Goal: Task Accomplishment & Management: Manage account settings

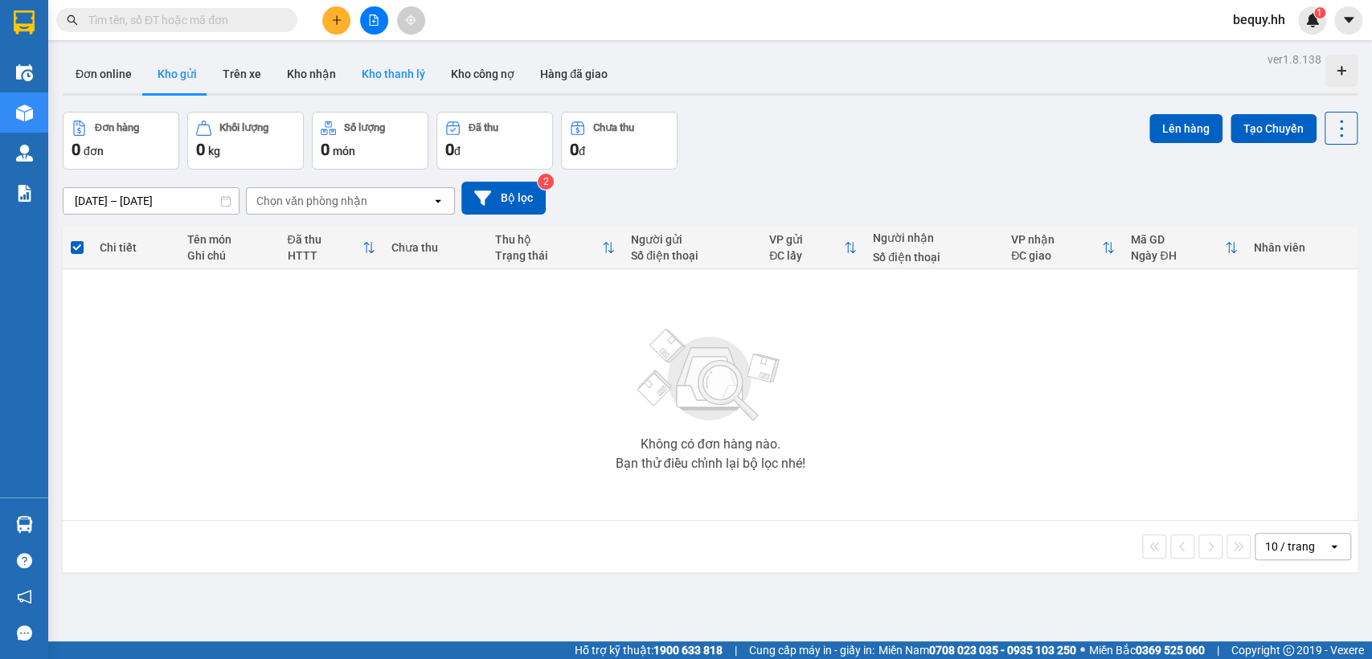
click at [370, 72] on button "Kho thanh lý" at bounding box center [393, 74] width 89 height 39
type input "[DATE] – [DATE]"
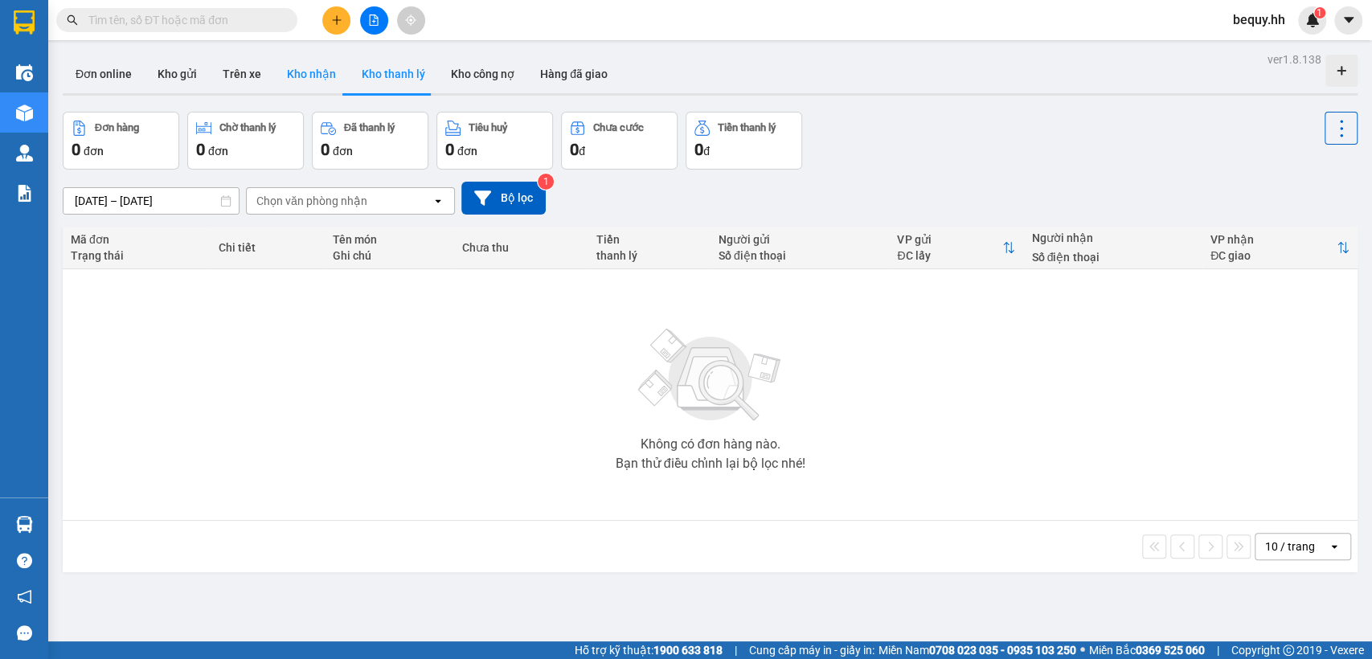
click at [305, 80] on button "Kho nhận" at bounding box center [311, 74] width 75 height 39
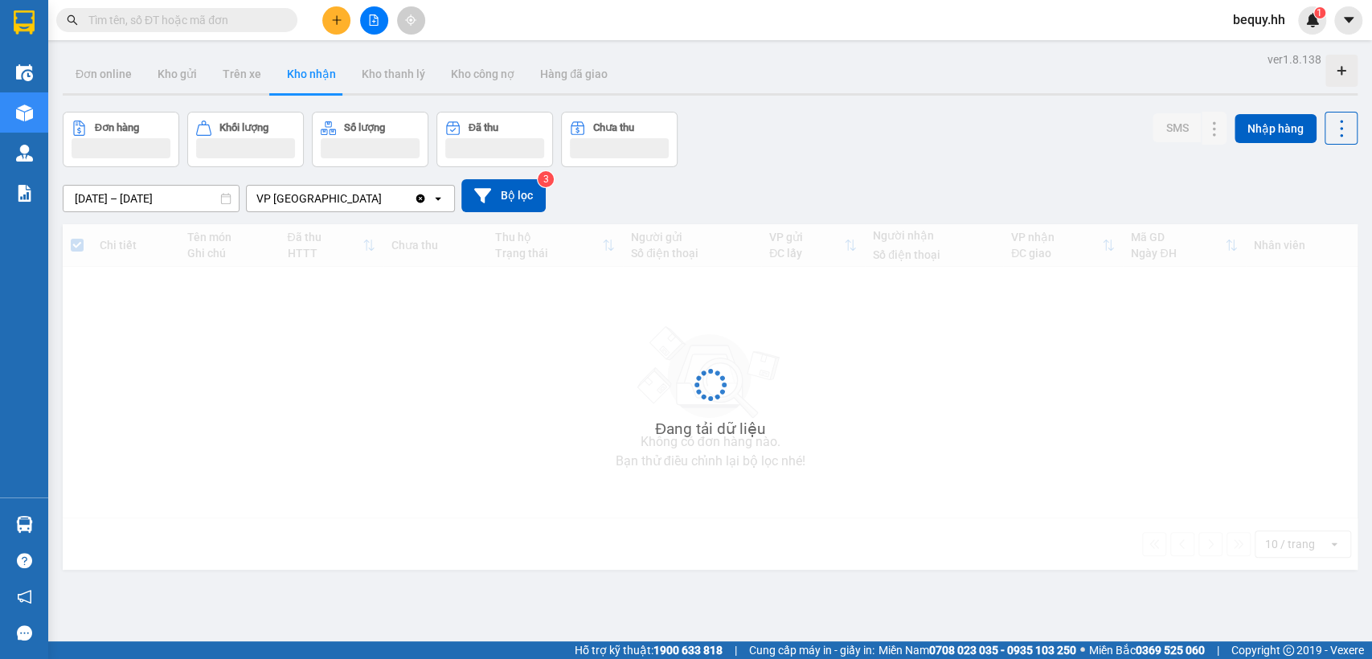
click at [305, 80] on button "Kho nhận" at bounding box center [311, 74] width 75 height 39
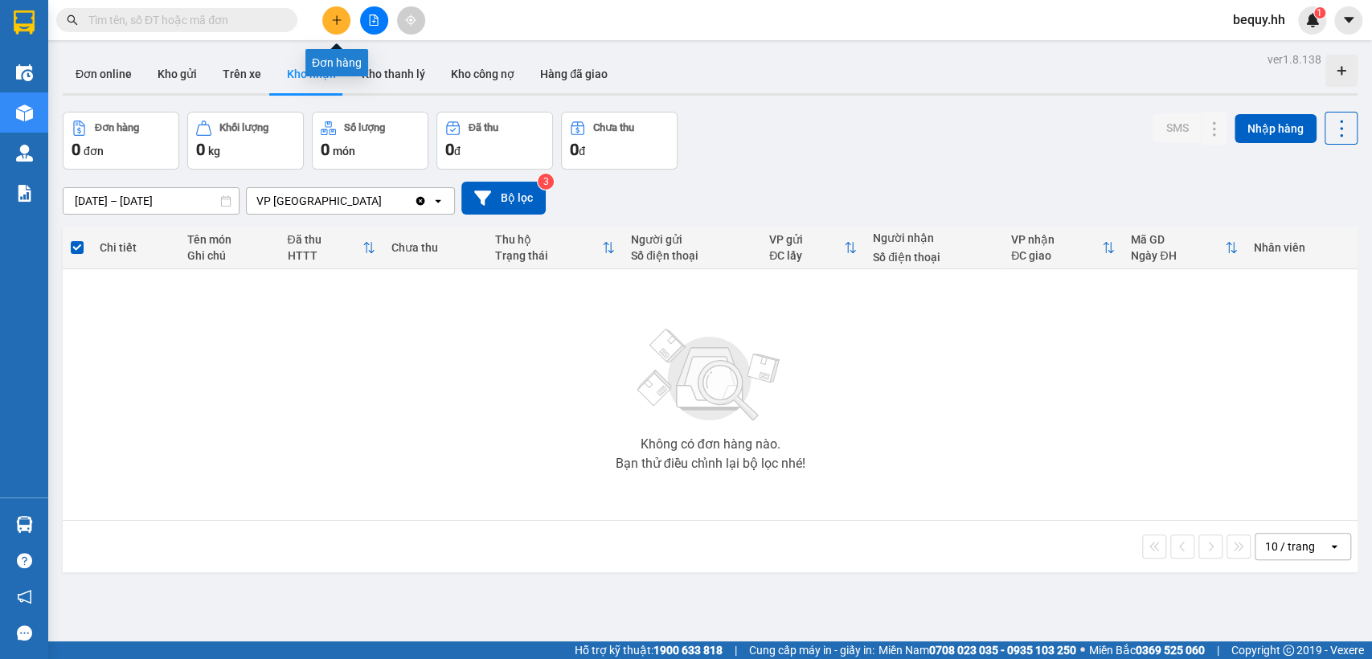
click at [334, 11] on button at bounding box center [336, 20] width 28 height 28
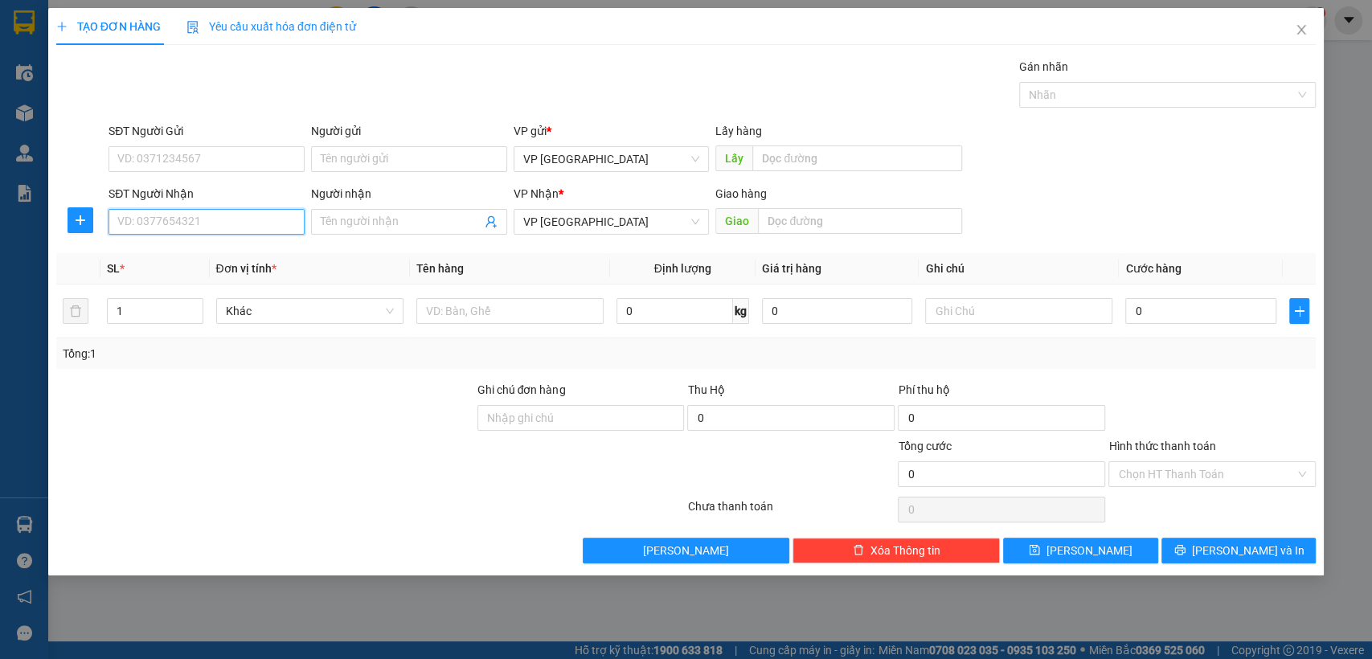
click at [253, 221] on input "SĐT Người Nhận" at bounding box center [207, 222] width 196 height 26
click at [177, 220] on input "SĐT Người Nhận" at bounding box center [207, 222] width 196 height 26
type input "0948176086"
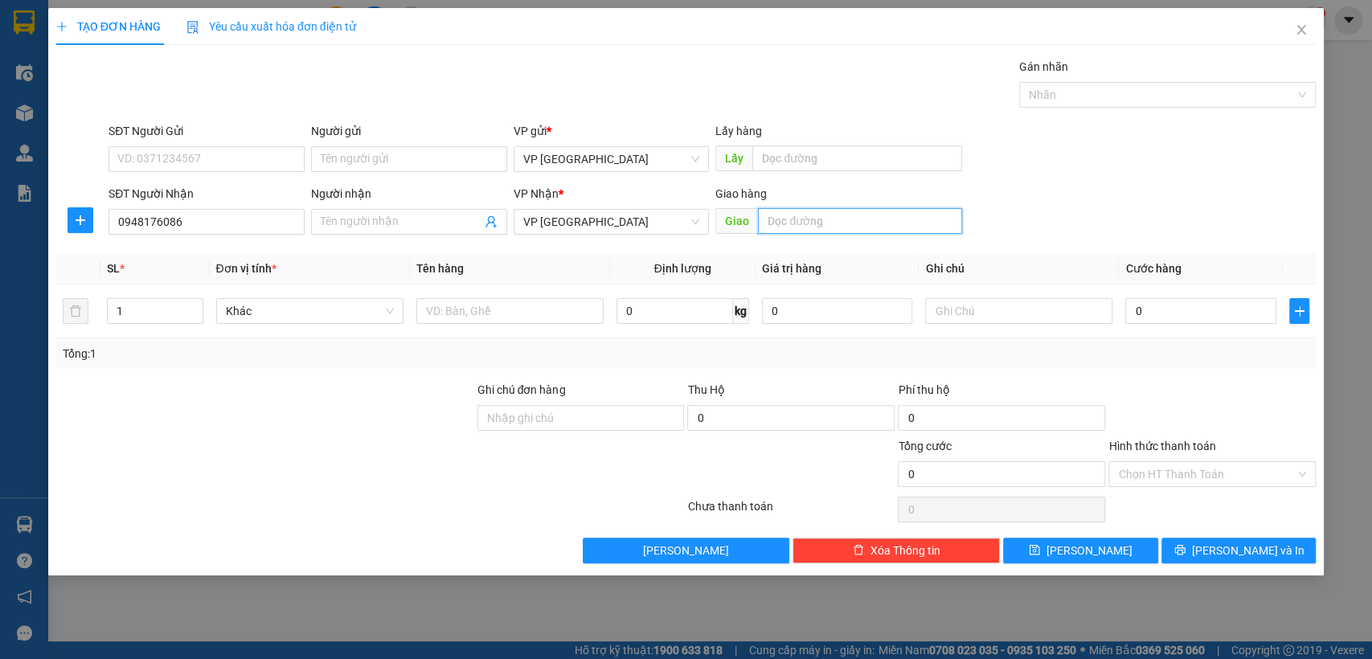
click at [806, 216] on input "text" at bounding box center [860, 221] width 204 height 26
type input "3"
type input "nhi ddoong2 [croi]"
click at [1216, 310] on input "0" at bounding box center [1201, 311] width 151 height 26
type input "3"
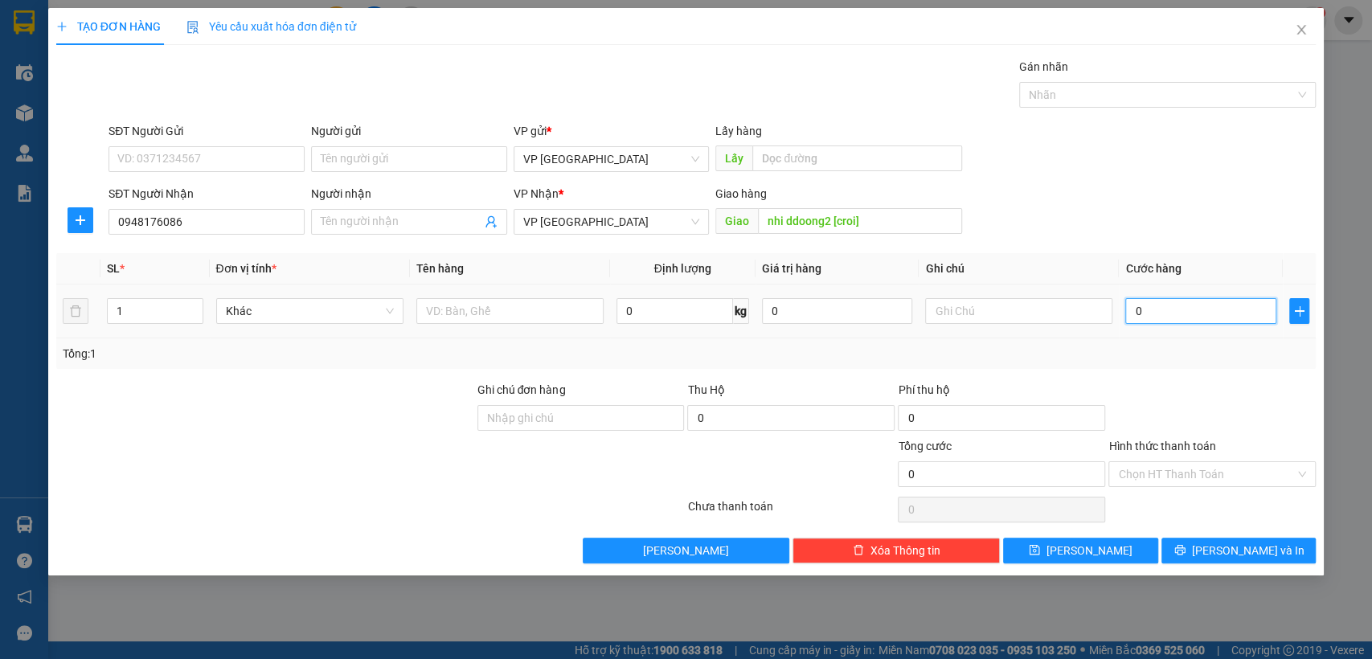
type input "3"
type input "30"
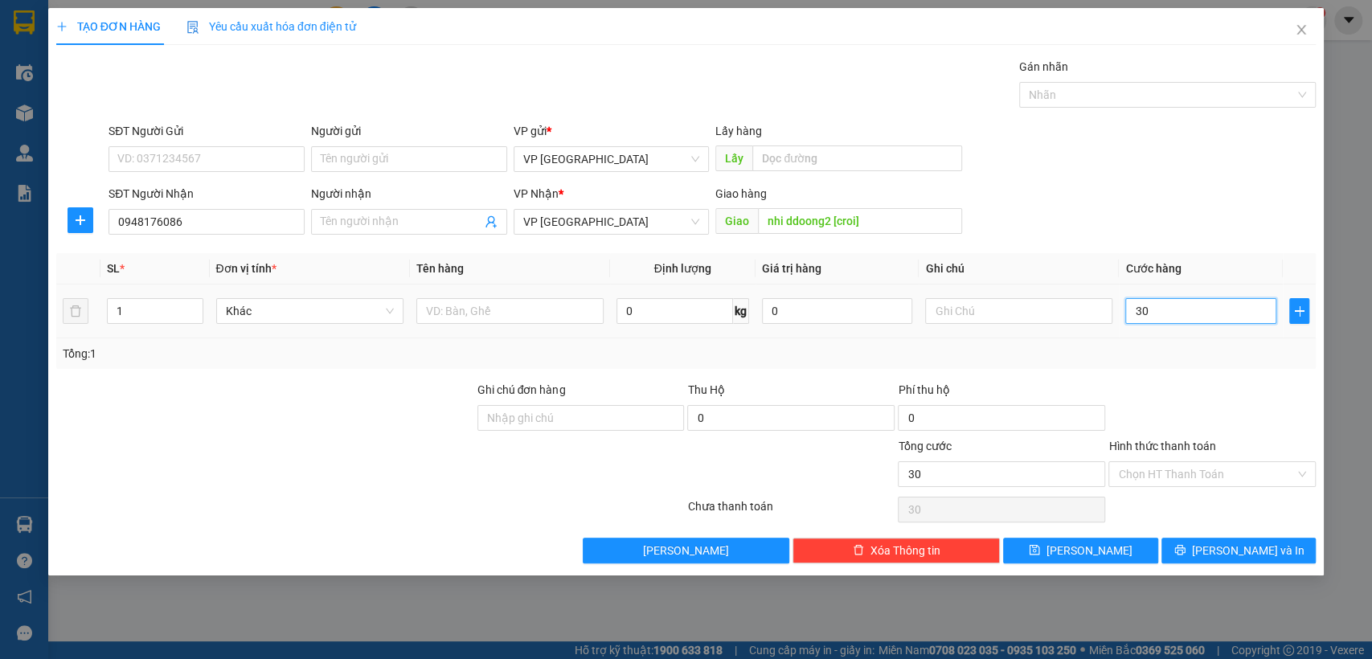
type input "300"
type input "3.000"
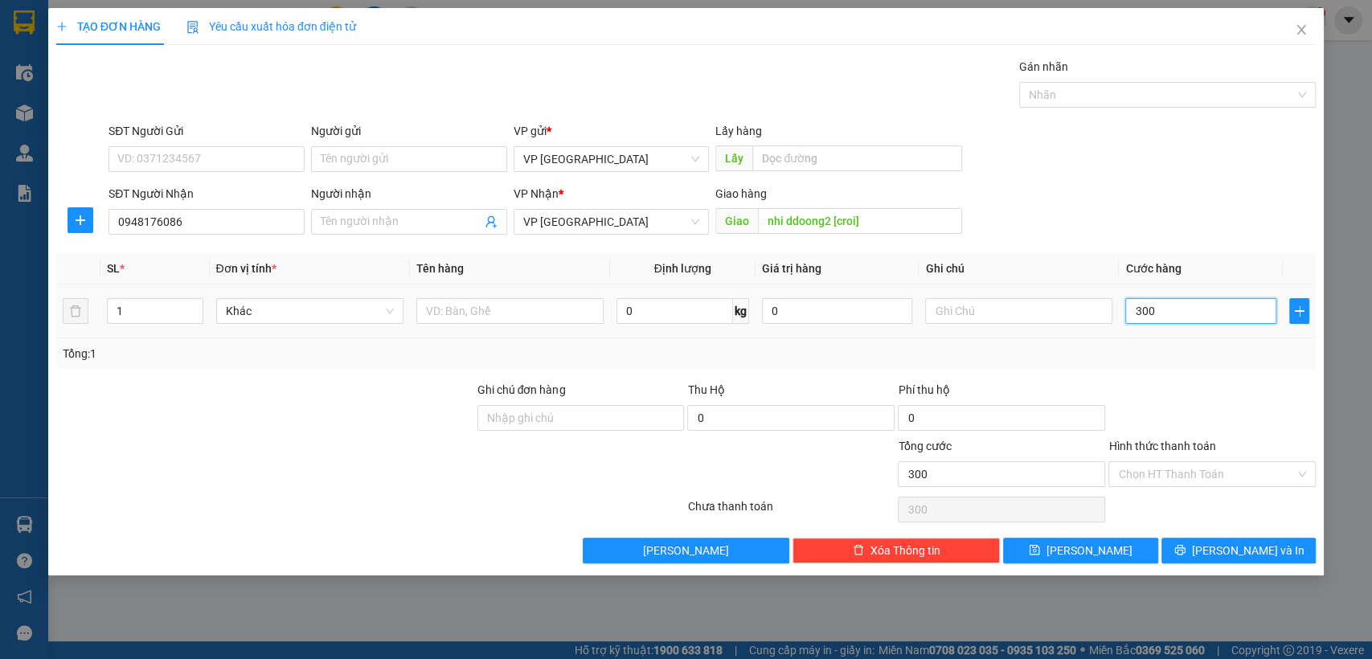
type input "3.000"
type input "30.000"
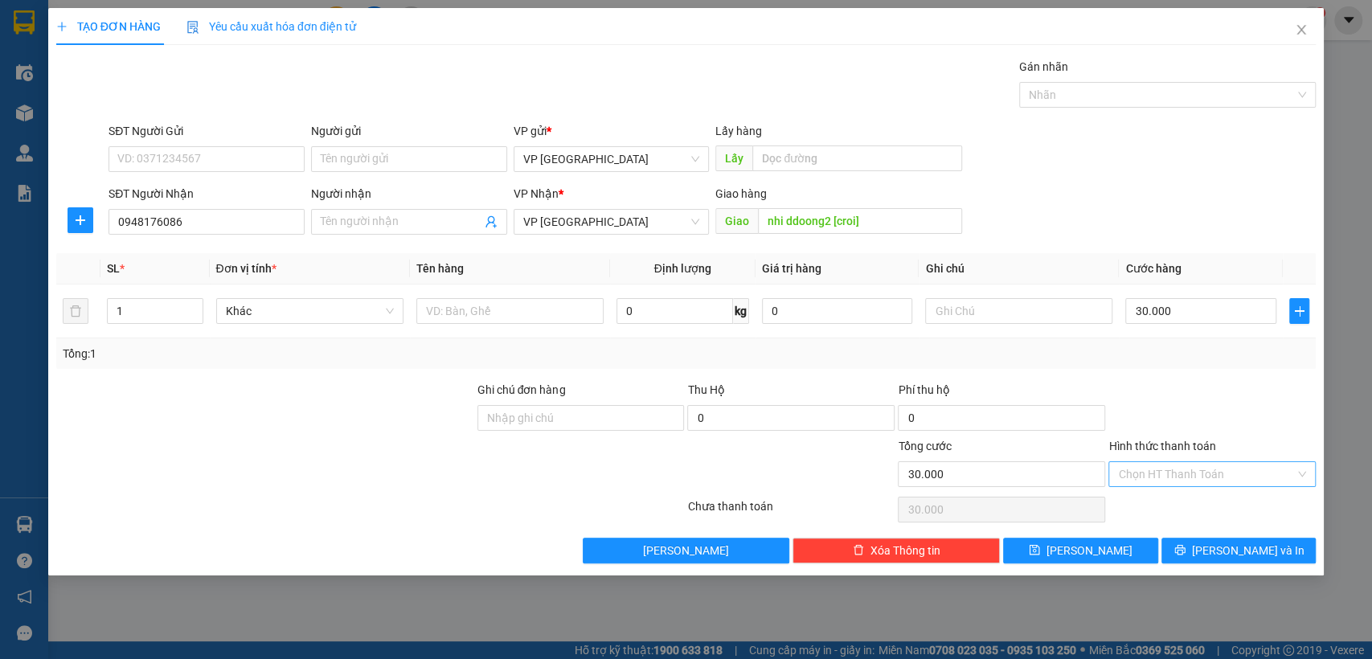
click at [1169, 474] on input "Hình thức thanh toán" at bounding box center [1206, 474] width 177 height 24
click at [1158, 502] on div "Tại văn phòng" at bounding box center [1212, 506] width 188 height 18
type input "0"
click at [1117, 552] on button "[PERSON_NAME]" at bounding box center [1080, 551] width 154 height 26
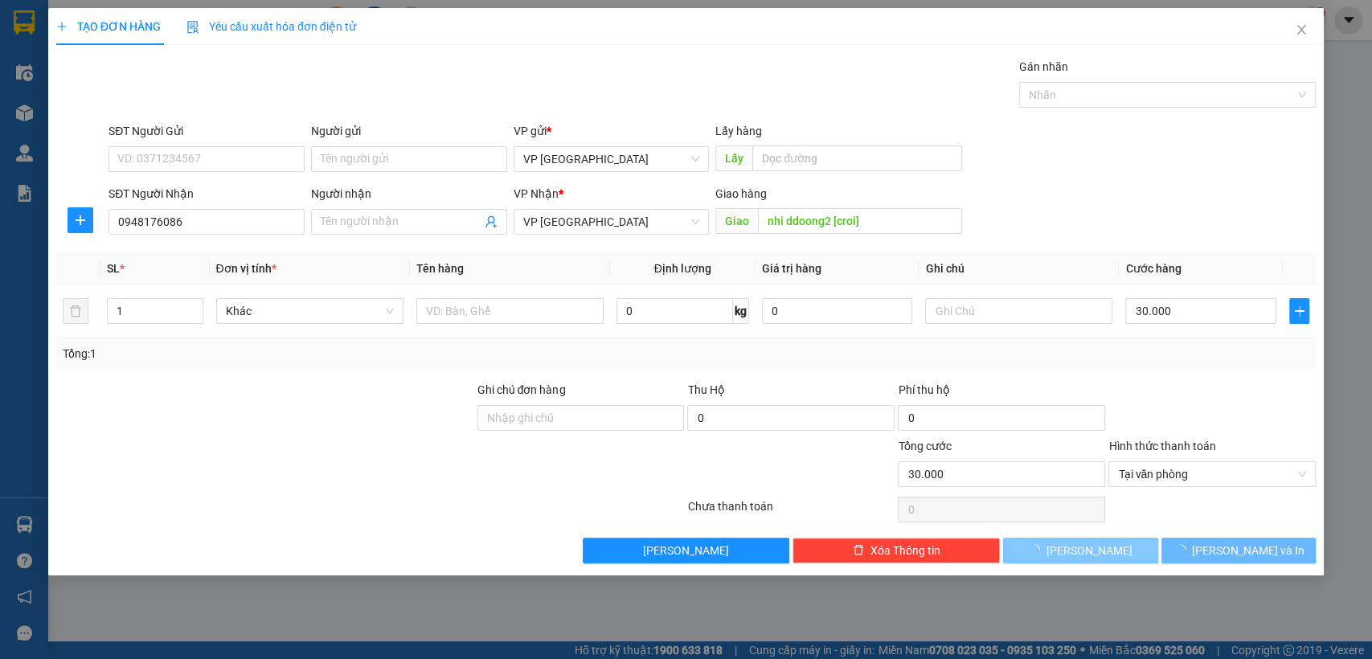
type input "0"
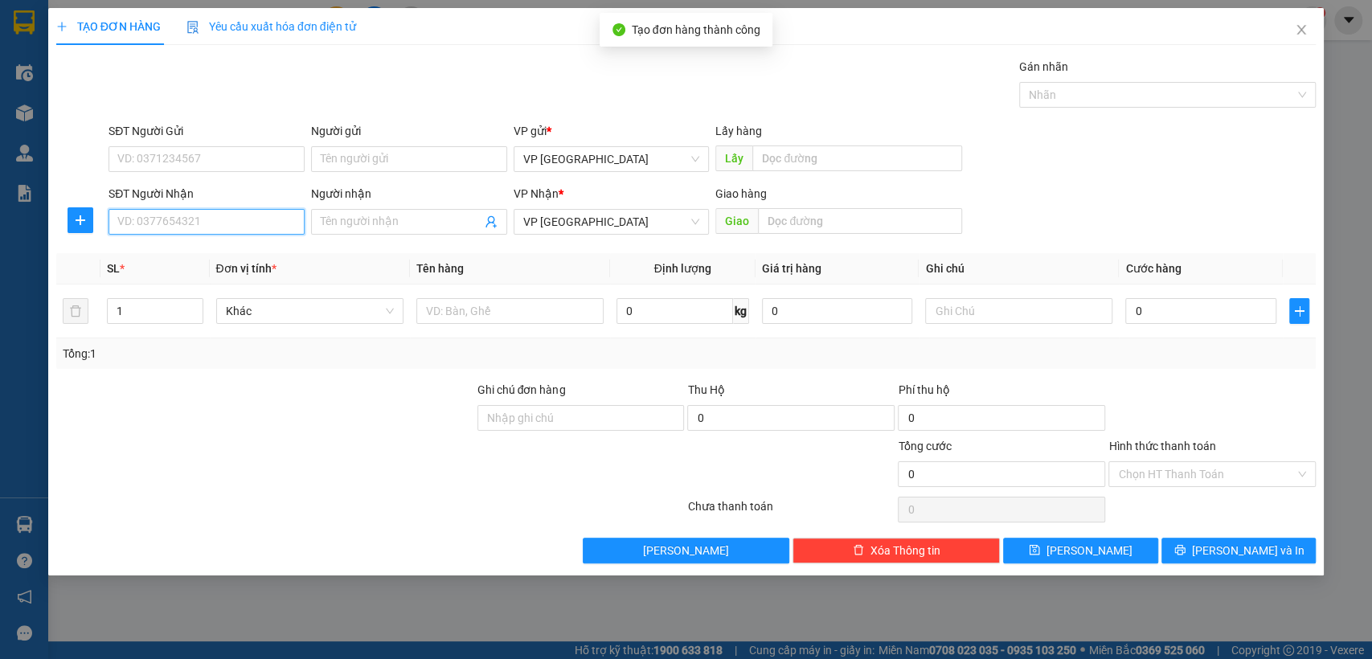
click at [195, 218] on input "SĐT Người Nhận" at bounding box center [207, 222] width 196 height 26
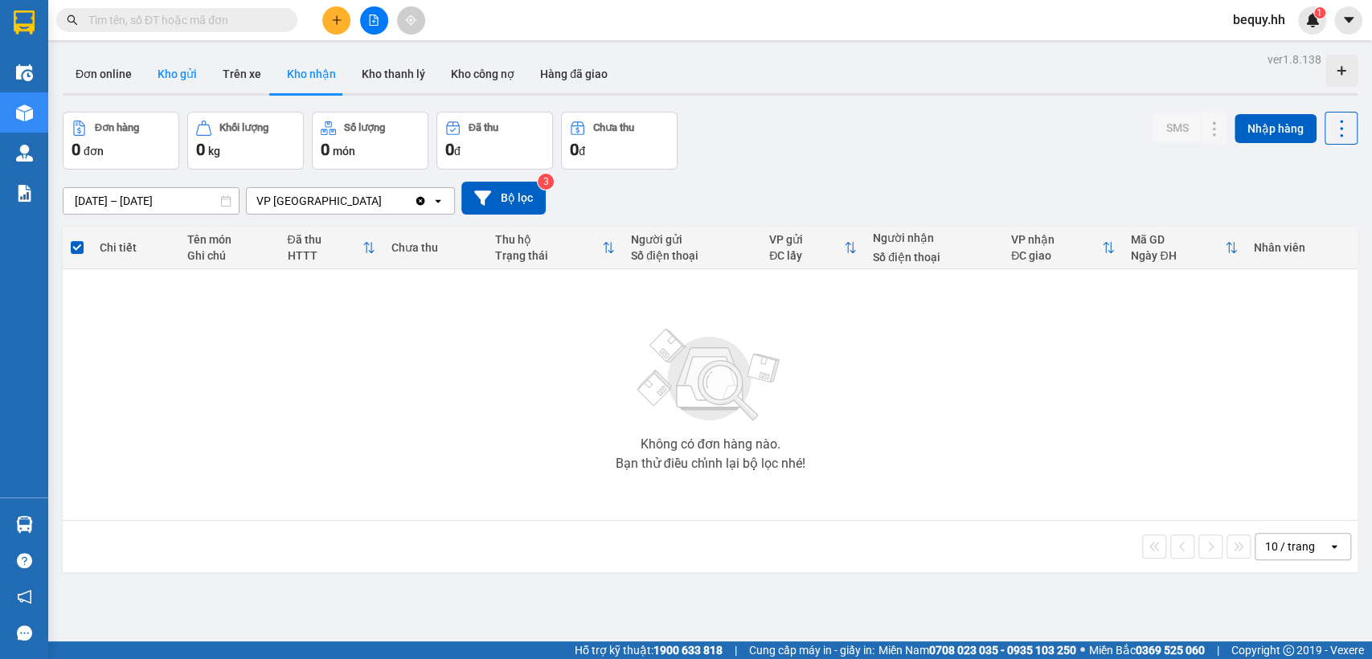
click at [185, 77] on button "Kho gửi" at bounding box center [177, 74] width 65 height 39
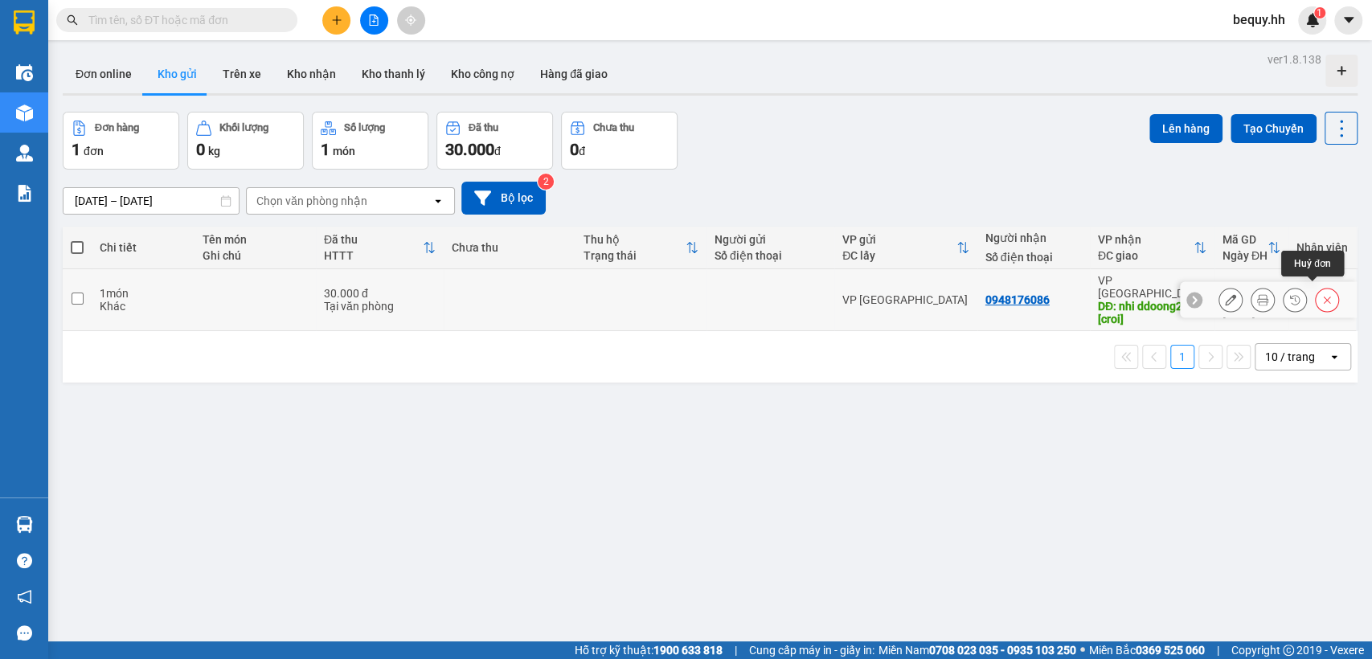
click at [1316, 291] on button at bounding box center [1327, 300] width 23 height 28
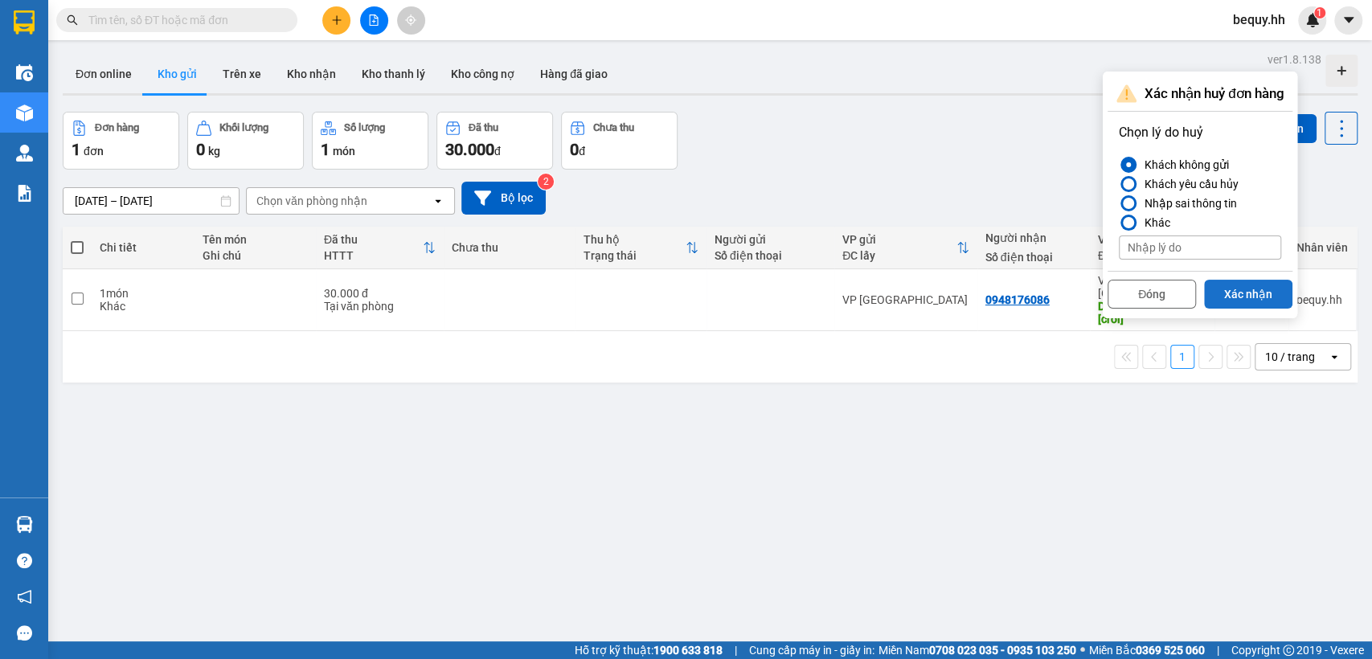
click at [1257, 283] on button "Xác nhận" at bounding box center [1248, 294] width 88 height 29
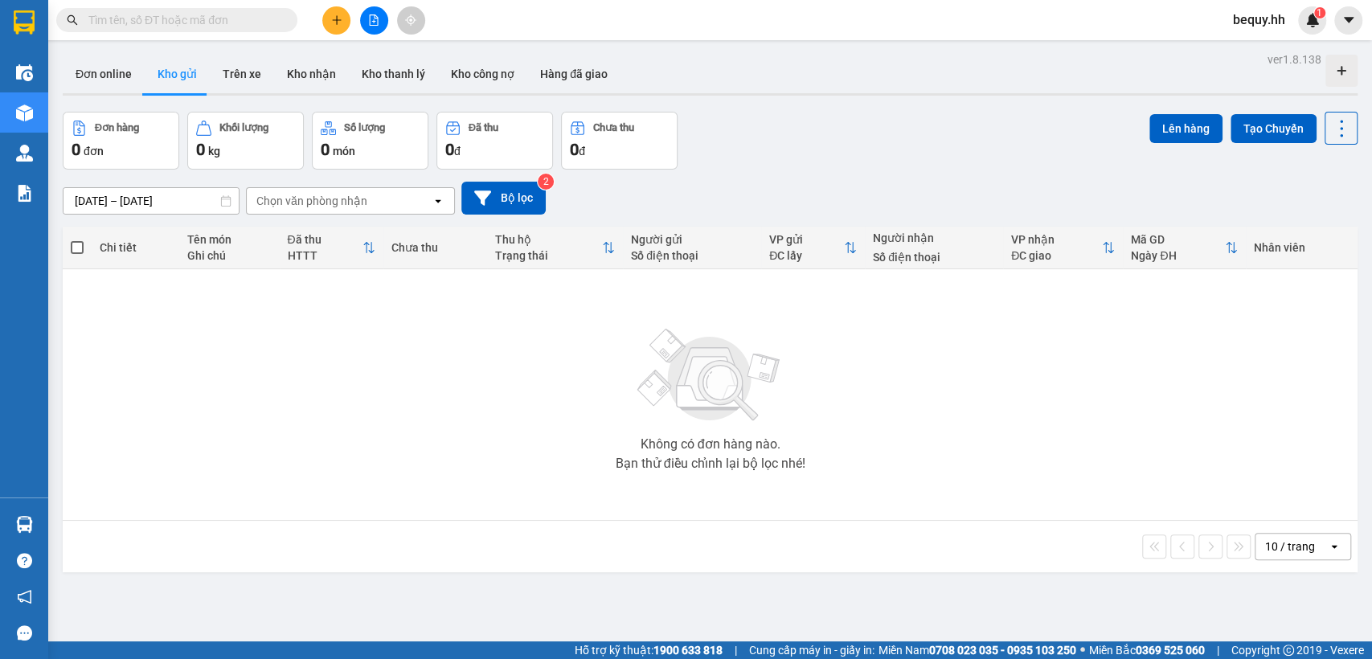
click at [1242, 22] on span "bequy.hh" at bounding box center [1259, 20] width 78 height 20
click at [1250, 60] on li "Đăng xuất" at bounding box center [1270, 50] width 103 height 26
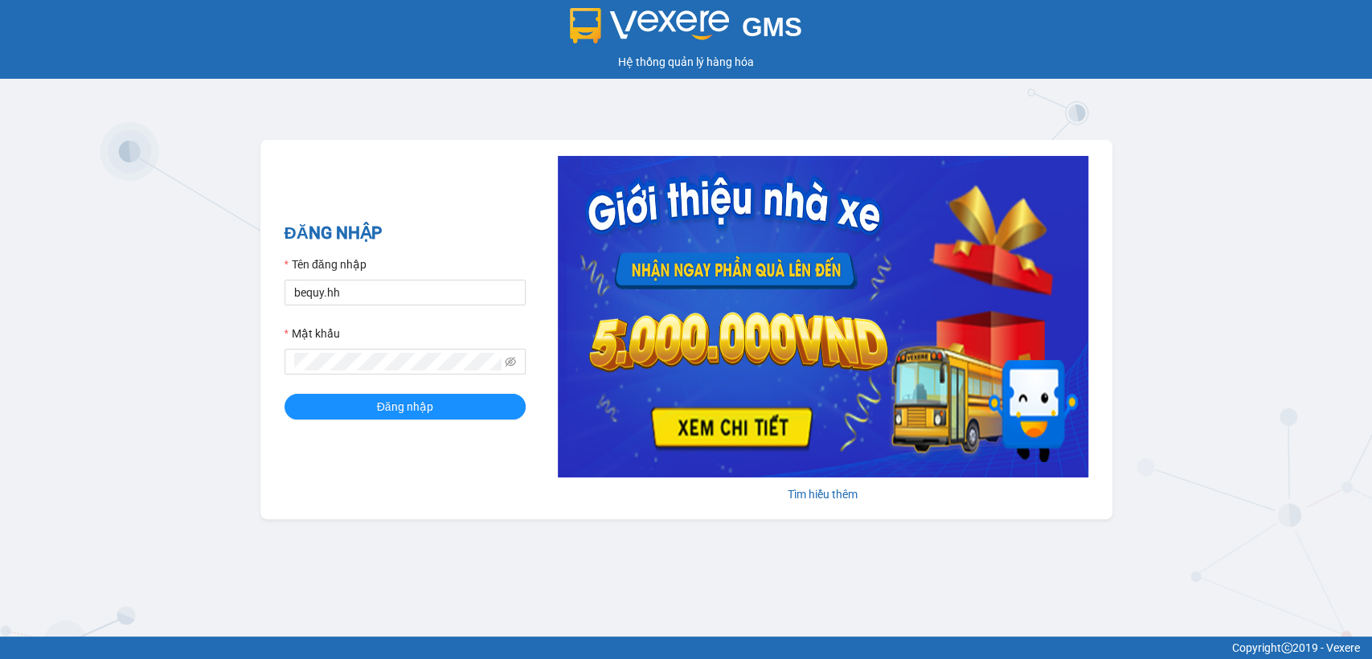
click at [477, 306] on form "Tên đăng nhập bequy.hh Mật khẩu Đăng nhập" at bounding box center [405, 338] width 241 height 164
click at [475, 303] on input "bequy.hh" at bounding box center [405, 293] width 241 height 26
type input "thuytd.hh"
click at [367, 404] on button "Đăng nhập" at bounding box center [405, 407] width 241 height 26
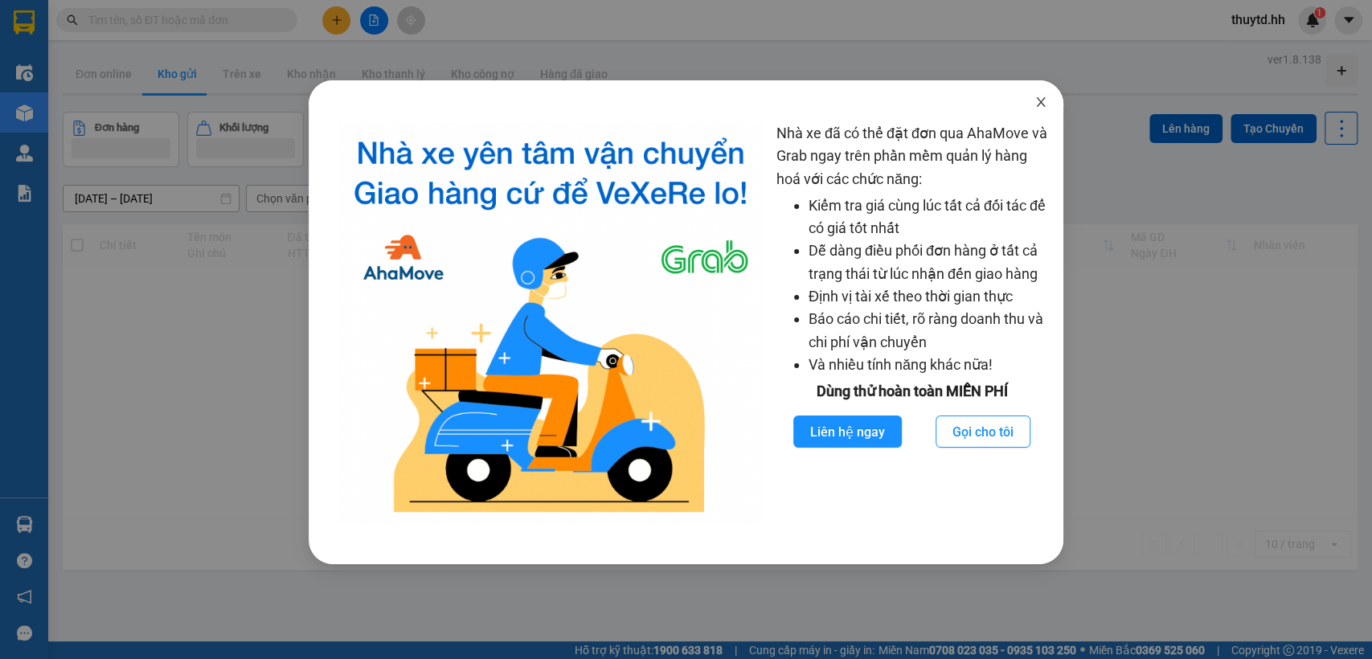
click at [1043, 106] on icon "close" at bounding box center [1041, 102] width 13 height 13
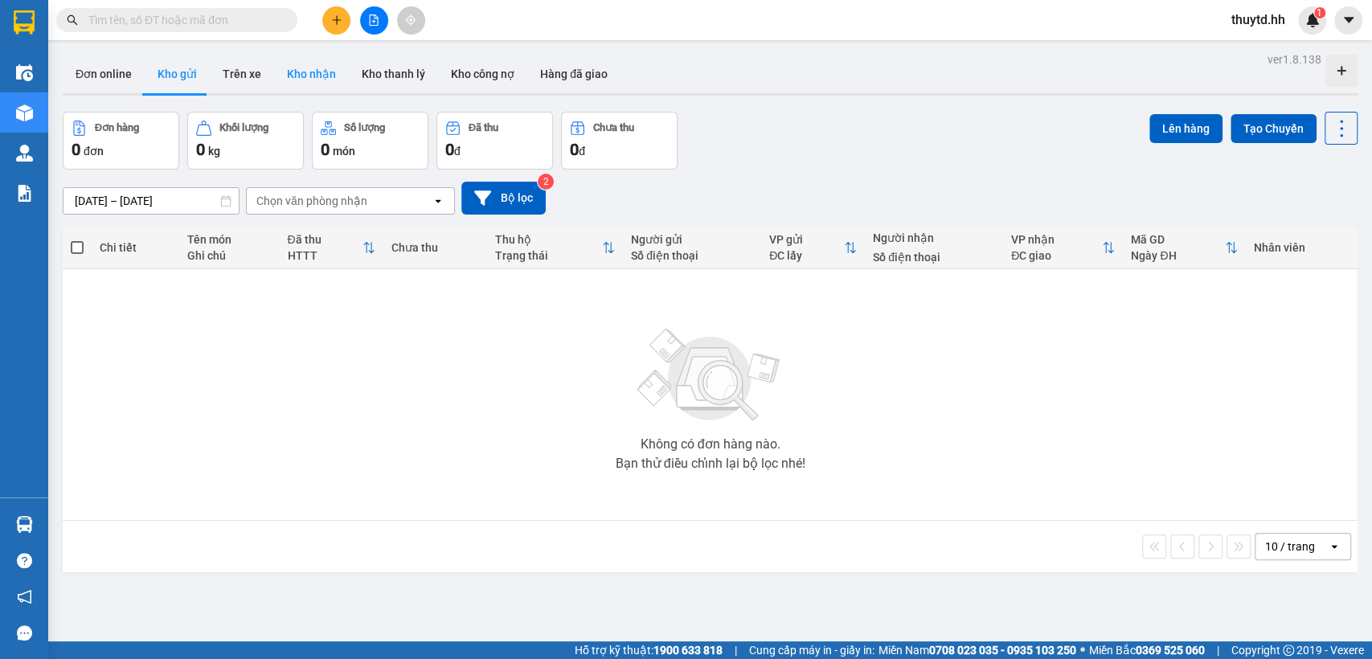
click at [289, 77] on button "Kho nhận" at bounding box center [311, 74] width 75 height 39
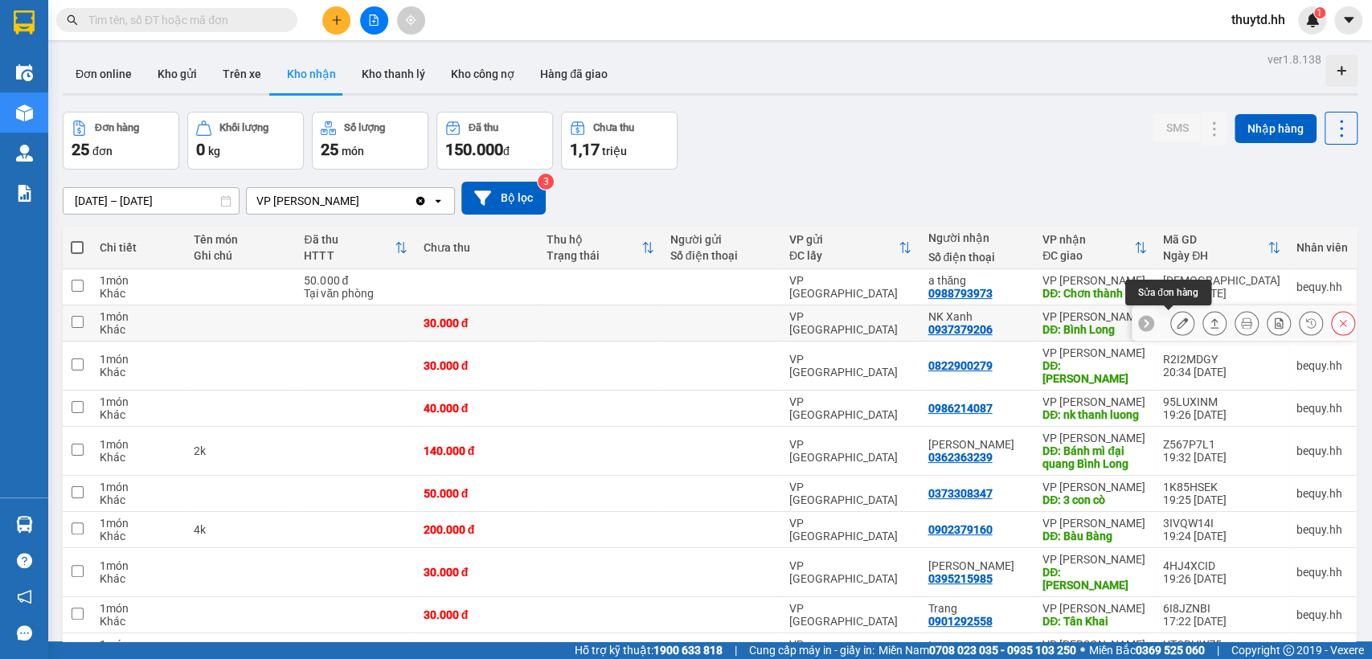
click at [1177, 322] on icon at bounding box center [1182, 323] width 11 height 11
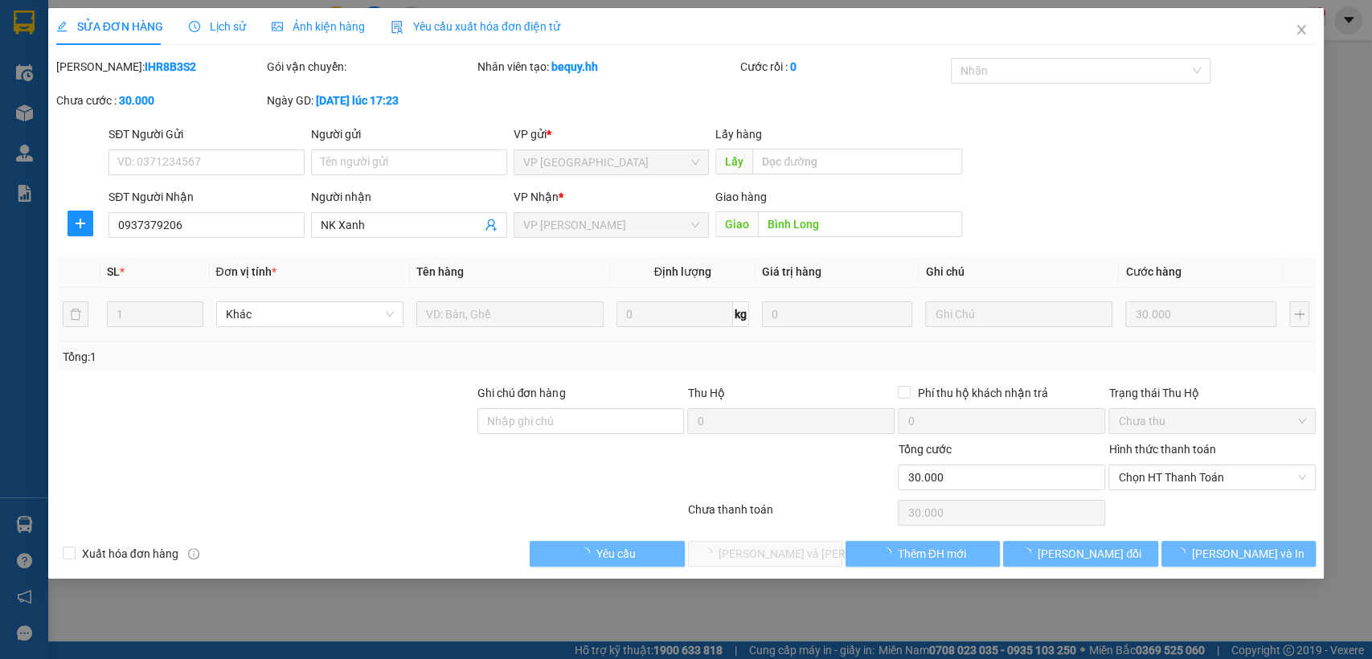
type input "0937379206"
type input "NK Xanh"
type input "Bình Long"
type input "30.000"
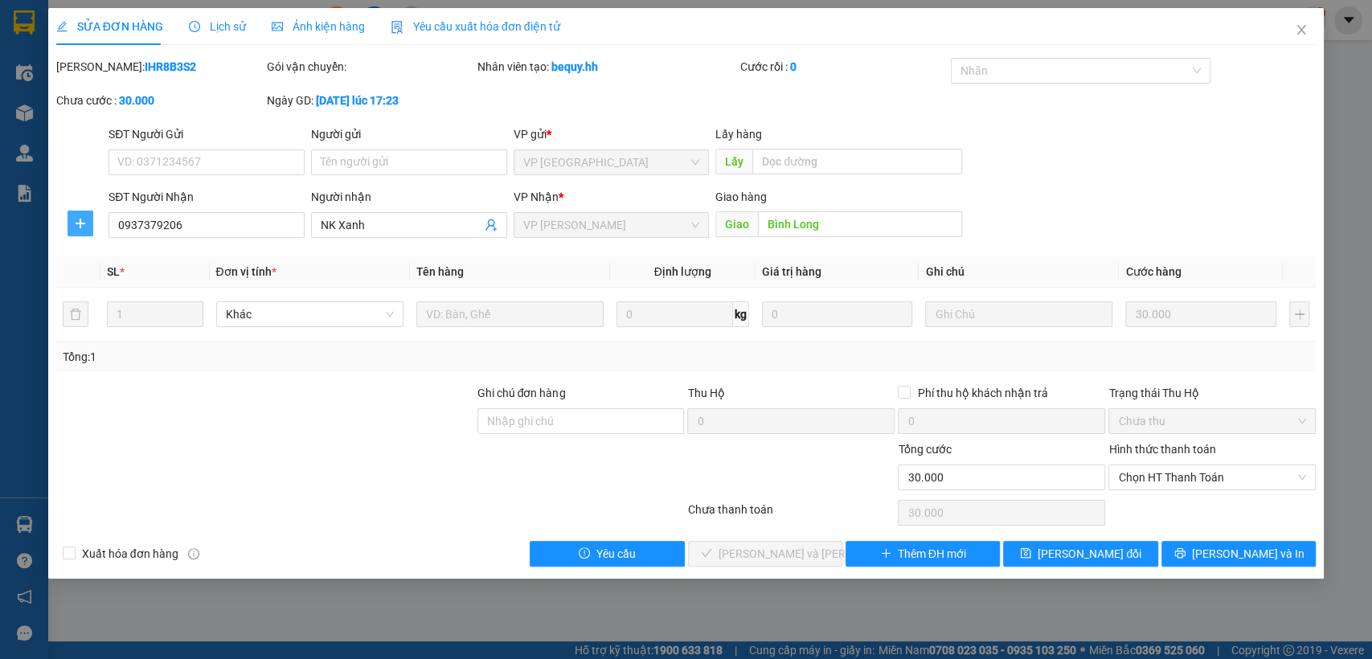
click at [80, 222] on icon "plus" at bounding box center [80, 223] width 13 height 13
click at [88, 281] on span "Chuyển hoàn" at bounding box center [110, 282] width 66 height 18
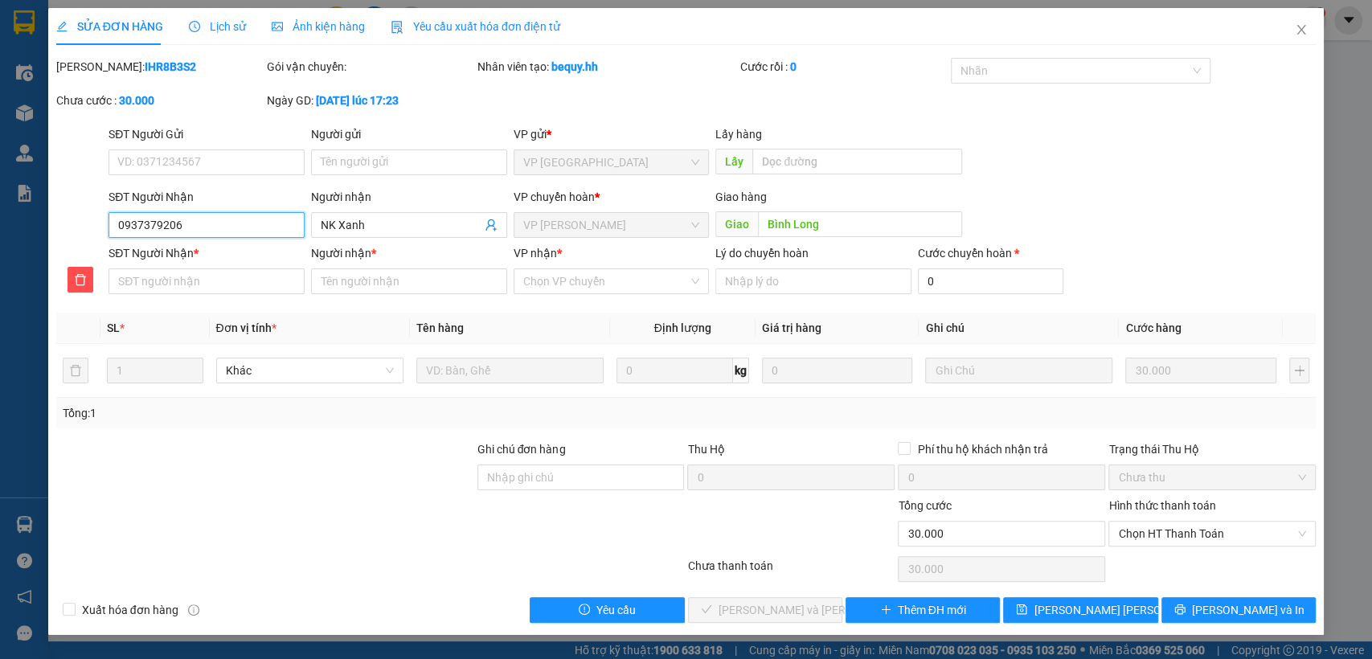
drag, startPoint x: 113, startPoint y: 223, endPoint x: 187, endPoint y: 214, distance: 73.7
click at [187, 214] on input "0937379206" at bounding box center [207, 225] width 196 height 26
paste input "0937379206"
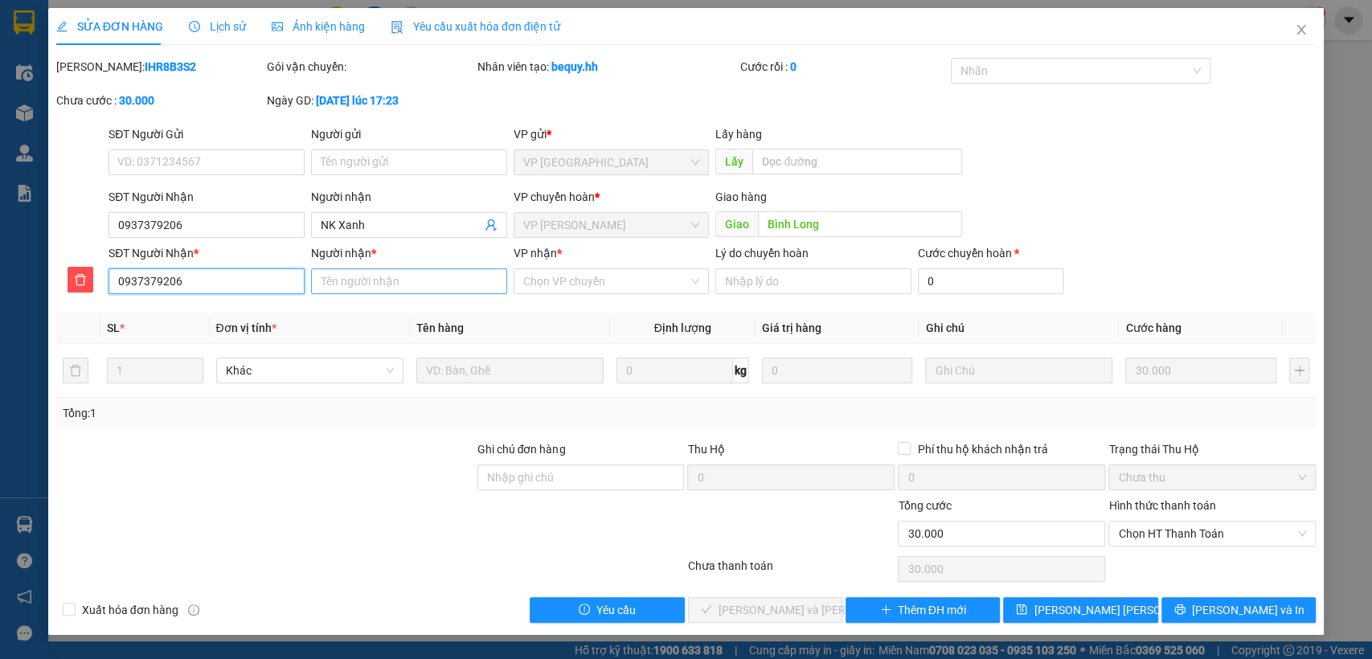
type input "0937379206"
click at [377, 281] on input "Người nhận *" at bounding box center [409, 282] width 196 height 26
type input "nk xanh"
click at [611, 278] on input "VP nhận *" at bounding box center [606, 281] width 166 height 24
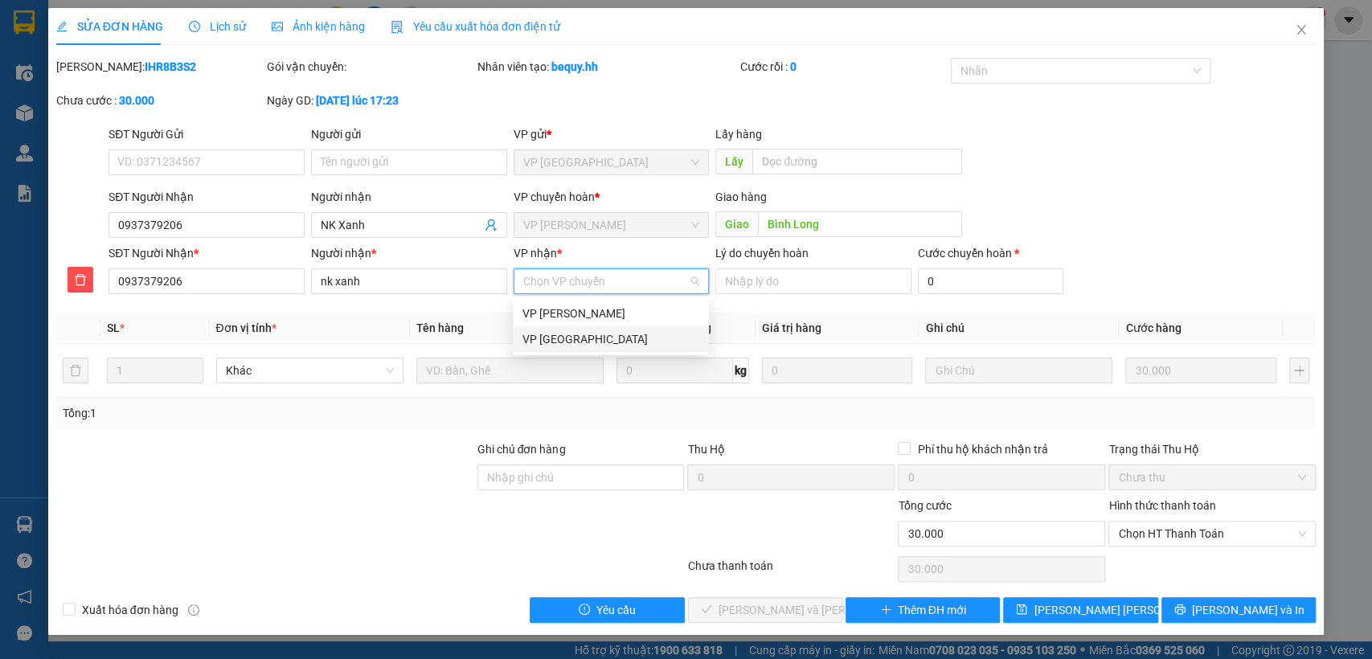
click at [614, 346] on div "VP [GEOGRAPHIC_DATA]" at bounding box center [611, 339] width 177 height 18
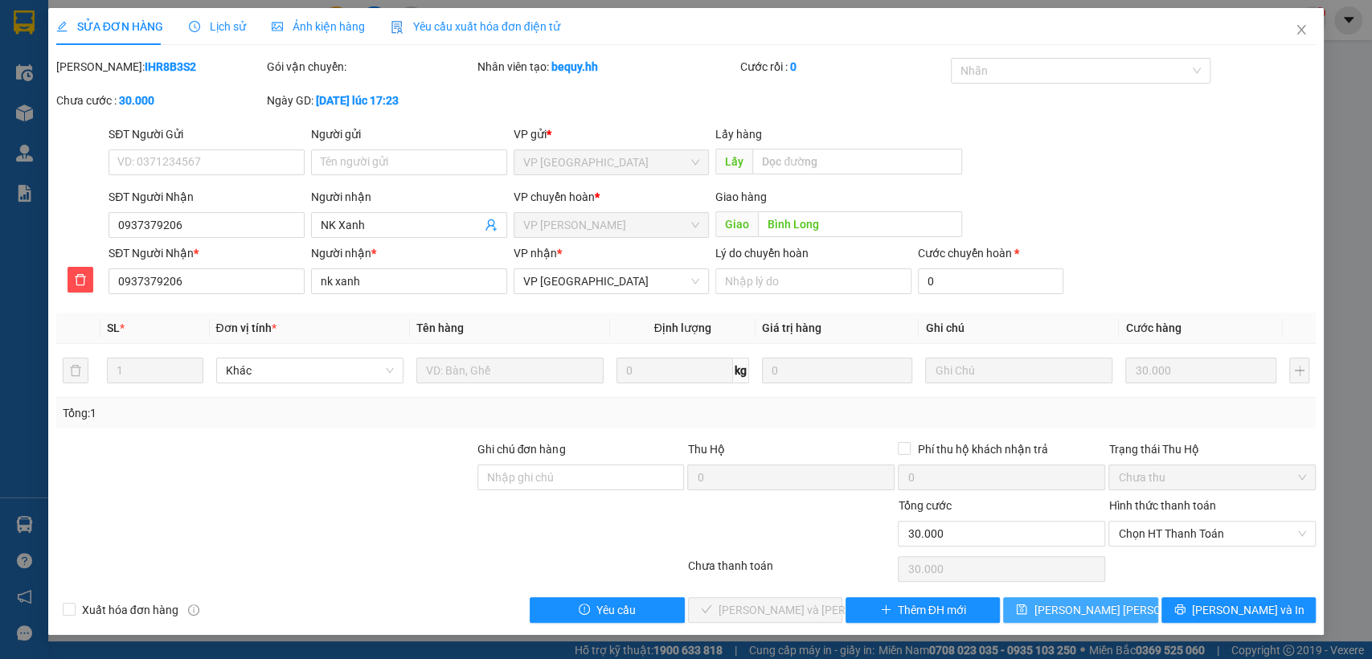
click at [1087, 610] on span "[PERSON_NAME] [PERSON_NAME]" at bounding box center [1121, 610] width 174 height 18
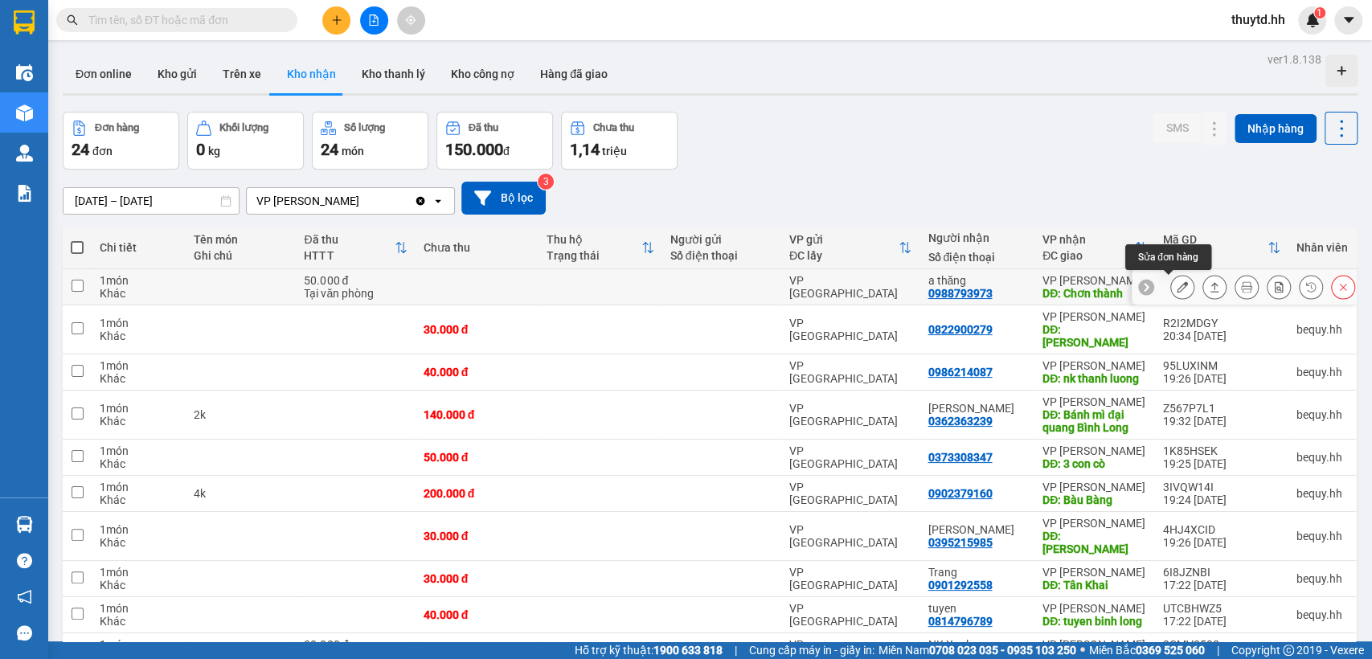
click at [1177, 283] on icon at bounding box center [1182, 286] width 11 height 11
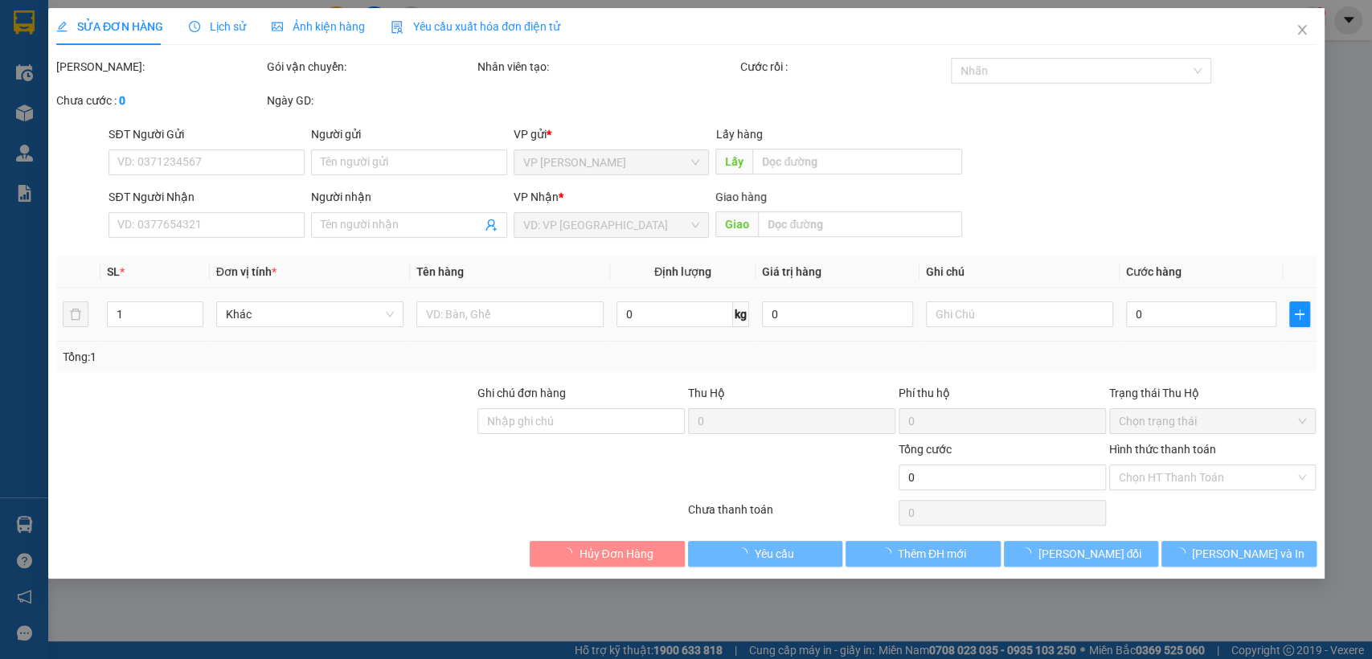
type input "0988793973"
type input "a thăng"
type input "Chơn thành"
type input "50.000"
type input "0"
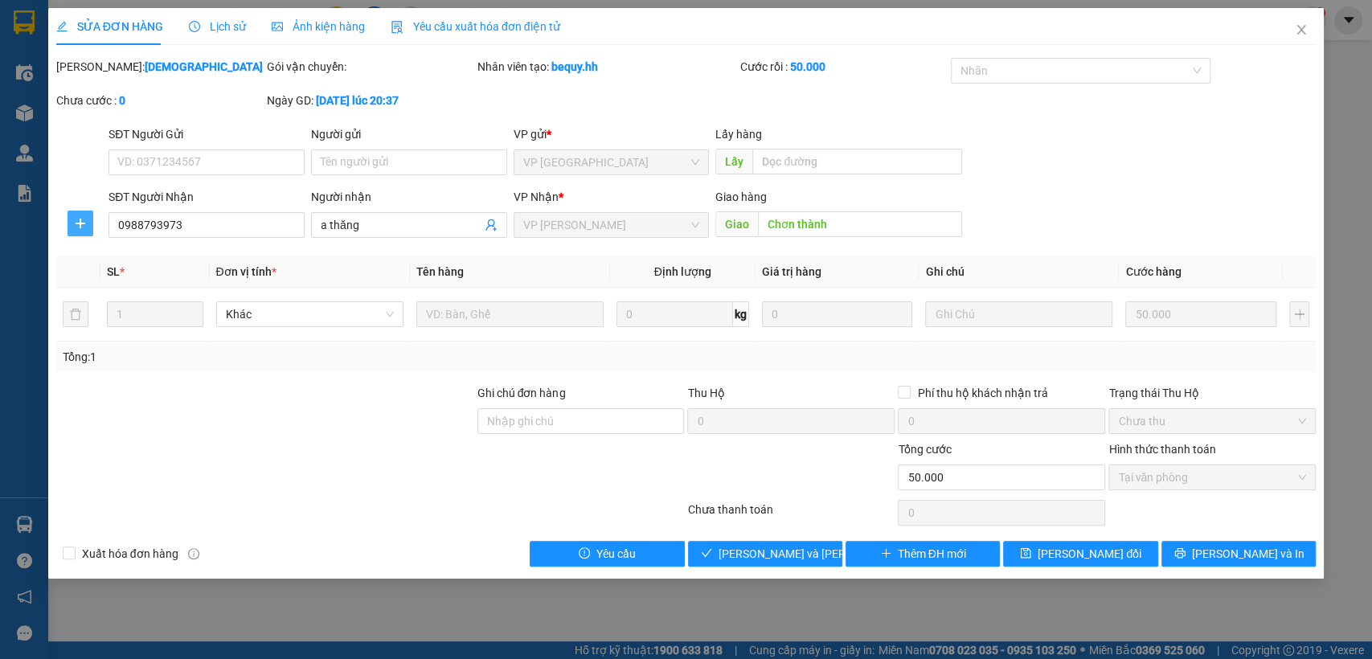
click at [90, 227] on span "plus" at bounding box center [80, 223] width 24 height 13
click at [101, 279] on span "Chuyển hoàn" at bounding box center [110, 282] width 66 height 18
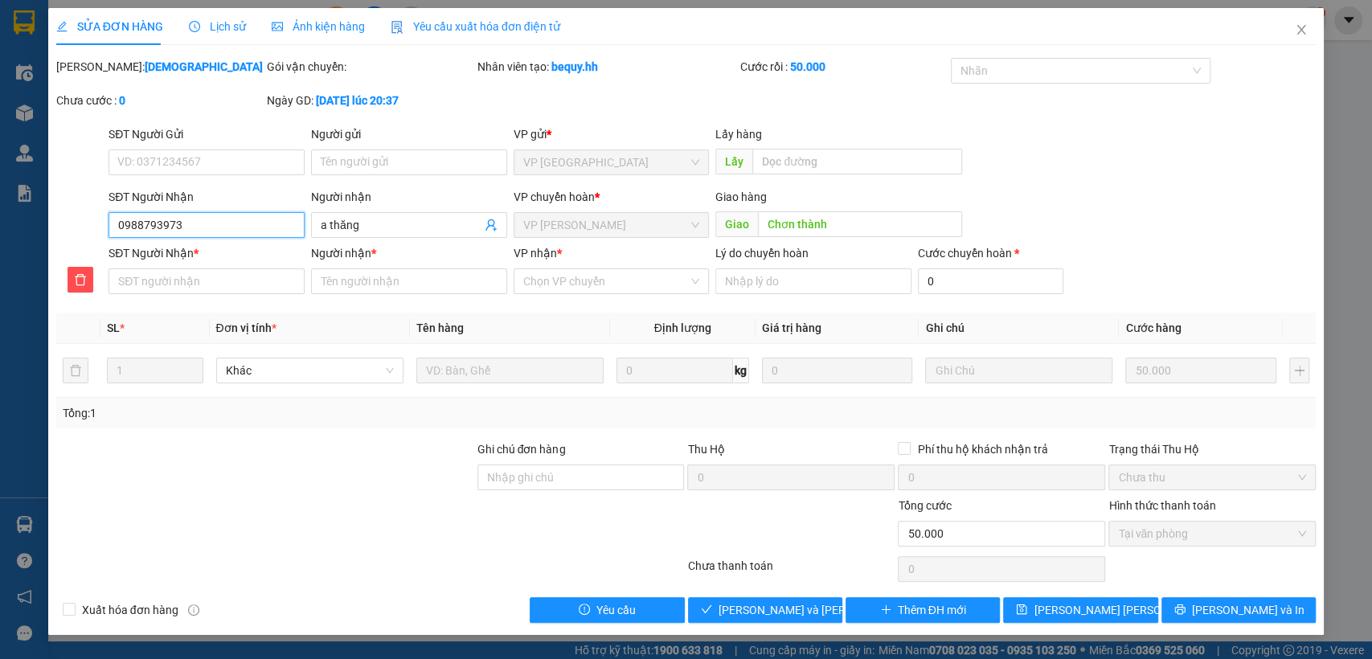
drag, startPoint x: 113, startPoint y: 228, endPoint x: 193, endPoint y: 220, distance: 80.0
click at [193, 220] on input "0988793973" at bounding box center [207, 225] width 196 height 26
paste input "0988793973"
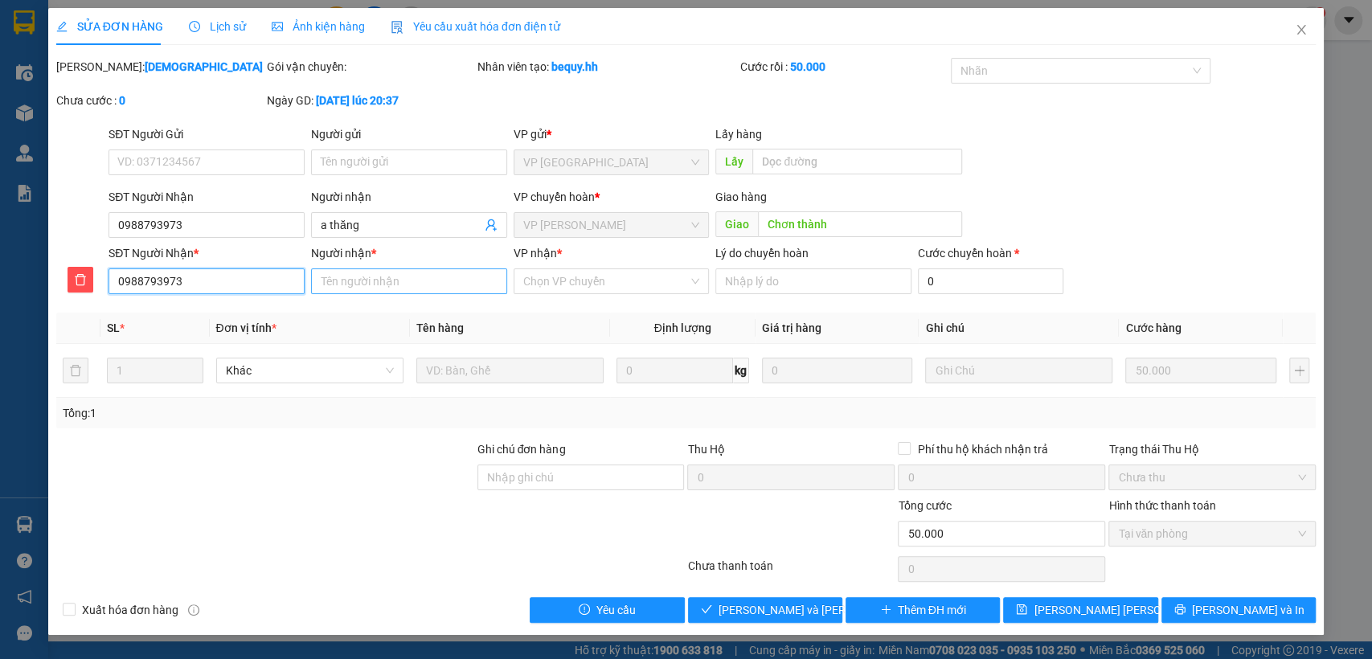
type input "0988793973"
click at [415, 275] on input "Người nhận *" at bounding box center [409, 282] width 196 height 26
type input "a thang"
click at [624, 284] on input "VP nhận *" at bounding box center [606, 281] width 166 height 24
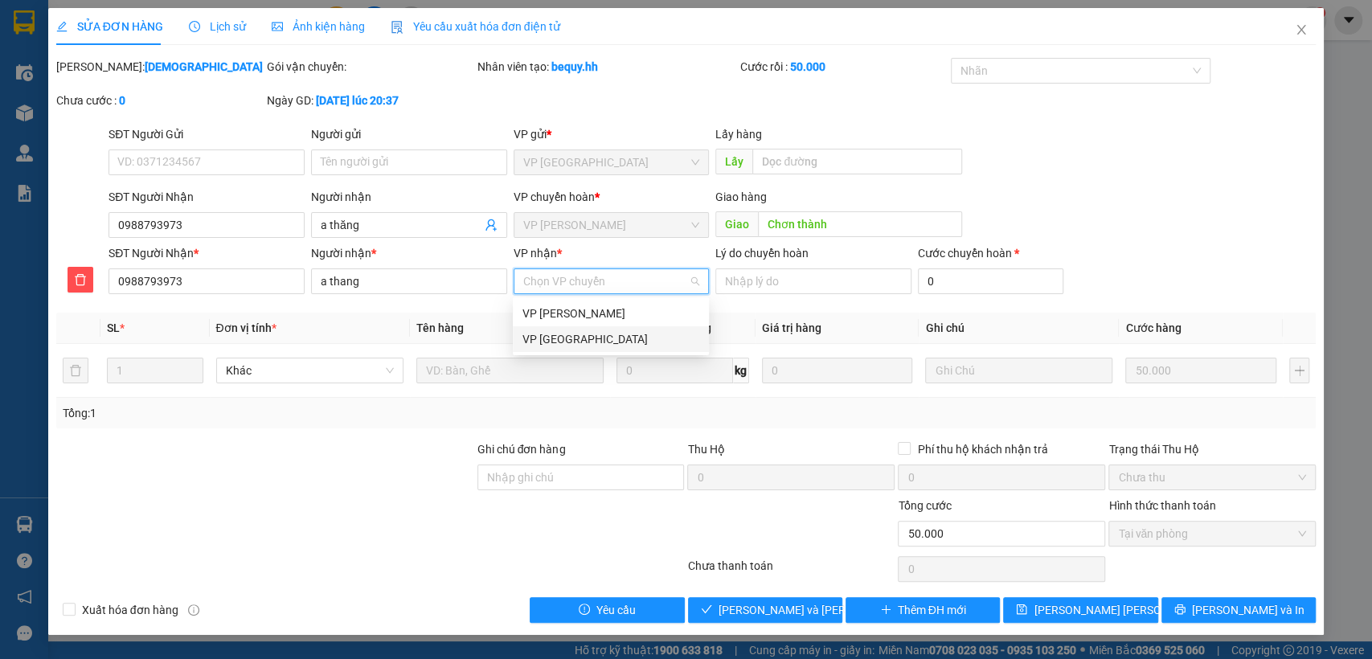
click at [583, 342] on div "VP [GEOGRAPHIC_DATA]" at bounding box center [611, 339] width 177 height 18
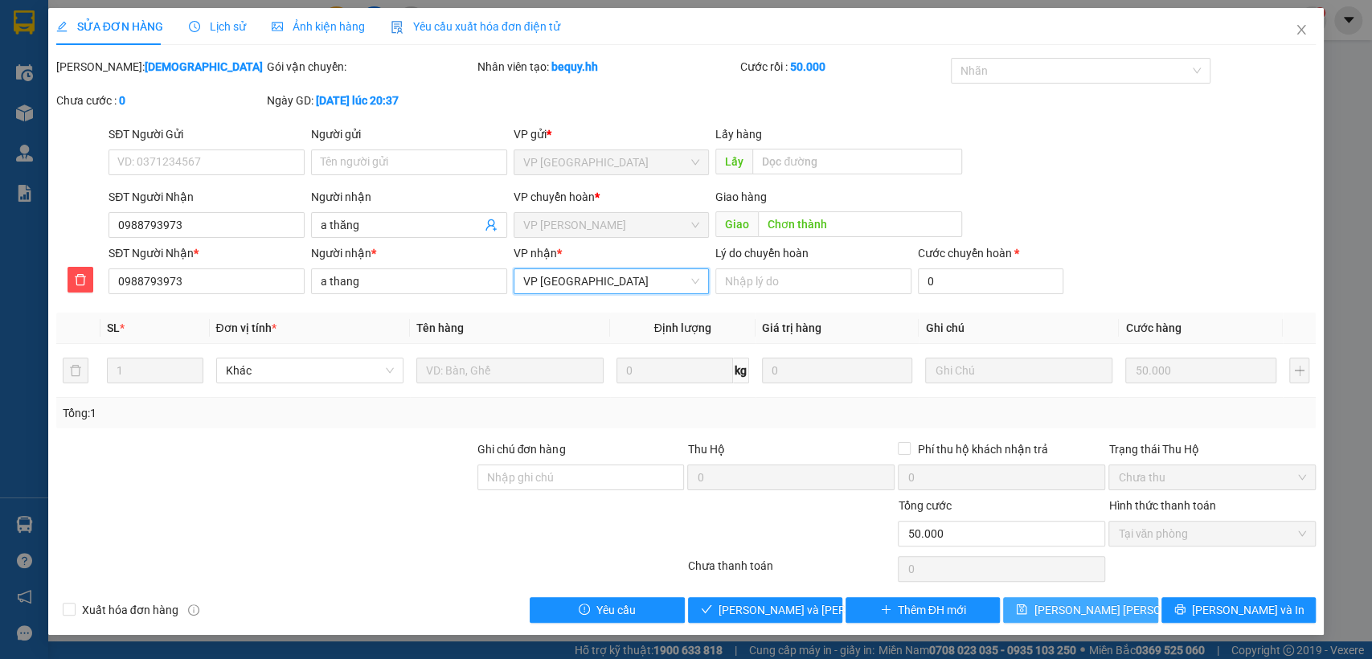
click at [1027, 609] on icon "save" at bounding box center [1022, 610] width 10 height 10
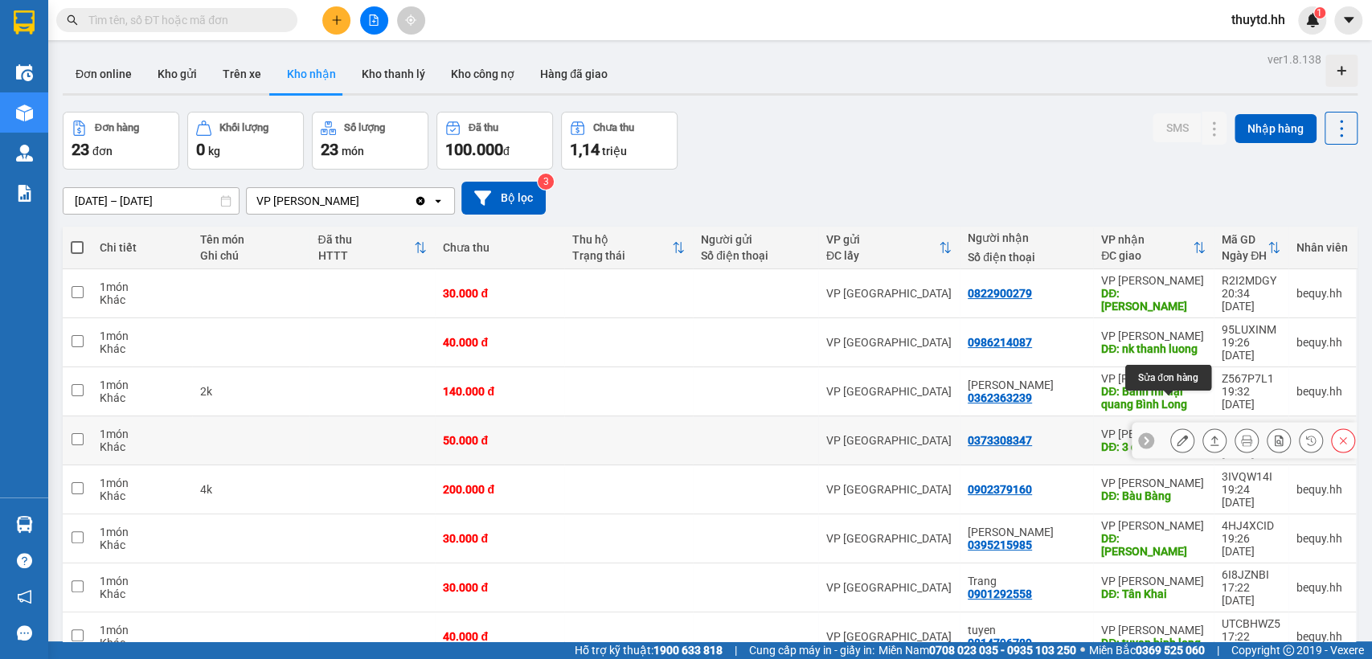
click at [1177, 435] on icon at bounding box center [1182, 440] width 11 height 11
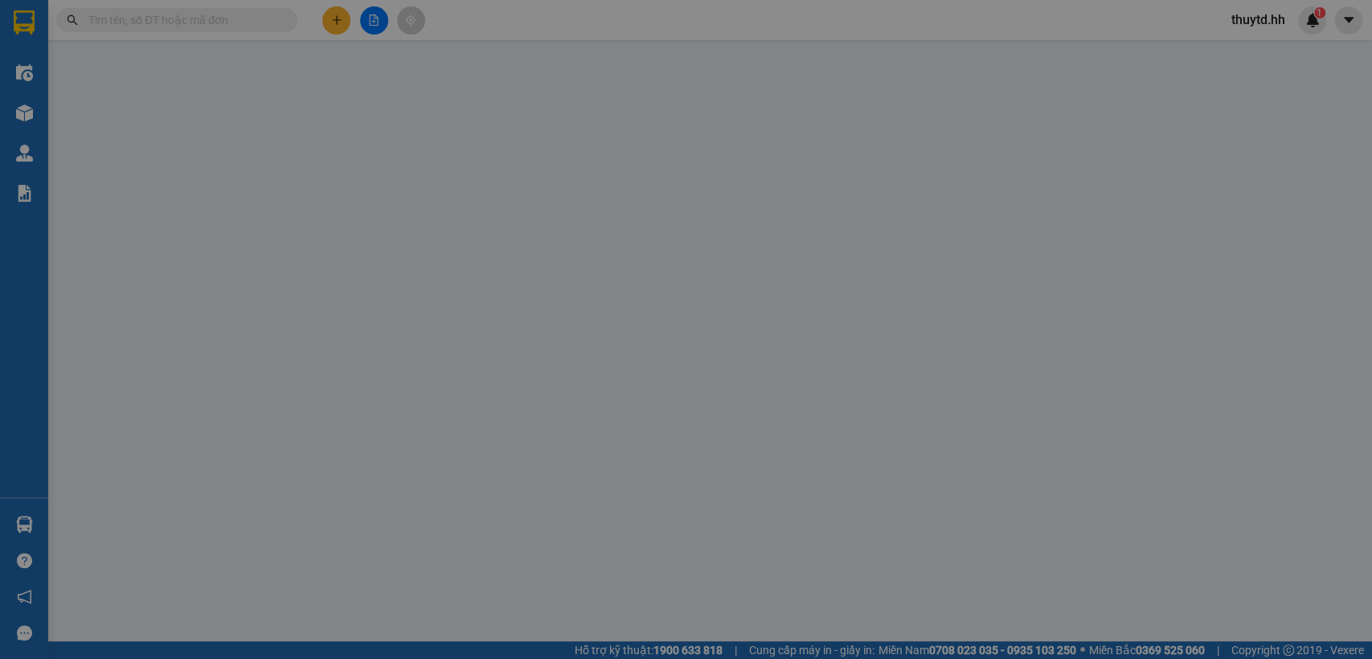
type input "0373308347"
type input "3 con cò"
type input "50.000"
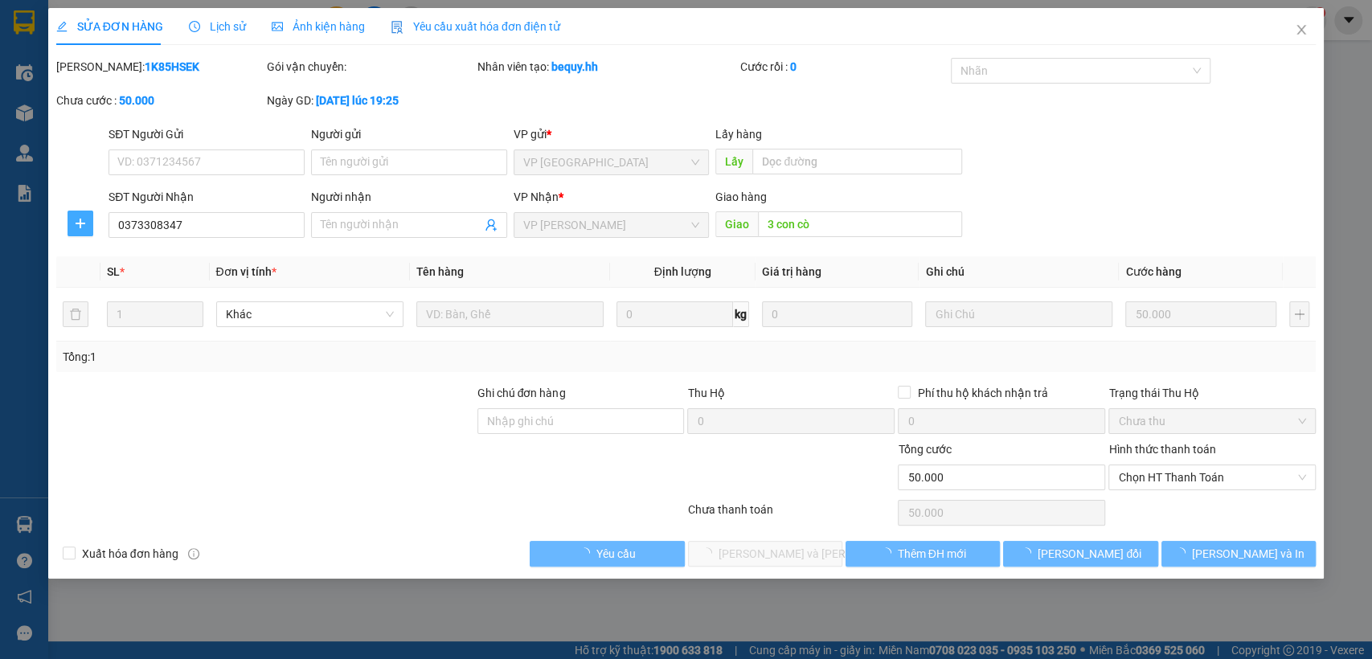
click at [84, 232] on button "button" at bounding box center [81, 224] width 26 height 26
click at [128, 284] on span "Chuyển hoàn" at bounding box center [110, 282] width 66 height 18
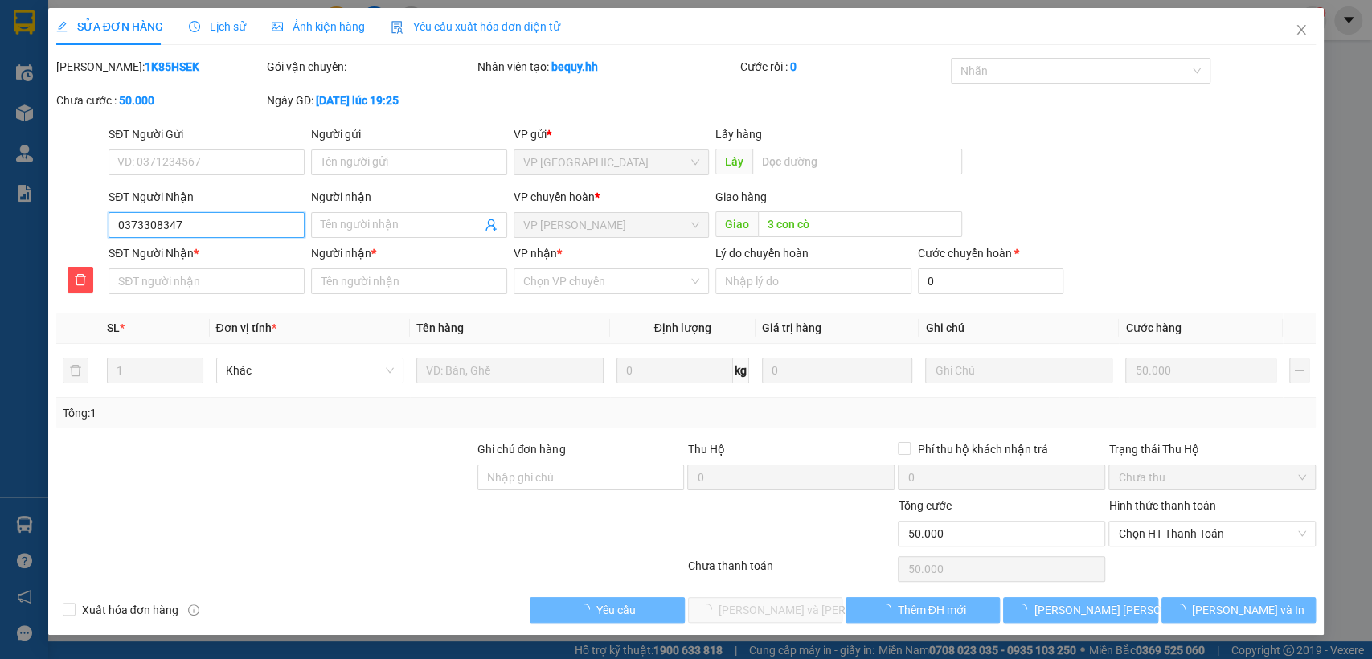
drag, startPoint x: 116, startPoint y: 221, endPoint x: 182, endPoint y: 228, distance: 67.0
click at [257, 228] on input "0373308347" at bounding box center [207, 225] width 196 height 26
paste input "0373308347"
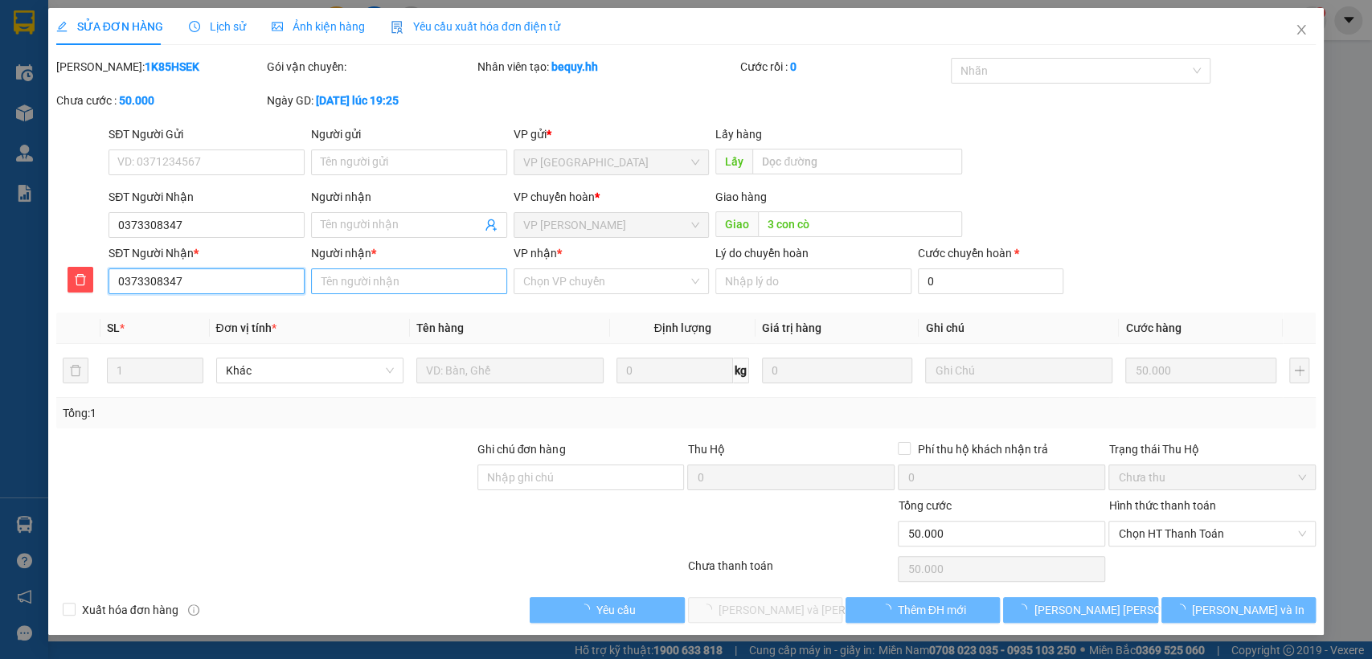
type input "0373308347"
click at [380, 285] on input "Người nhận *" at bounding box center [409, 282] width 196 height 26
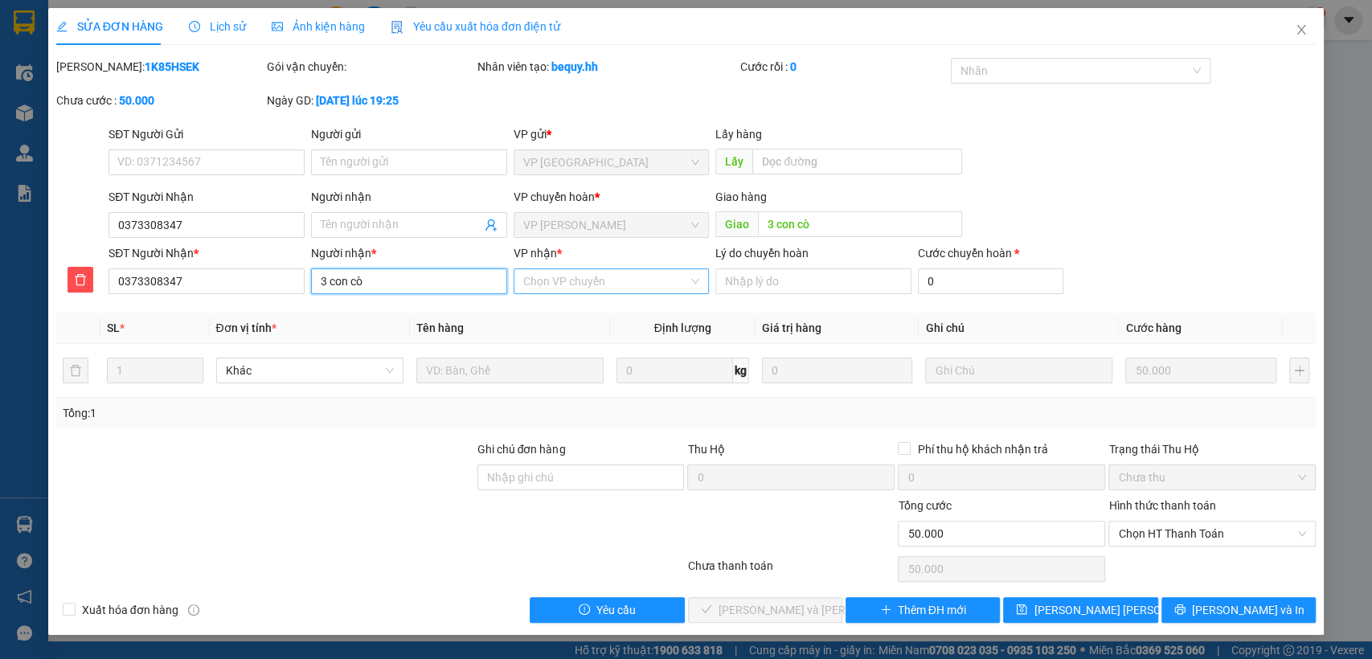
type input "3 con cò"
click at [637, 276] on input "VP nhận *" at bounding box center [606, 281] width 166 height 24
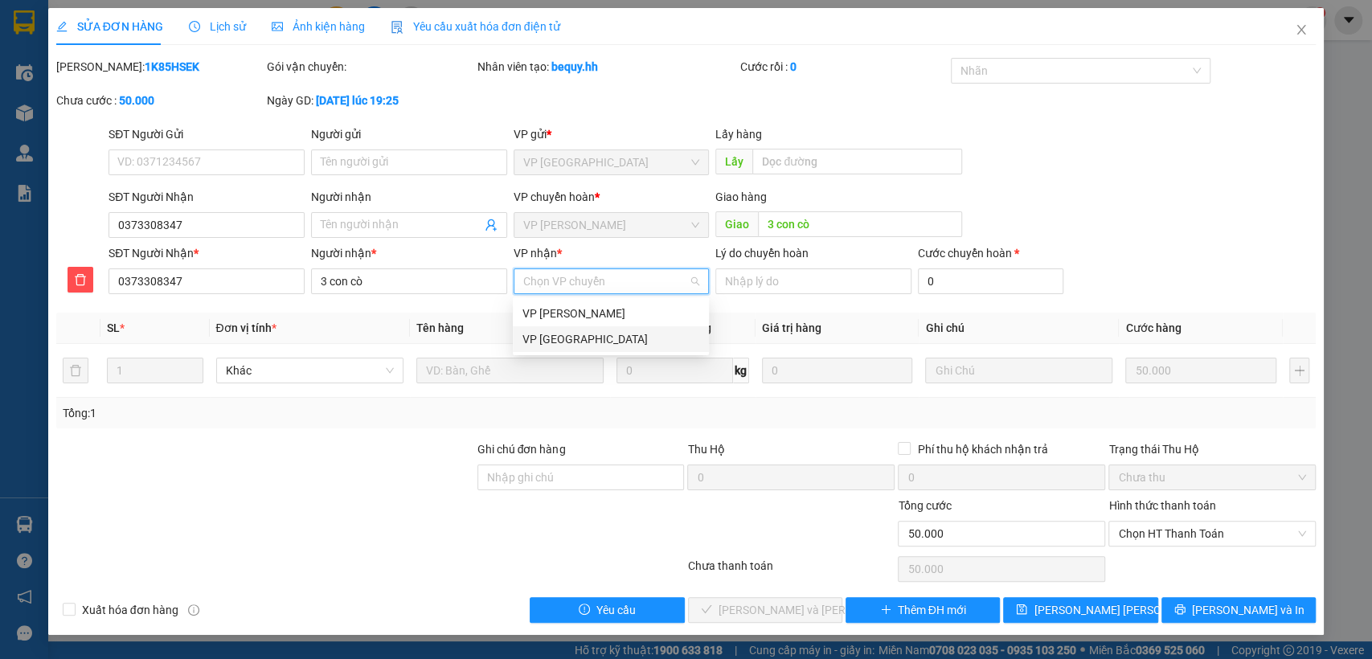
click at [582, 340] on div "VP [GEOGRAPHIC_DATA]" at bounding box center [611, 339] width 177 height 18
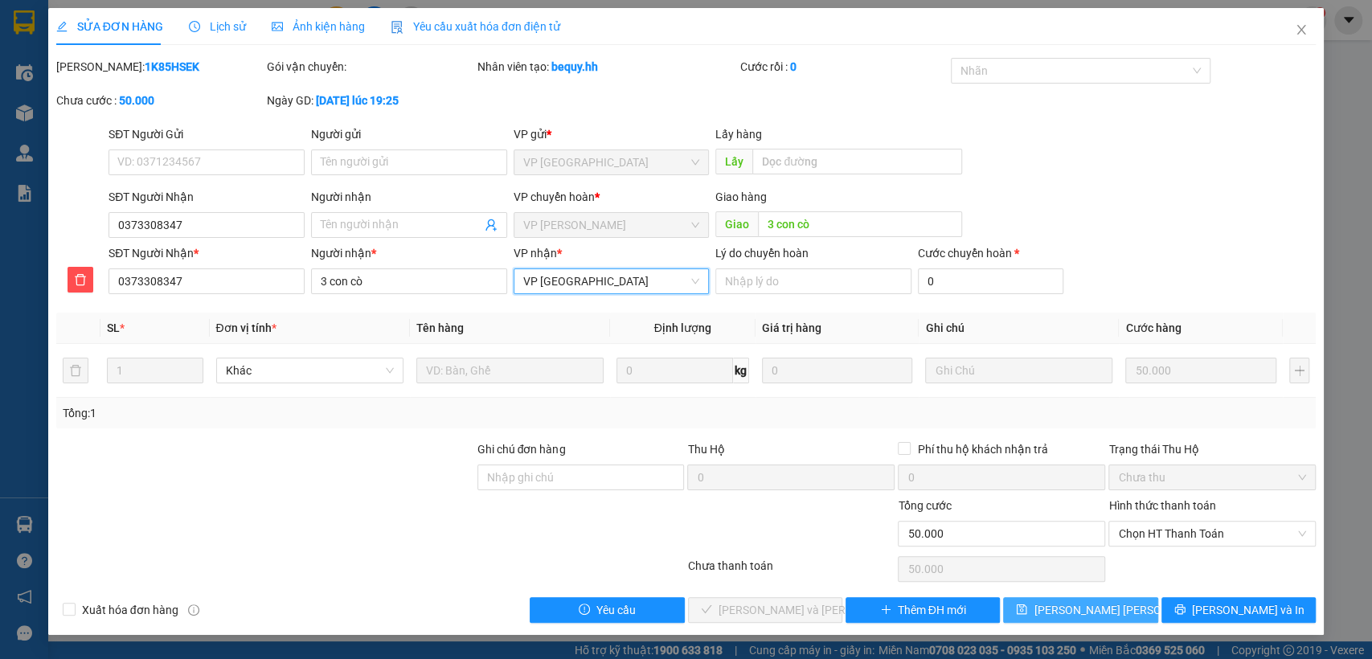
click at [1089, 621] on button "[PERSON_NAME] [PERSON_NAME]" at bounding box center [1080, 610] width 154 height 26
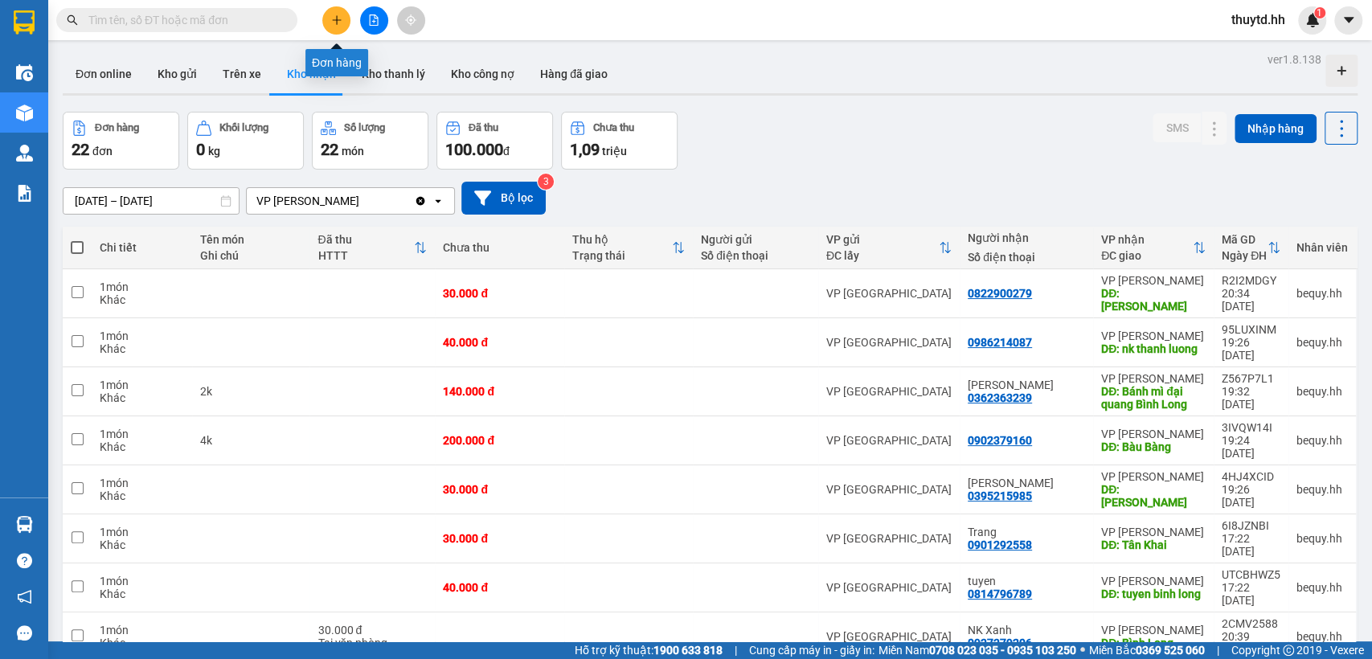
click at [336, 14] on icon "plus" at bounding box center [336, 19] width 11 height 11
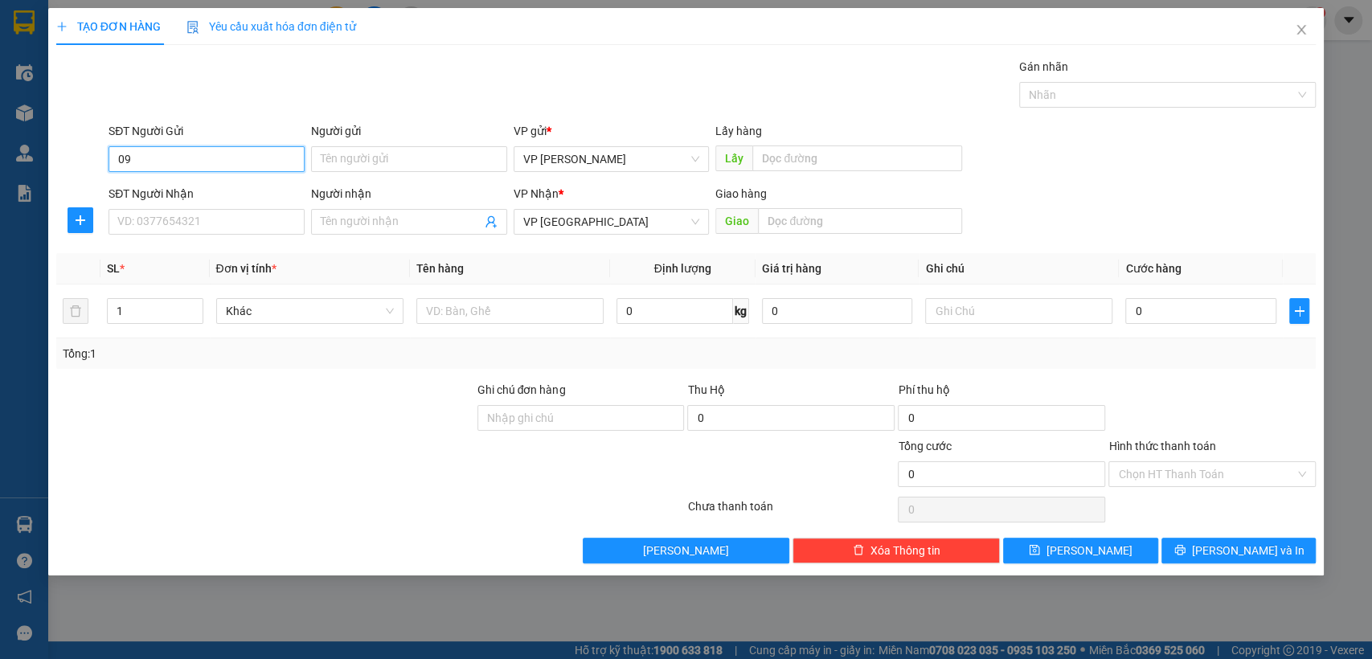
type input "0"
click at [191, 224] on input "SĐT Người Nhận" at bounding box center [207, 222] width 196 height 26
type input "0986622042"
click at [822, 228] on input "text" at bounding box center [860, 221] width 204 height 26
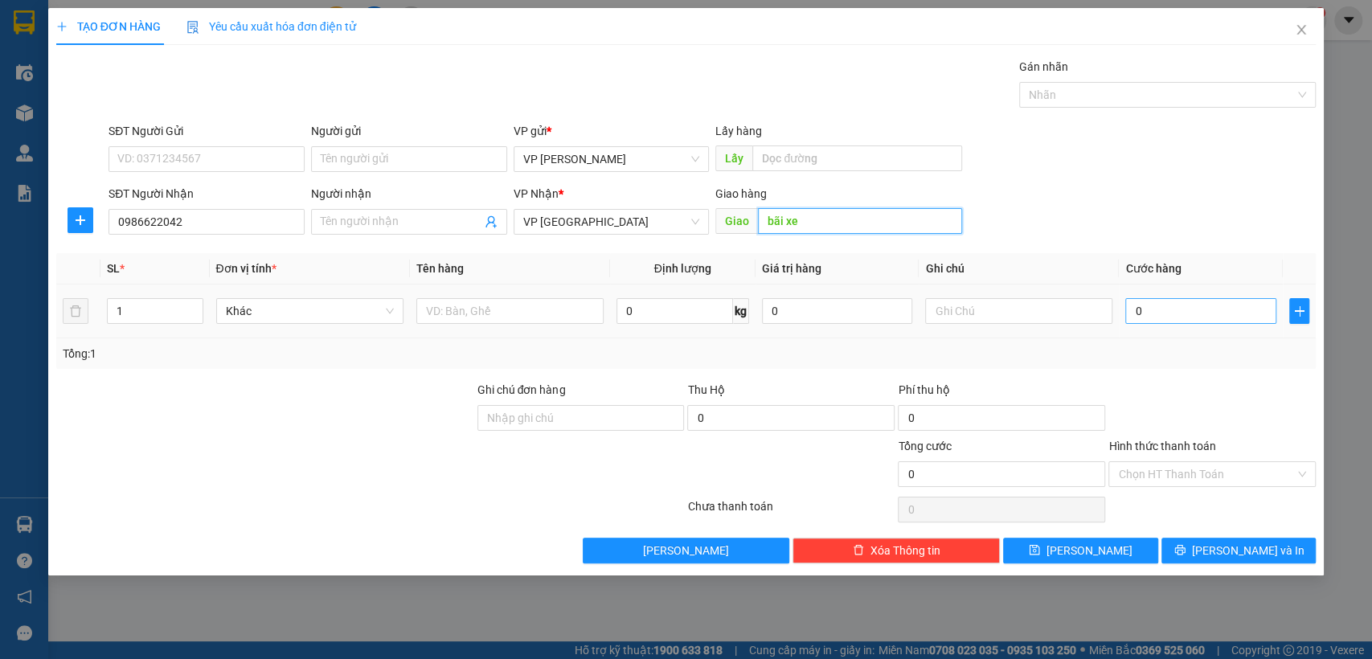
type input "bãi xe"
click at [1230, 321] on input "0" at bounding box center [1201, 311] width 151 height 26
type input "3"
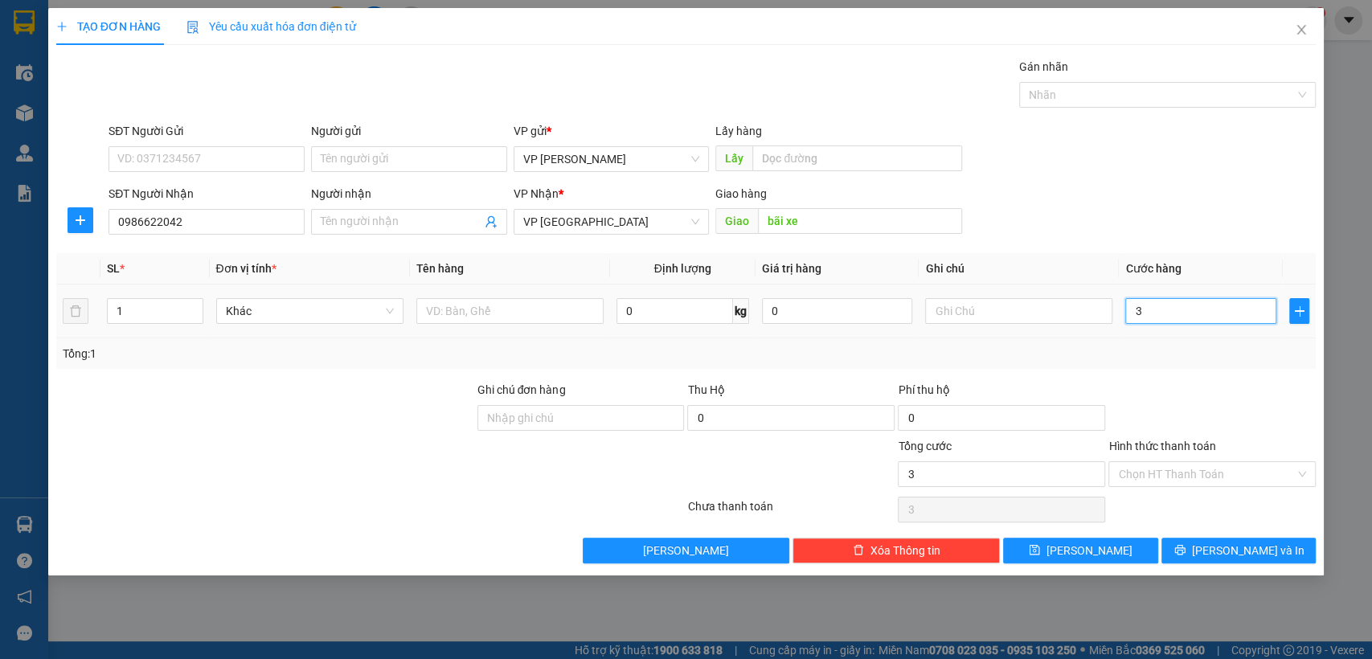
type input "30"
type input "300"
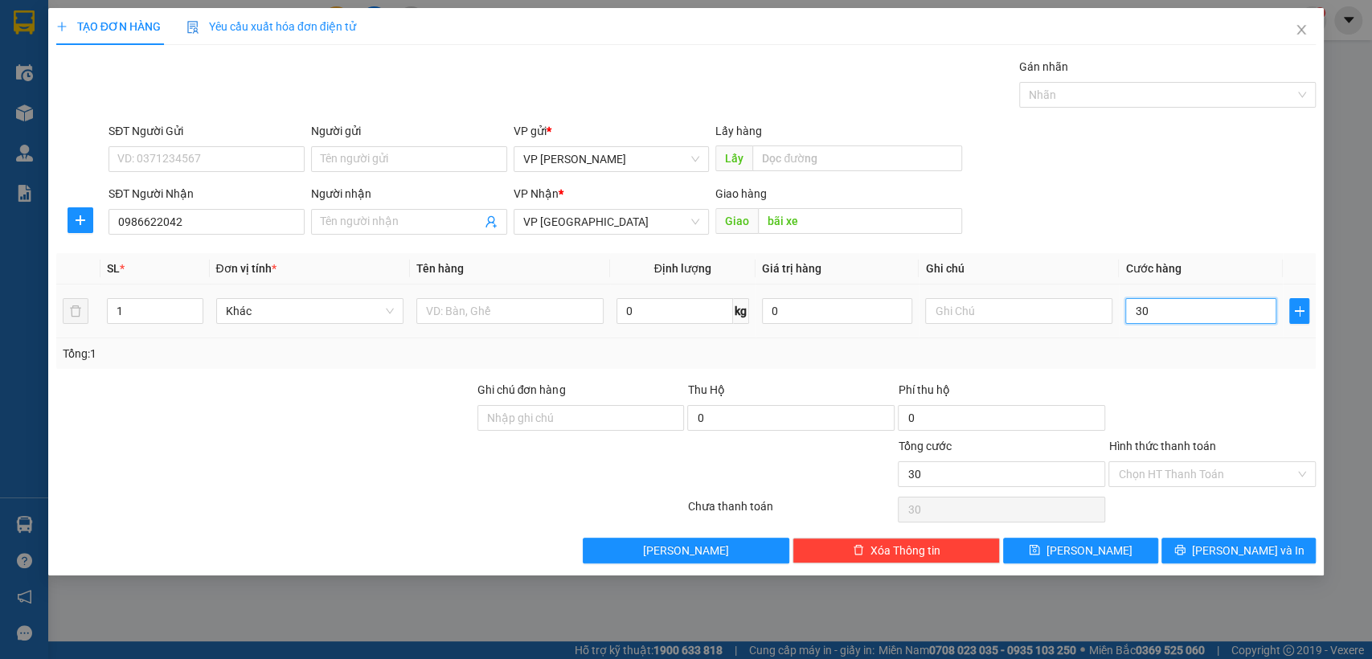
type input "300"
type input "3.000"
type input "30.000"
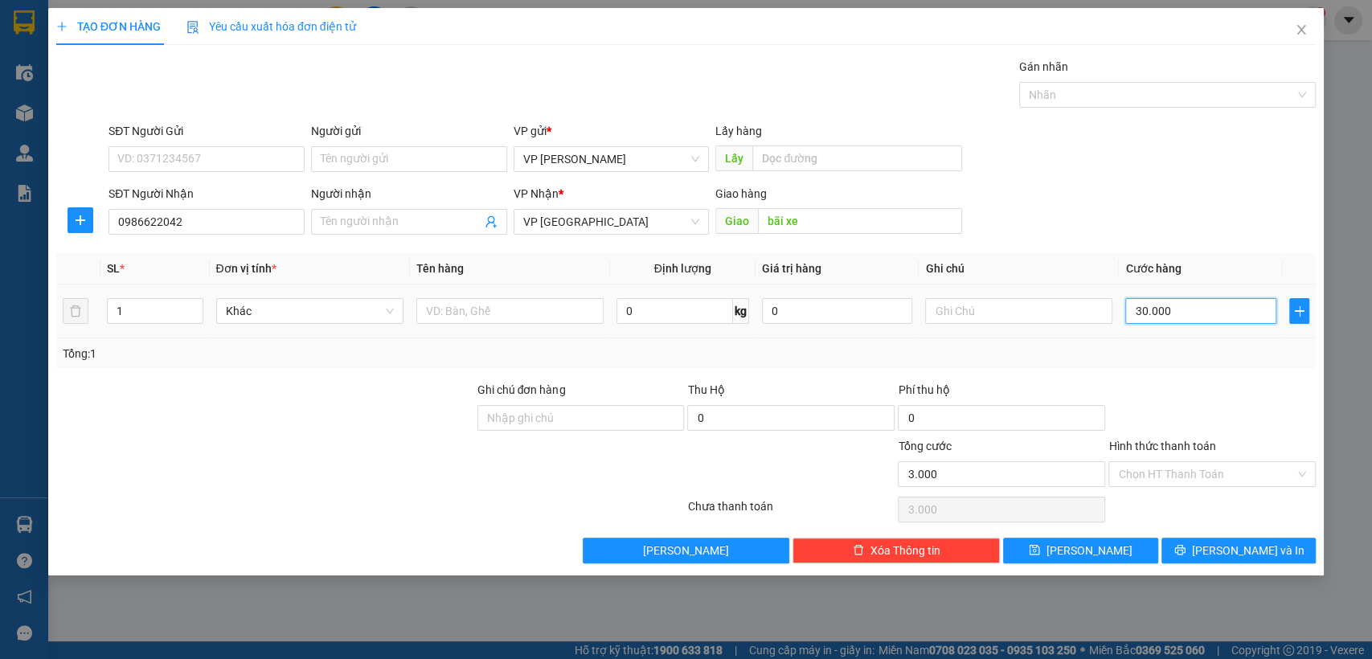
type input "30.000"
click at [1113, 544] on button "[PERSON_NAME]" at bounding box center [1080, 551] width 154 height 26
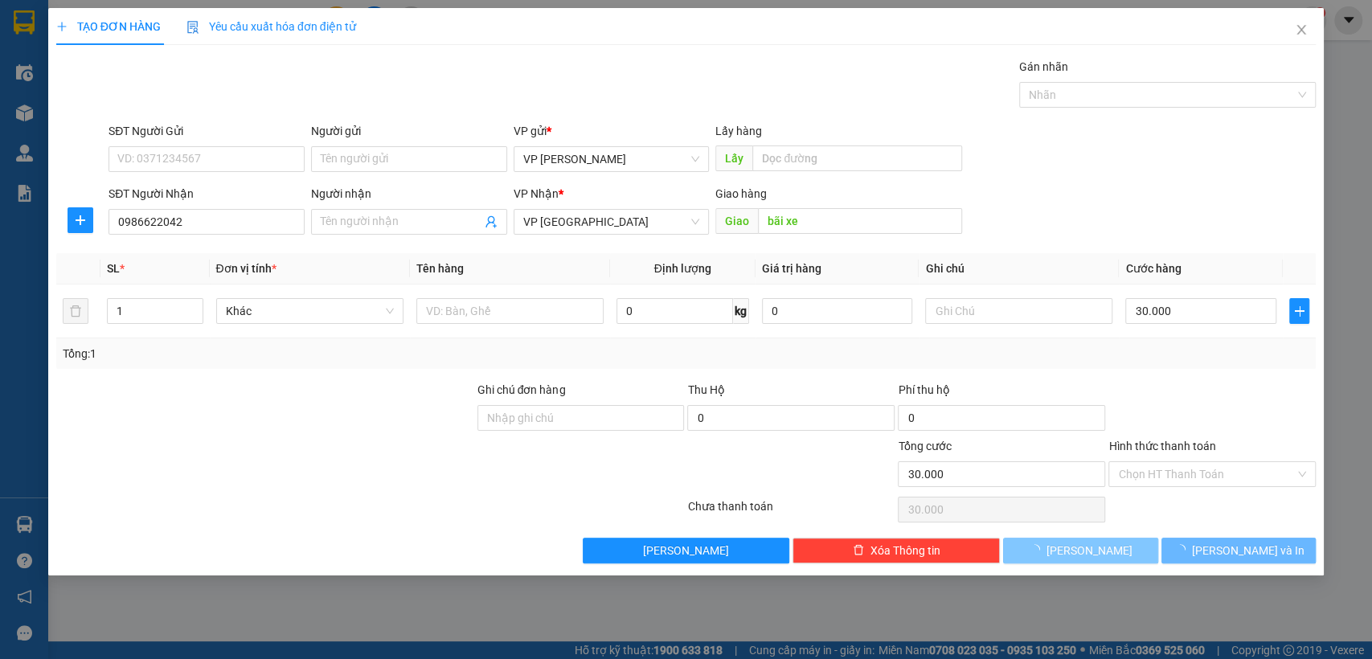
type input "0"
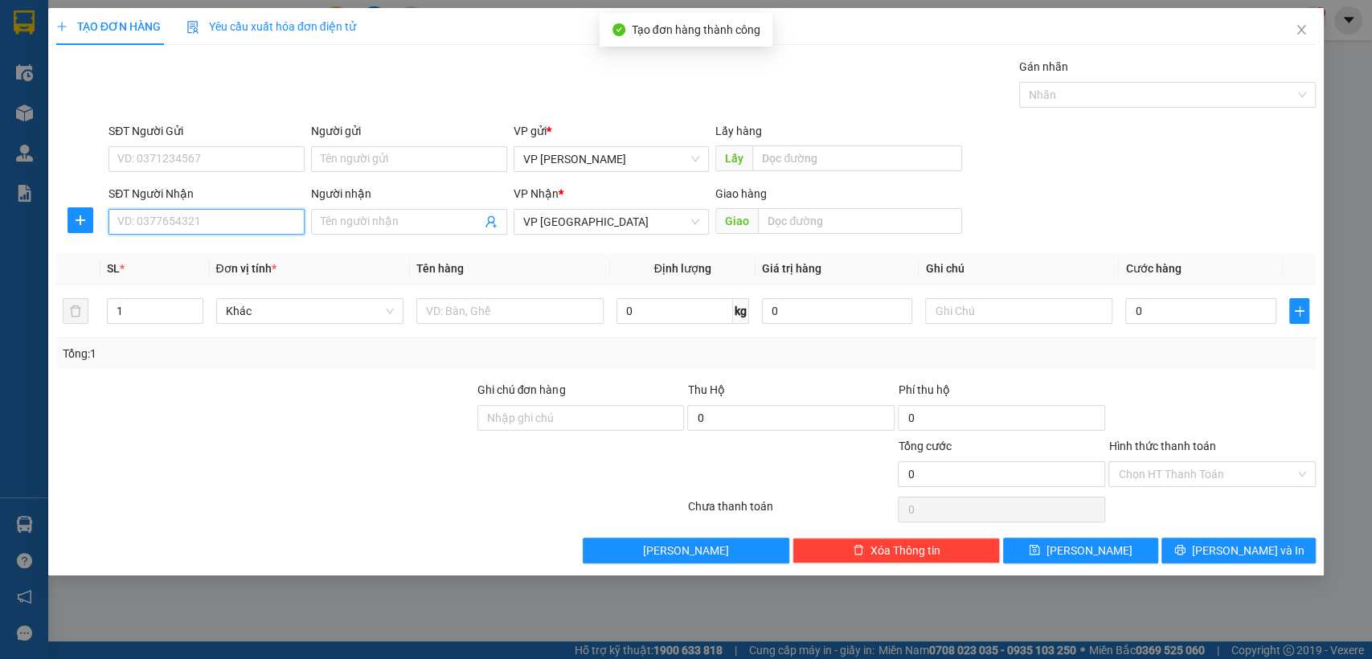
click at [232, 215] on input "SĐT Người Nhận" at bounding box center [207, 222] width 196 height 26
type input "0948176086"
click at [207, 252] on div "0948176086" at bounding box center [206, 254] width 177 height 18
type input "Chơn thành"
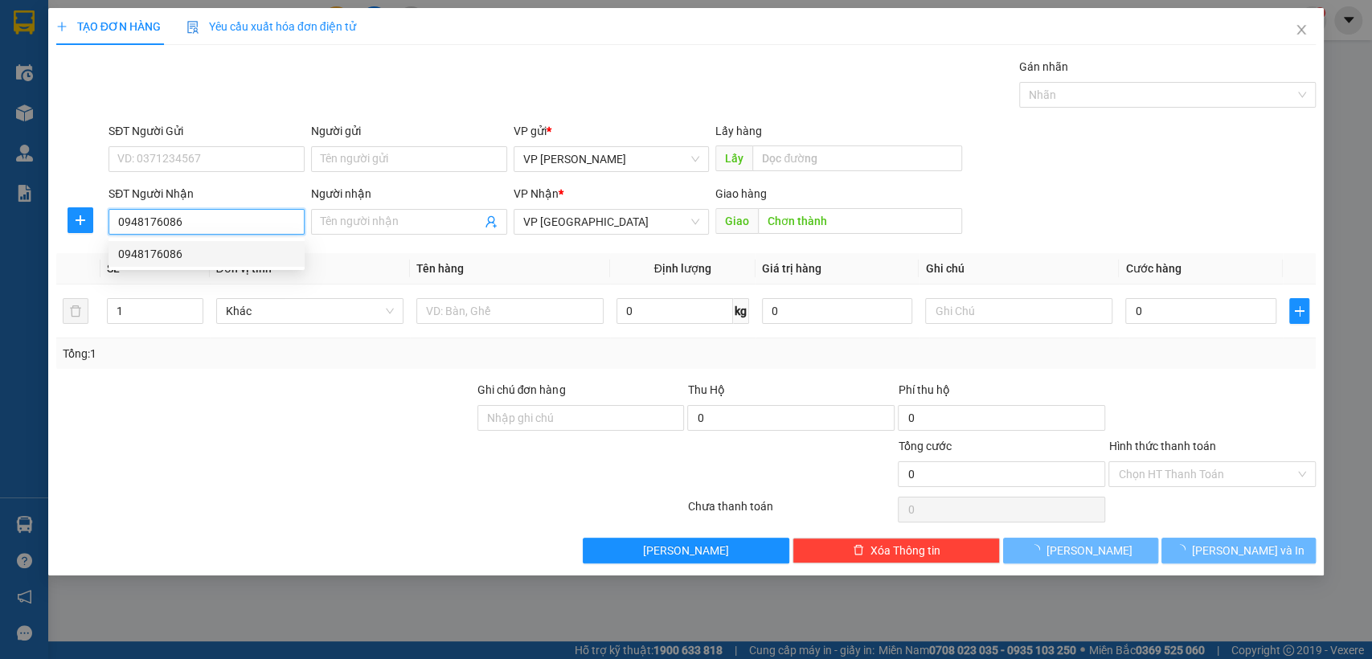
type input "50.000"
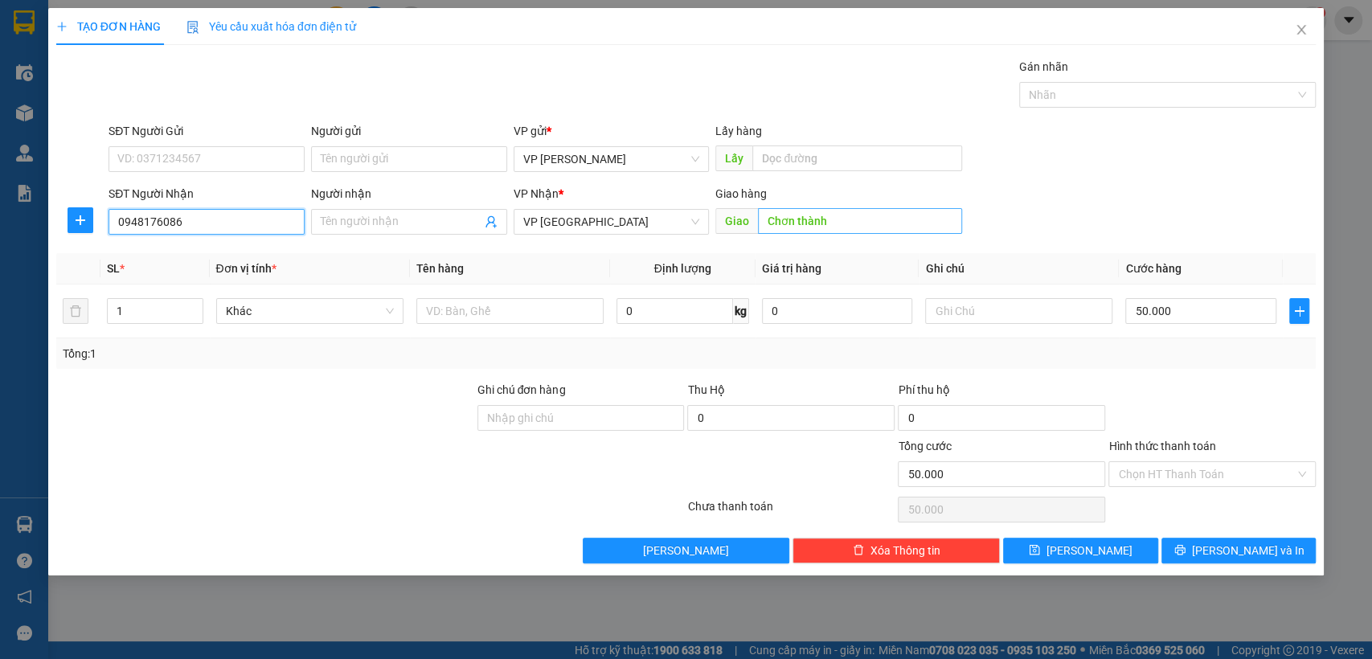
type input "0948176086"
click at [876, 220] on input "Chơn thành" at bounding box center [860, 221] width 204 height 26
type input "nhic dong2 [croi]"
click at [1233, 310] on input "50.000" at bounding box center [1201, 311] width 151 height 26
type input "3"
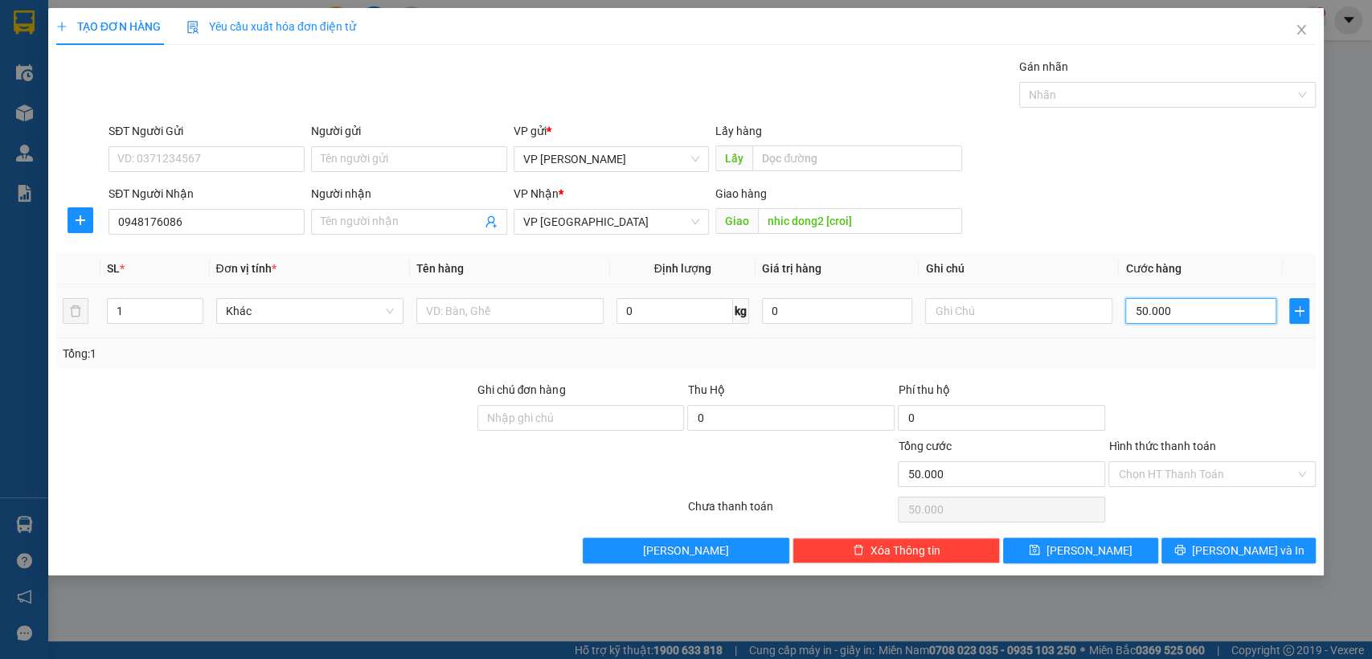
type input "3"
type input "30"
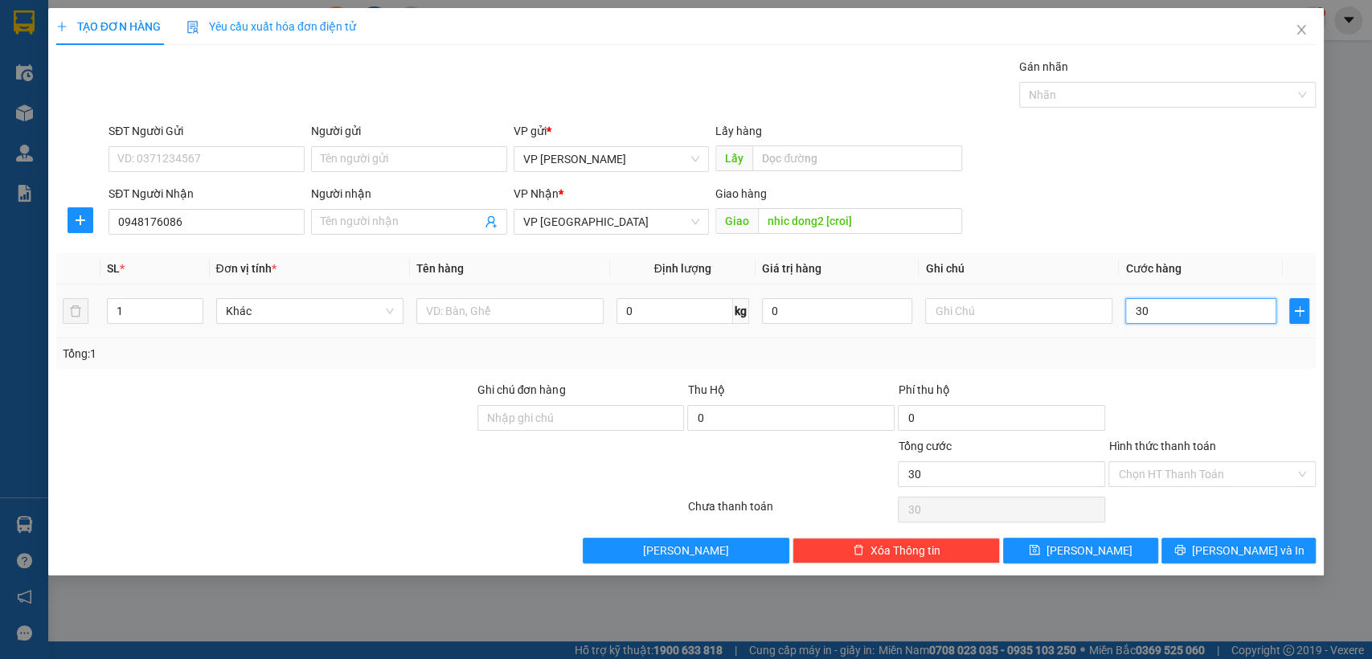
type input "300"
type input "3.000"
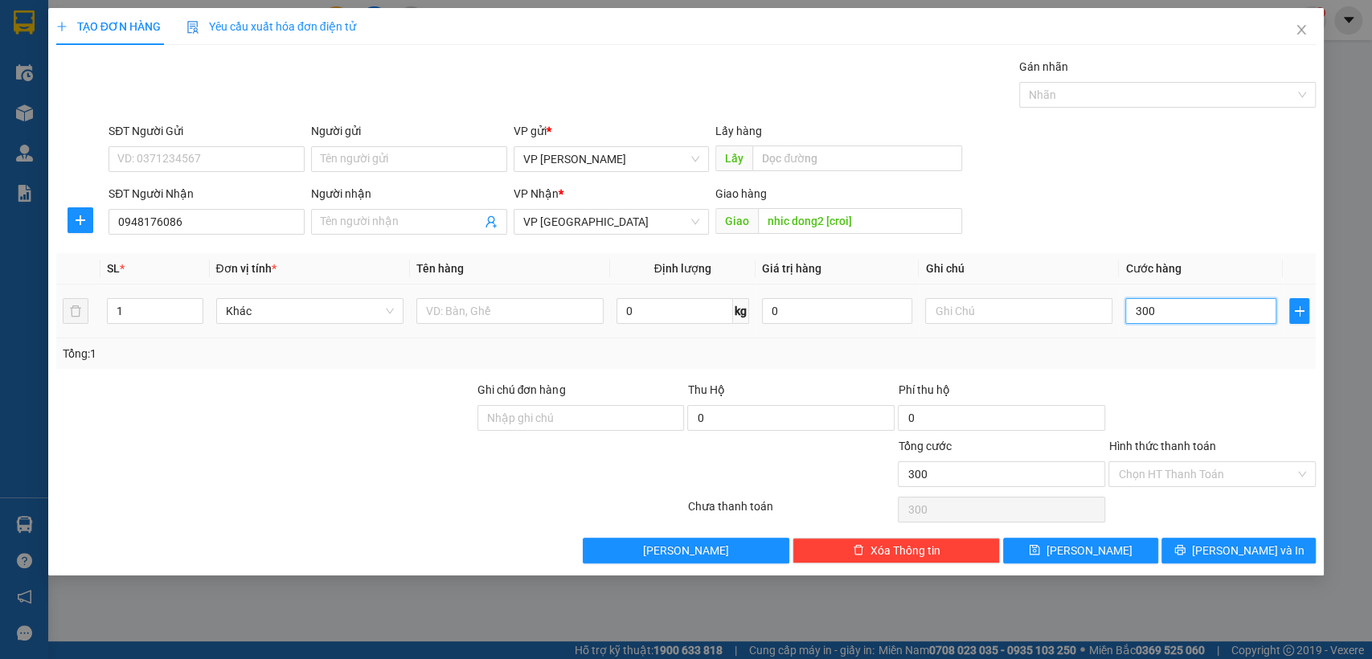
type input "3.000"
type input "30.000"
click at [1248, 469] on input "Hình thức thanh toán" at bounding box center [1206, 474] width 177 height 24
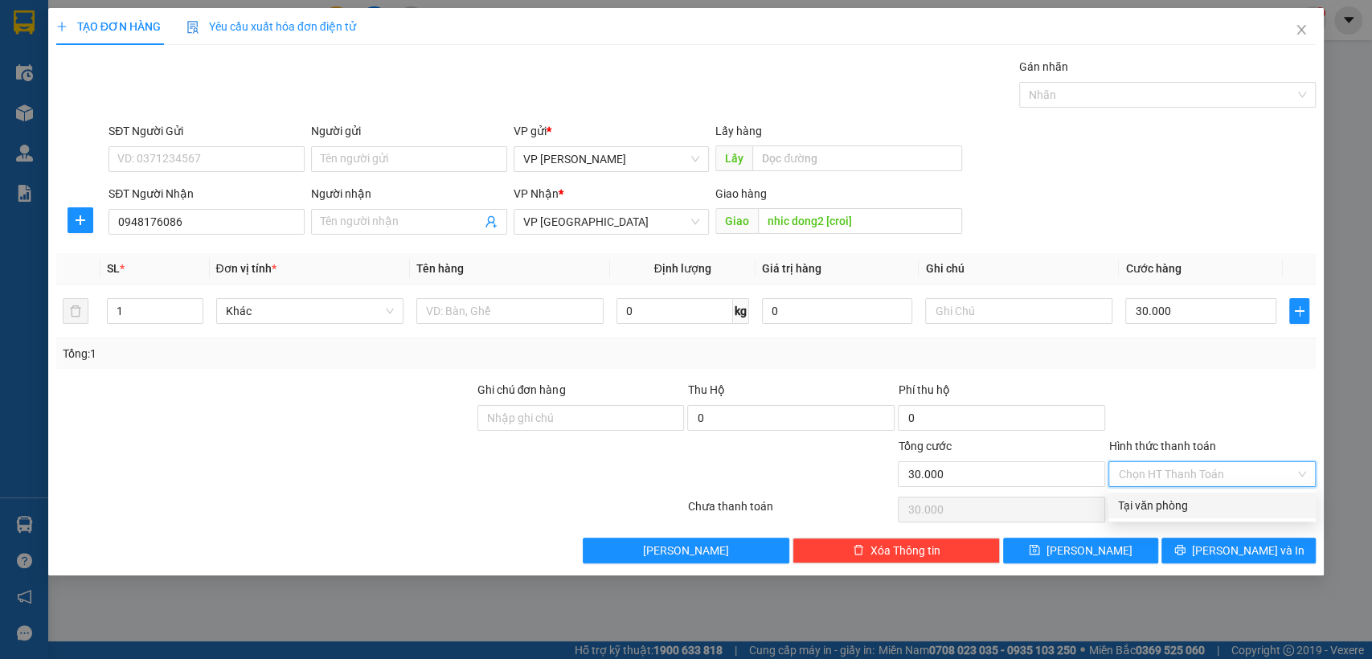
click at [1172, 509] on div "Tại văn phòng" at bounding box center [1212, 506] width 188 height 18
type input "0"
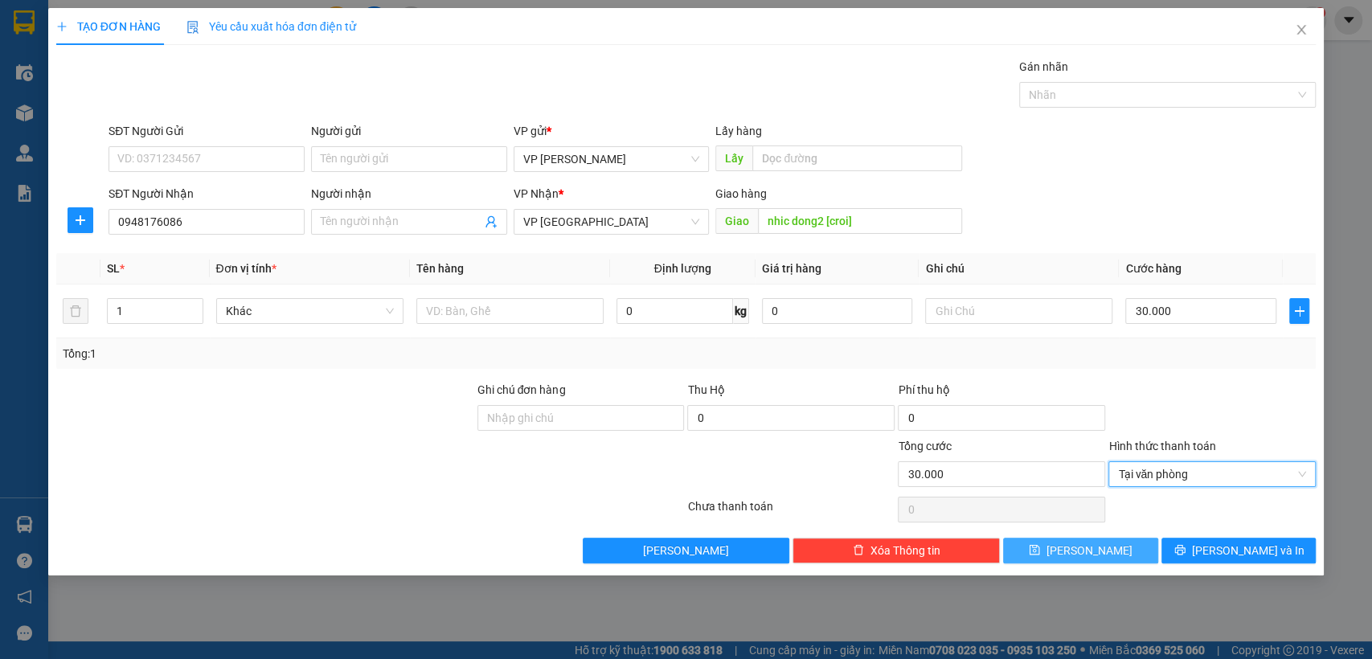
click at [1098, 546] on span "[PERSON_NAME]" at bounding box center [1090, 551] width 86 height 18
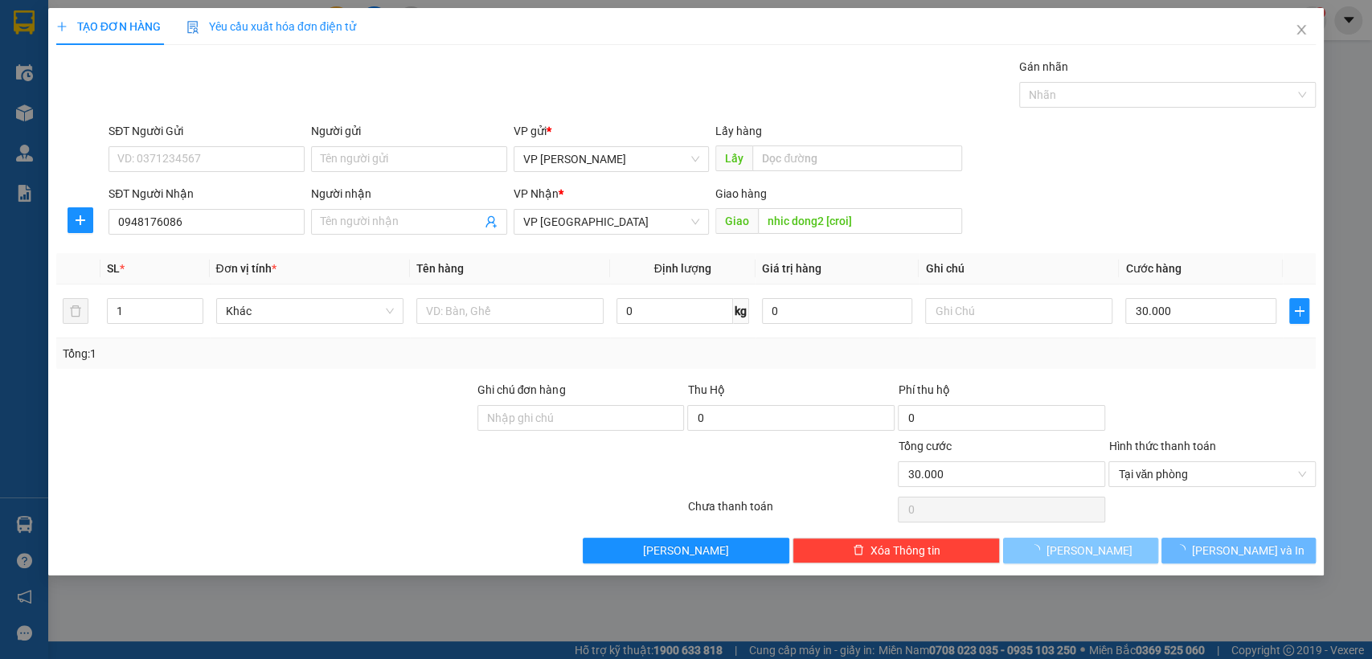
type input "0"
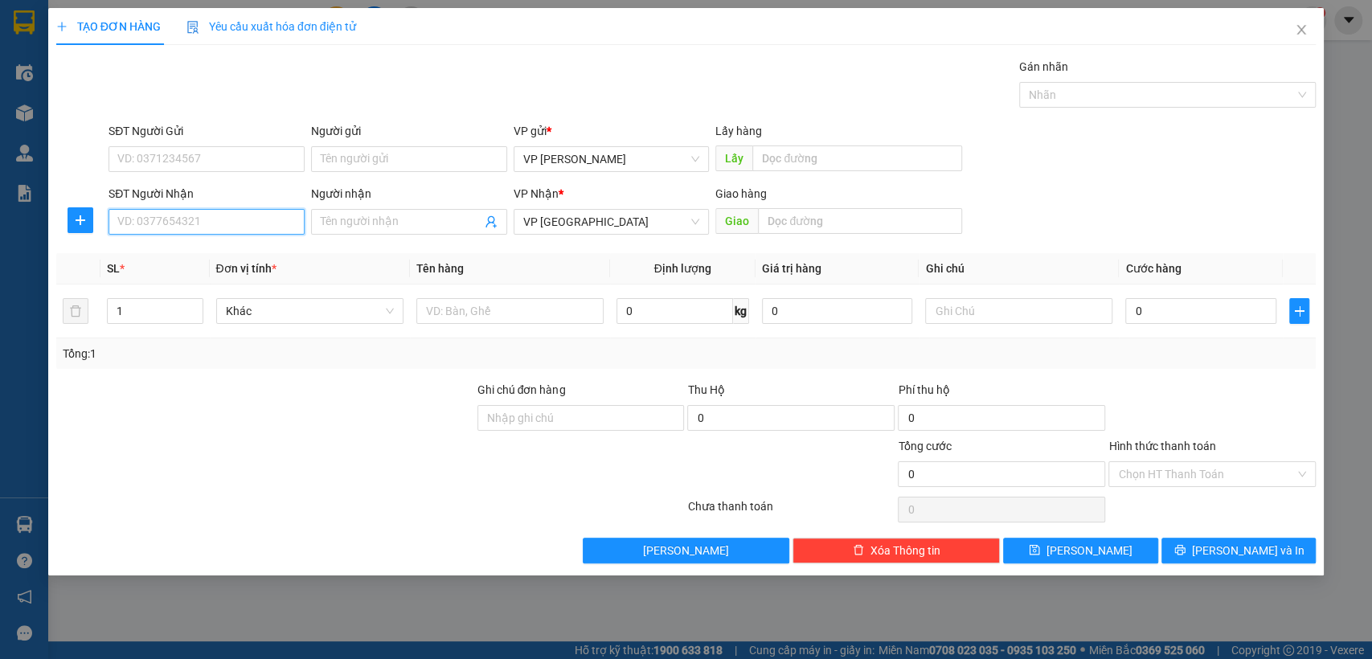
click at [257, 223] on input "SĐT Người Nhận" at bounding box center [207, 222] width 196 height 26
type input "0"
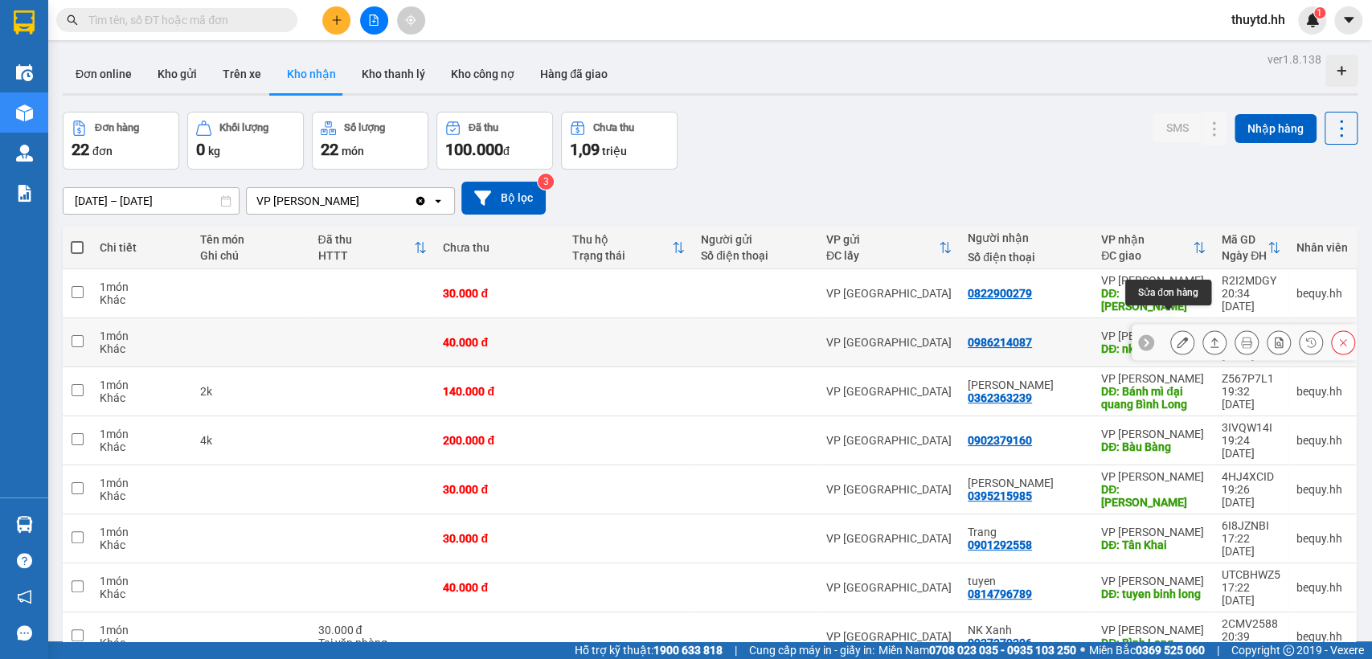
click at [1177, 337] on icon at bounding box center [1182, 342] width 11 height 11
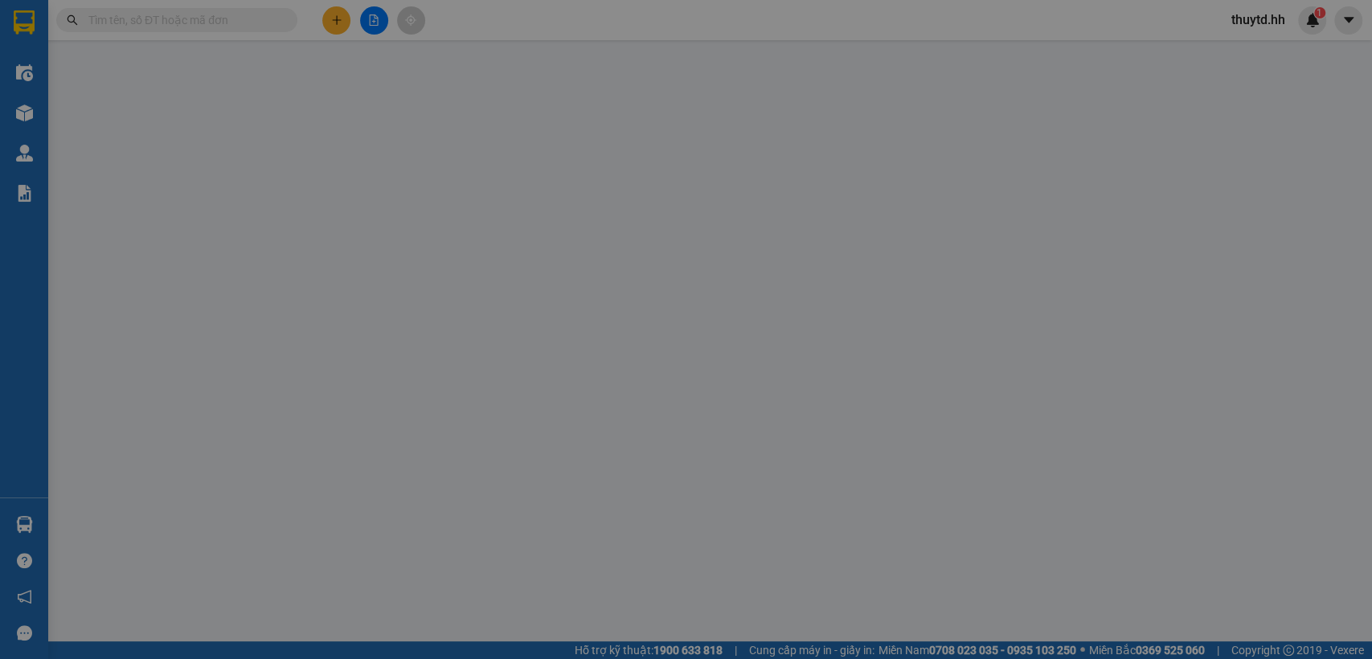
type input "0986214087"
type input "nk thanh luong"
type input "40.000"
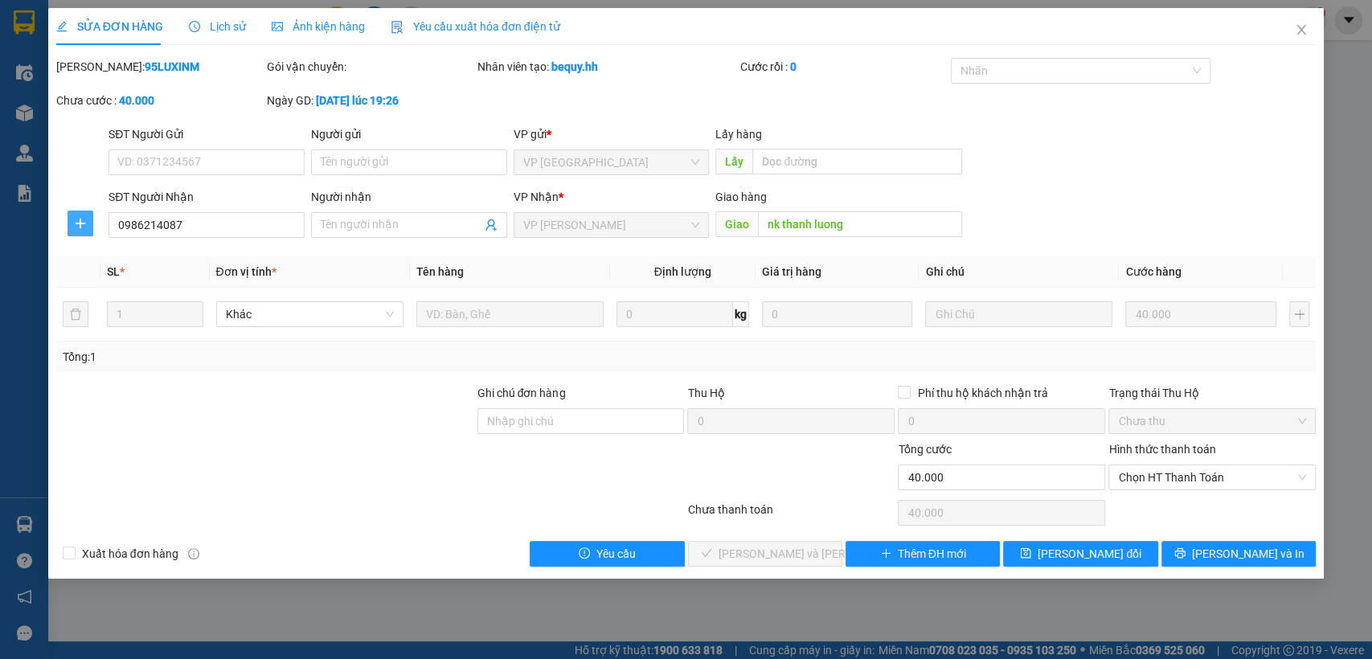
click at [81, 220] on icon "plus" at bounding box center [80, 223] width 13 height 13
click at [115, 284] on span "Chuyển hoàn" at bounding box center [110, 282] width 66 height 18
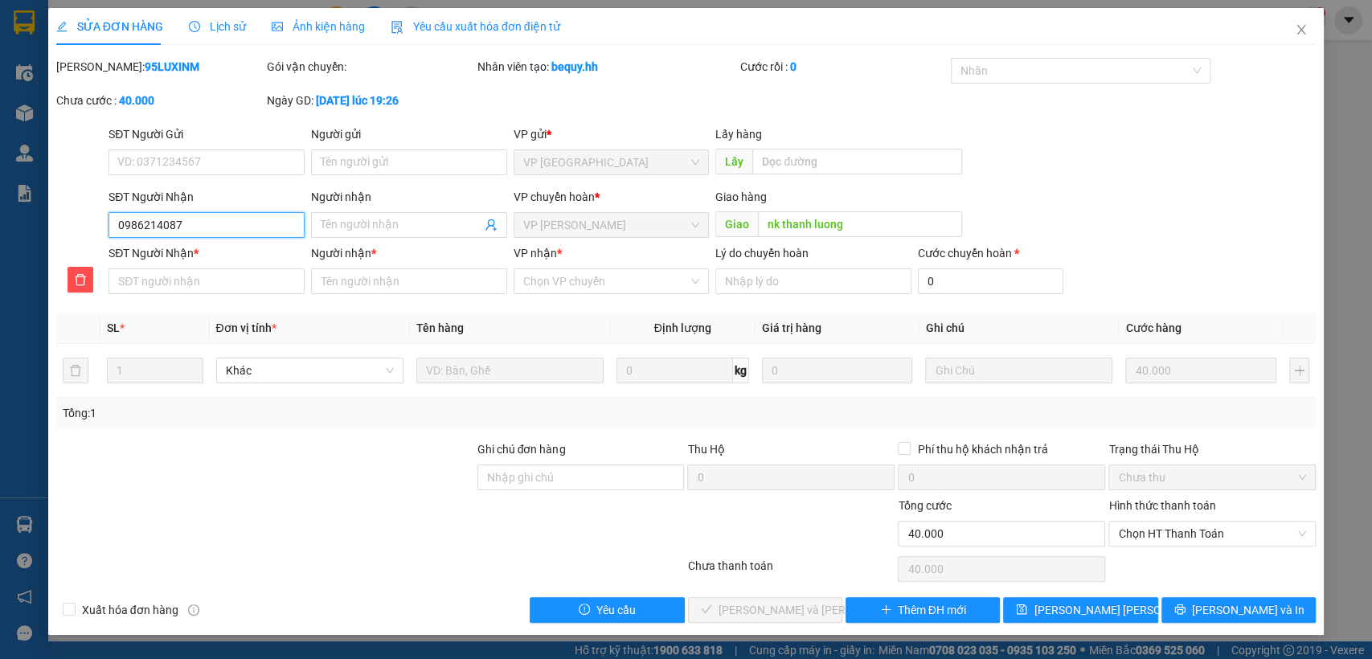
drag, startPoint x: 114, startPoint y: 228, endPoint x: 234, endPoint y: 228, distance: 119.8
click at [234, 228] on input "0986214087" at bounding box center [207, 225] width 196 height 26
paste input "0986214087"
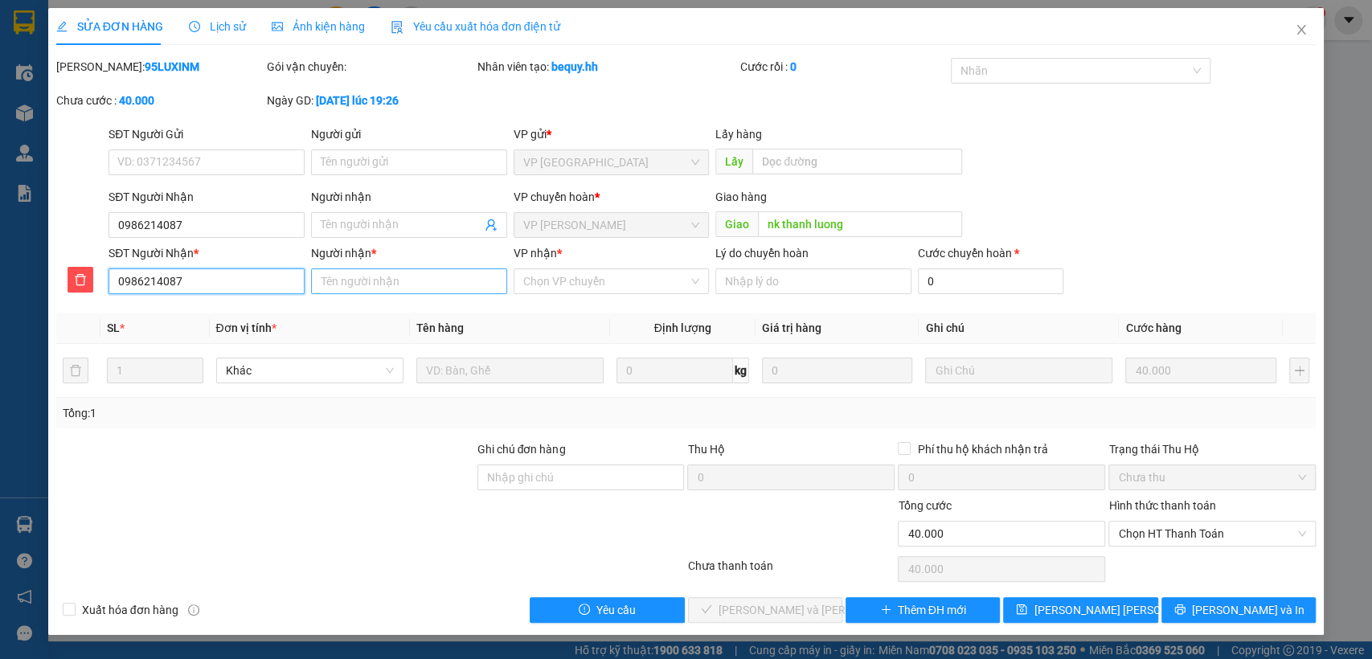
type input "0986214087"
click at [450, 281] on input "Người nhận *" at bounding box center [409, 282] width 196 height 26
type input "nk thanh luong"
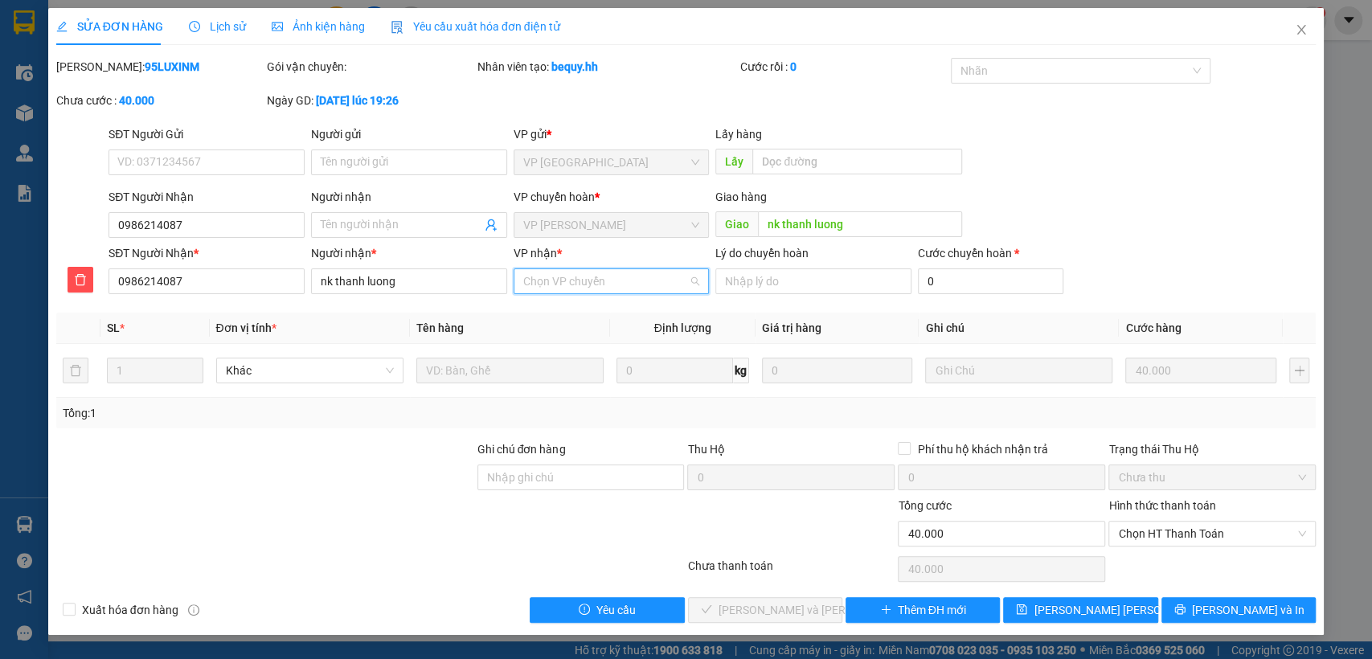
click at [650, 277] on input "VP nhận *" at bounding box center [606, 281] width 166 height 24
click at [628, 338] on div "VP [GEOGRAPHIC_DATA]" at bounding box center [611, 339] width 177 height 18
click at [1100, 613] on span "[PERSON_NAME] [PERSON_NAME]" at bounding box center [1121, 610] width 174 height 18
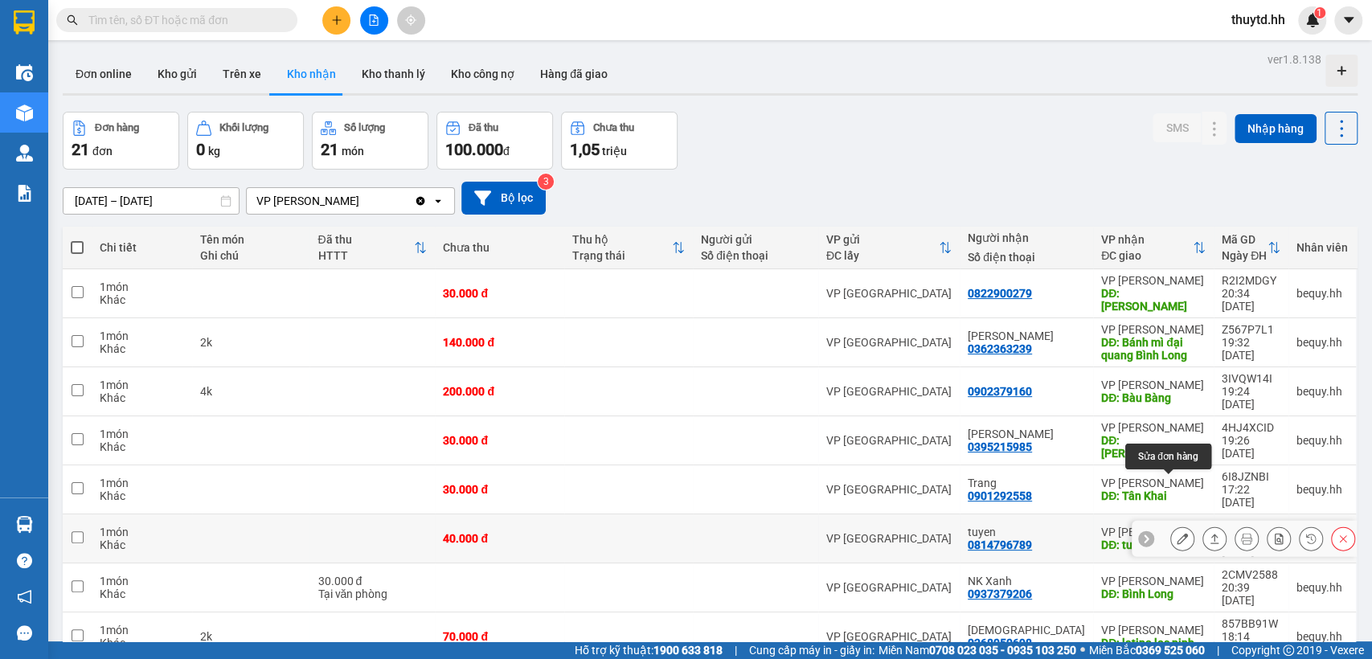
click at [1177, 533] on icon at bounding box center [1182, 538] width 11 height 11
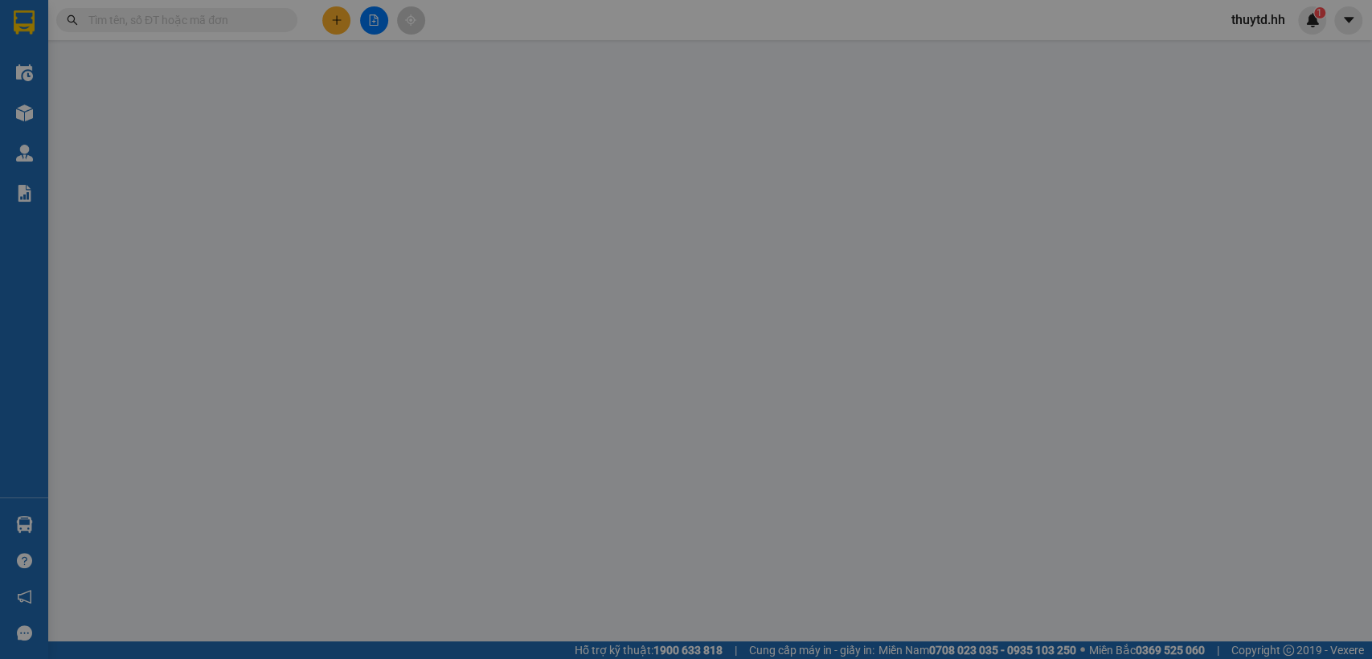
type input "0814796789"
type input "tuyen"
type input "tuyen binh long"
type input "40.000"
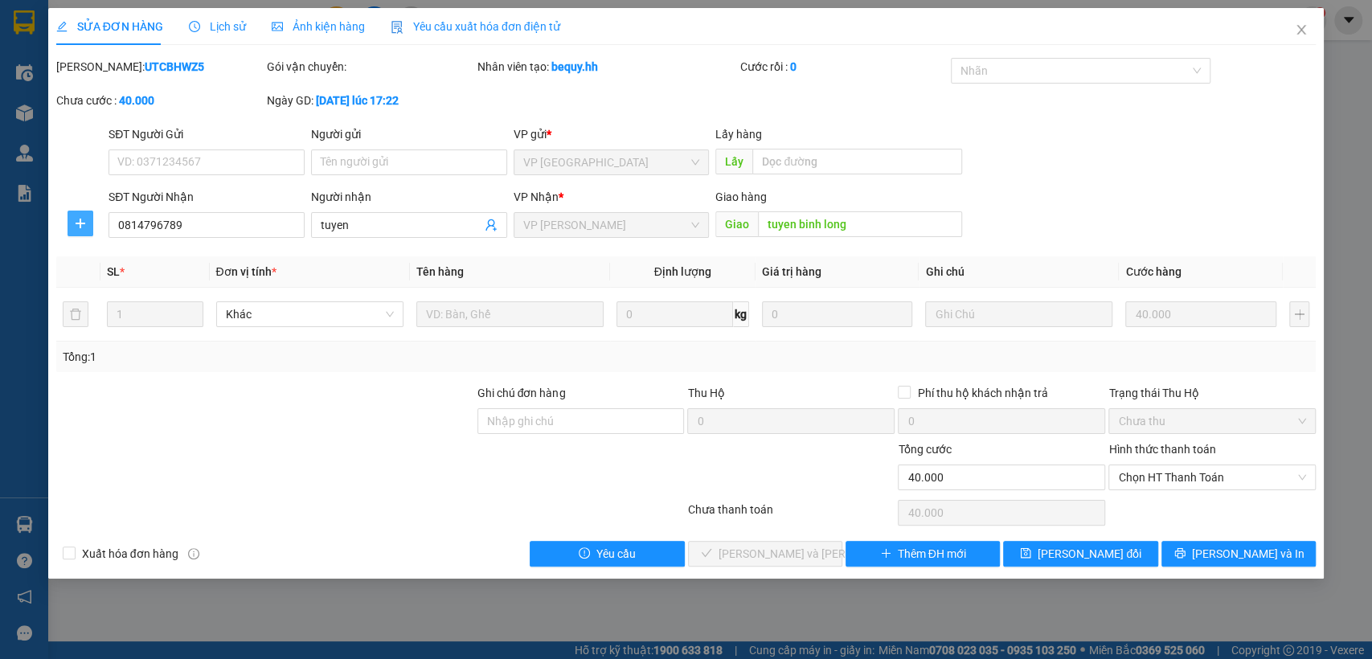
click at [84, 228] on icon "plus" at bounding box center [80, 223] width 13 height 13
click at [120, 281] on span "Chuyển hoàn" at bounding box center [110, 282] width 66 height 18
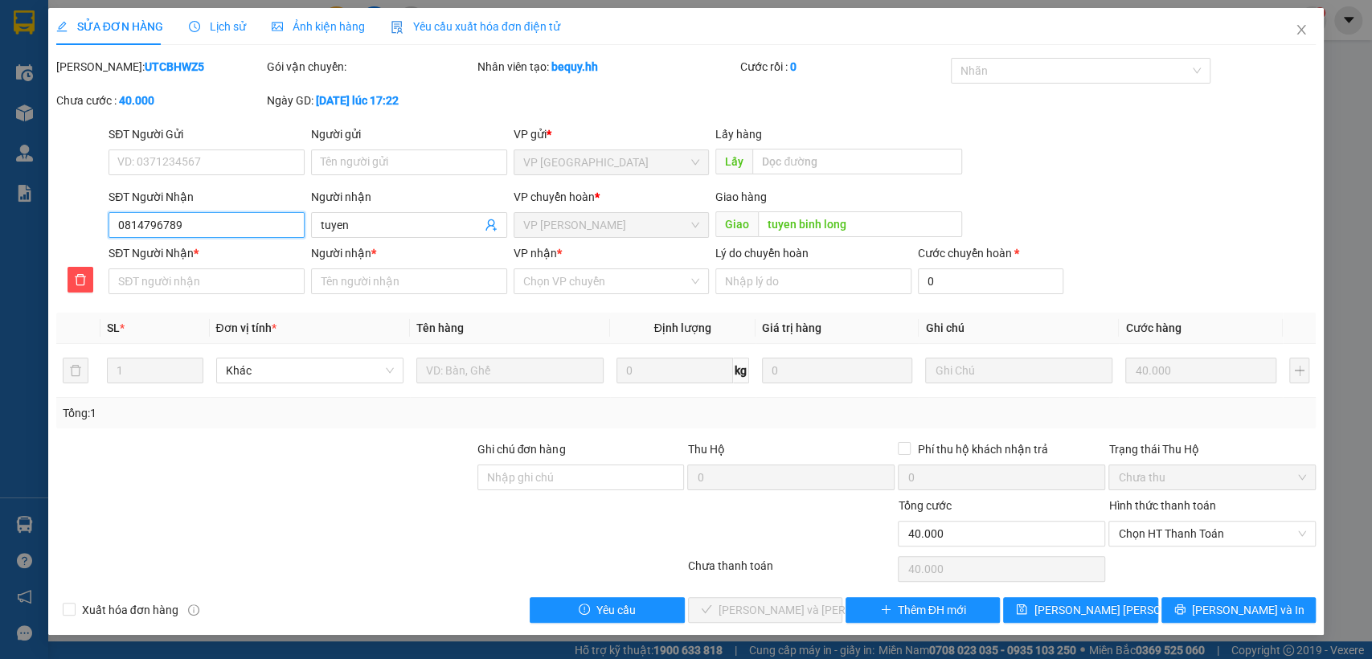
drag, startPoint x: 113, startPoint y: 219, endPoint x: 170, endPoint y: 228, distance: 58.7
click at [223, 222] on input "0814796789" at bounding box center [207, 225] width 196 height 26
paste input "0814796789"
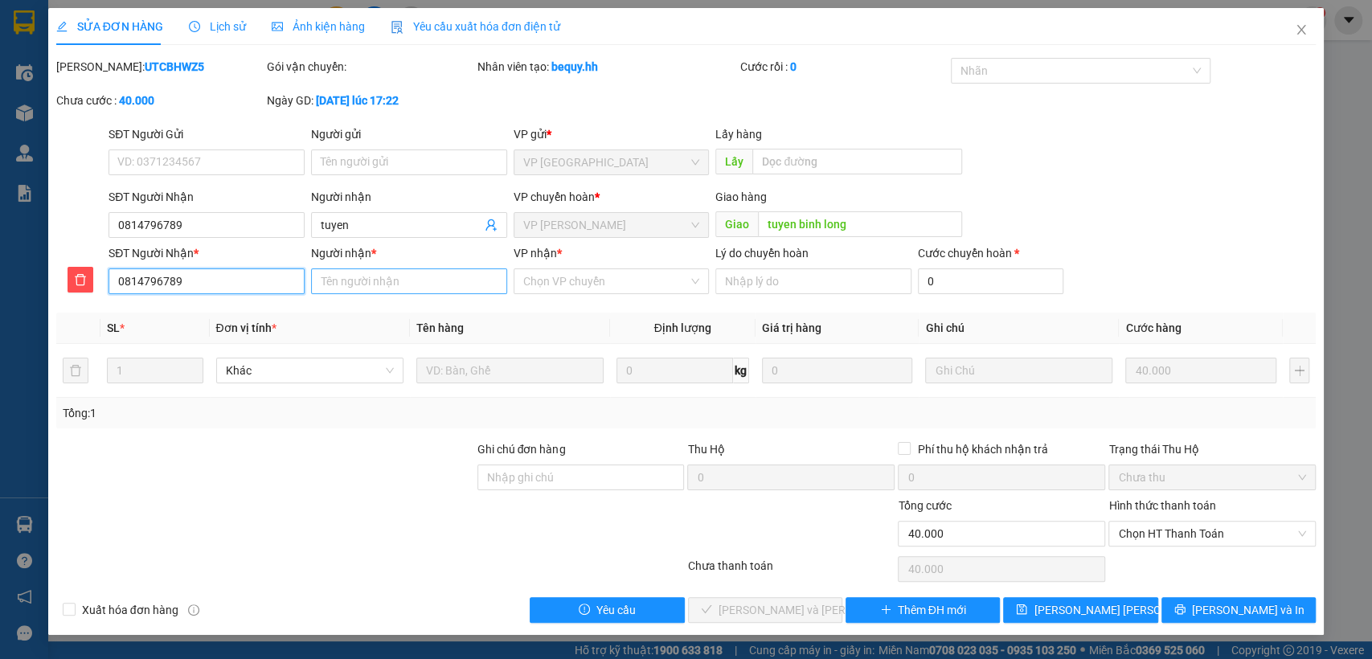
type input "0814796789"
click at [360, 283] on input "Người nhận *" at bounding box center [409, 282] width 196 height 26
type input "[PERSON_NAME]"
click at [627, 274] on input "VP nhận *" at bounding box center [606, 281] width 166 height 24
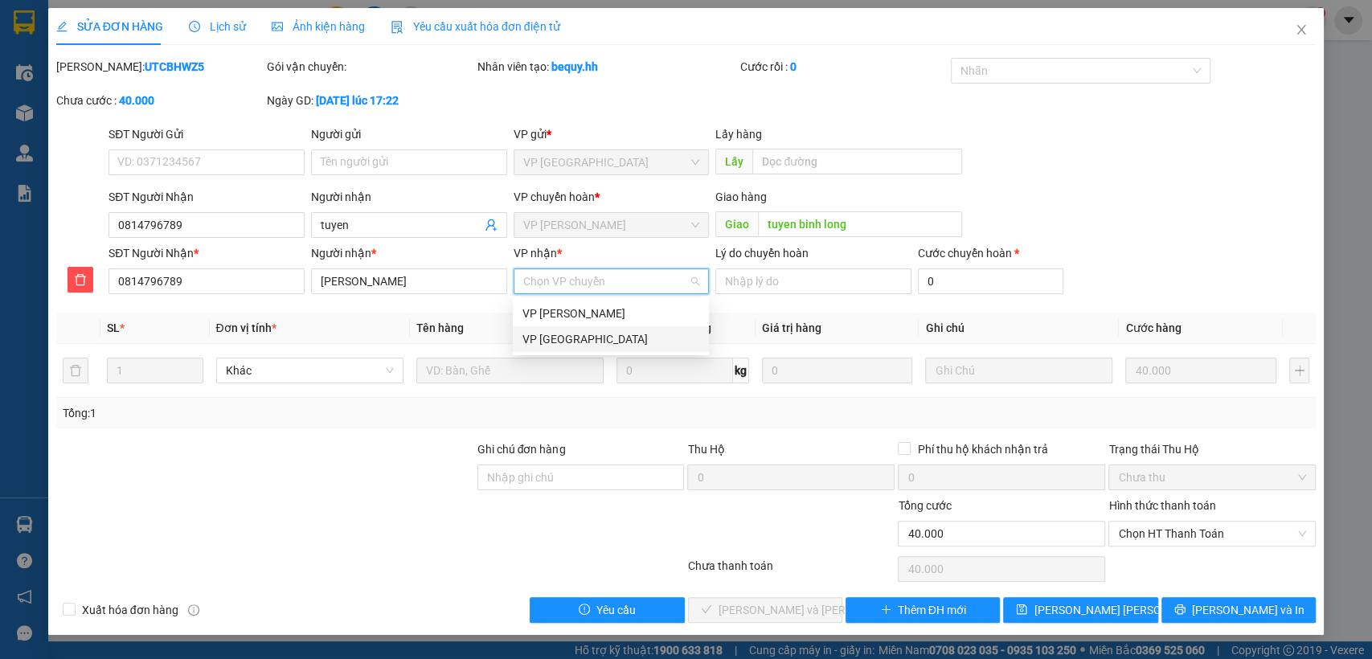
click at [566, 338] on div "VP [GEOGRAPHIC_DATA]" at bounding box center [611, 339] width 177 height 18
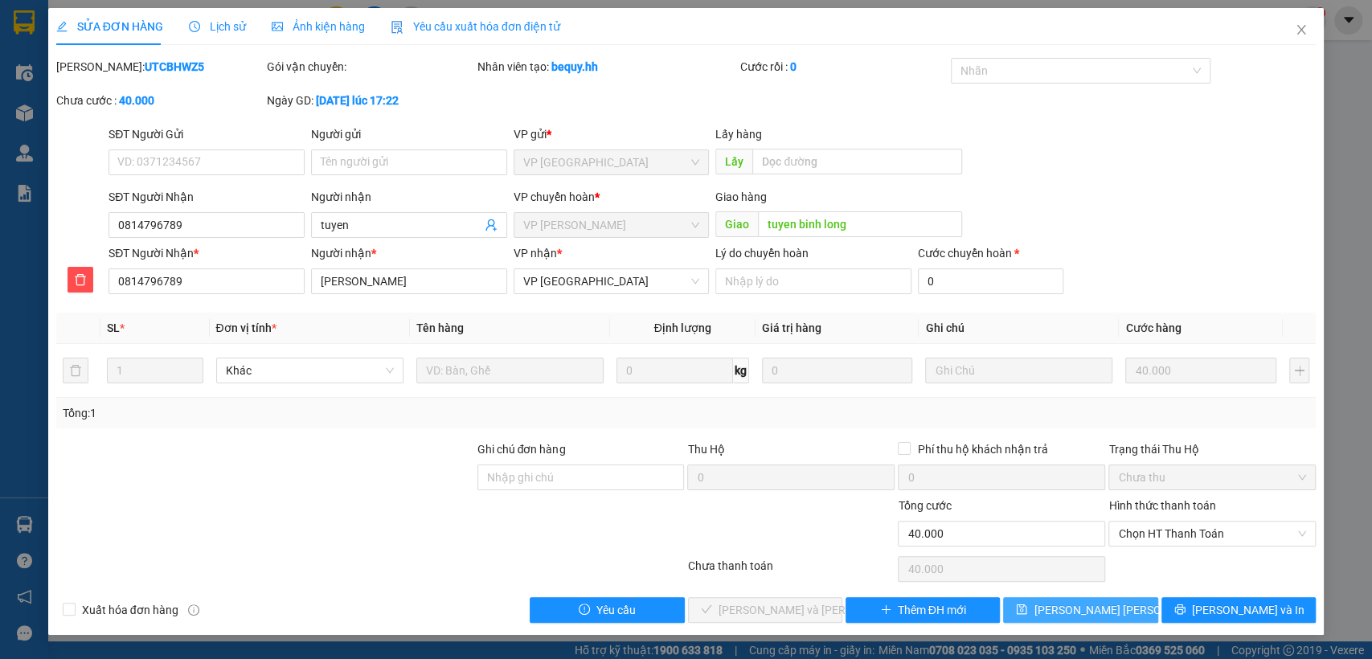
click at [1068, 607] on span "[PERSON_NAME] [PERSON_NAME]" at bounding box center [1121, 610] width 174 height 18
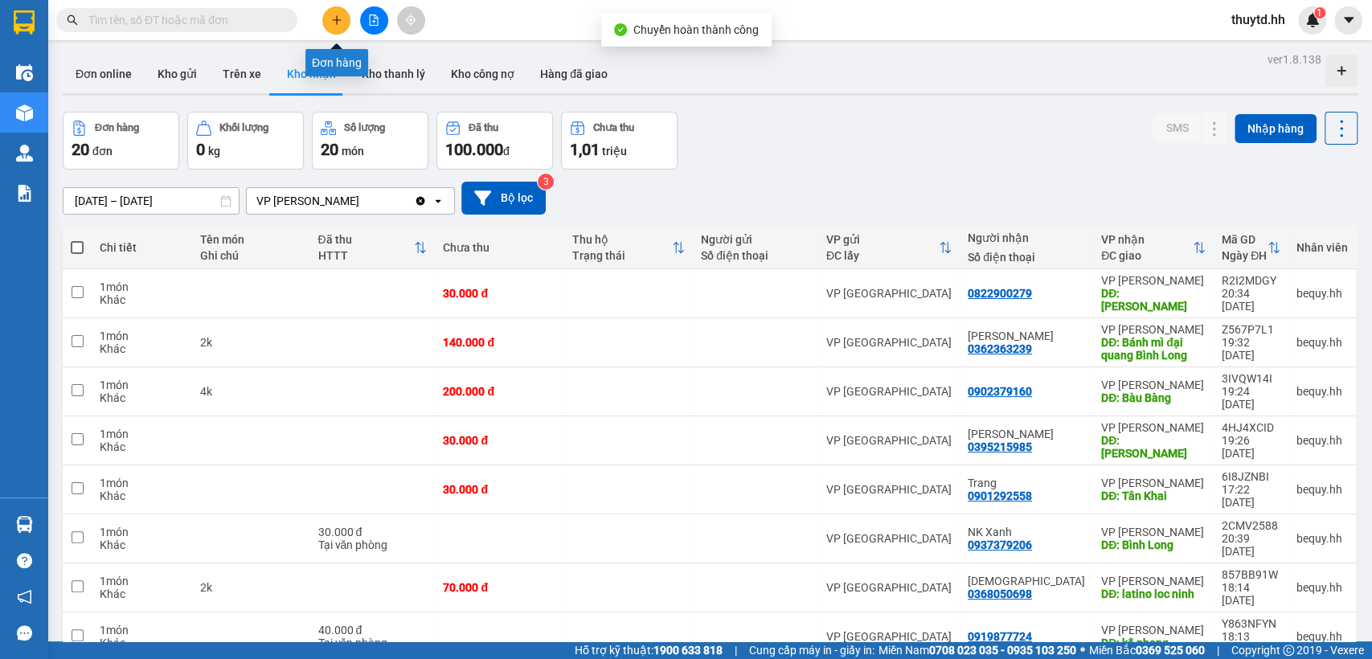
click at [342, 14] on button at bounding box center [336, 20] width 28 height 28
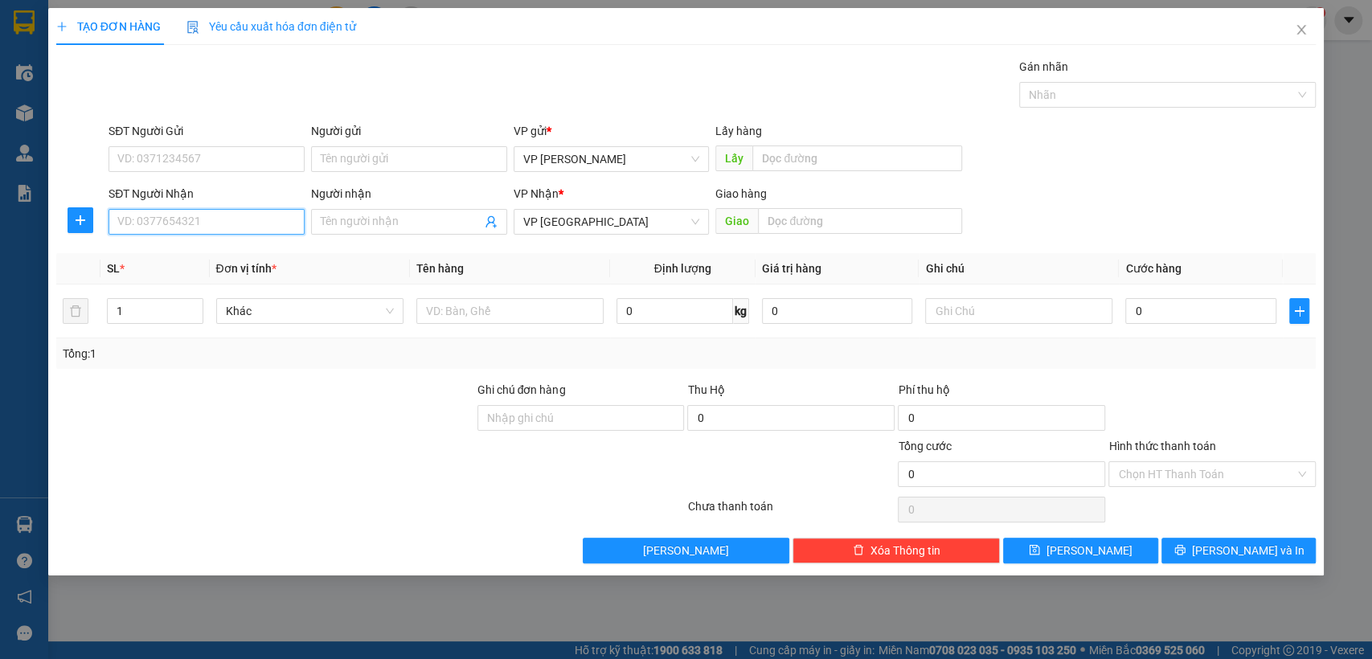
click at [219, 226] on input "SĐT Người Nhận" at bounding box center [207, 222] width 196 height 26
type input "0877876789"
click at [211, 252] on div "0877876789 - gia hào" at bounding box center [206, 254] width 177 height 18
type input "gia hào"
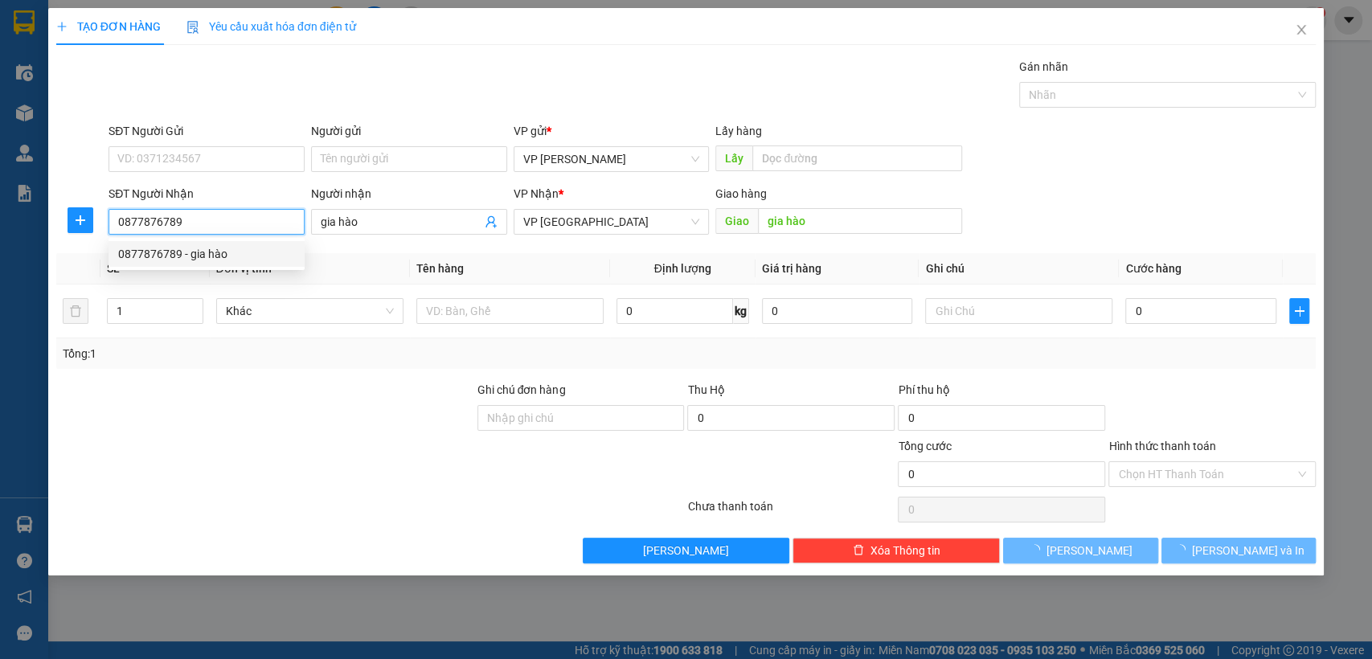
type input "30.000"
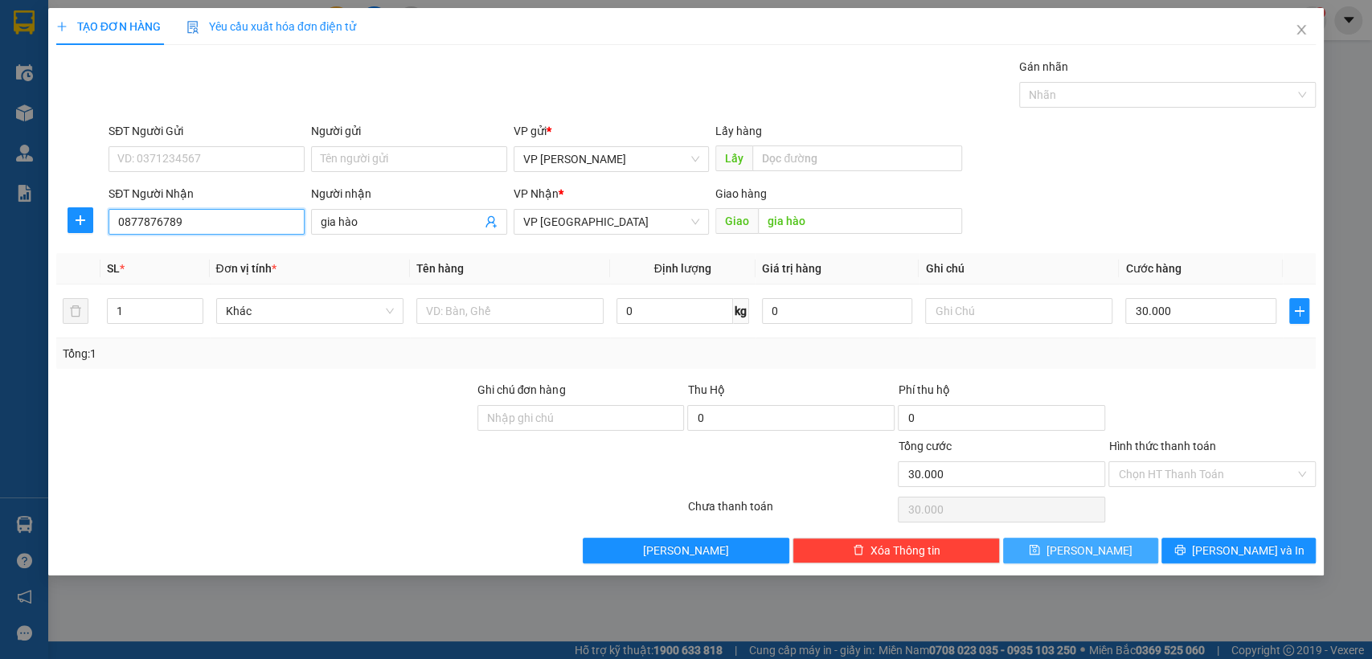
type input "0877876789"
click at [1057, 553] on button "[PERSON_NAME]" at bounding box center [1080, 551] width 154 height 26
type input "0"
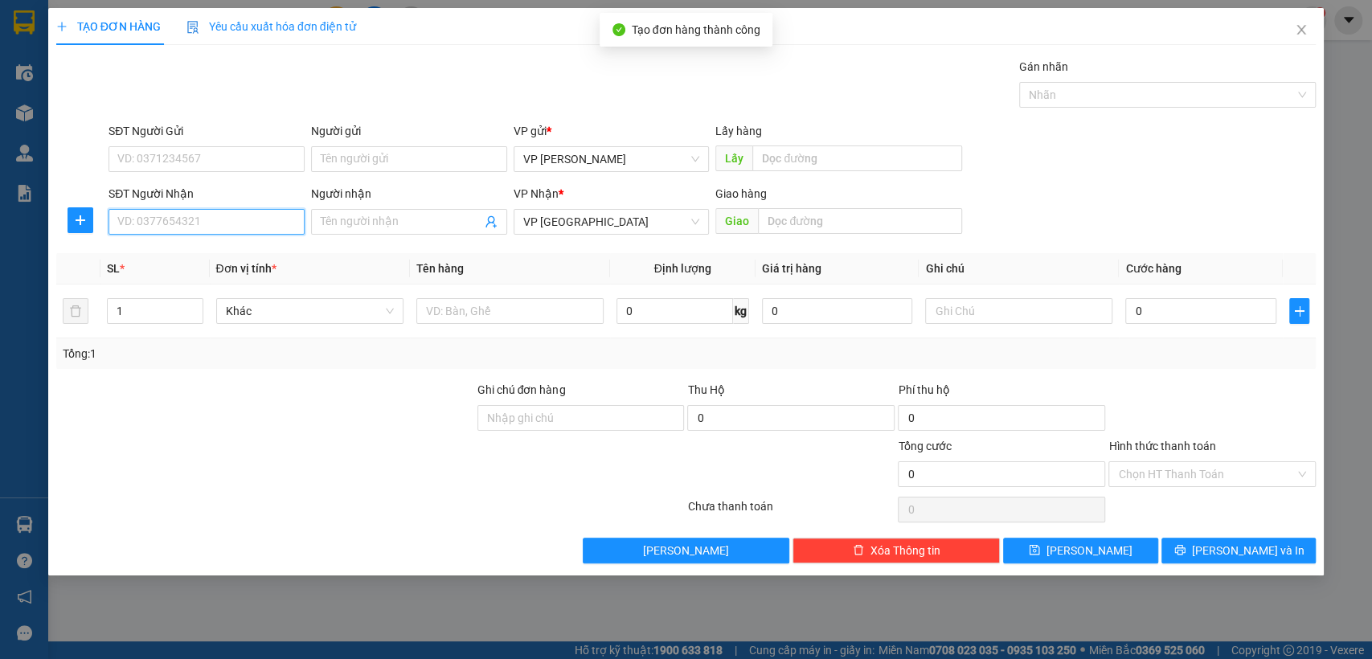
click at [248, 225] on input "SĐT Người Nhận" at bounding box center [207, 222] width 196 height 26
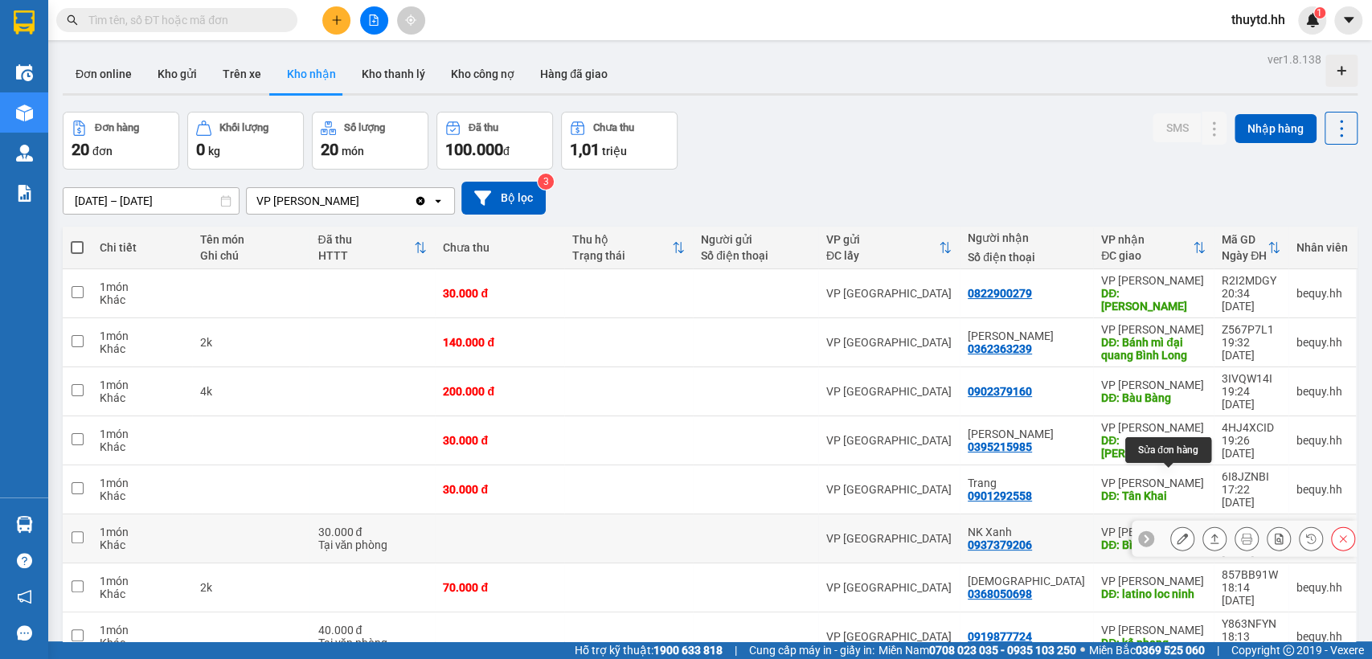
click at [1177, 533] on icon at bounding box center [1182, 538] width 11 height 11
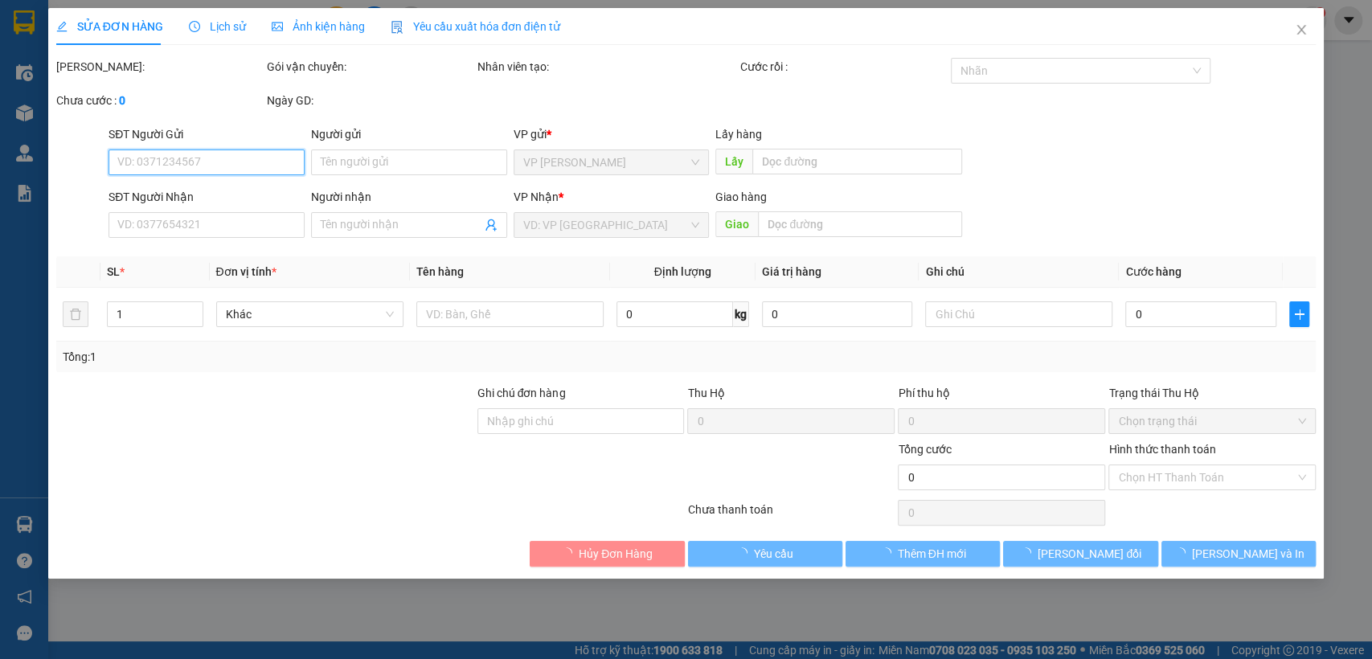
type input "0937379206"
type input "NK Xanh"
type input "Bình Long"
type input "30.000"
type input "0"
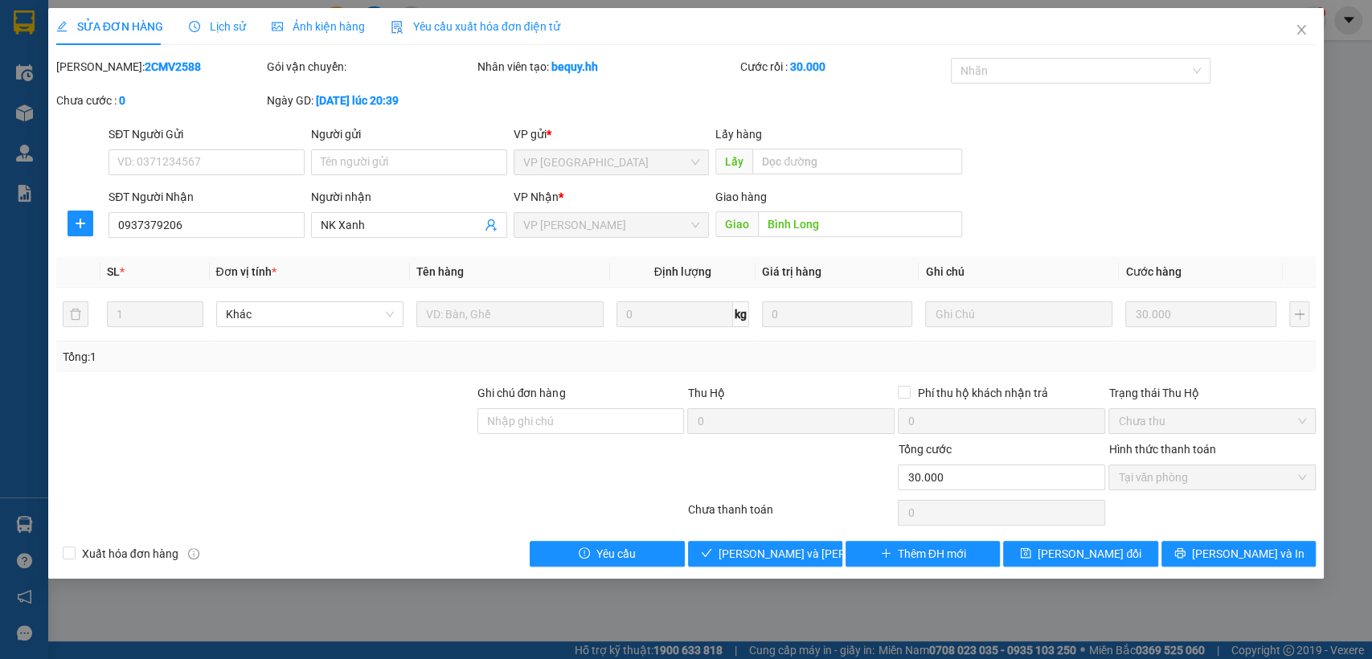
click at [94, 221] on div at bounding box center [80, 224] width 49 height 26
click at [80, 223] on icon "plus" at bounding box center [81, 223] width 10 height 1
click at [127, 288] on span "Chuyển hoàn" at bounding box center [110, 282] width 66 height 18
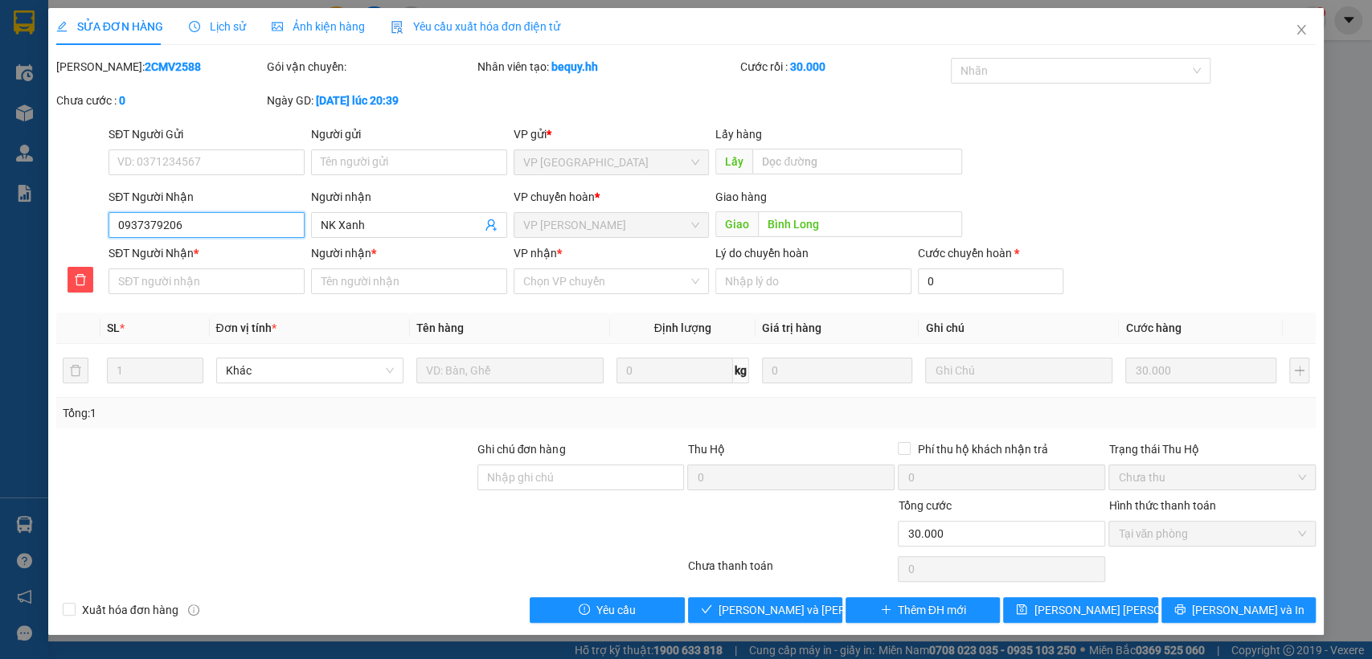
drag, startPoint x: 115, startPoint y: 220, endPoint x: 227, endPoint y: 212, distance: 112.0
click at [227, 212] on input "0937379206" at bounding box center [207, 225] width 196 height 26
drag, startPoint x: 184, startPoint y: 248, endPoint x: 154, endPoint y: 273, distance: 39.4
drag, startPoint x: 154, startPoint y: 273, endPoint x: 141, endPoint y: 279, distance: 13.7
click at [141, 279] on input "SĐT Người Nhận *" at bounding box center [207, 282] width 196 height 26
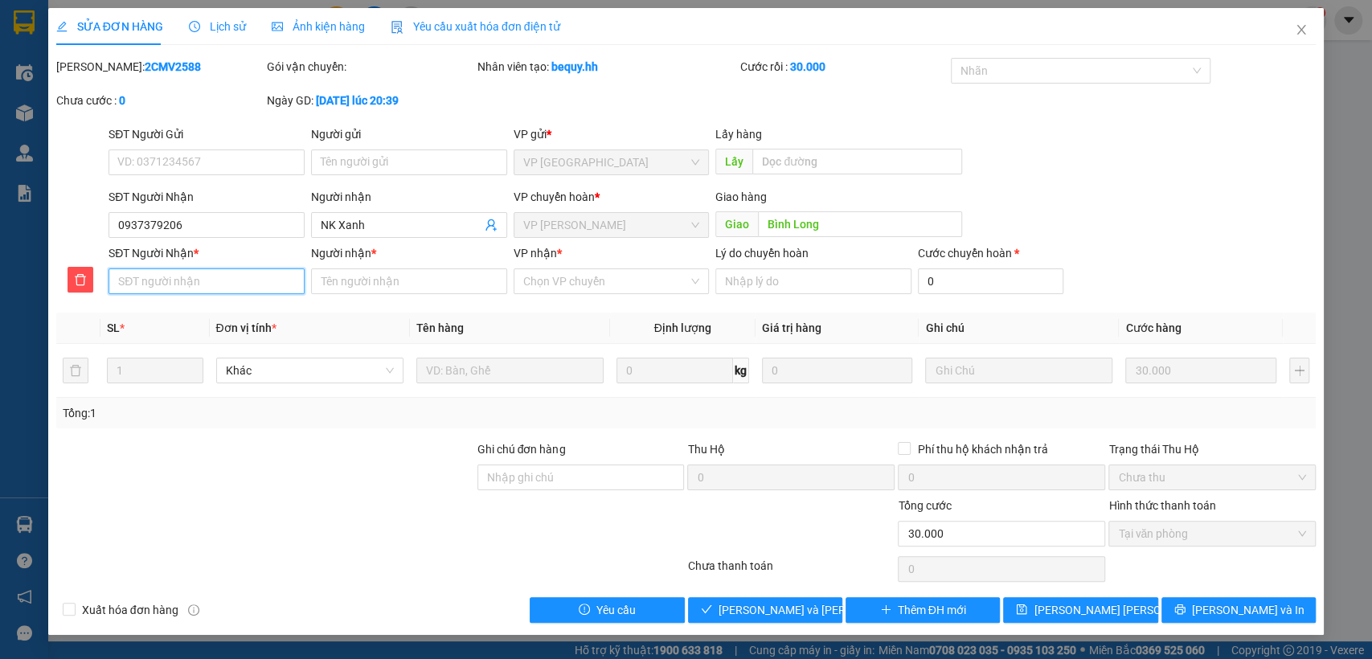
click at [141, 278] on input "SĐT Người Nhận *" at bounding box center [207, 282] width 196 height 26
drag, startPoint x: 116, startPoint y: 223, endPoint x: 204, endPoint y: 223, distance: 88.4
click at [204, 223] on input "0937379206" at bounding box center [207, 225] width 196 height 26
drag, startPoint x: 157, startPoint y: 266, endPoint x: 142, endPoint y: 276, distance: 17.4
paste input "0937379206"
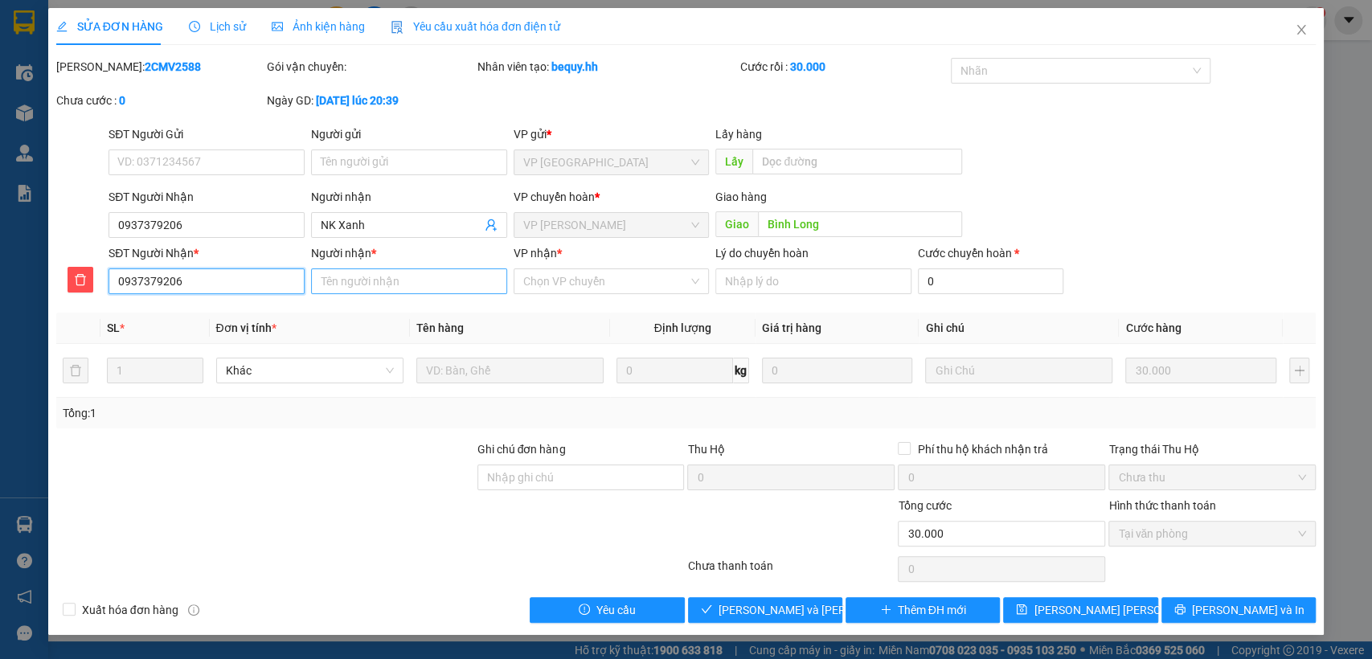
type input "0937379206"
click at [379, 278] on input "Người nhận *" at bounding box center [409, 282] width 196 height 26
type input "nk xanh"
click at [591, 282] on input "VP nhận *" at bounding box center [606, 281] width 166 height 24
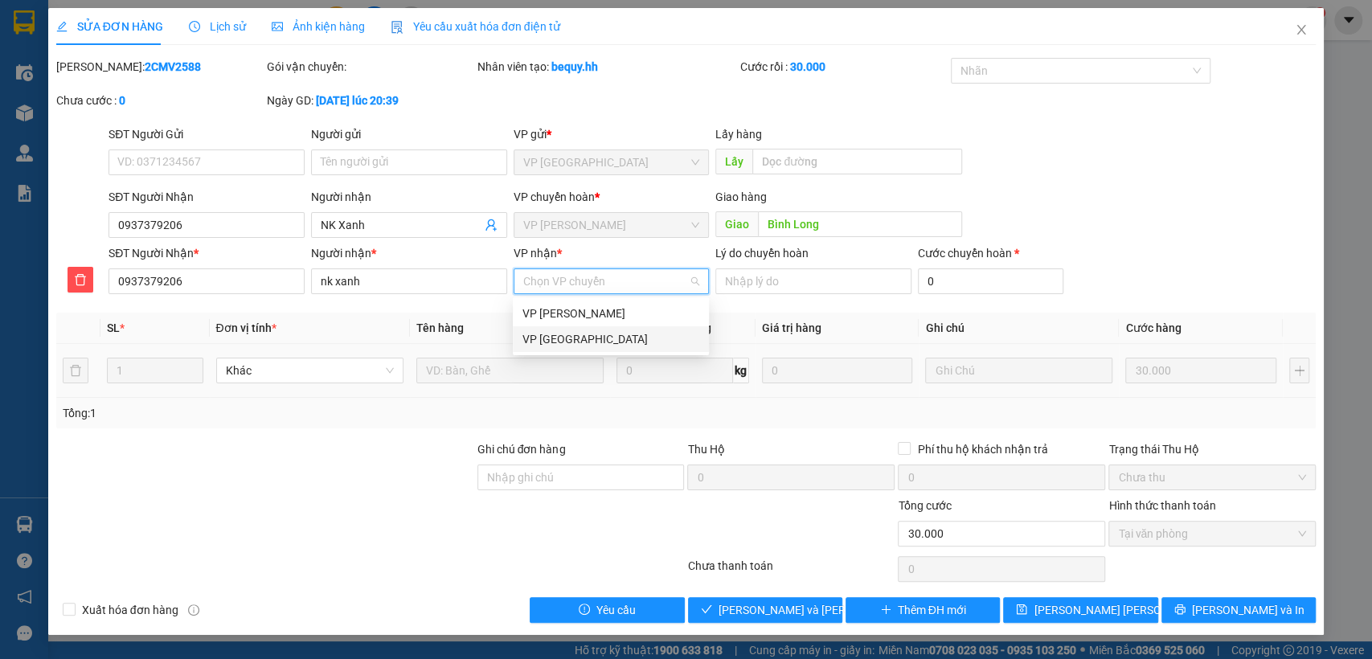
drag, startPoint x: 557, startPoint y: 340, endPoint x: 706, endPoint y: 359, distance: 150.0
click at [566, 338] on div "VP [GEOGRAPHIC_DATA]" at bounding box center [611, 339] width 177 height 18
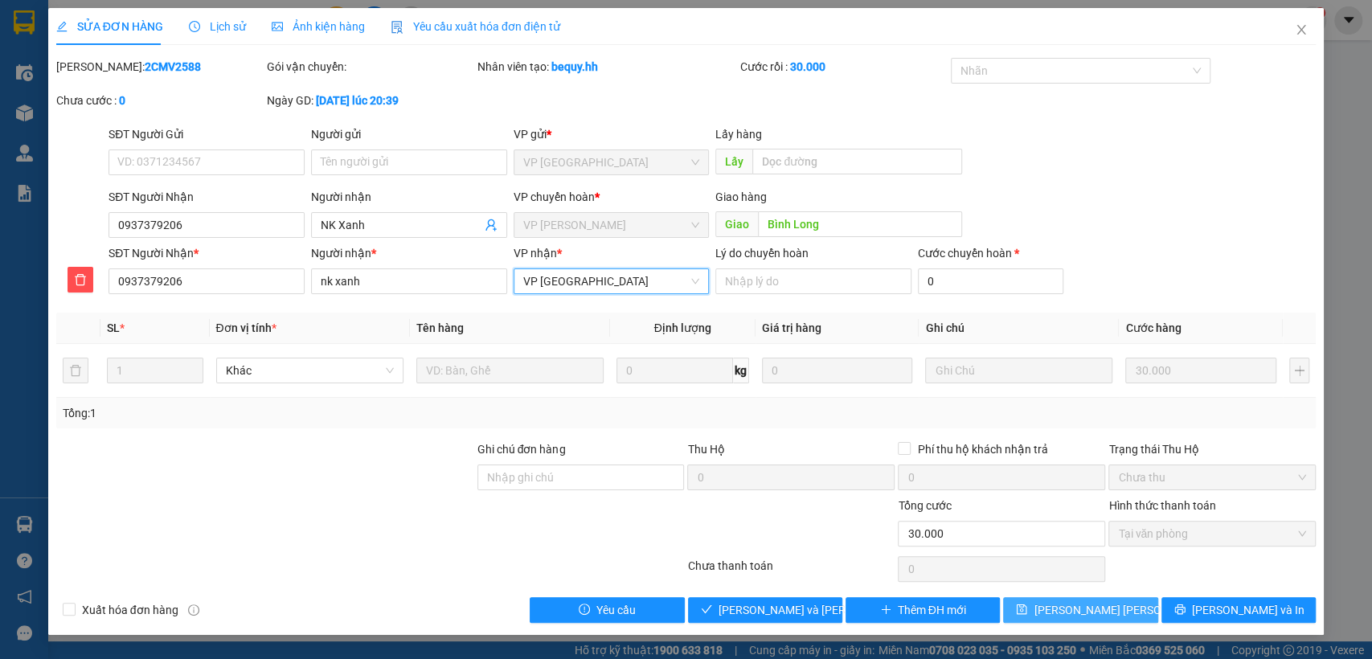
click at [1103, 606] on span "[PERSON_NAME] [PERSON_NAME]" at bounding box center [1121, 610] width 174 height 18
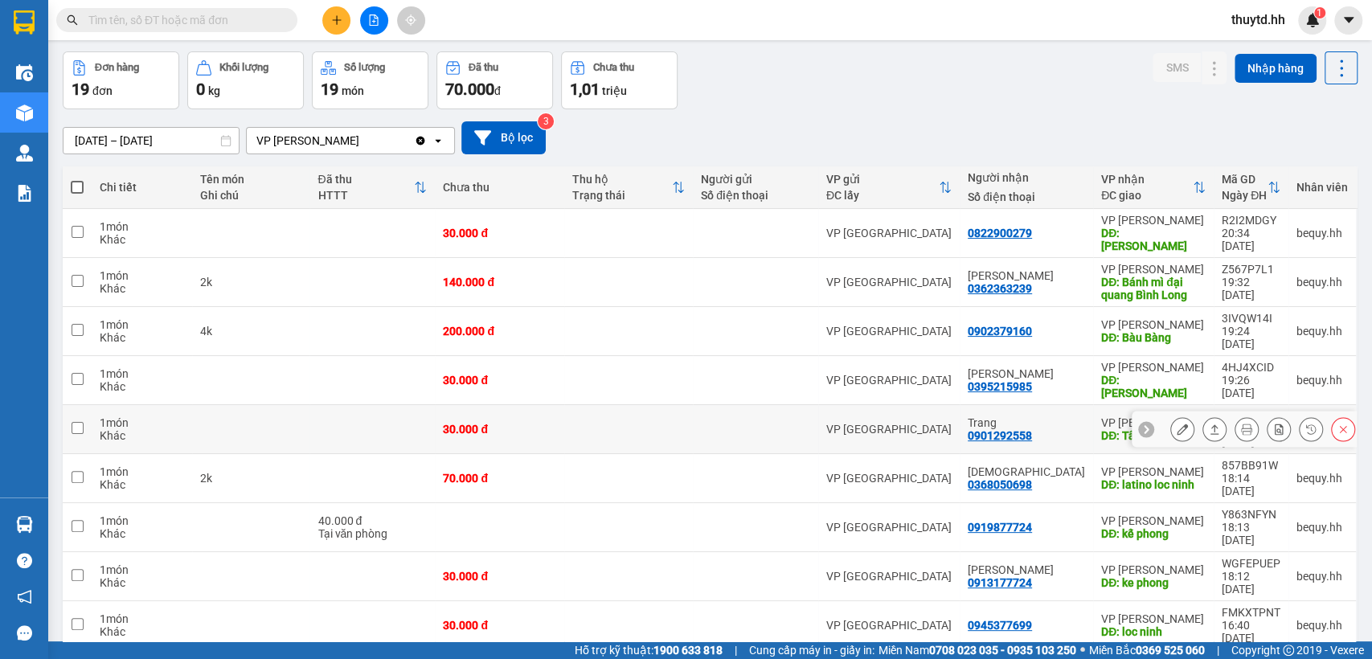
scroll to position [74, 0]
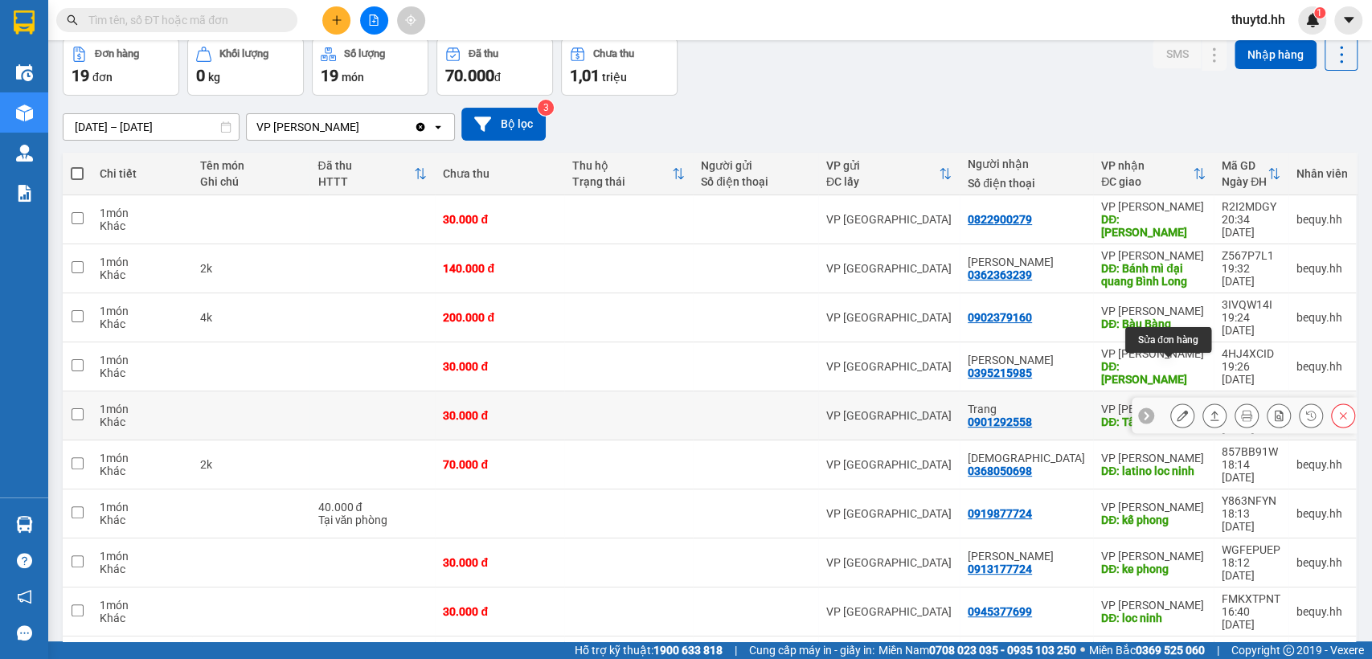
click at [1177, 410] on icon at bounding box center [1182, 415] width 11 height 11
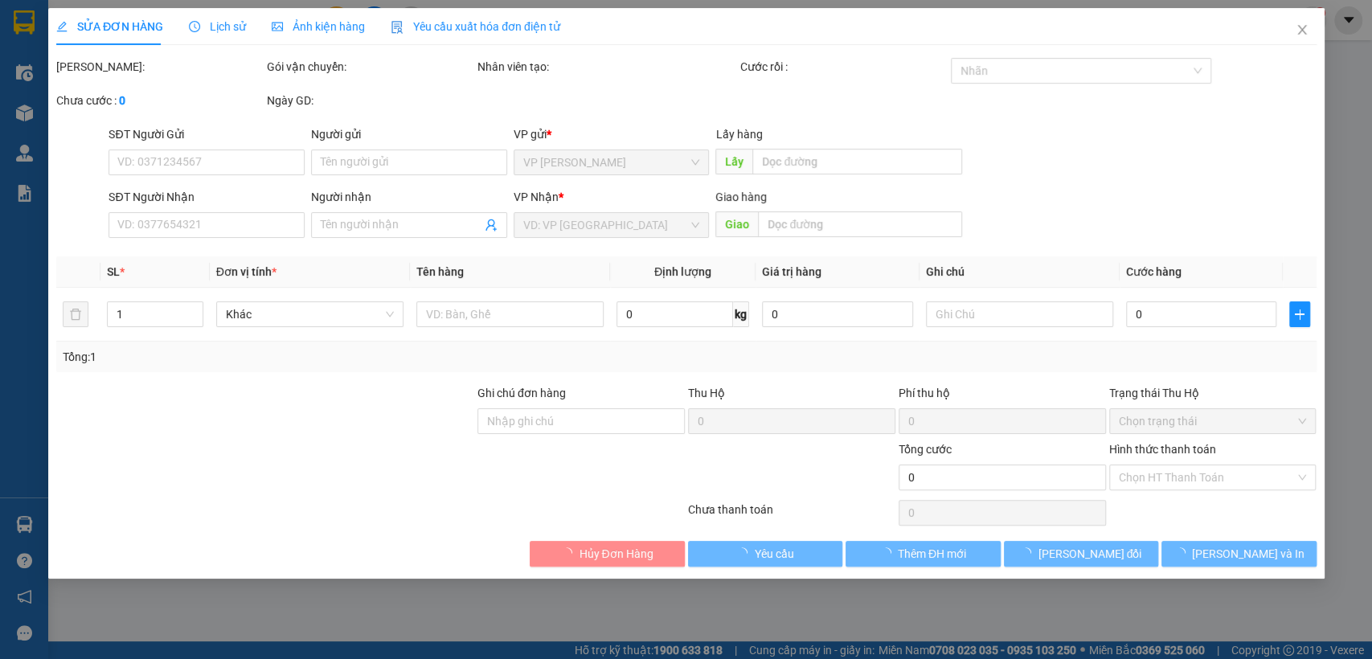
type input "0901292558"
type input "Trang"
type input "Tân Khai"
type input "30.000"
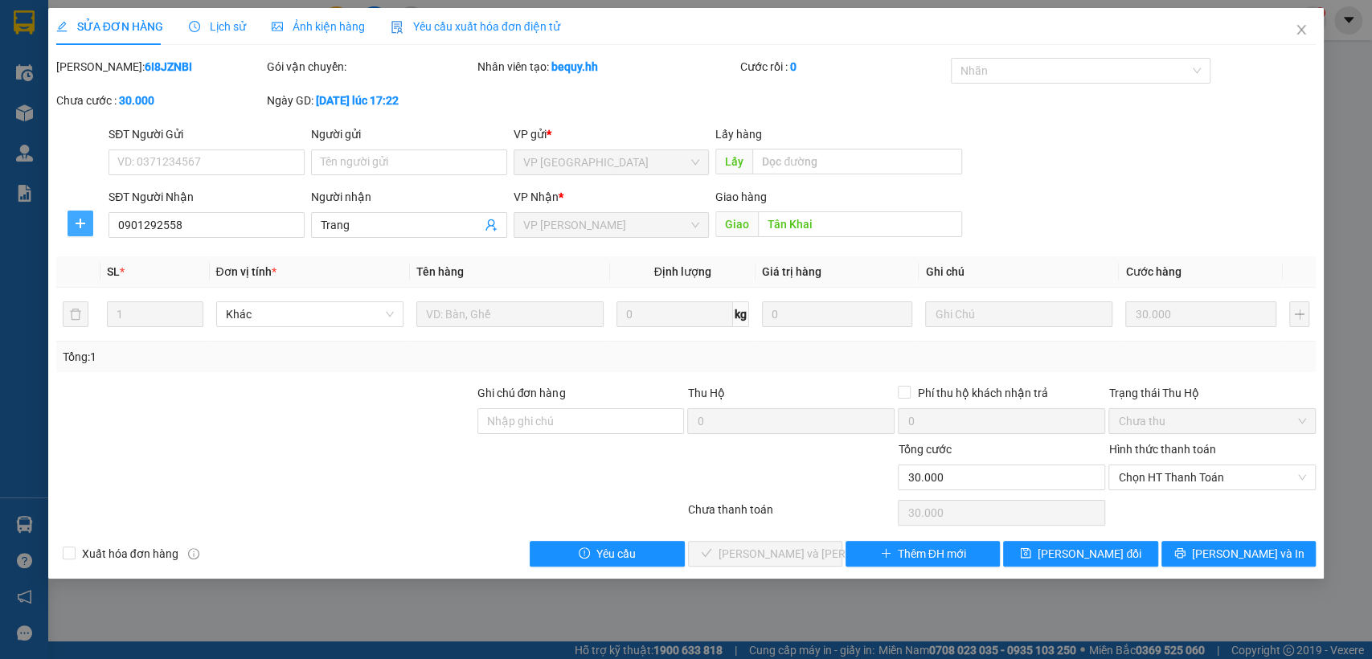
click at [77, 218] on icon "plus" at bounding box center [80, 223] width 13 height 13
click at [109, 285] on span "Chuyển hoàn" at bounding box center [110, 282] width 66 height 18
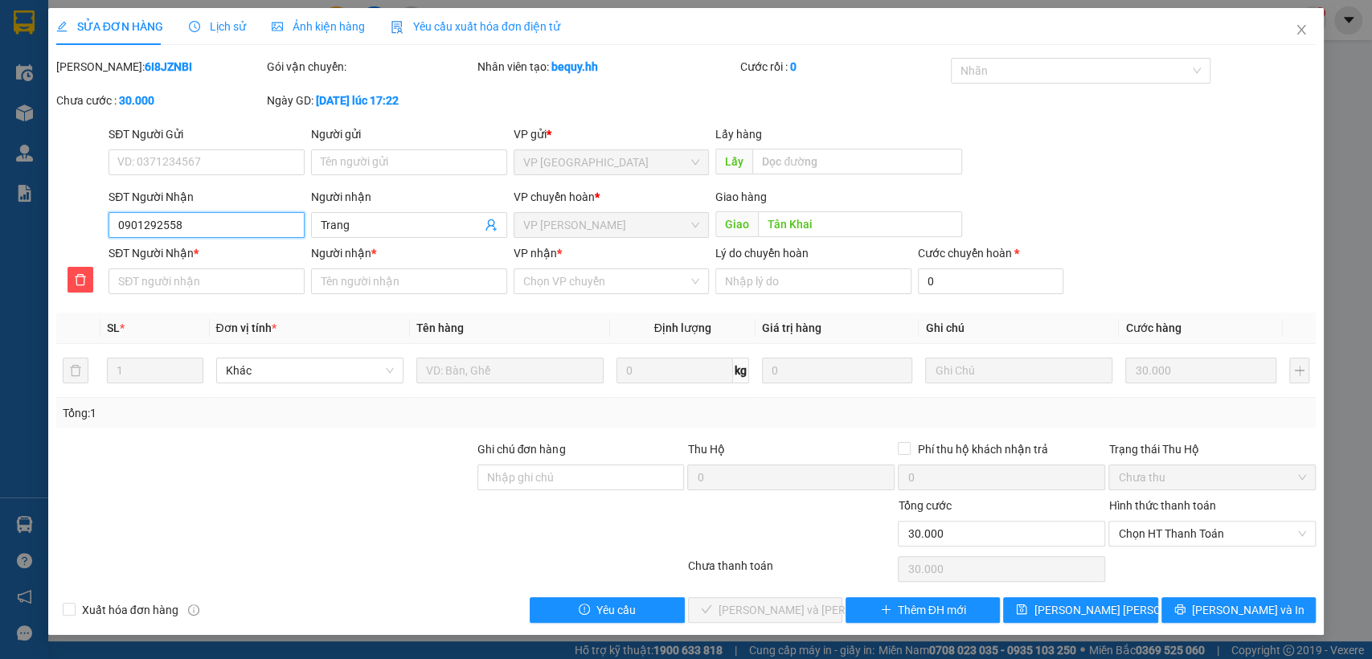
drag, startPoint x: 113, startPoint y: 222, endPoint x: 152, endPoint y: 227, distance: 38.9
click at [217, 227] on input "0901292558" at bounding box center [207, 225] width 196 height 26
paste input "0901292558"
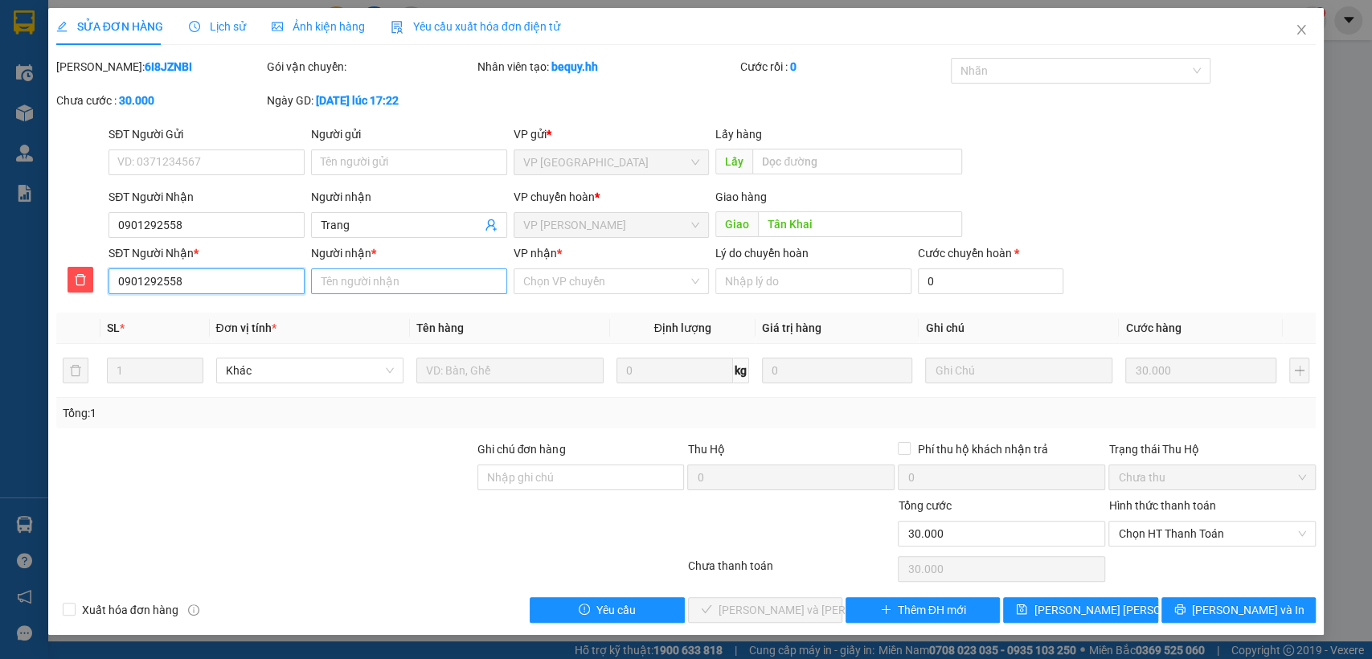
type input "0901292558"
click at [338, 283] on input "Người nhận *" at bounding box center [409, 282] width 196 height 26
type input "trang"
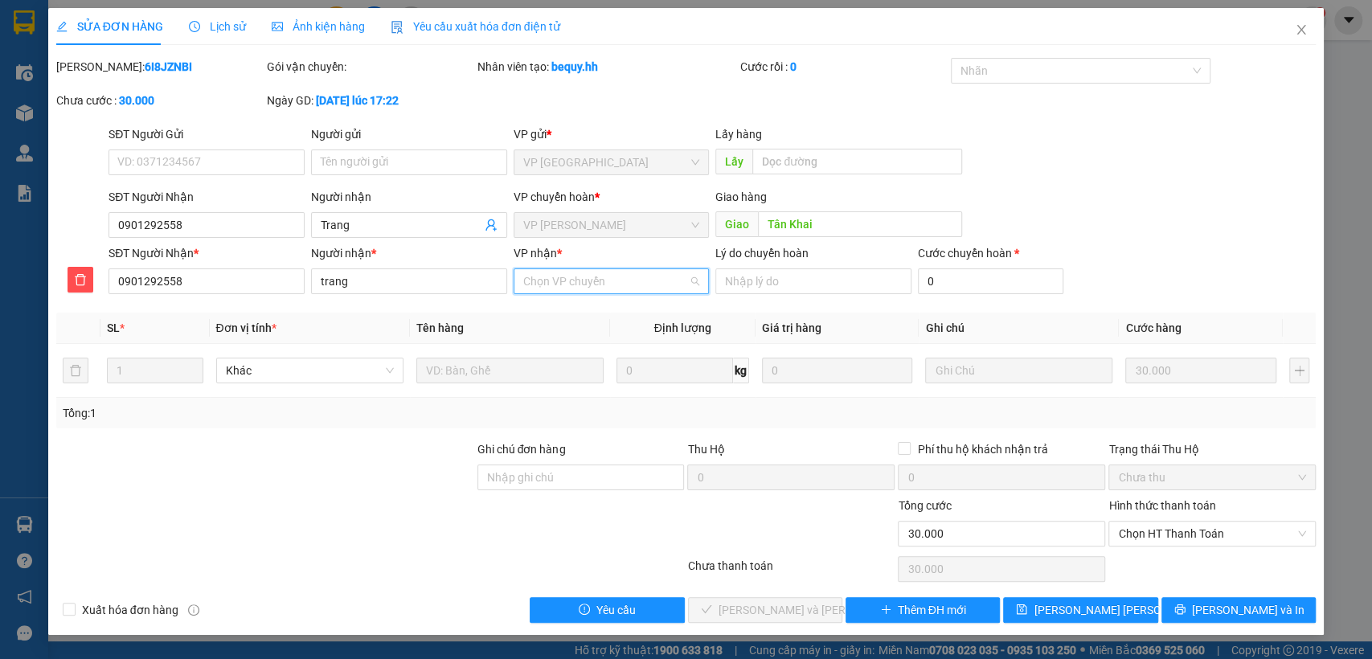
click at [570, 281] on input "VP nhận *" at bounding box center [606, 281] width 166 height 24
click at [561, 332] on div "VP [GEOGRAPHIC_DATA]" at bounding box center [611, 339] width 177 height 18
click at [1091, 609] on span "[PERSON_NAME] [PERSON_NAME]" at bounding box center [1121, 610] width 174 height 18
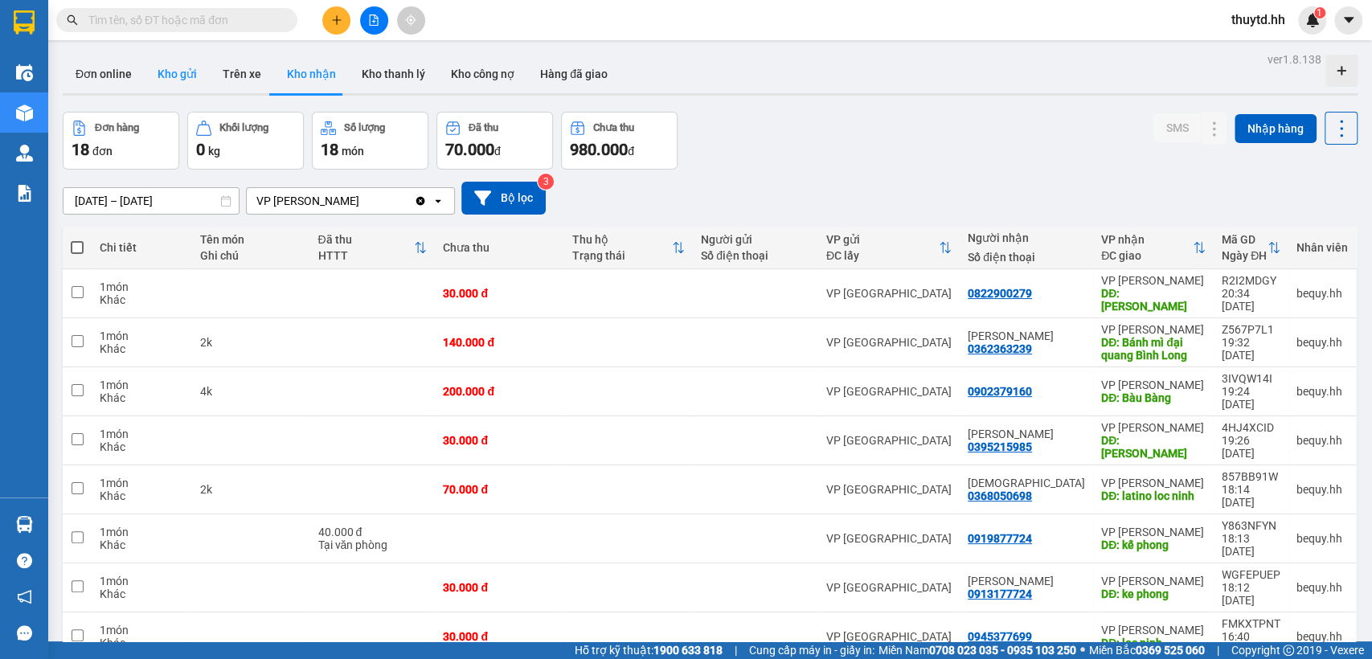
click at [167, 68] on button "Kho gửi" at bounding box center [177, 74] width 65 height 39
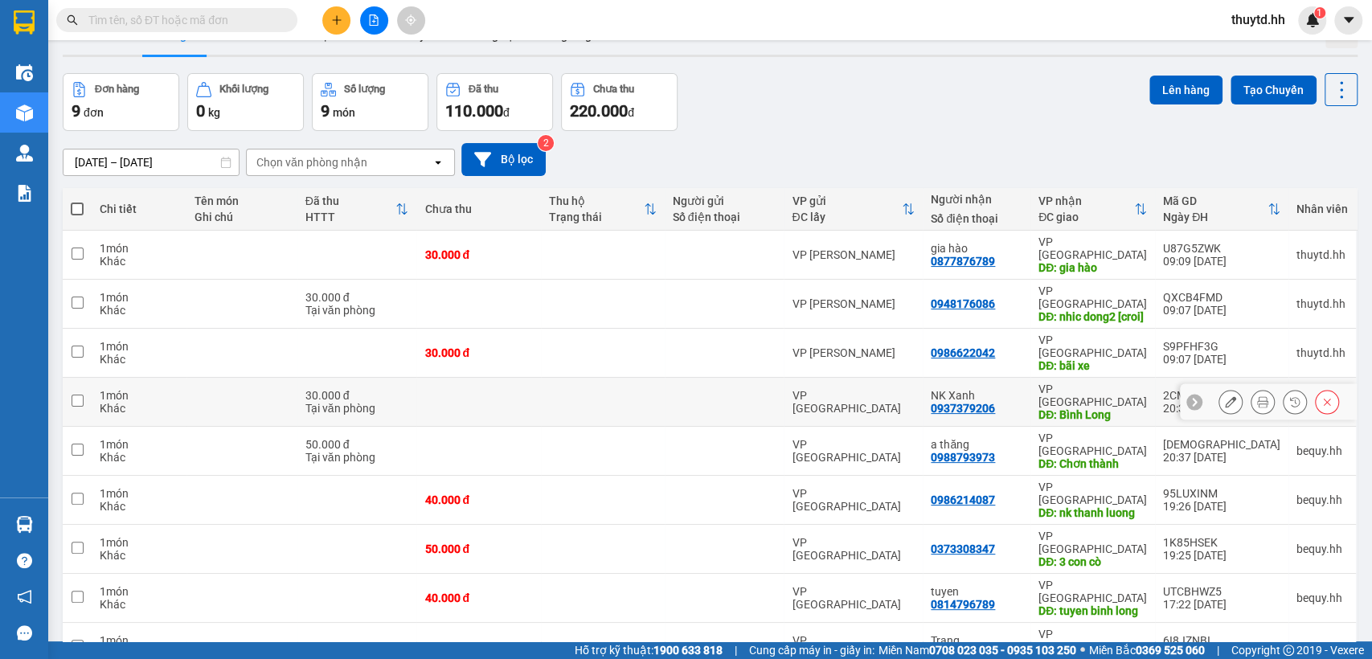
scroll to position [74, 0]
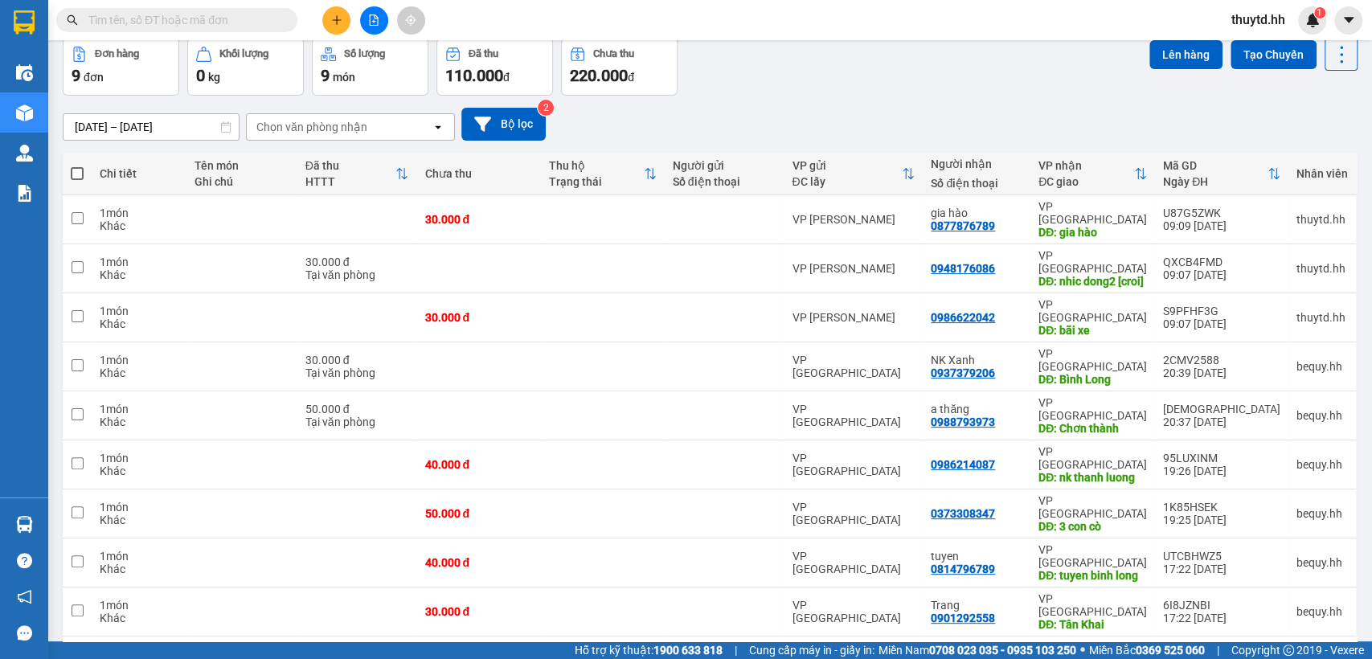
click at [72, 174] on span at bounding box center [77, 173] width 13 height 13
click at [77, 166] on input "checkbox" at bounding box center [77, 166] width 0 height 0
checkbox input "true"
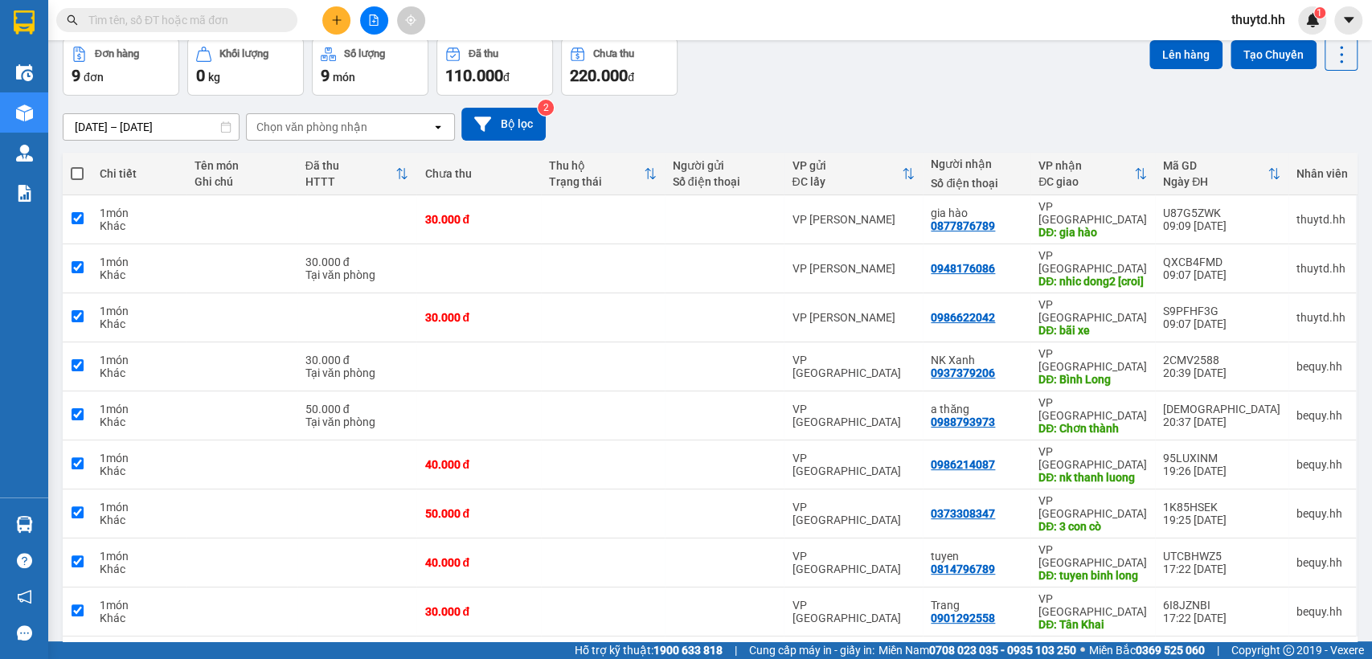
checkbox input "true"
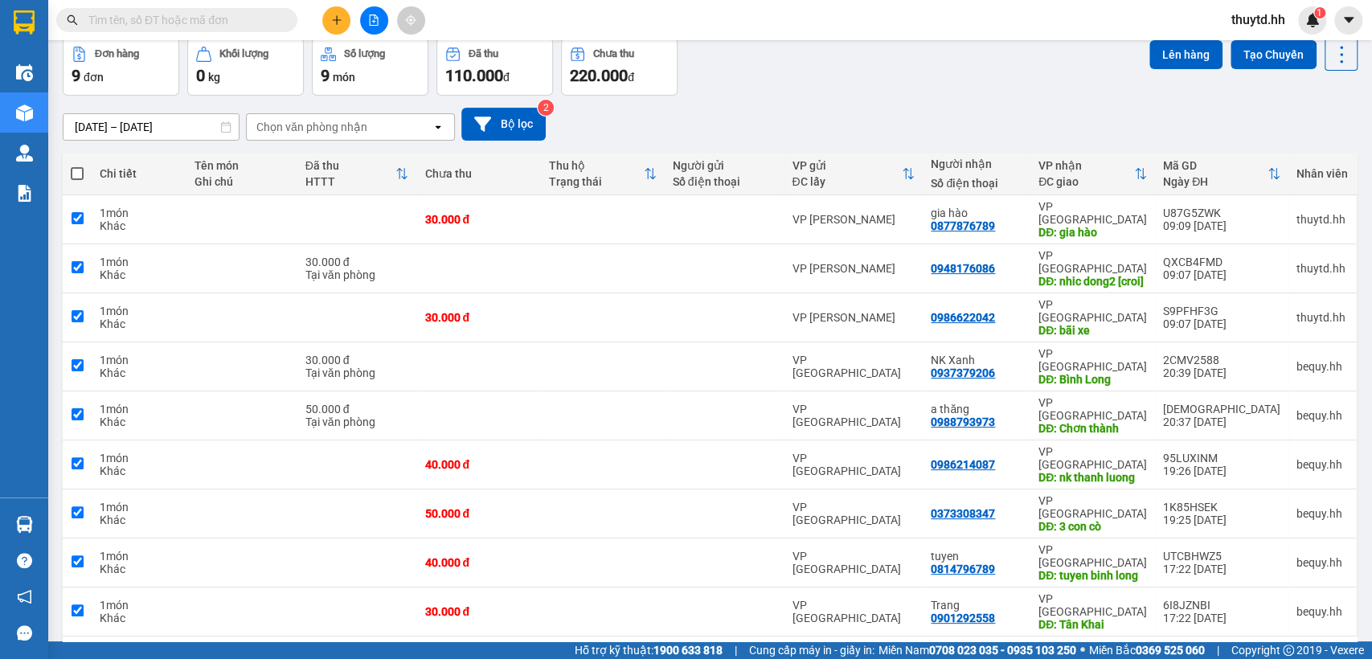
checkbox input "true"
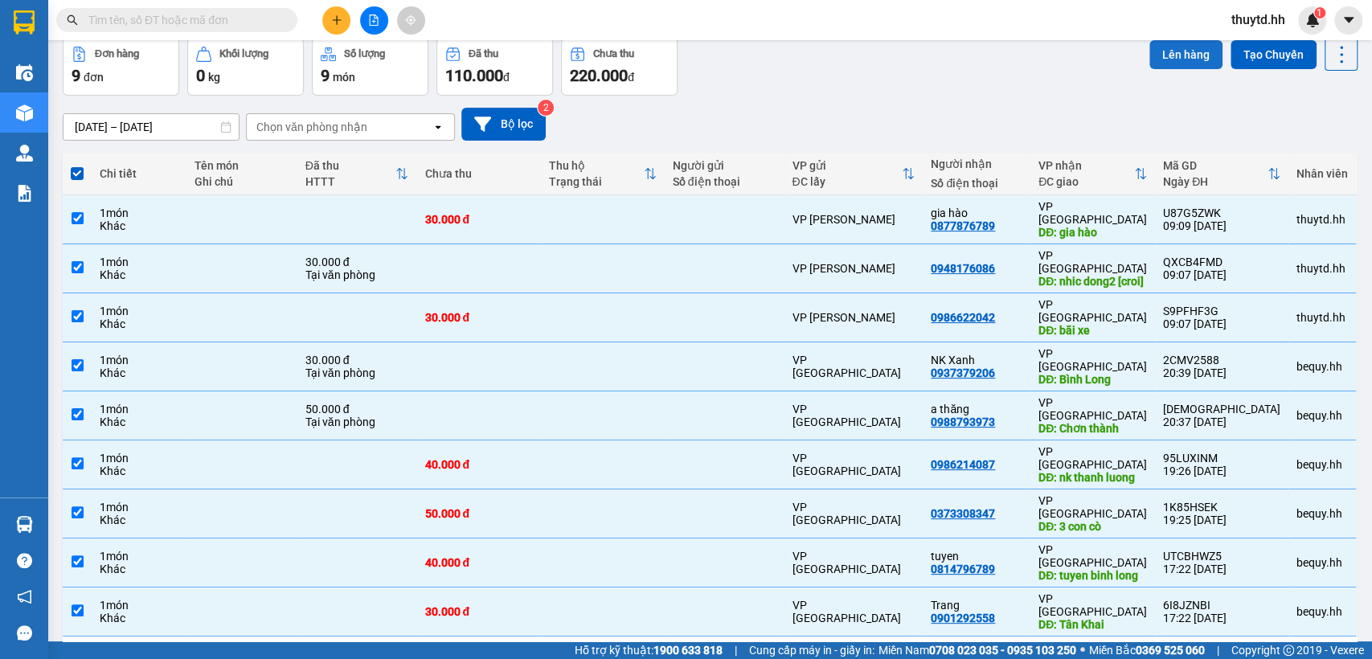
click at [1185, 47] on button "Lên hàng" at bounding box center [1186, 54] width 73 height 29
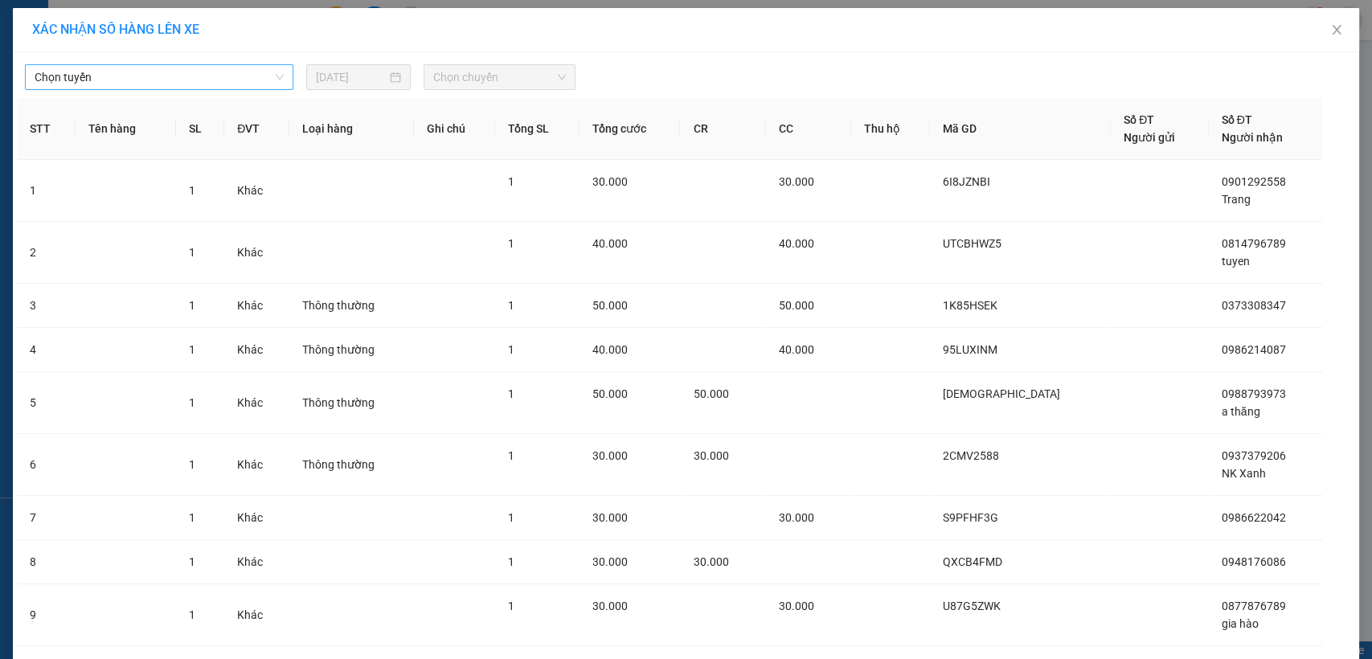
click at [259, 75] on span "Chọn tuyến" at bounding box center [159, 77] width 249 height 24
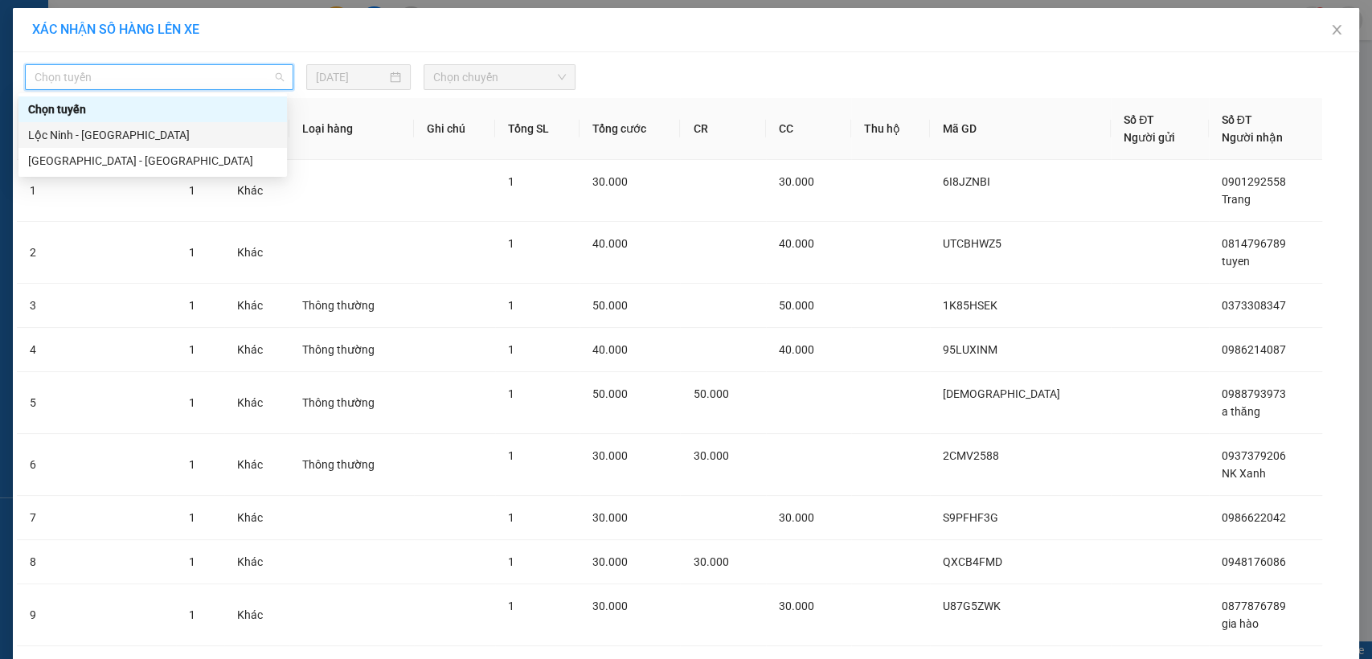
drag, startPoint x: 90, startPoint y: 137, endPoint x: 161, endPoint y: 130, distance: 71.0
click at [91, 137] on div "Lộc Ninh - [GEOGRAPHIC_DATA]" at bounding box center [152, 135] width 249 height 18
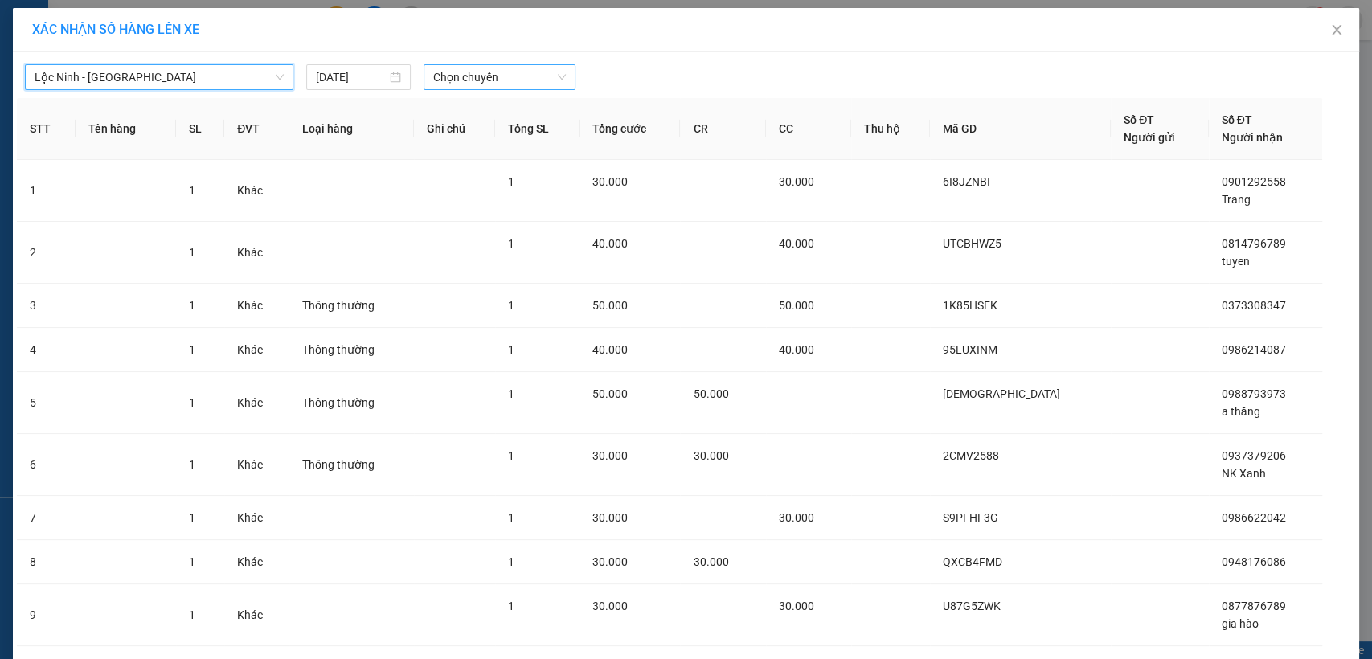
click at [498, 72] on span "Chọn chuyến" at bounding box center [499, 77] width 132 height 24
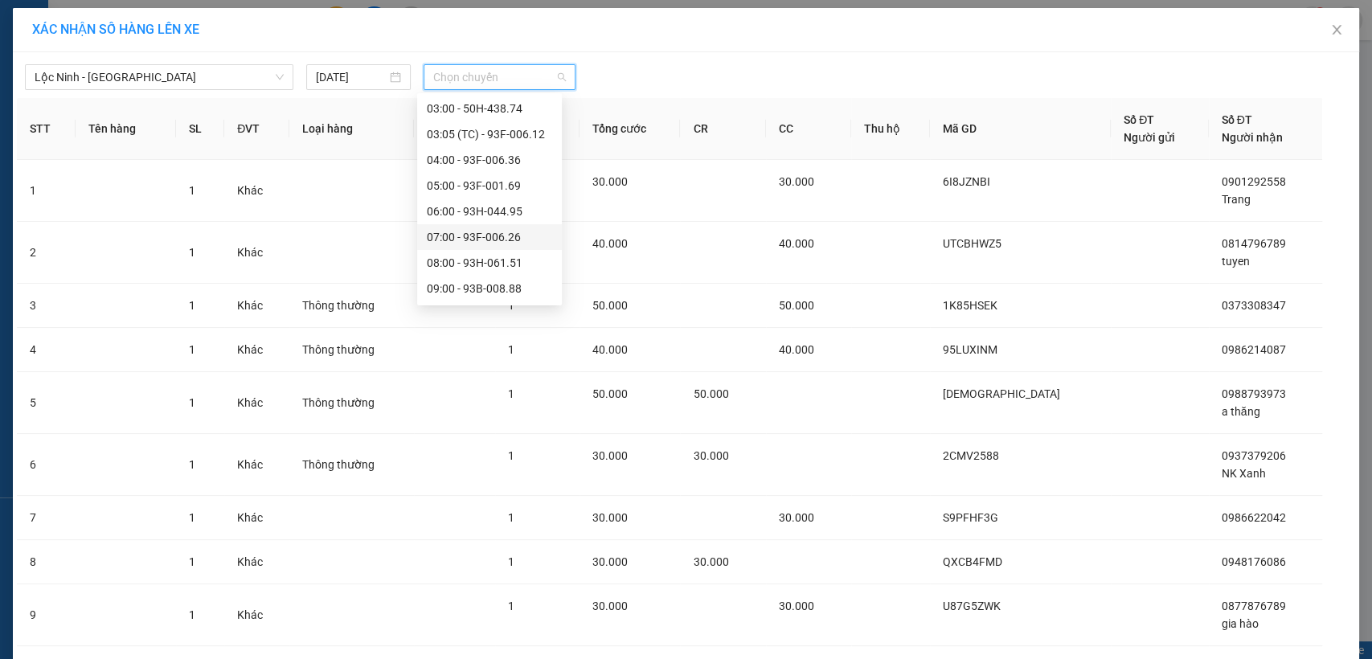
scroll to position [89, 0]
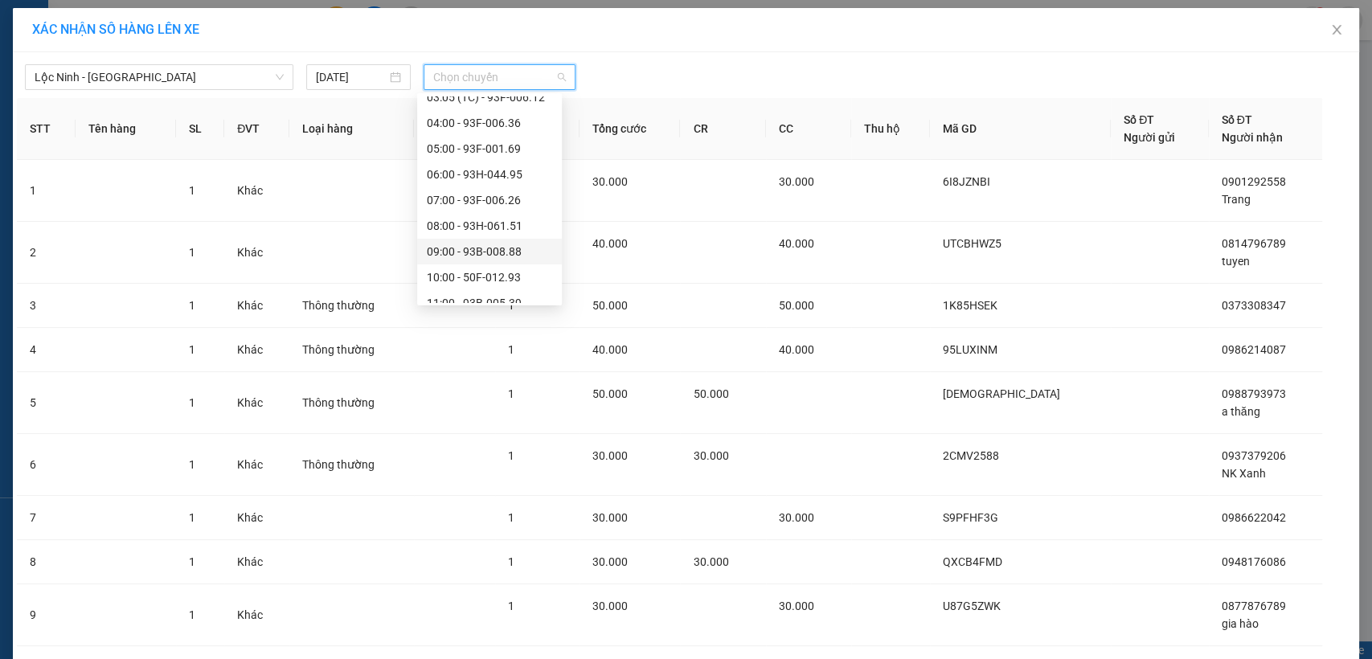
click at [474, 252] on div "09:00 - 93B-008.88" at bounding box center [489, 252] width 125 height 18
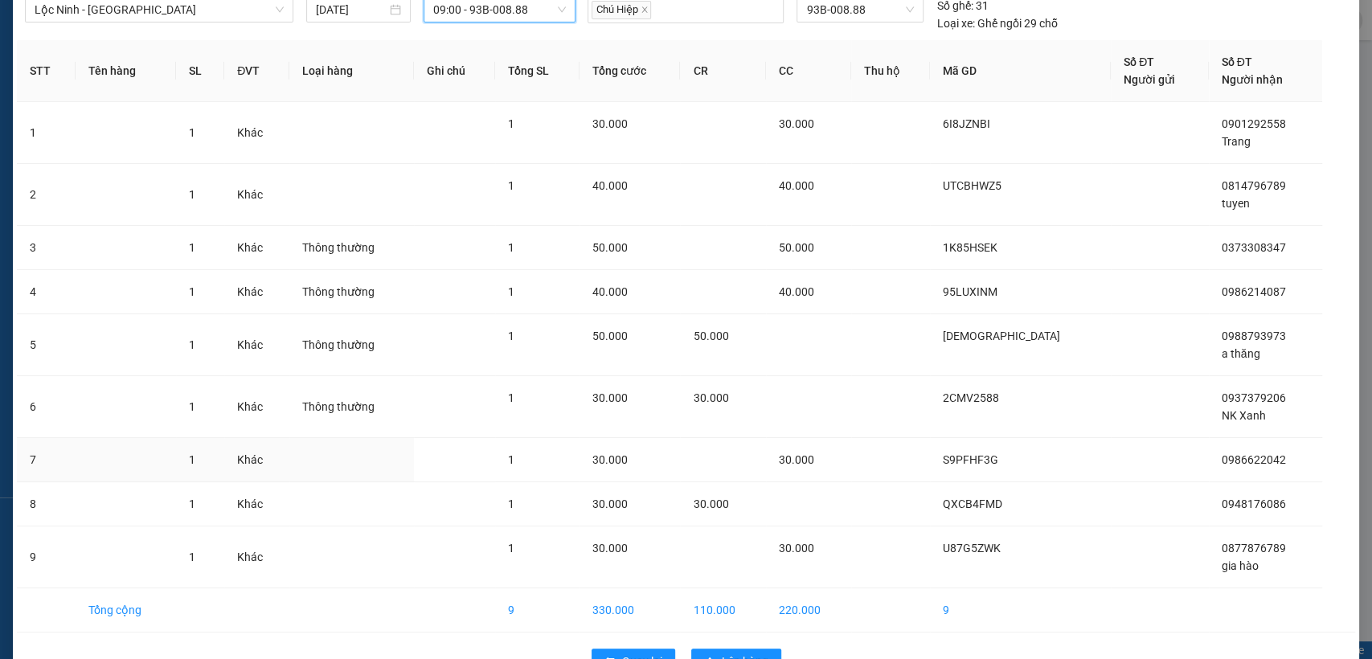
scroll to position [113, 0]
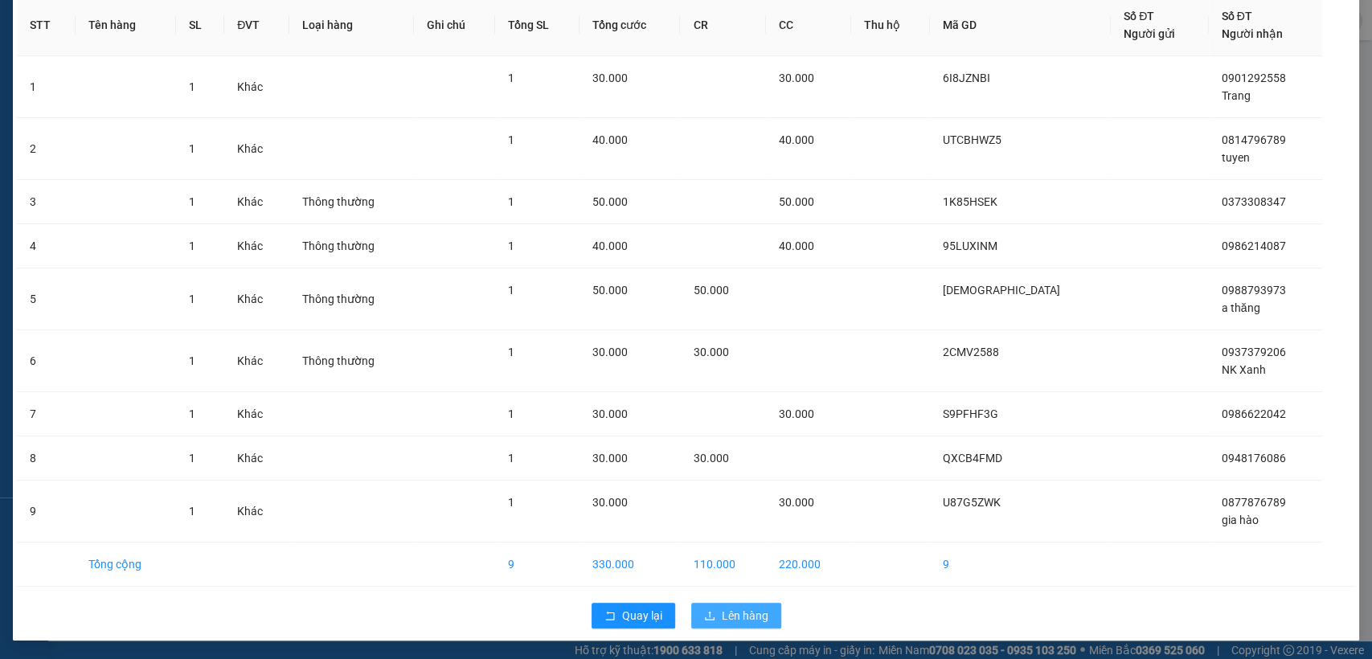
click at [730, 617] on span "Lên hàng" at bounding box center [745, 616] width 47 height 18
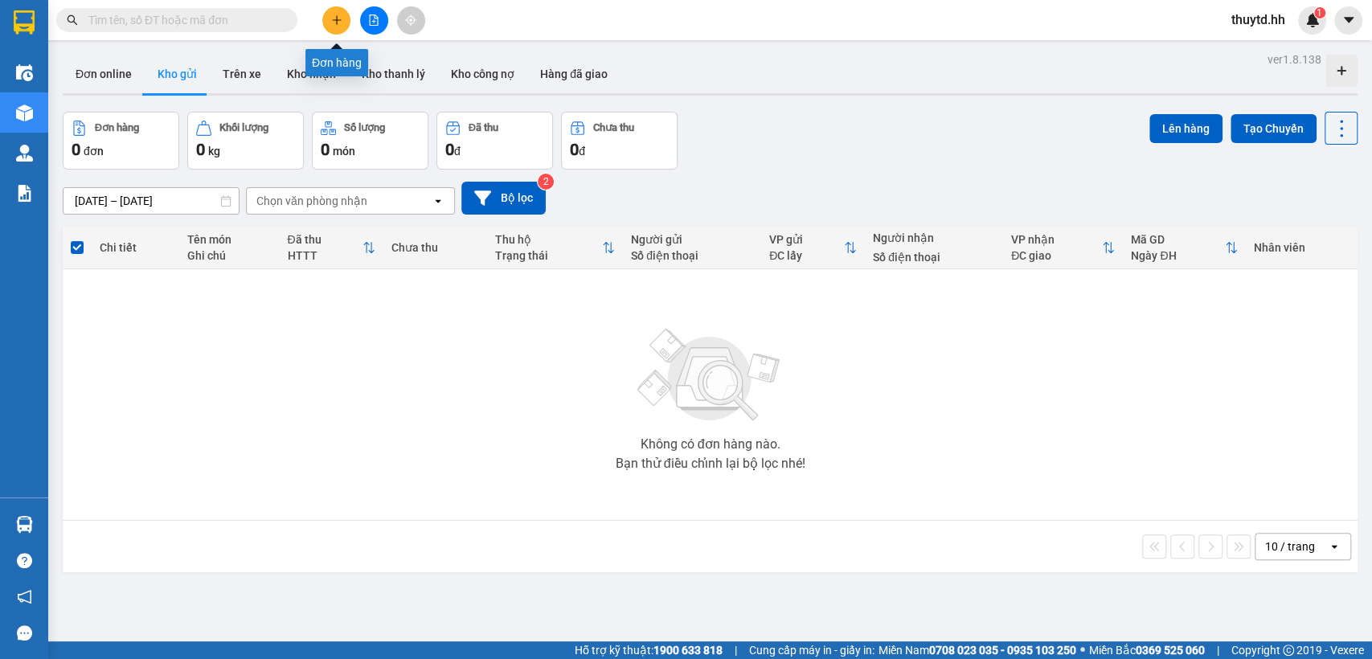
click at [333, 23] on icon "plus" at bounding box center [336, 19] width 11 height 11
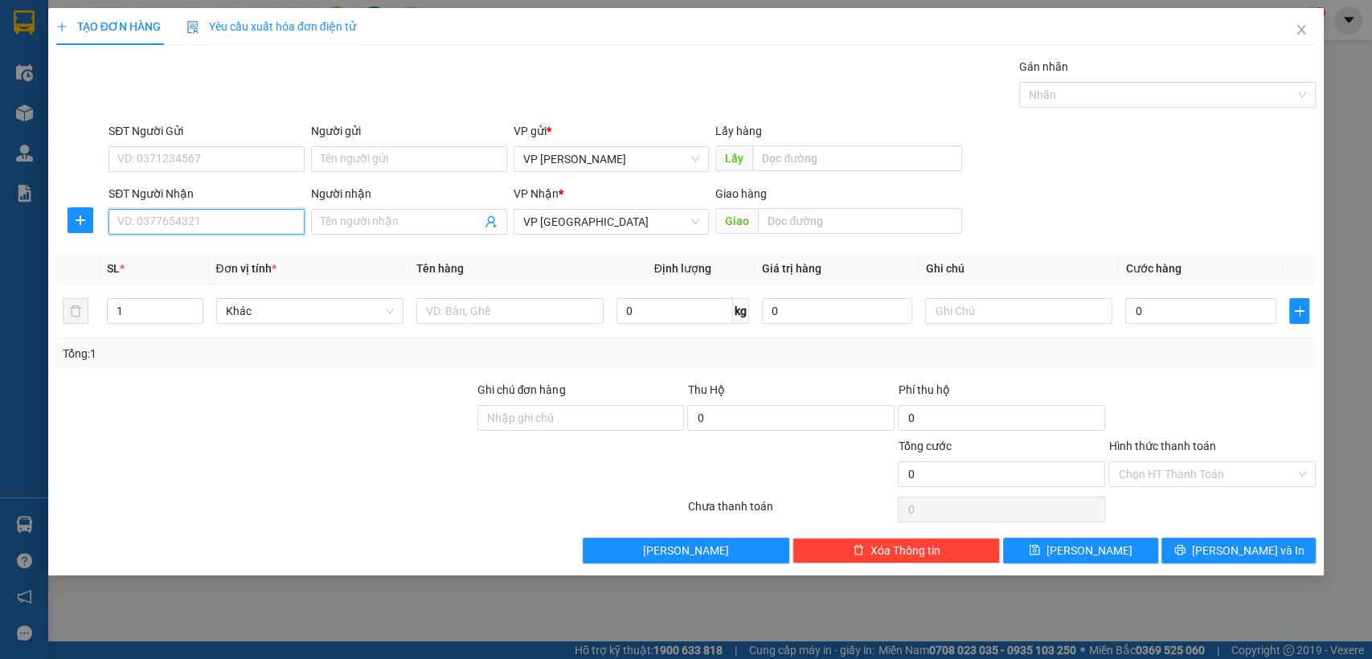
click at [203, 230] on input "SĐT Người Nhận" at bounding box center [207, 222] width 196 height 26
type input "0972072551"
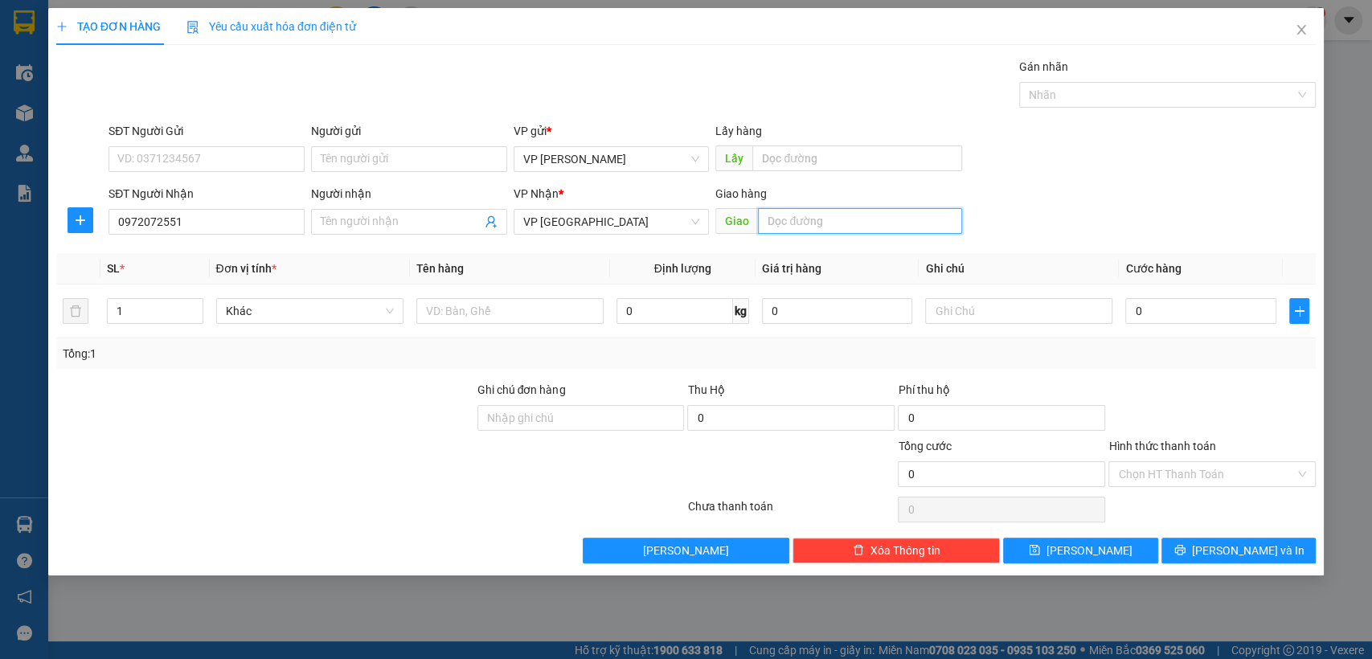
click at [847, 215] on input "text" at bounding box center [860, 221] width 204 height 26
type input "n4bp"
click at [1161, 315] on input "0" at bounding box center [1201, 311] width 151 height 26
type input "5"
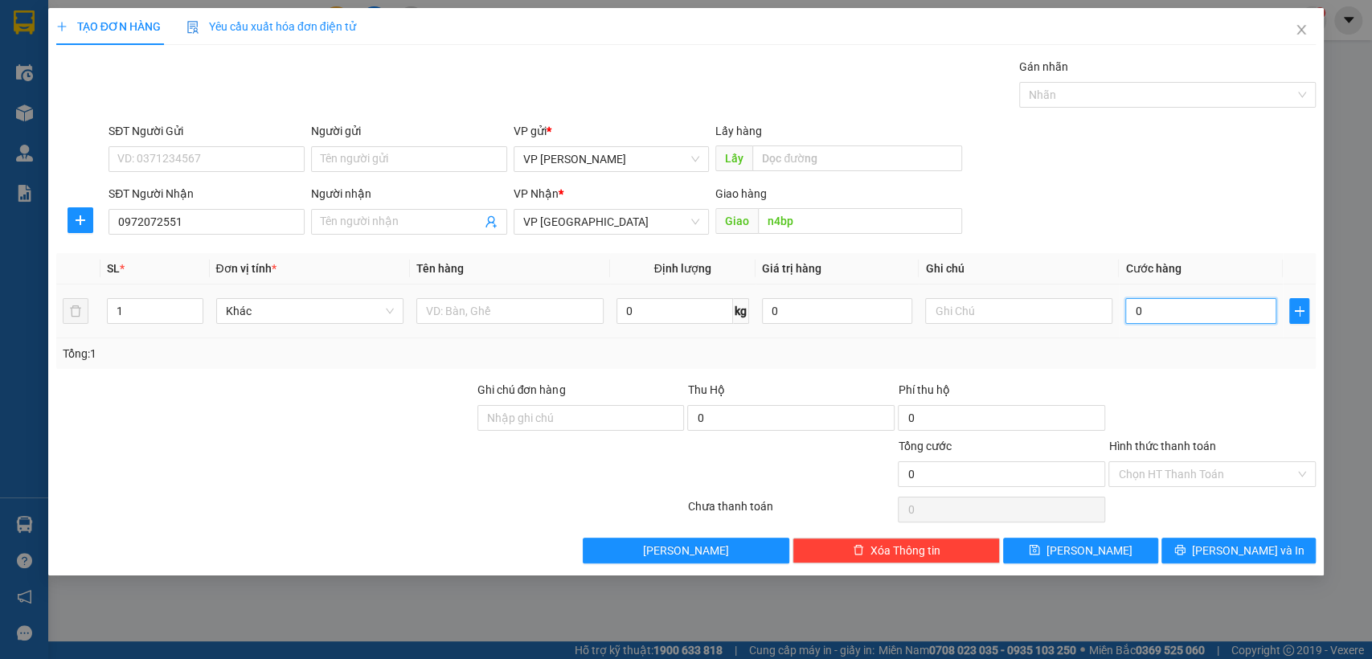
type input "5"
type input "50"
type input "500"
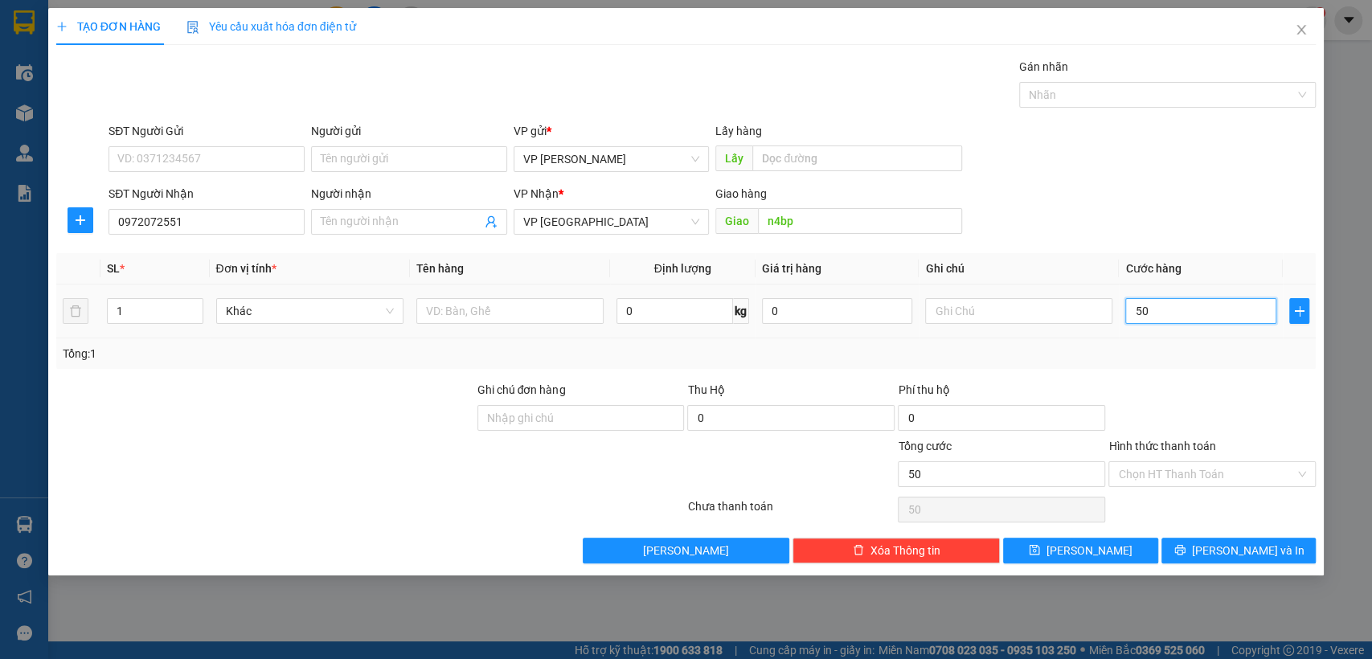
type input "500"
type input "5.000"
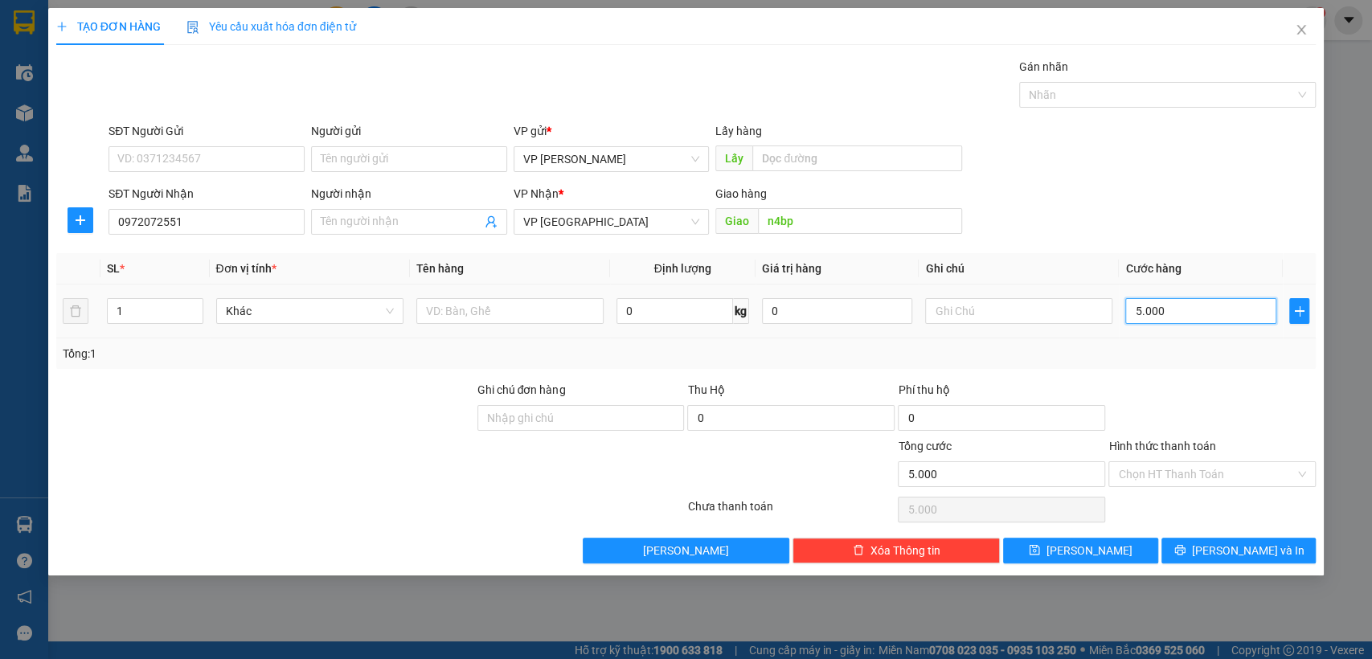
type input "50.000"
click at [1085, 548] on span "[PERSON_NAME]" at bounding box center [1090, 551] width 86 height 18
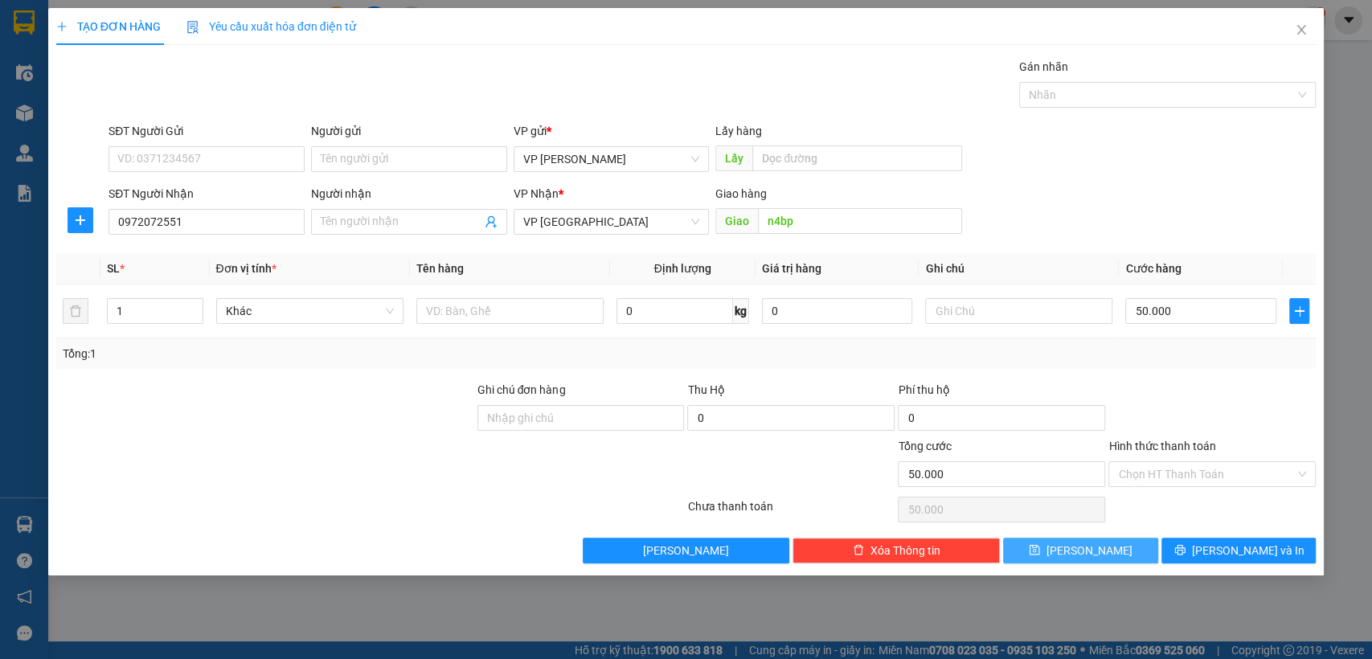
type input "0"
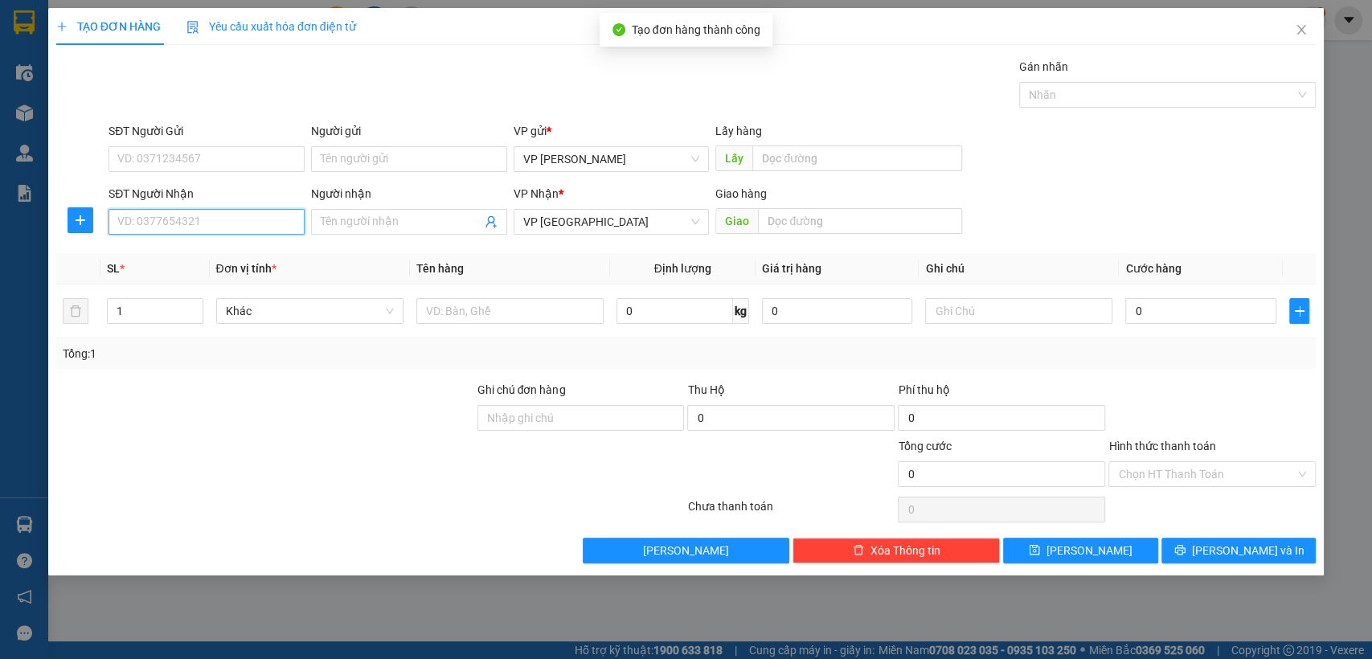
click at [210, 228] on input "SĐT Người Nhận" at bounding box center [207, 222] width 196 height 26
type input "0903917004"
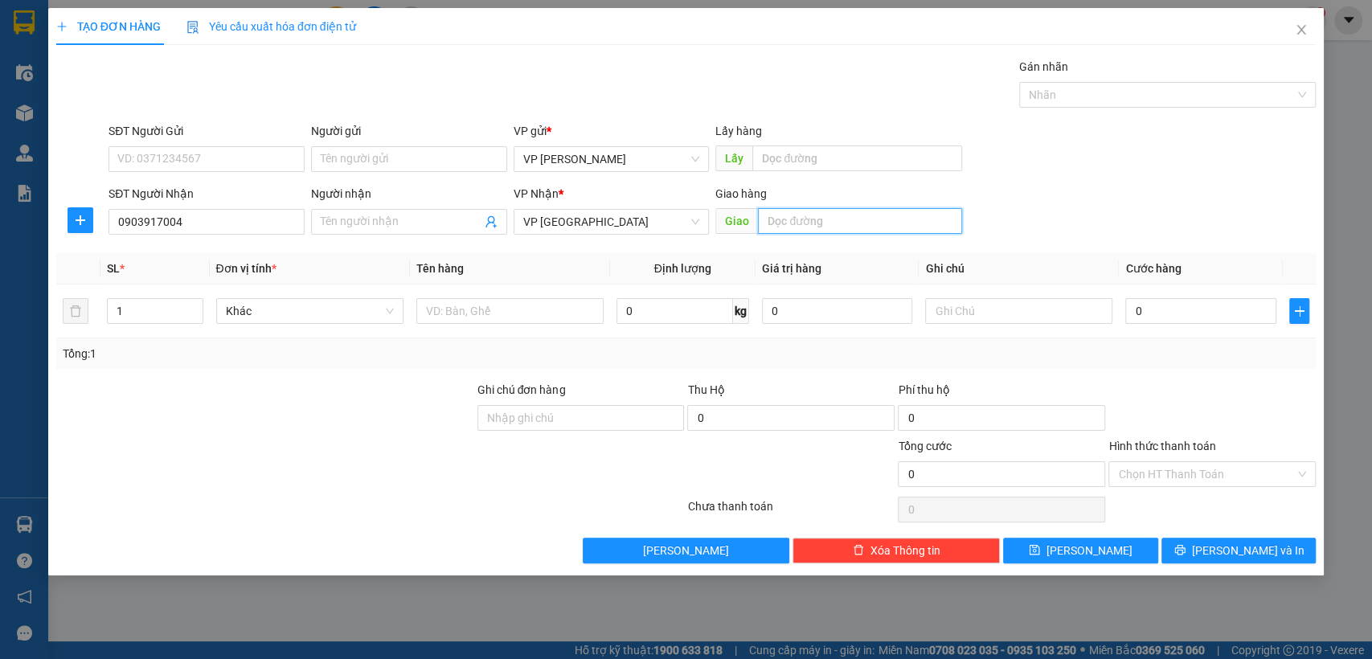
click at [814, 224] on input "text" at bounding box center [860, 221] width 204 height 26
type input "bãi xe"
click at [1209, 323] on input "0" at bounding box center [1201, 311] width 151 height 26
type input "5"
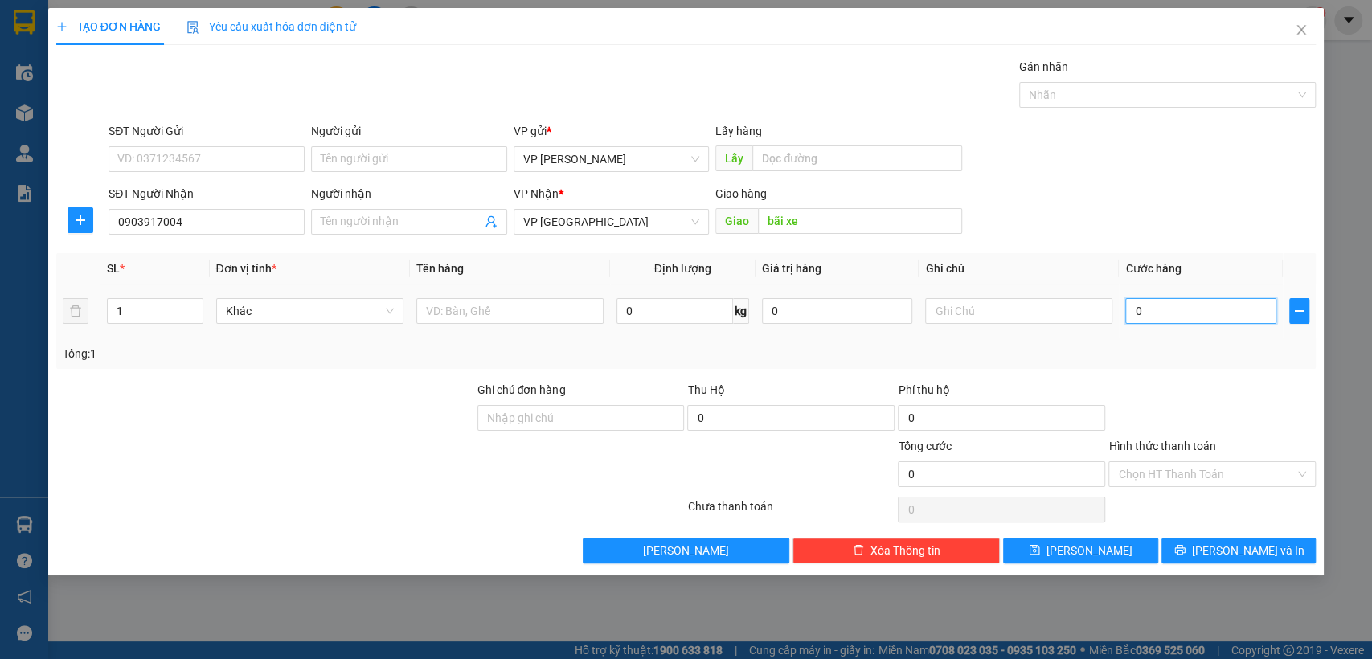
type input "5"
type input "50"
type input "500"
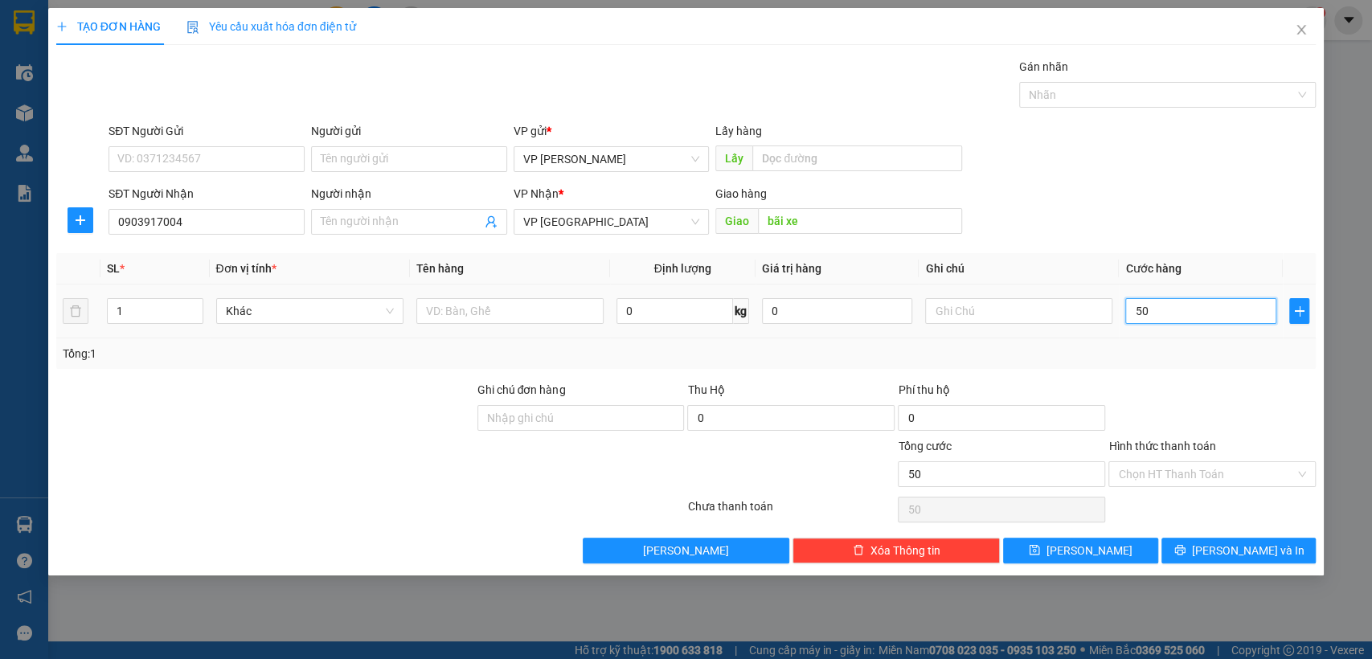
type input "500"
type input "5.000"
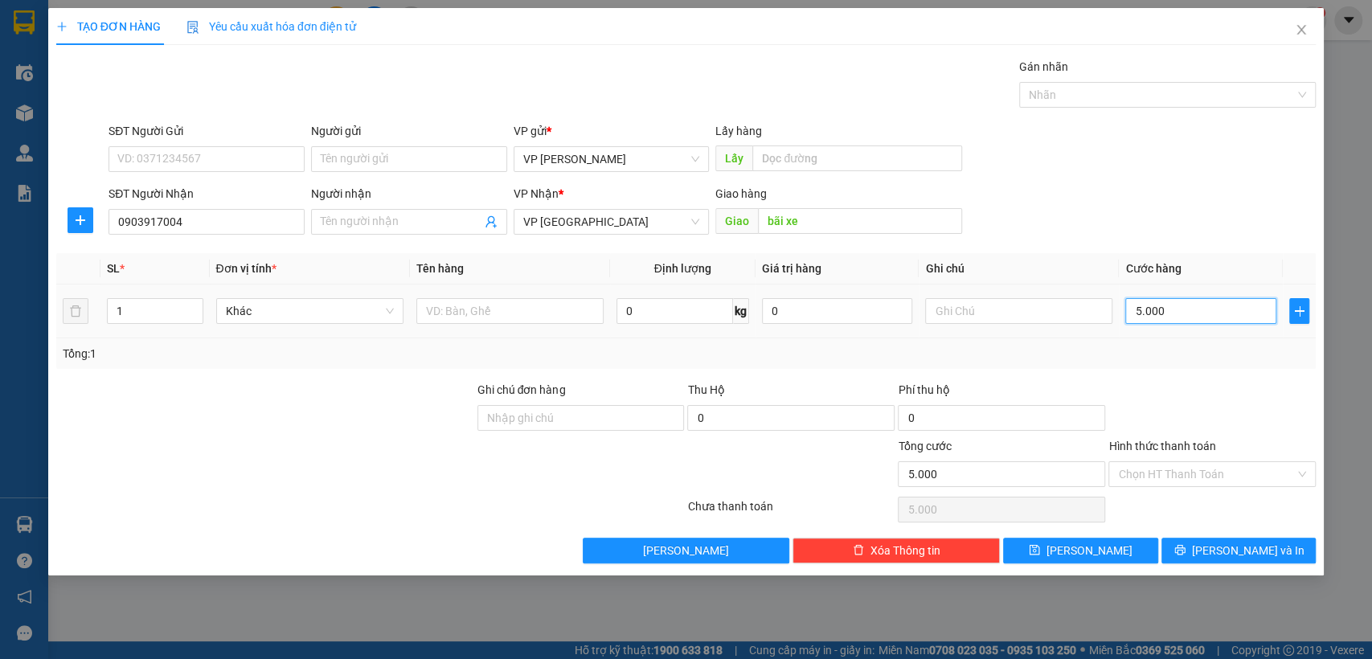
type input "50.000"
click at [1117, 545] on button "[PERSON_NAME]" at bounding box center [1080, 551] width 154 height 26
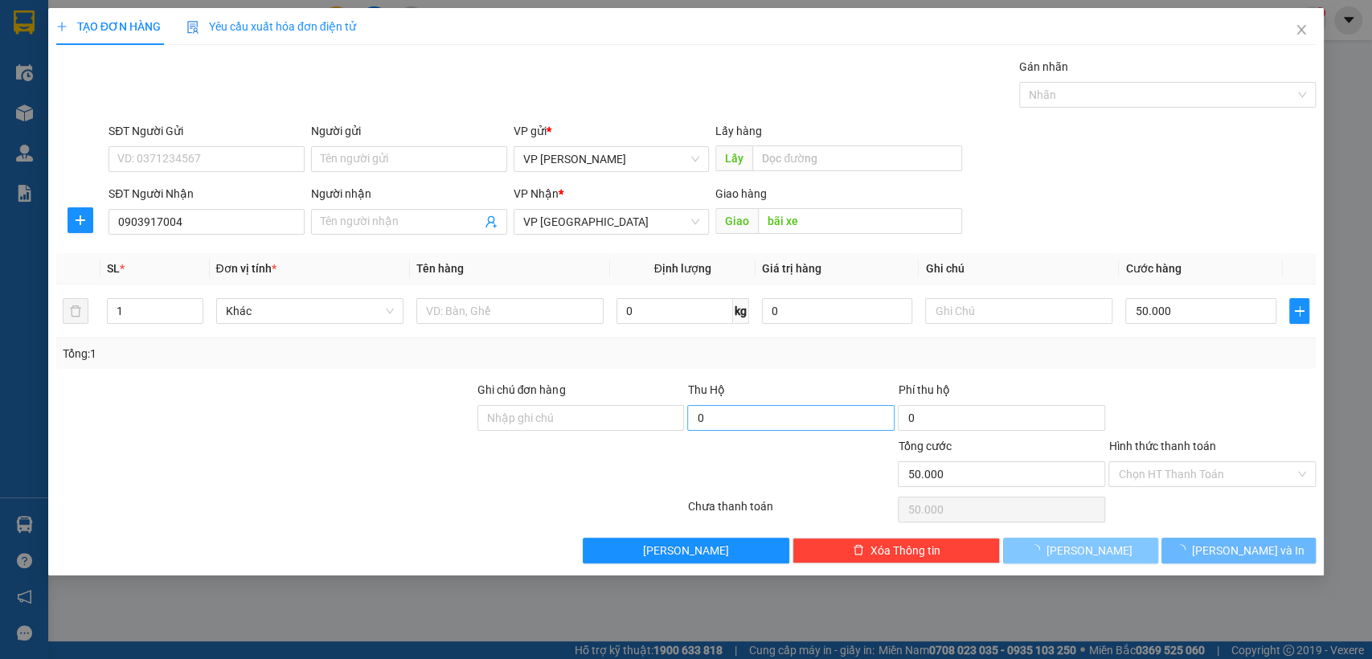
type input "0"
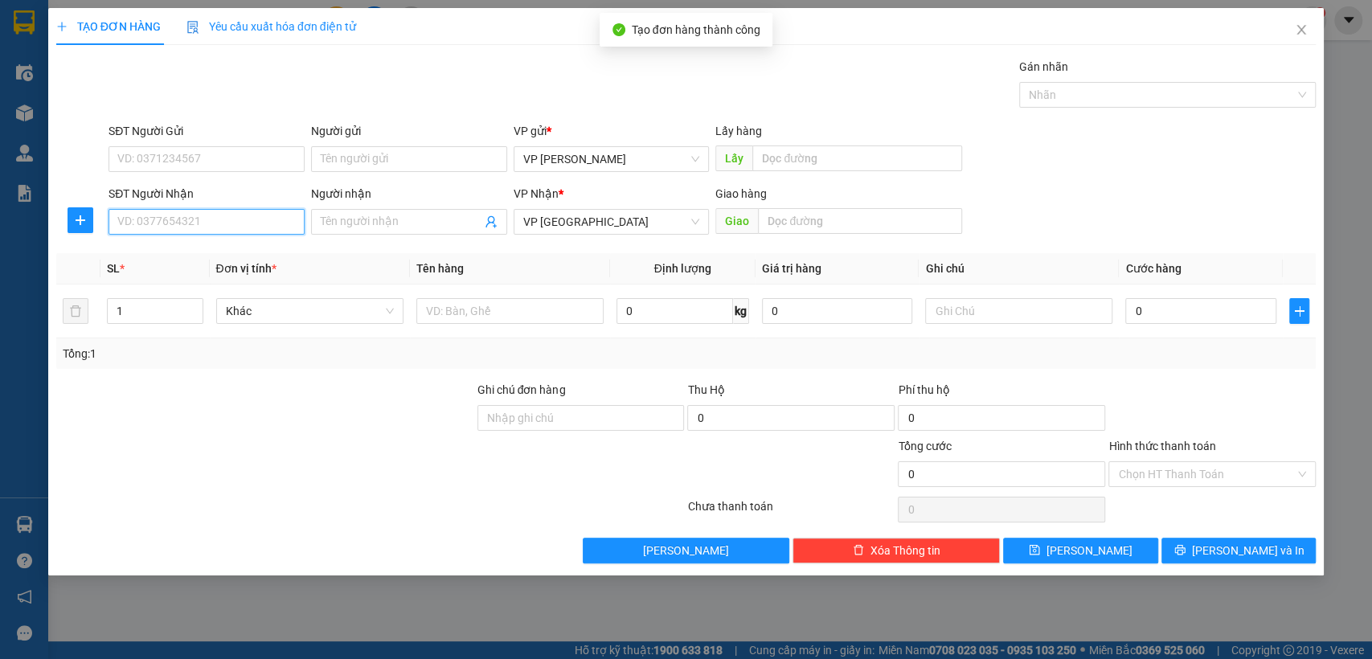
click at [165, 227] on input "SĐT Người Nhận" at bounding box center [207, 222] width 196 height 26
type input "0794976468"
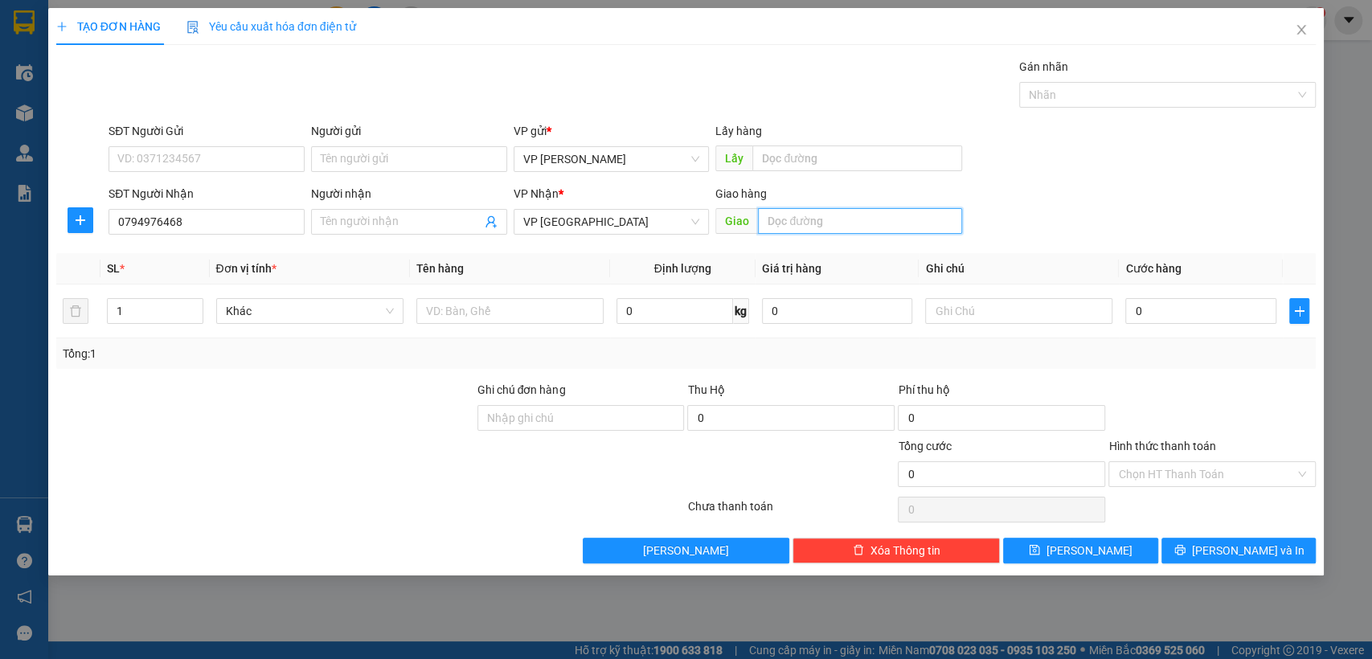
click at [813, 219] on input "text" at bounding box center [860, 221] width 204 height 26
type input "bãi xe"
click at [1158, 295] on div "0" at bounding box center [1201, 311] width 151 height 32
click at [1145, 314] on input "0" at bounding box center [1201, 311] width 151 height 26
type input "3"
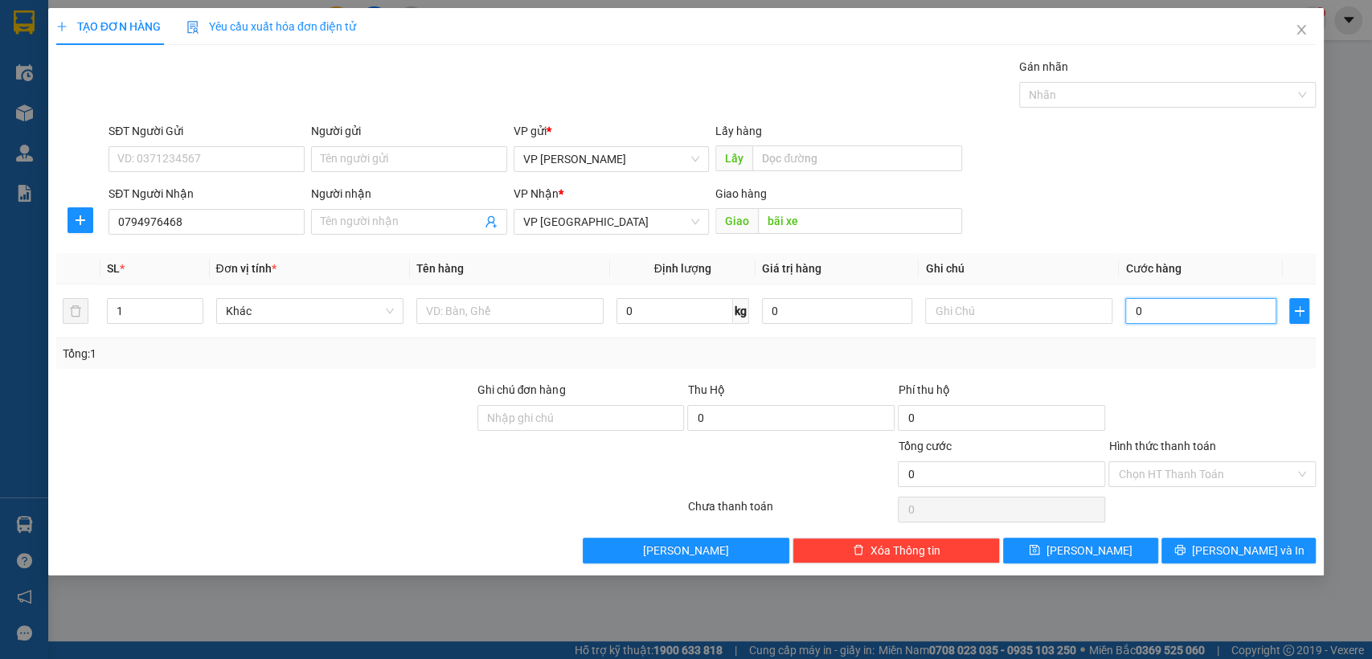
type input "3"
type input "30"
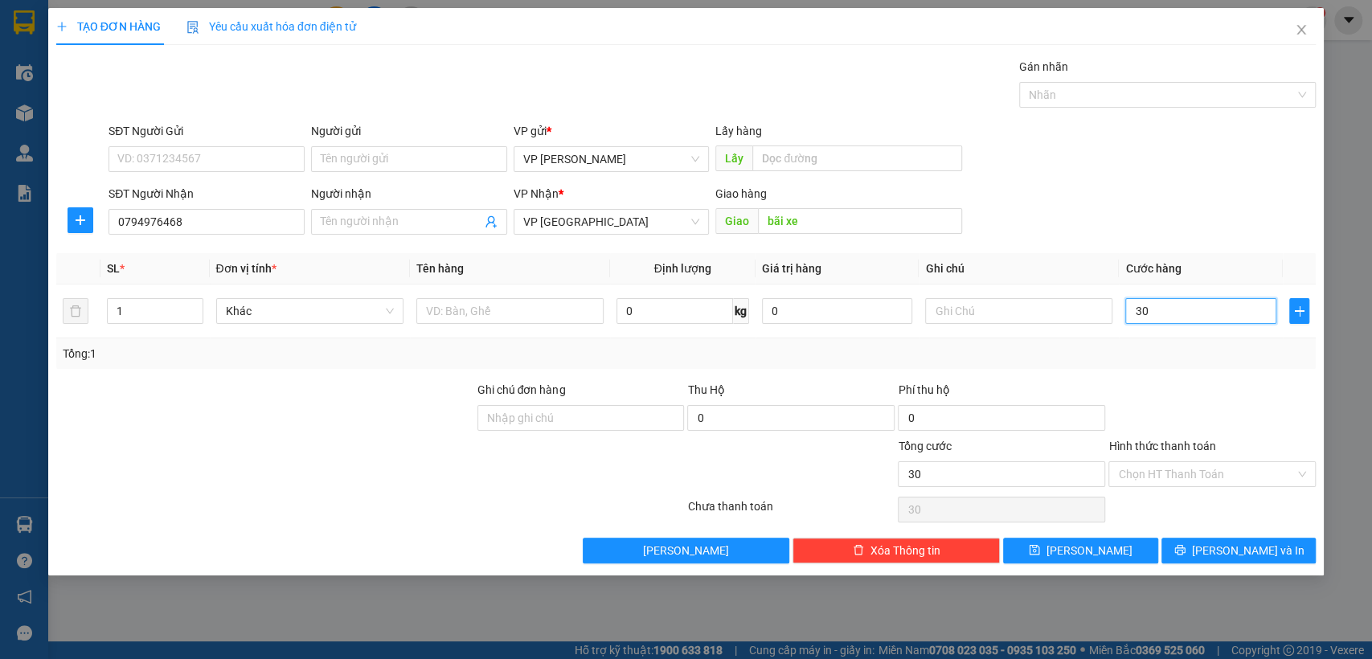
type input "300"
type input "3.000"
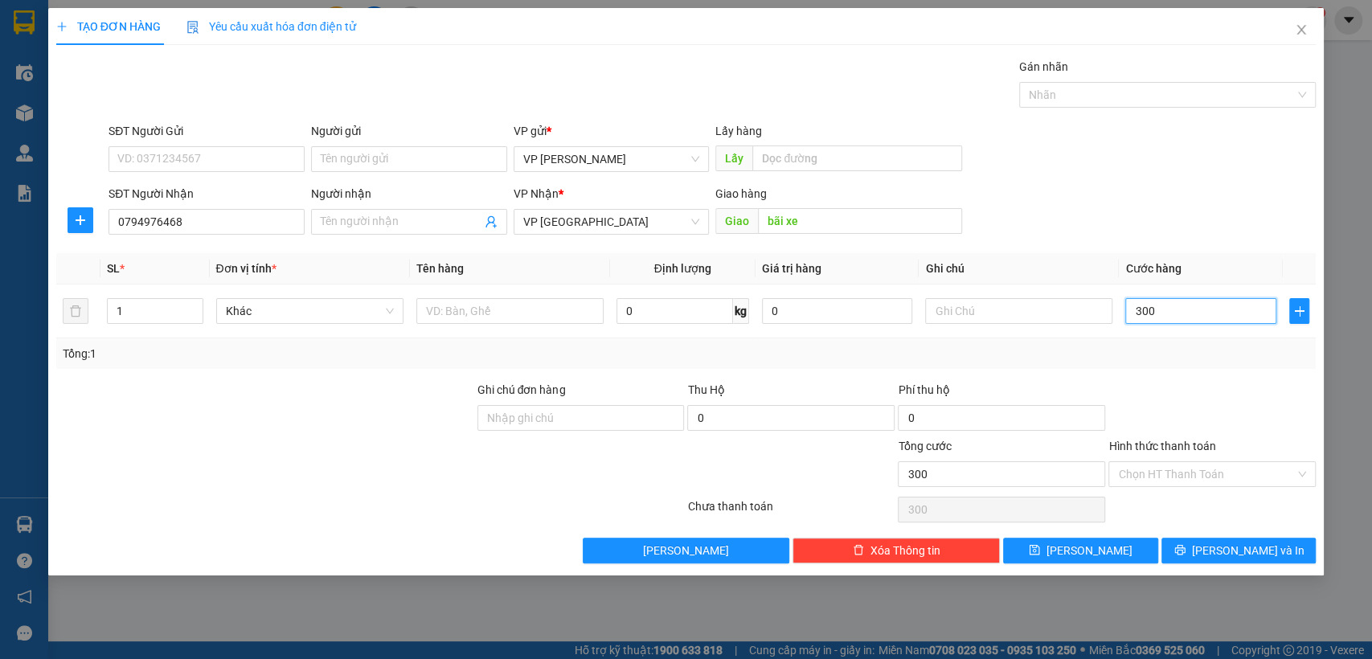
type input "3.000"
type input "30.000"
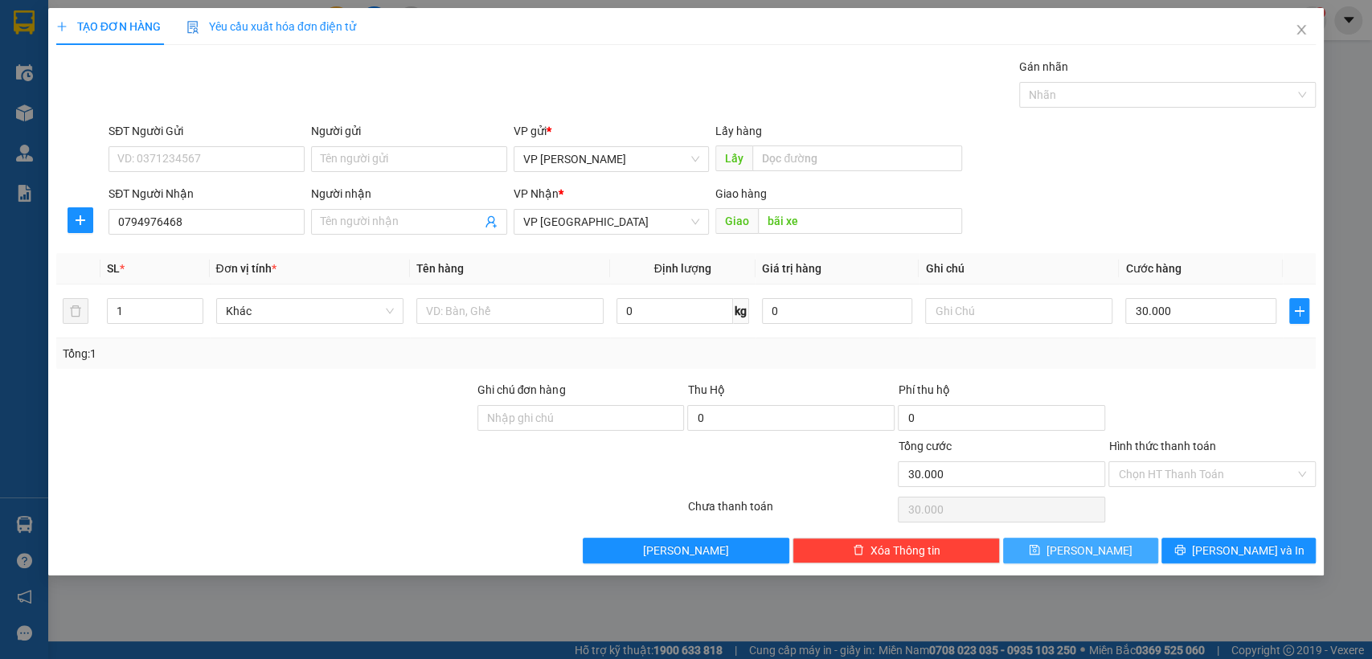
click at [1089, 556] on span "[PERSON_NAME]" at bounding box center [1090, 551] width 86 height 18
type input "0"
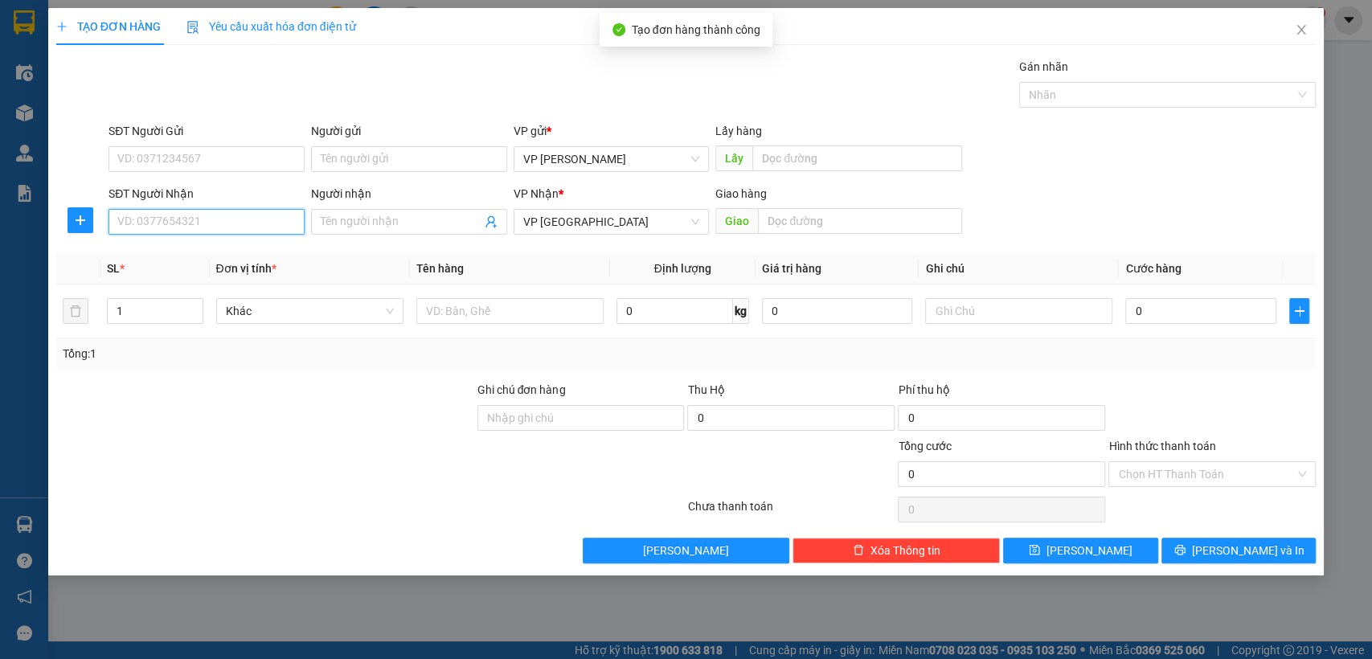
click at [190, 220] on input "SĐT Người Nhận" at bounding box center [207, 222] width 196 height 26
type input "0917204300"
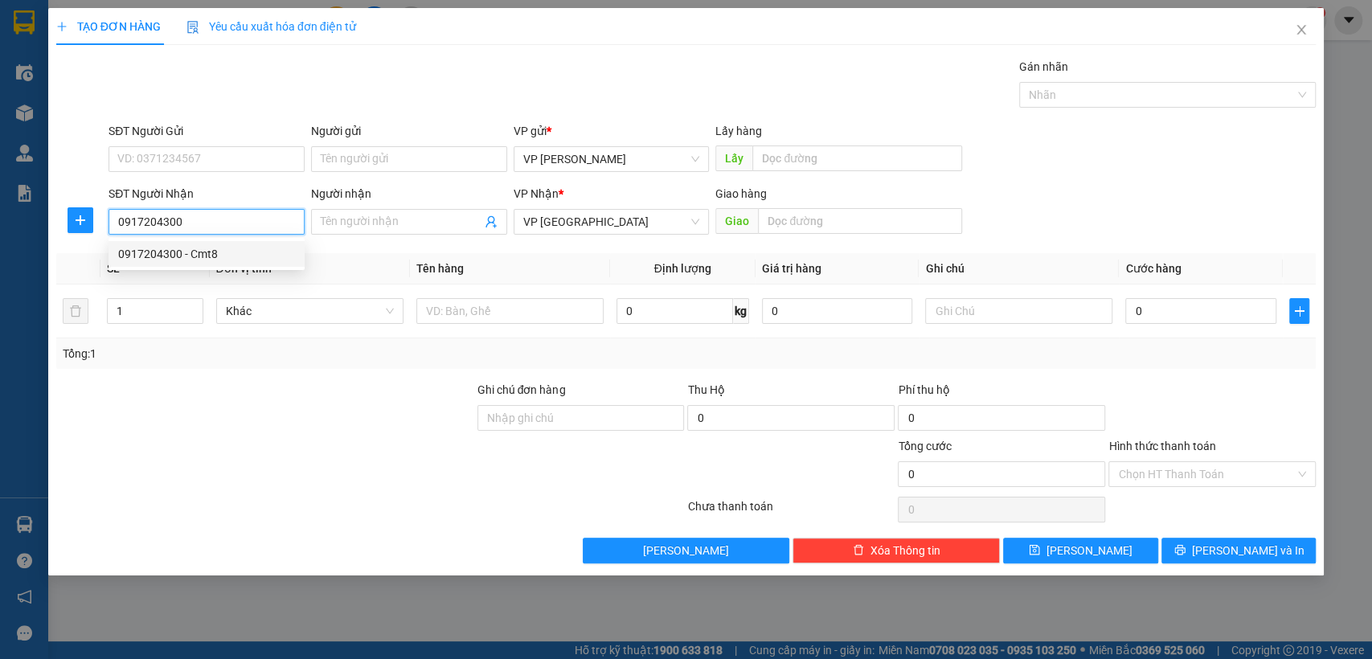
click at [201, 258] on div "0917204300 - Cmt8" at bounding box center [206, 254] width 177 height 18
type input "Cmt8"
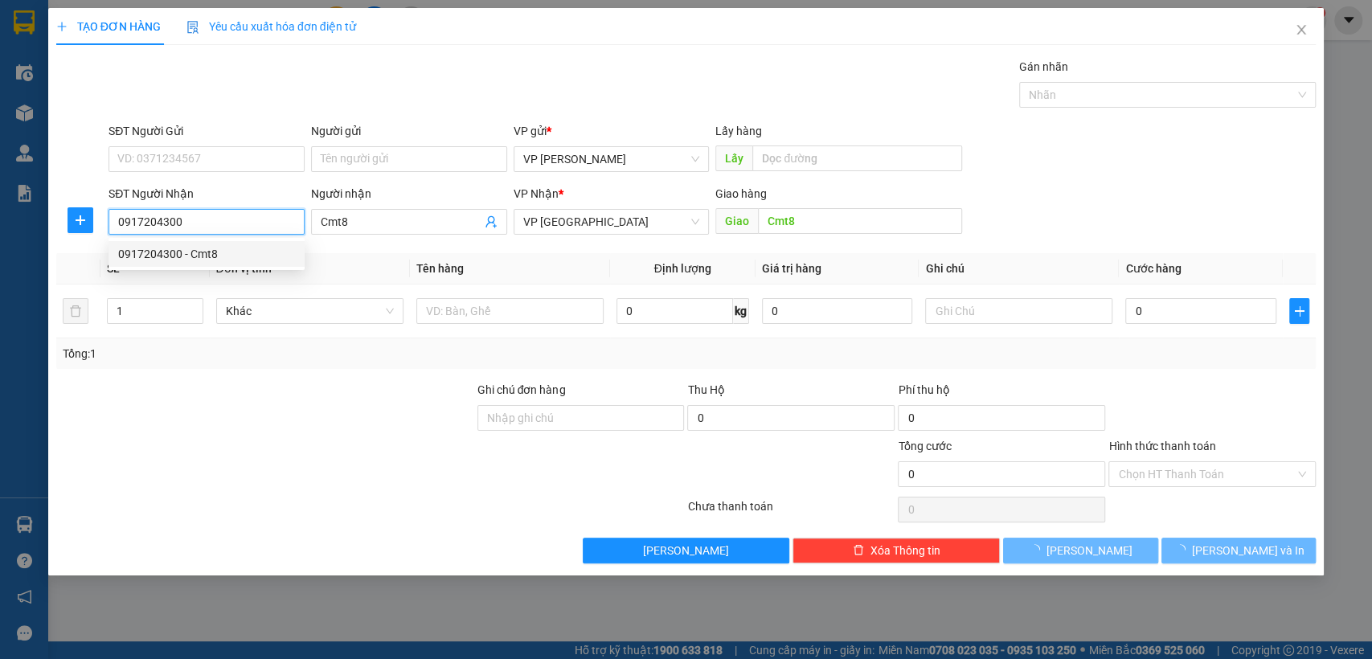
type input "70.000"
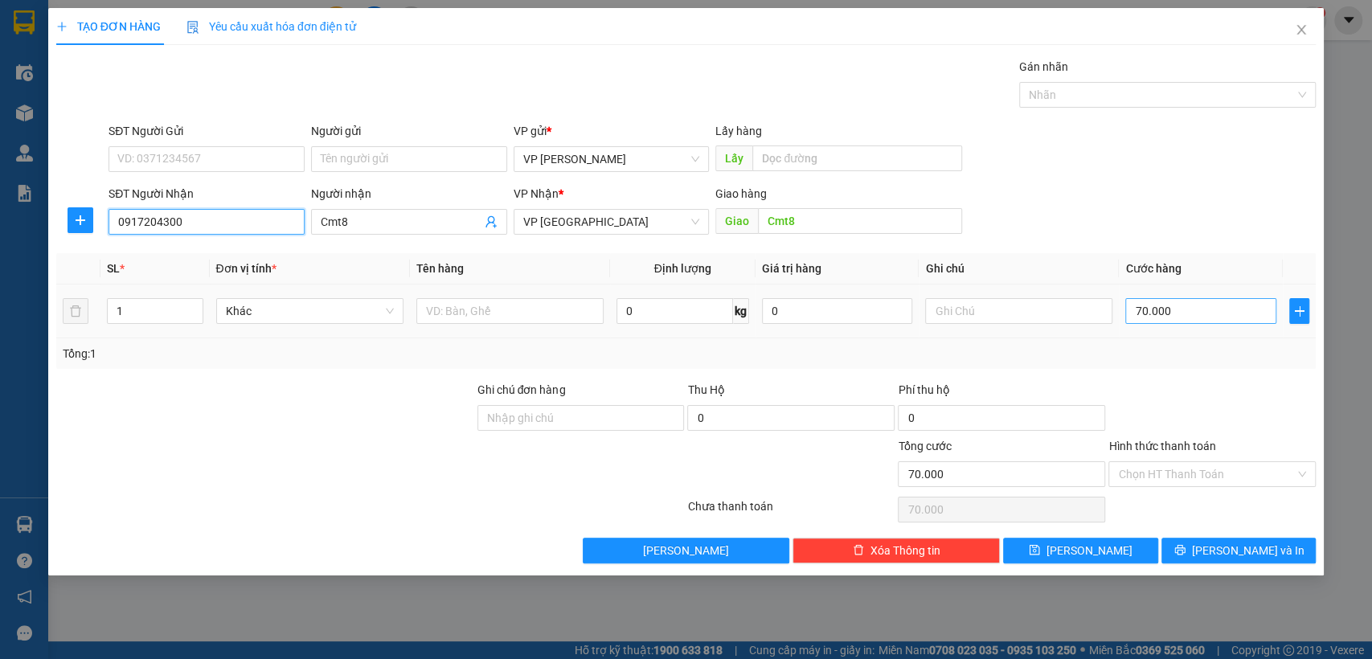
type input "0917204300"
click at [1212, 319] on input "70.000" at bounding box center [1201, 311] width 151 height 26
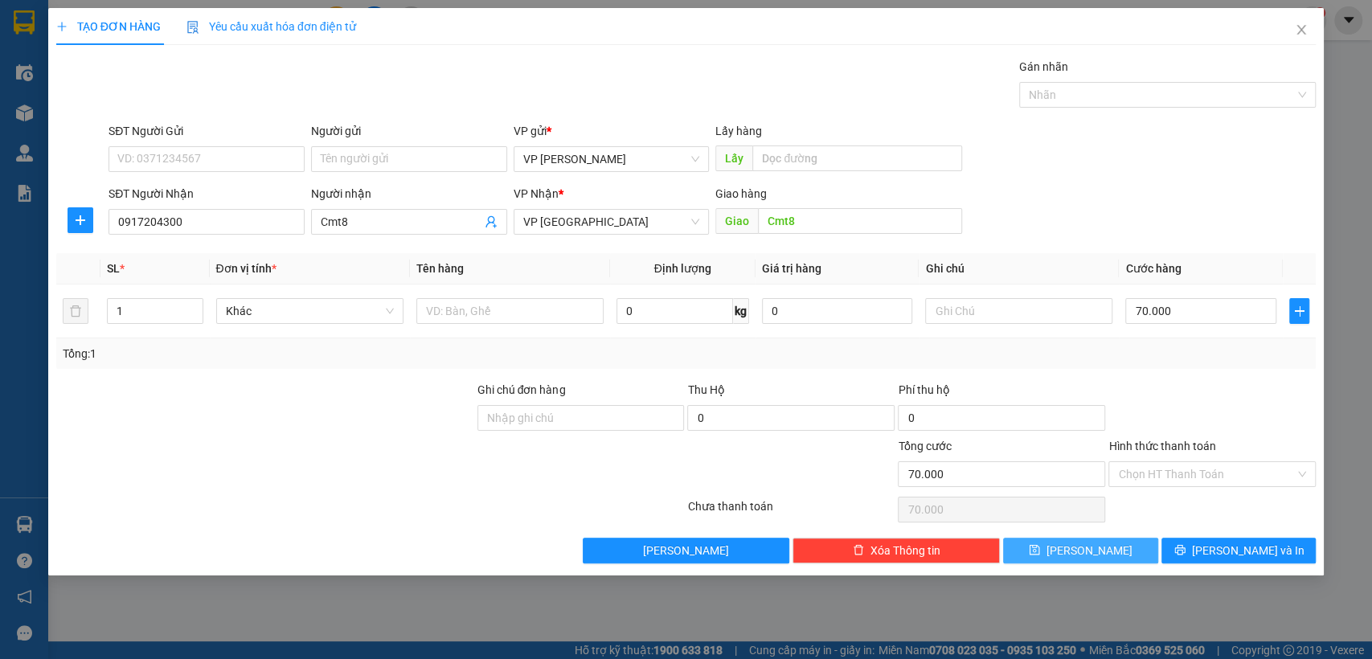
click at [1087, 552] on span "[PERSON_NAME]" at bounding box center [1090, 551] width 86 height 18
type input "0"
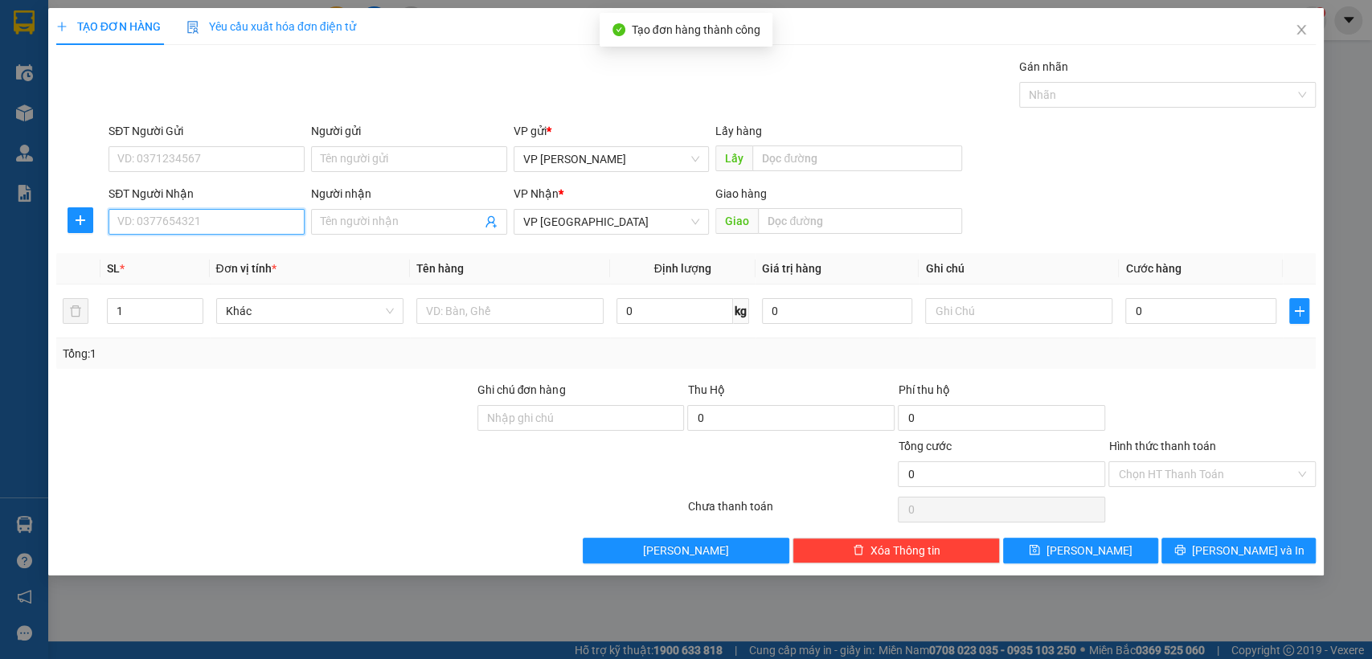
click at [180, 216] on input "SĐT Người Nhận" at bounding box center [207, 222] width 196 height 26
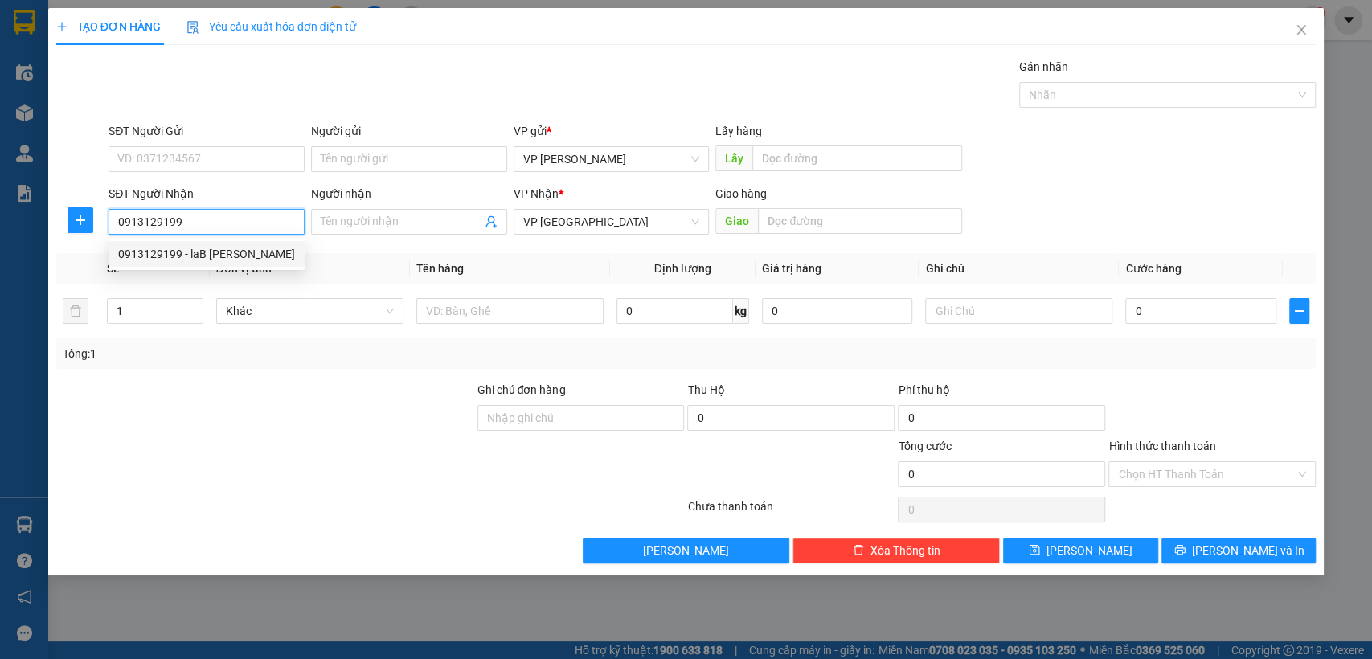
click at [200, 260] on div "0913129199 - laB [PERSON_NAME]" at bounding box center [206, 254] width 177 height 18
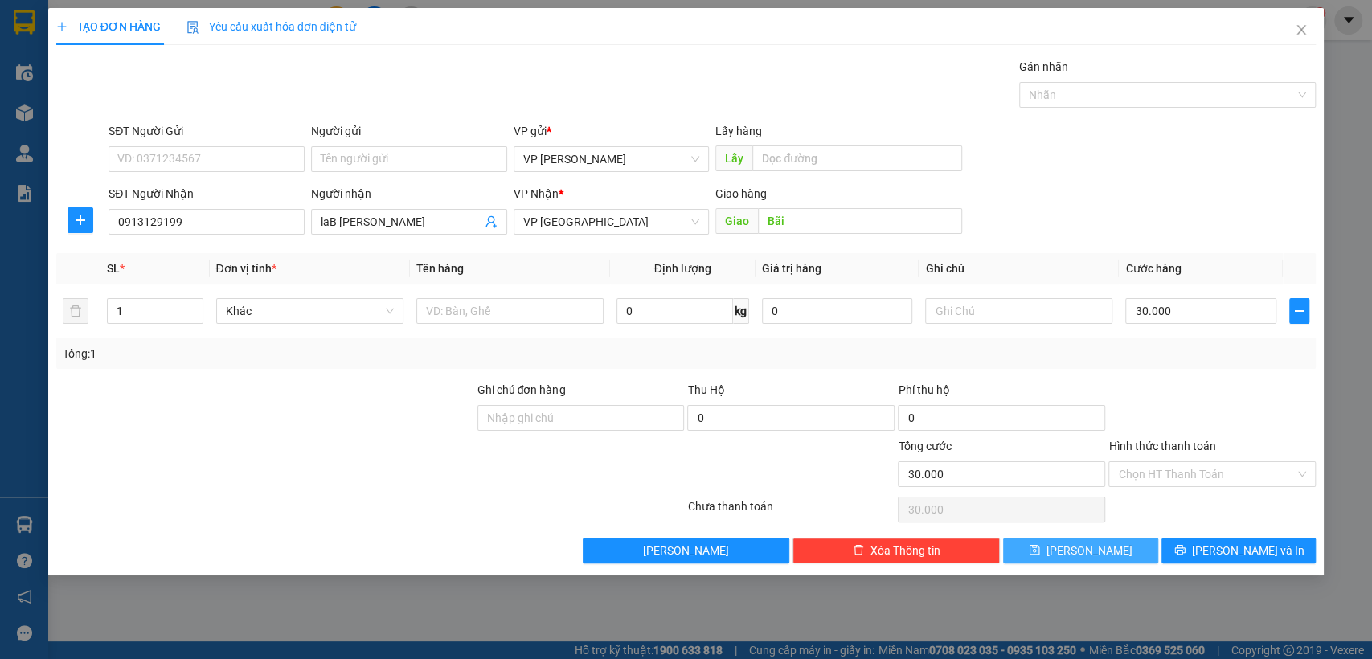
click at [1109, 543] on button "[PERSON_NAME]" at bounding box center [1080, 551] width 154 height 26
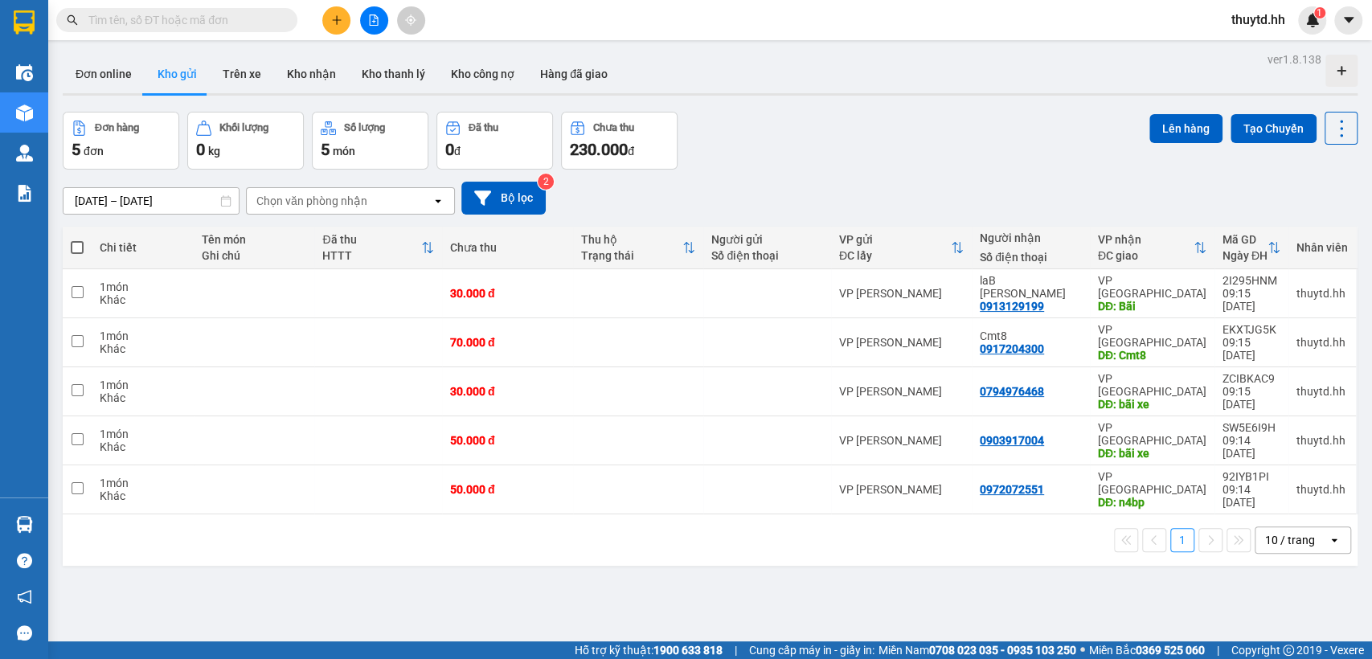
drag, startPoint x: 77, startPoint y: 245, endPoint x: 141, endPoint y: 256, distance: 64.5
click at [85, 246] on th at bounding box center [77, 248] width 29 height 43
click at [78, 245] on span at bounding box center [77, 247] width 13 height 13
click at [77, 240] on input "checkbox" at bounding box center [77, 240] width 0 height 0
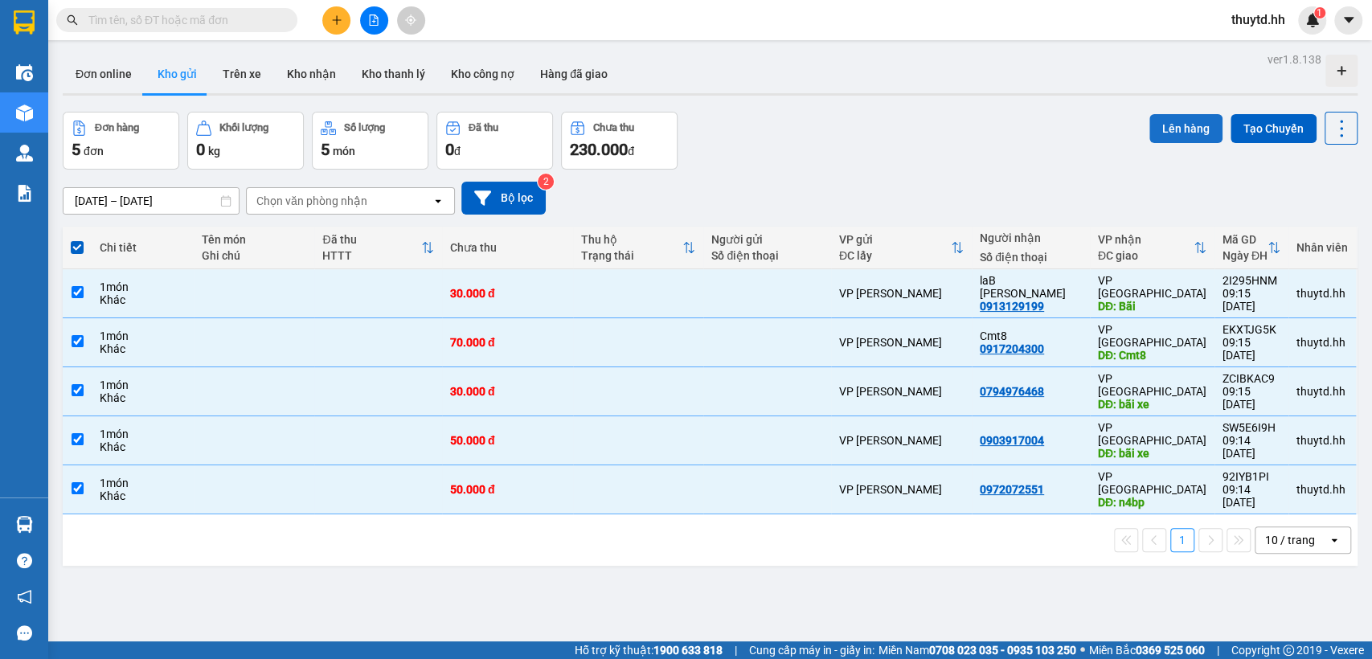
click at [1185, 129] on button "Lên hàng" at bounding box center [1186, 128] width 73 height 29
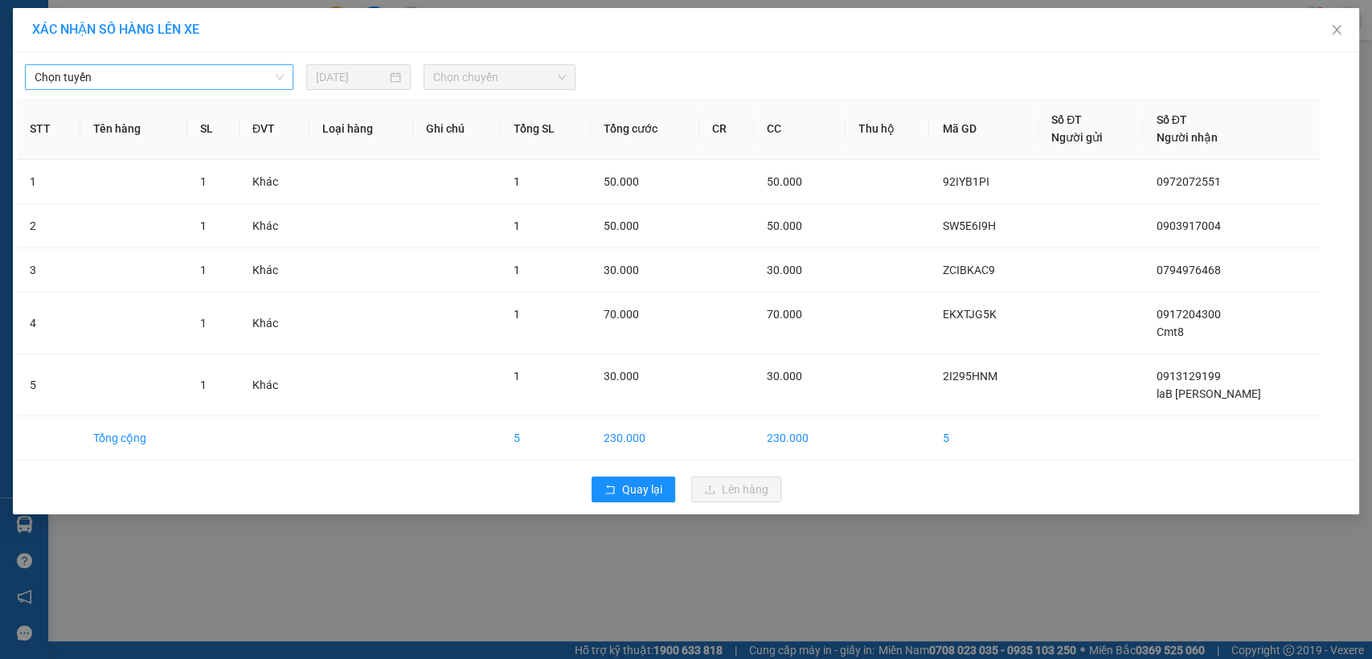
click at [251, 78] on span "Chọn tuyến" at bounding box center [159, 77] width 249 height 24
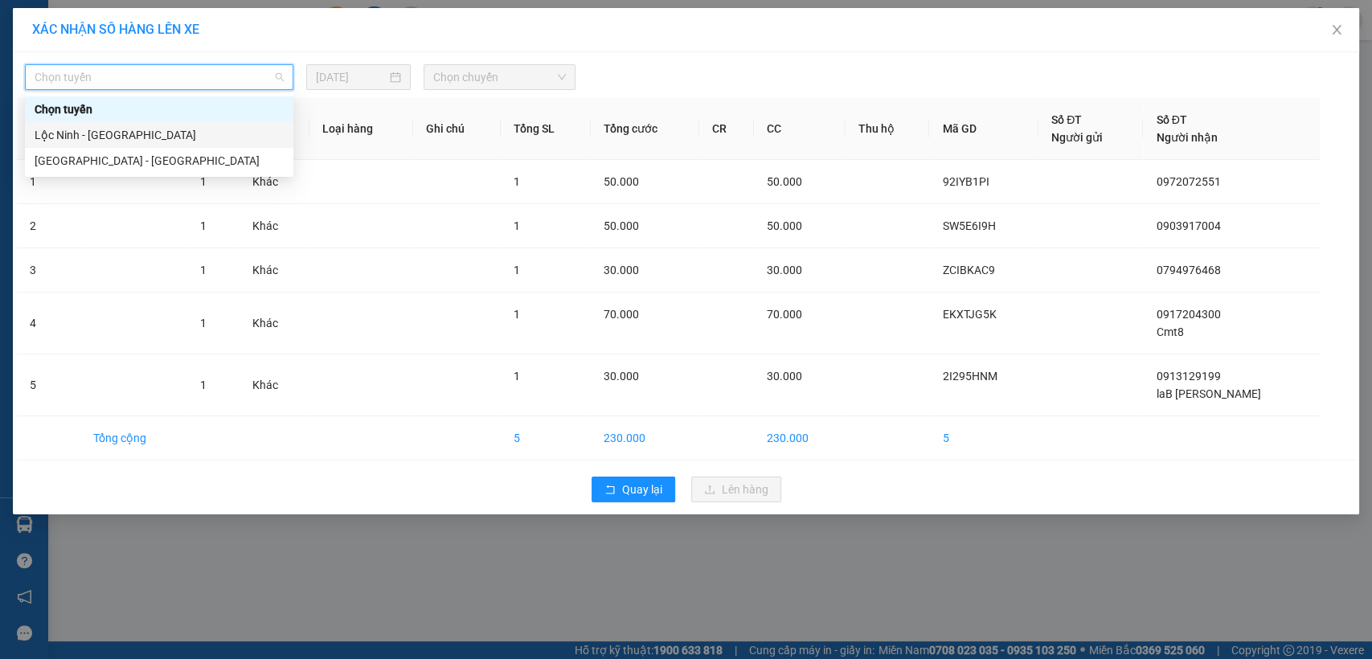
click at [99, 136] on div "Lộc Ninh - [GEOGRAPHIC_DATA]" at bounding box center [159, 135] width 249 height 18
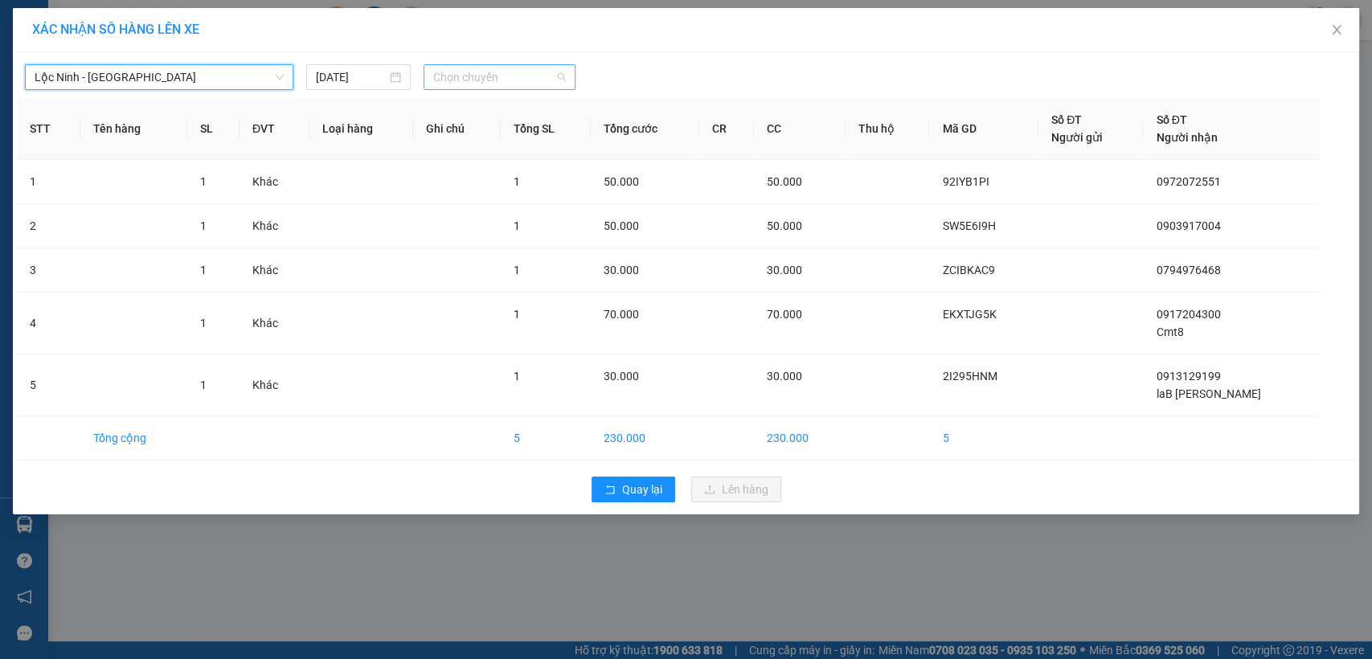
click at [519, 79] on span "Chọn chuyến" at bounding box center [499, 77] width 132 height 24
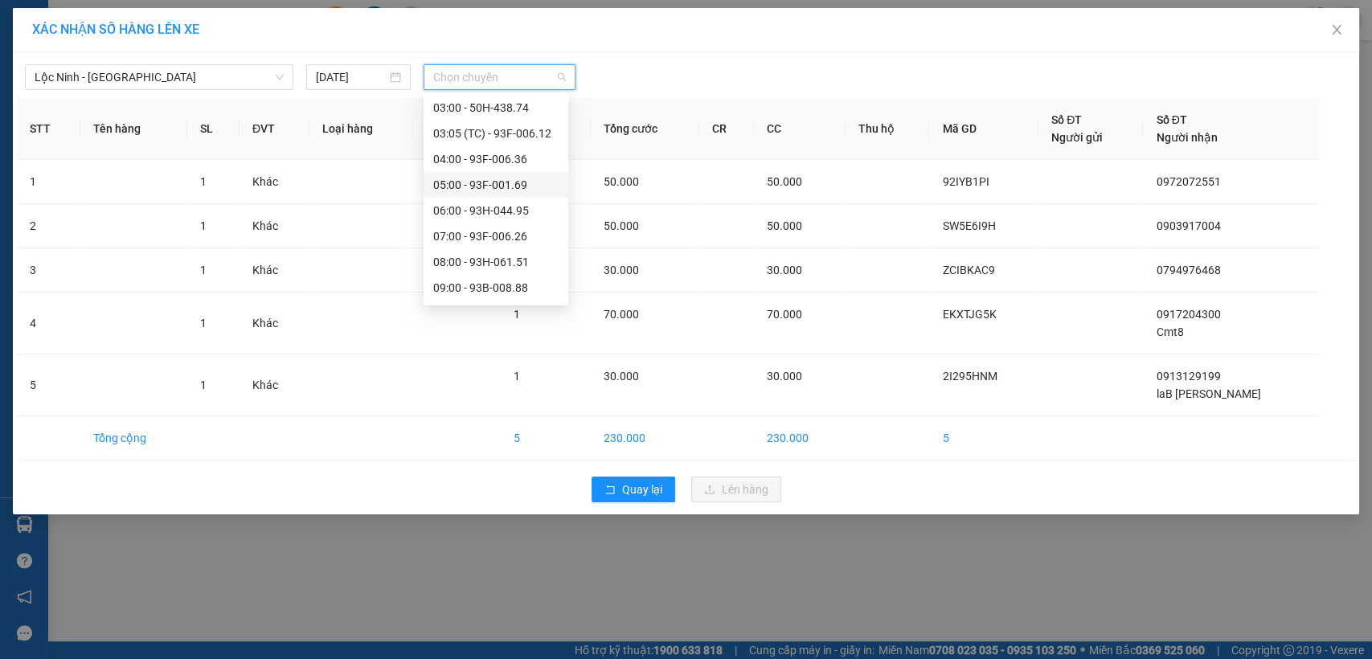
scroll to position [89, 0]
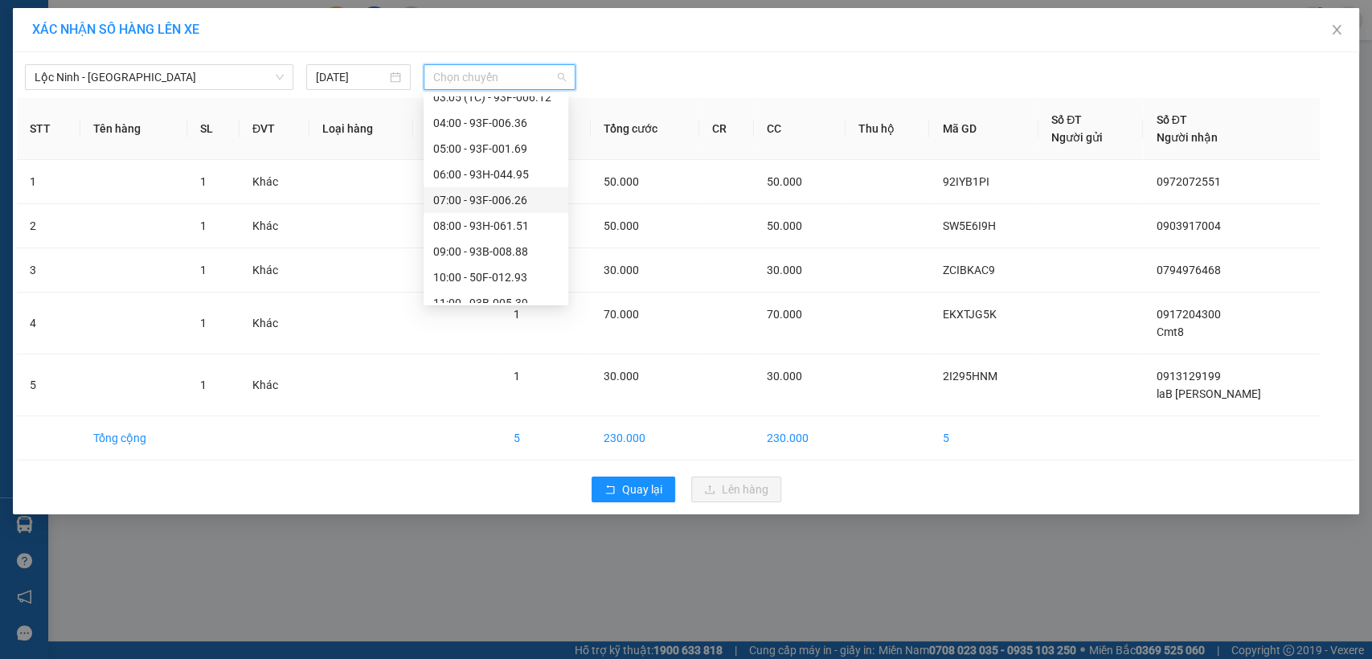
click at [480, 199] on div "07:00 - 93F-006.26" at bounding box center [495, 200] width 125 height 18
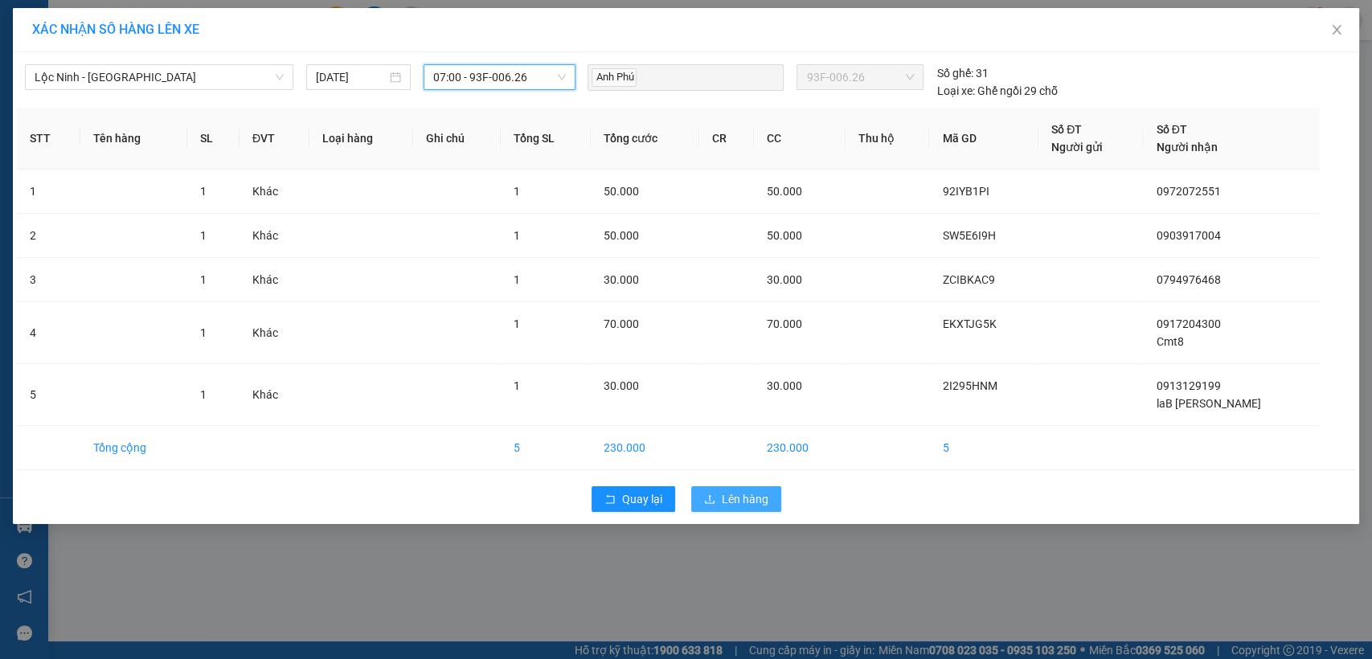
click at [728, 499] on span "Lên hàng" at bounding box center [745, 499] width 47 height 18
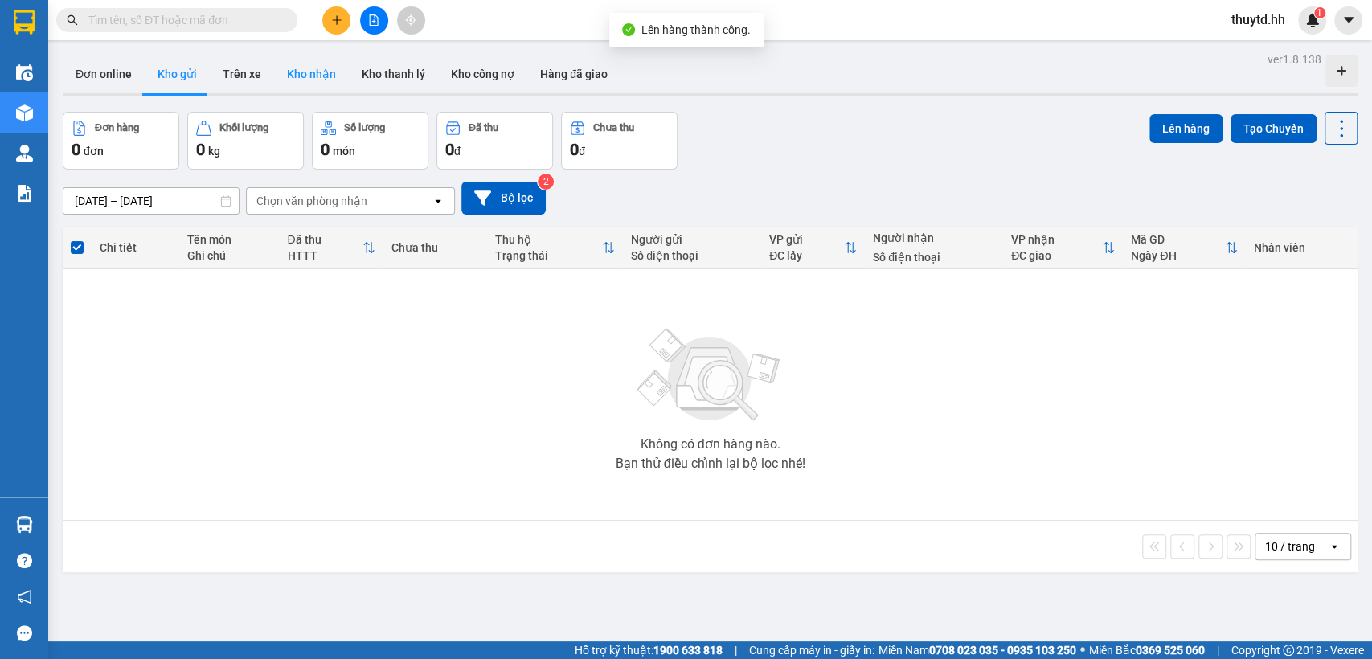
click at [318, 77] on button "Kho nhận" at bounding box center [311, 74] width 75 height 39
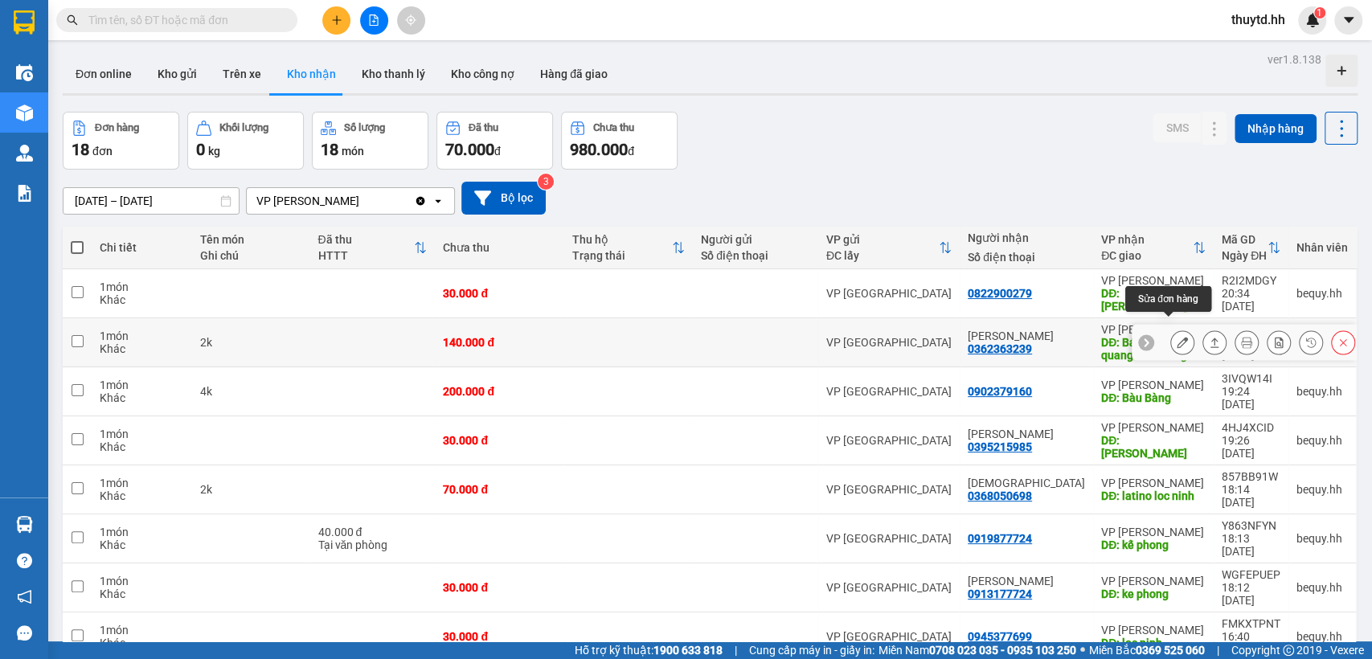
click at [1171, 336] on button at bounding box center [1182, 343] width 23 height 28
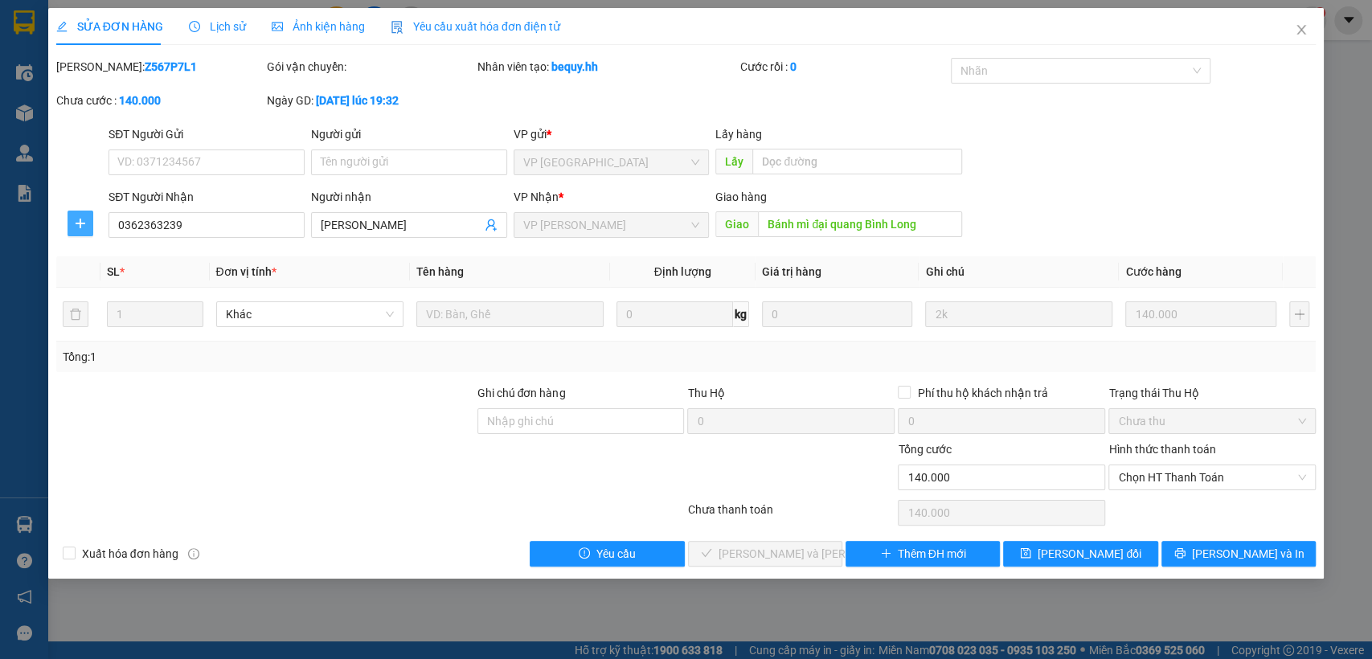
click at [81, 223] on icon "plus" at bounding box center [81, 223] width 10 height 1
click at [116, 281] on span "Chuyển hoàn" at bounding box center [110, 282] width 66 height 18
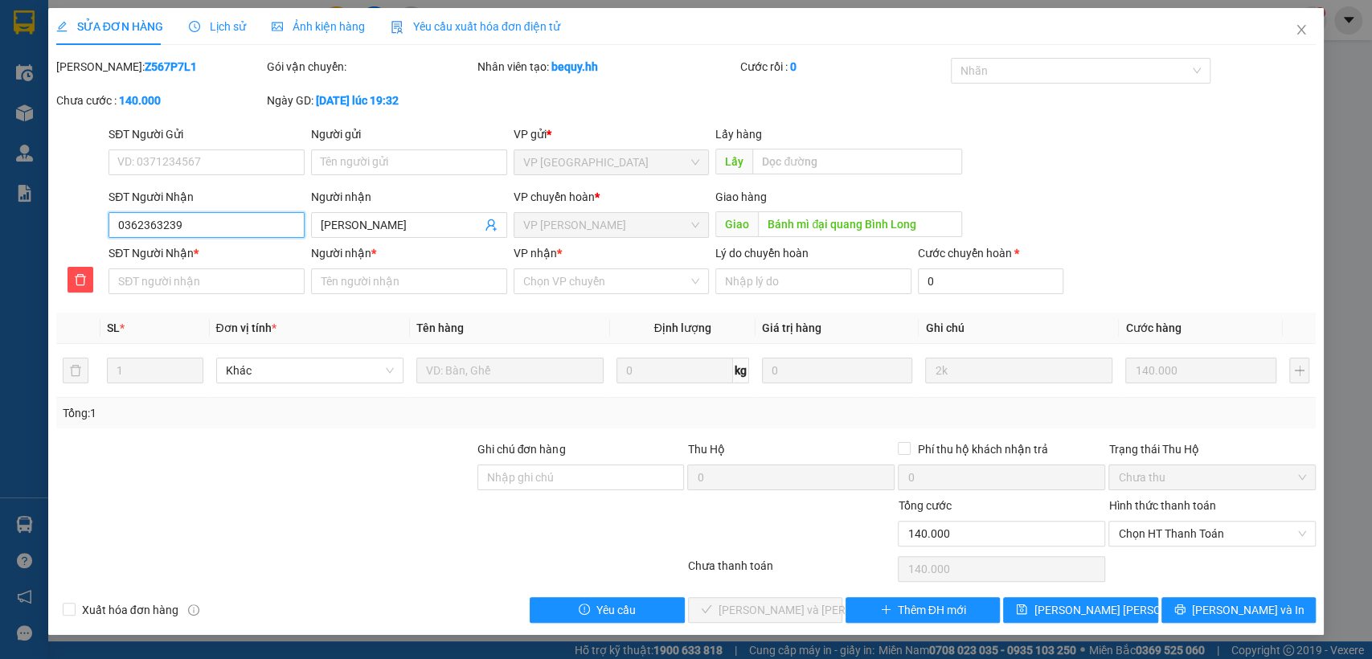
drag, startPoint x: 119, startPoint y: 219, endPoint x: 208, endPoint y: 219, distance: 89.2
click at [208, 219] on input "0362363239" at bounding box center [207, 225] width 196 height 26
paste input "0362363239"
click at [401, 285] on input "Người nhận *" at bounding box center [409, 282] width 196 height 26
click at [601, 285] on input "VP nhận *" at bounding box center [606, 281] width 166 height 24
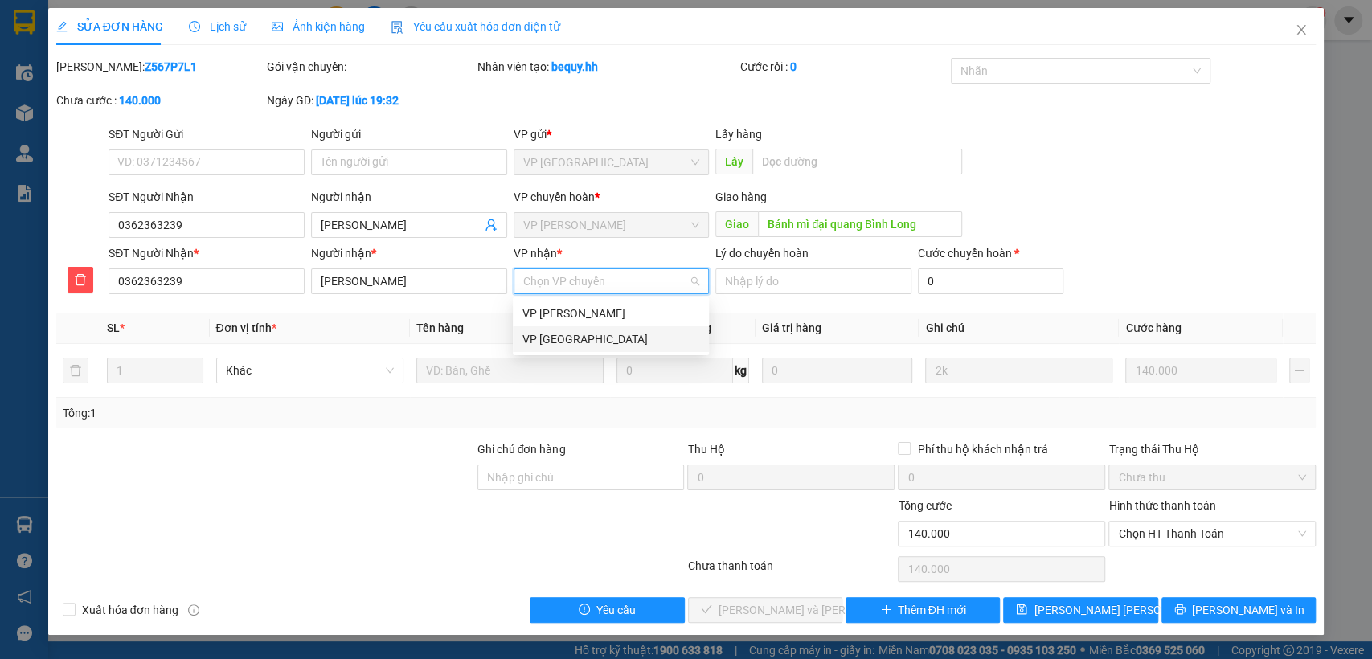
click at [584, 338] on div "VP [GEOGRAPHIC_DATA]" at bounding box center [611, 339] width 177 height 18
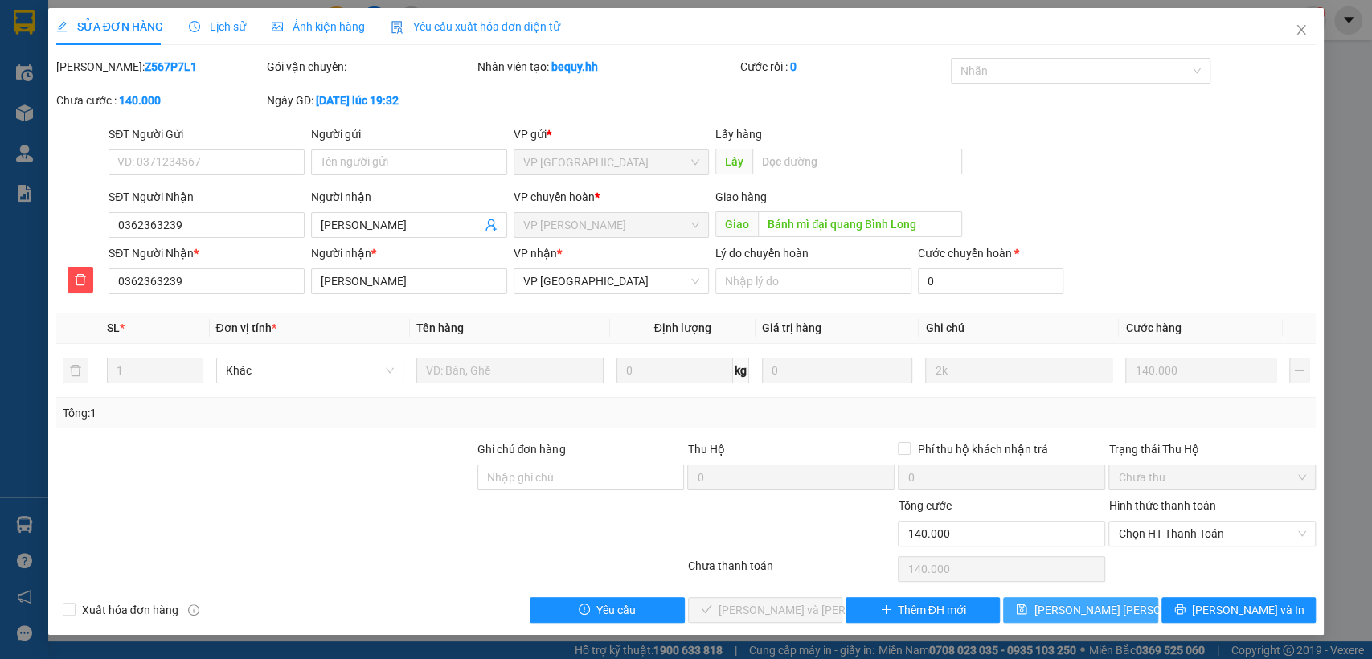
click at [1054, 605] on span "[PERSON_NAME] [PERSON_NAME]" at bounding box center [1121, 610] width 174 height 18
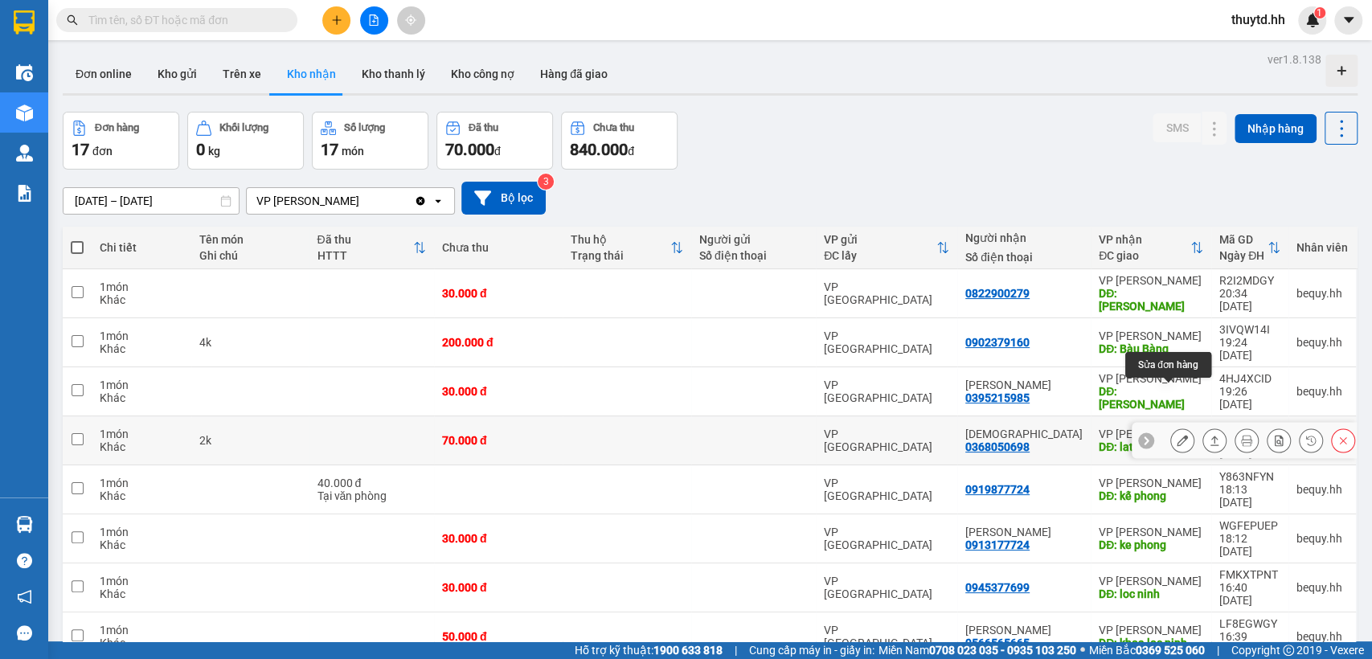
click at [1177, 435] on icon at bounding box center [1182, 440] width 11 height 11
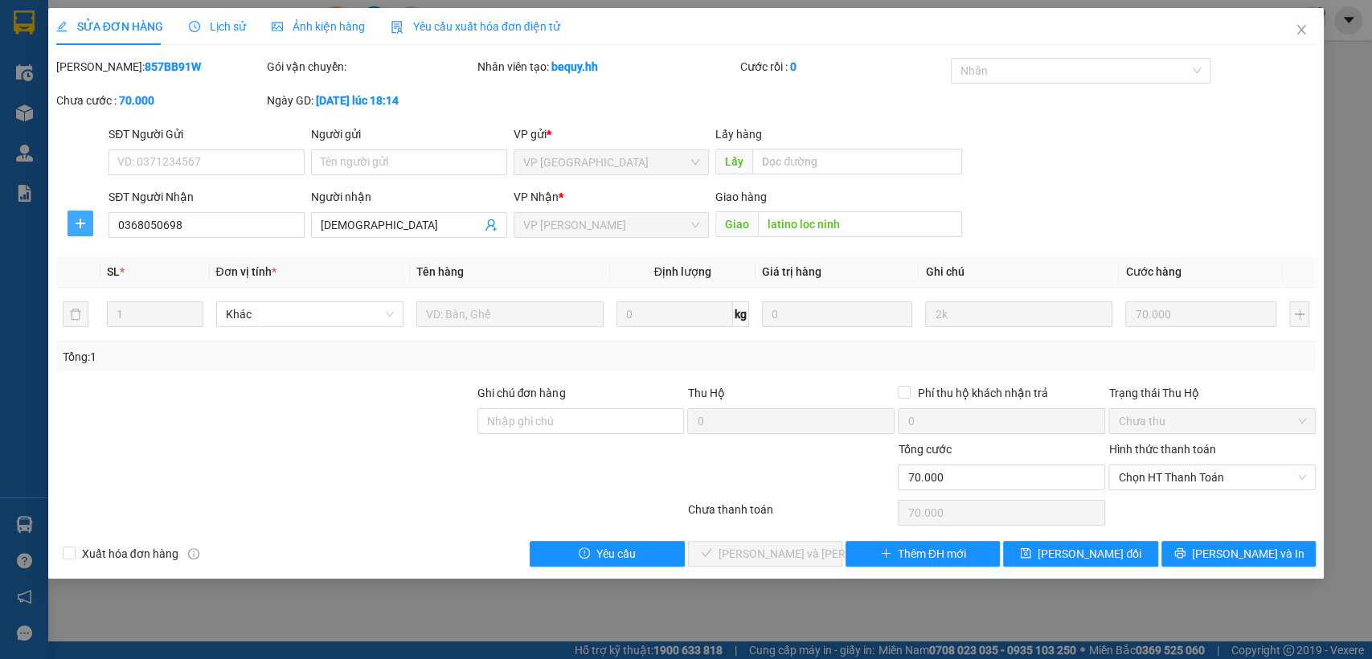
click at [80, 225] on icon "plus" at bounding box center [80, 224] width 1 height 10
click at [105, 289] on span "Chuyển hoàn" at bounding box center [110, 282] width 66 height 18
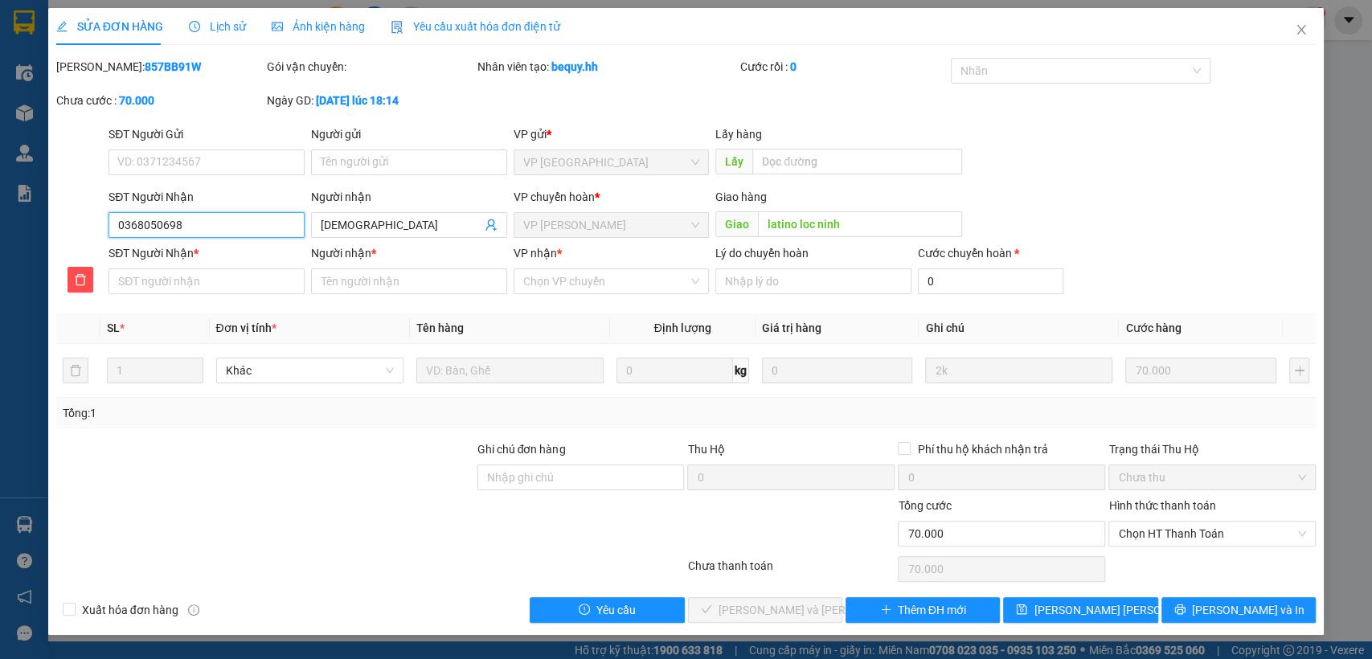
drag, startPoint x: 114, startPoint y: 223, endPoint x: 234, endPoint y: 221, distance: 119.8
click at [234, 221] on input "0368050698" at bounding box center [207, 225] width 196 height 26
paste input "0368050698"
click at [379, 279] on input "Người nhận *" at bounding box center [409, 282] width 196 height 26
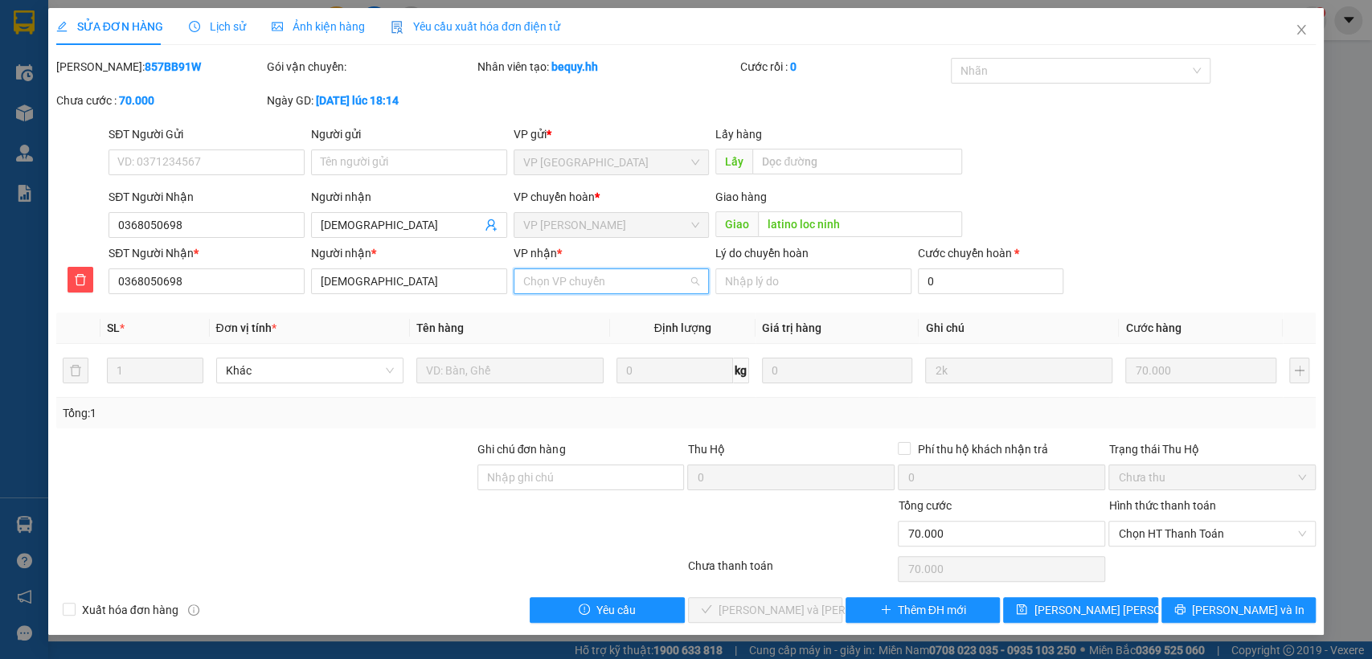
click at [640, 285] on input "VP nhận *" at bounding box center [606, 281] width 166 height 24
click at [573, 342] on div "VP [GEOGRAPHIC_DATA]" at bounding box center [611, 339] width 177 height 18
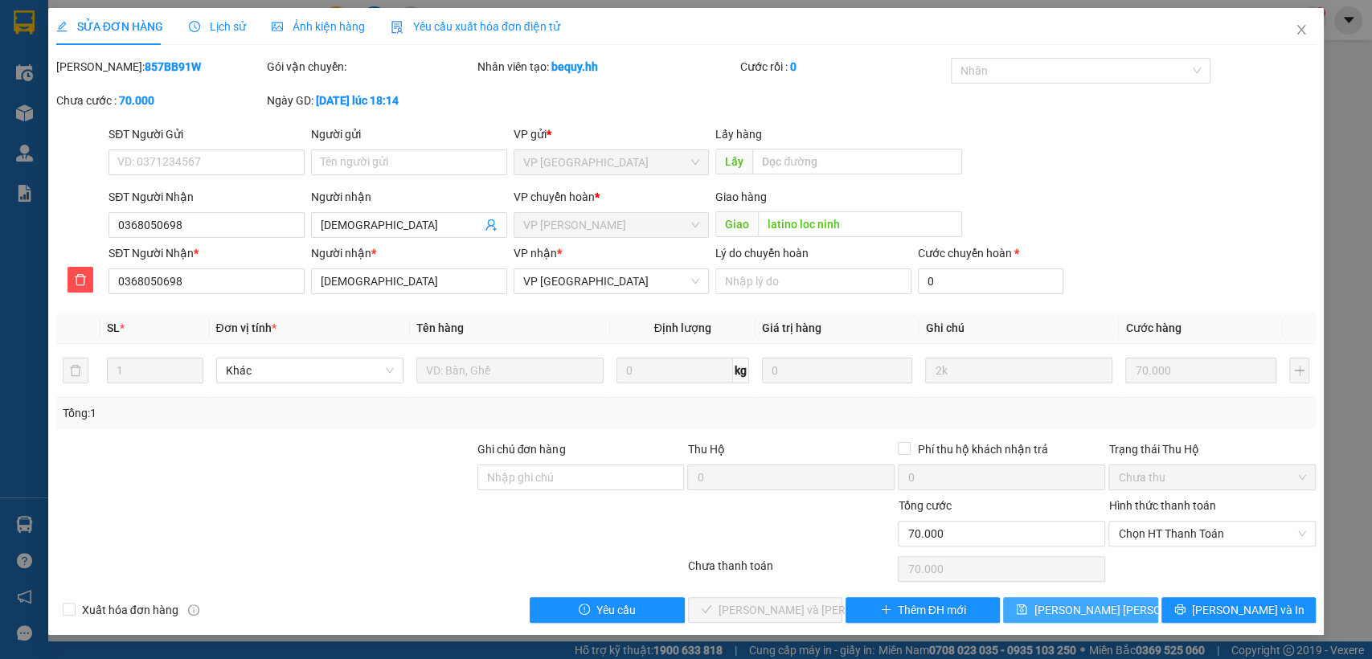
click at [1018, 597] on button "[PERSON_NAME] [PERSON_NAME]" at bounding box center [1080, 610] width 154 height 26
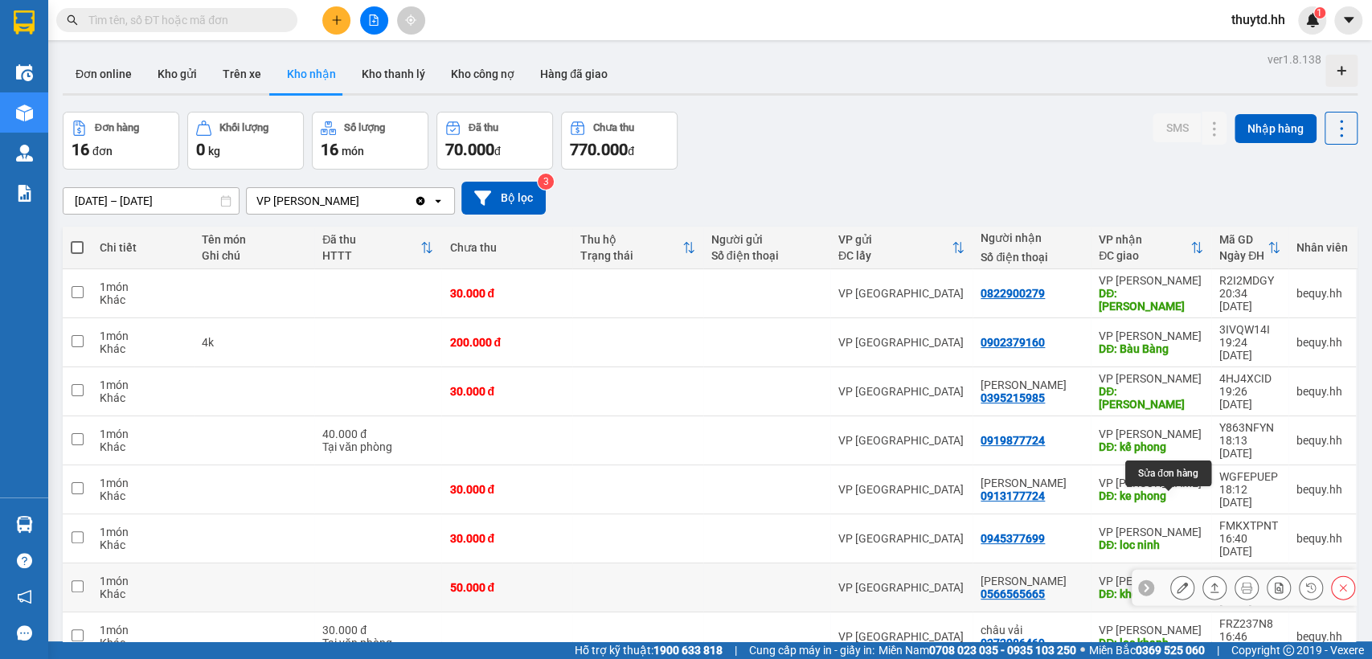
click at [1171, 574] on button at bounding box center [1182, 588] width 23 height 28
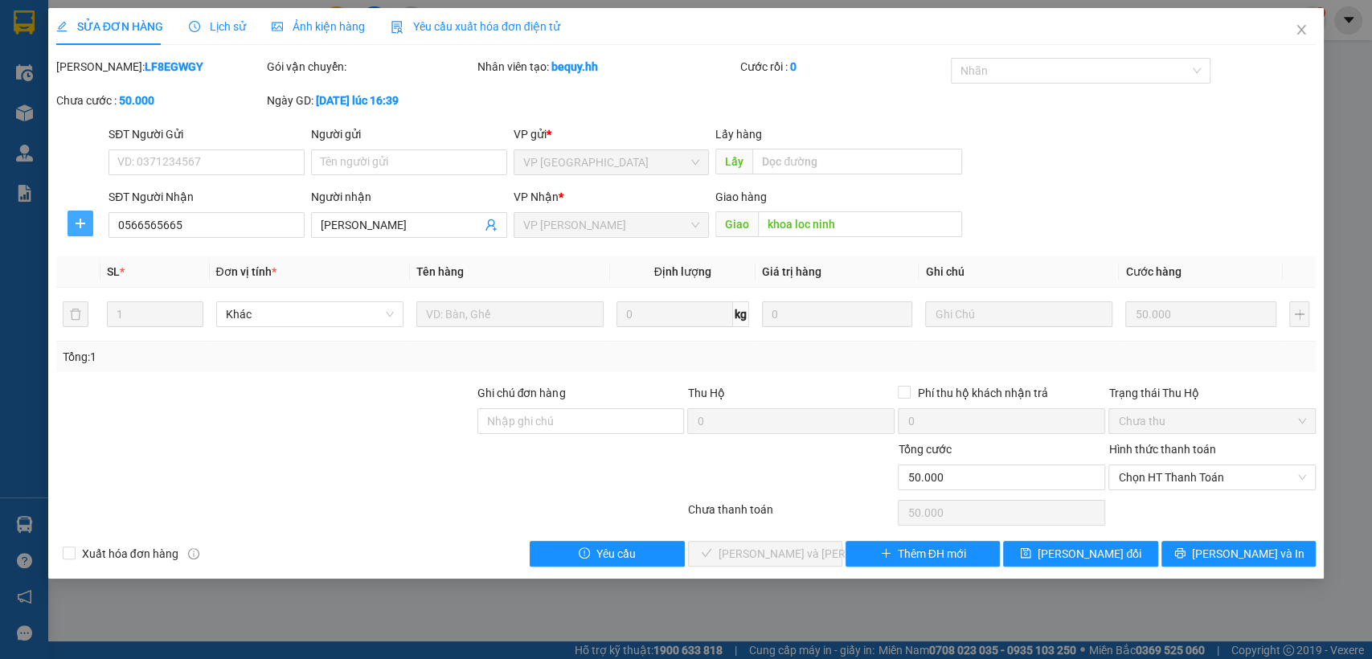
click at [80, 218] on icon "plus" at bounding box center [80, 223] width 13 height 13
click at [117, 283] on span "Chuyển hoàn" at bounding box center [110, 282] width 66 height 18
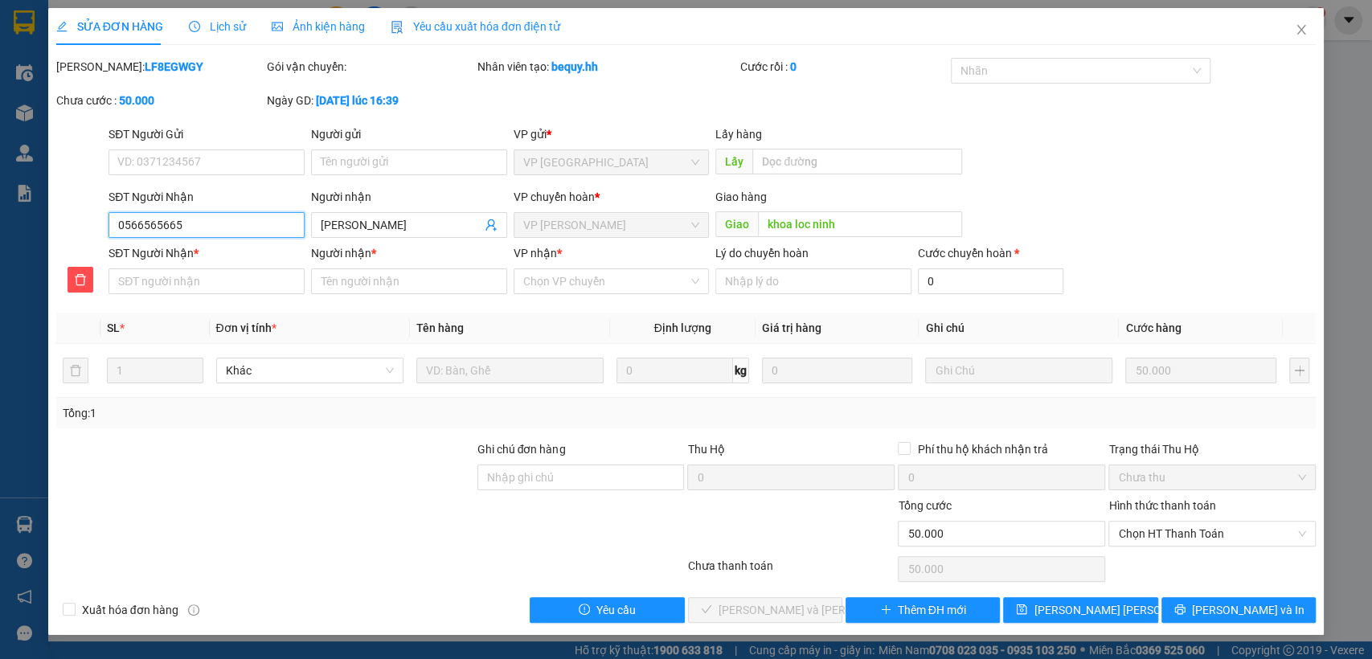
drag, startPoint x: 110, startPoint y: 221, endPoint x: 256, endPoint y: 220, distance: 145.5
click at [256, 220] on input "0566565665" at bounding box center [207, 225] width 196 height 26
paste input "0566565665"
click at [374, 291] on input "Người nhận *" at bounding box center [409, 282] width 196 height 26
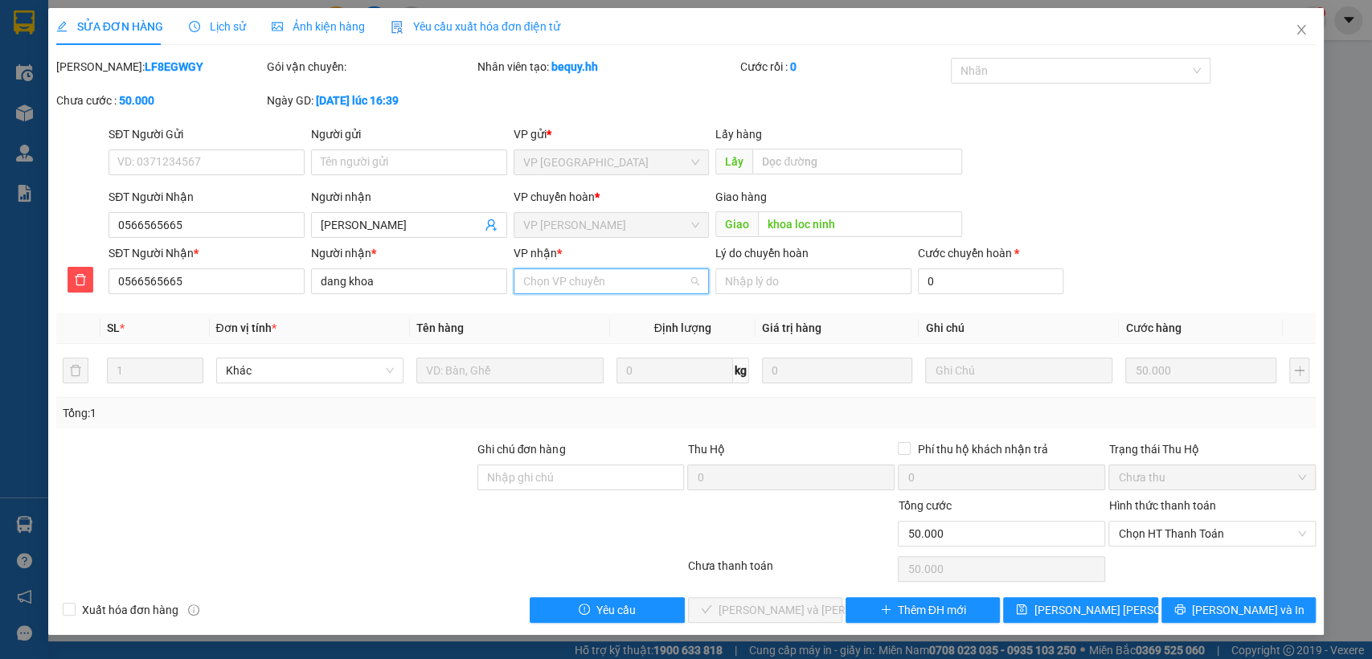
click at [598, 283] on input "VP nhận *" at bounding box center [606, 281] width 166 height 24
click at [552, 338] on div "VP [GEOGRAPHIC_DATA]" at bounding box center [611, 339] width 177 height 18
click at [1057, 613] on span "[PERSON_NAME] [PERSON_NAME]" at bounding box center [1121, 610] width 174 height 18
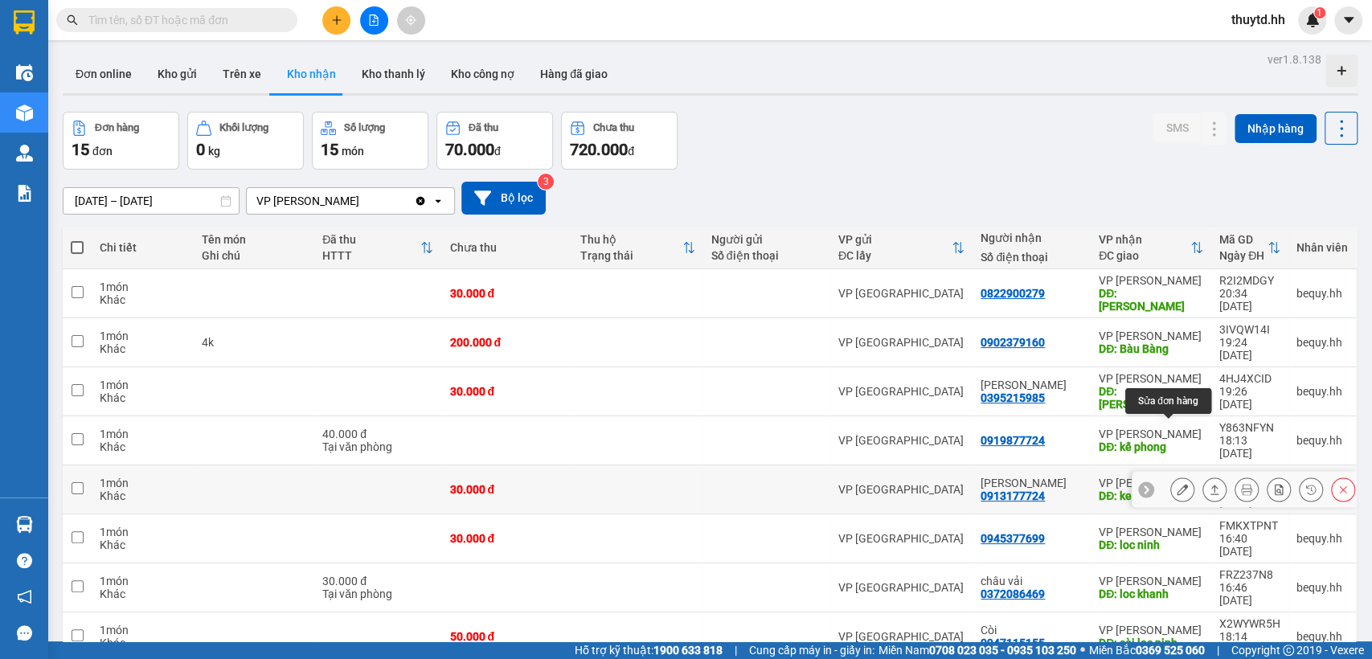
click at [1171, 476] on button at bounding box center [1182, 490] width 23 height 28
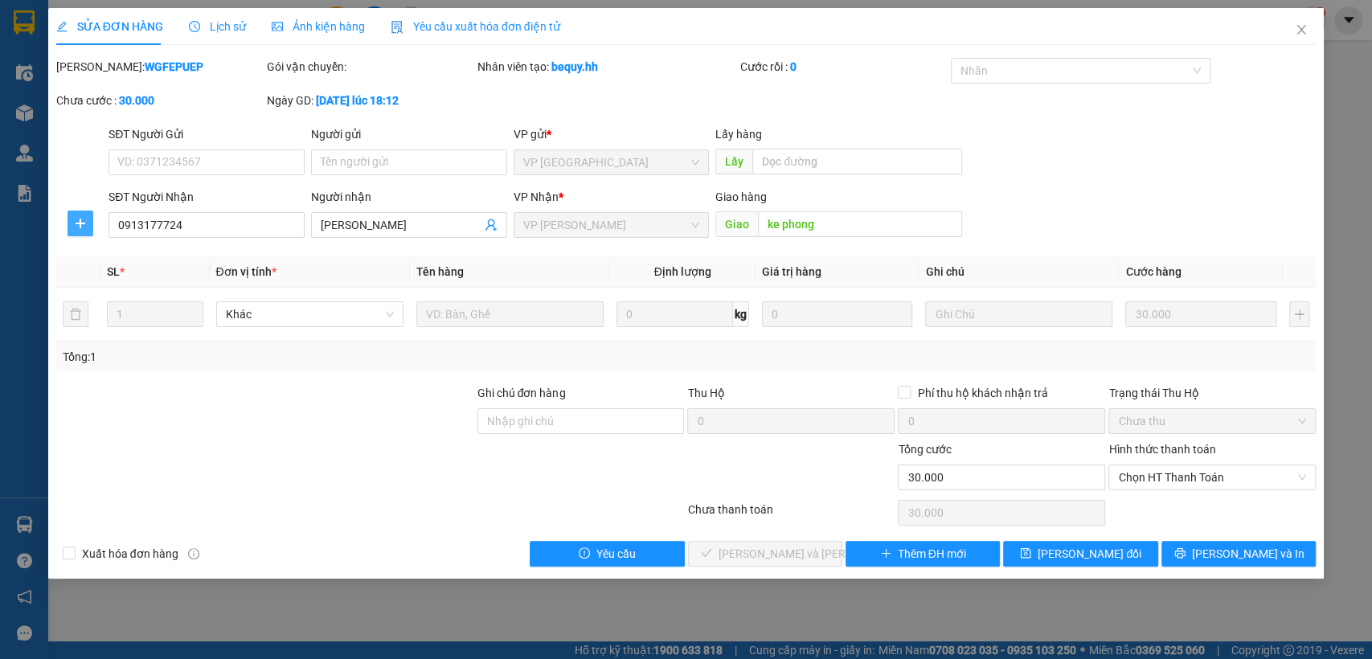
click at [92, 223] on span "plus" at bounding box center [80, 223] width 24 height 13
click at [103, 273] on span "Chuyển hoàn" at bounding box center [110, 282] width 66 height 18
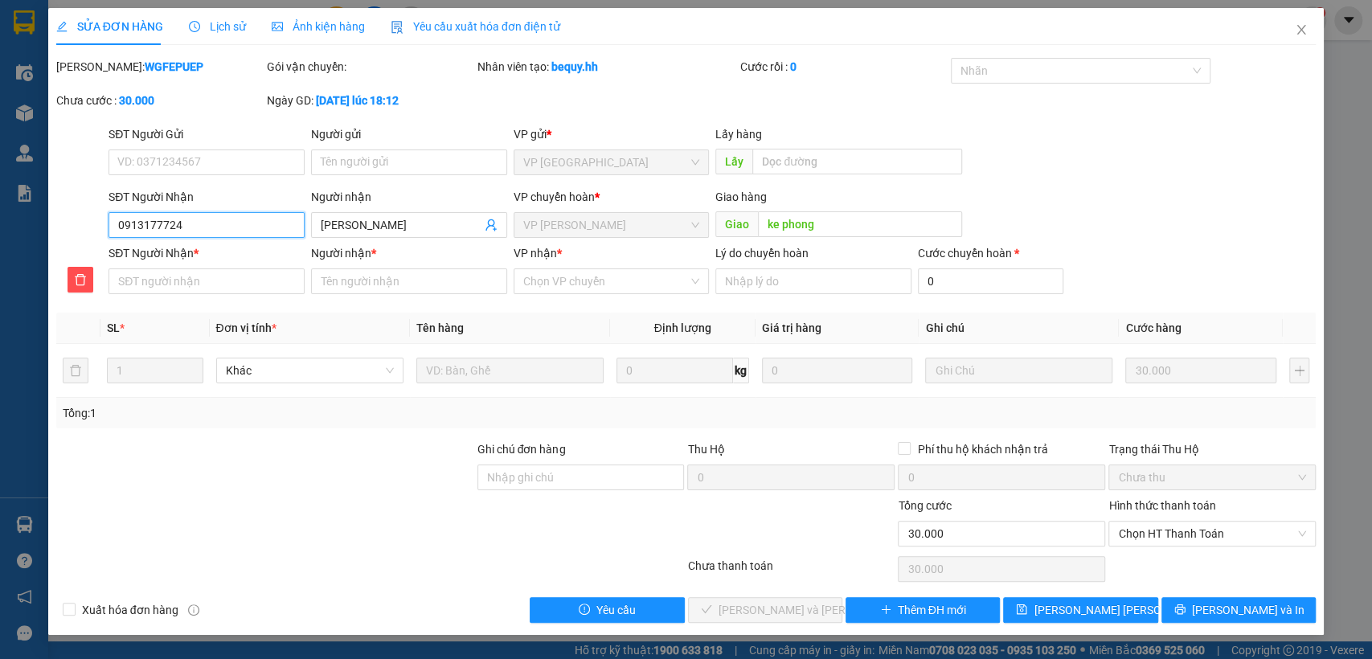
drag, startPoint x: 113, startPoint y: 229, endPoint x: 228, endPoint y: 228, distance: 115.8
click at [228, 228] on input "0913177724" at bounding box center [207, 225] width 196 height 26
paste input "0913177724"
click at [411, 277] on input "Người nhận *" at bounding box center [409, 282] width 196 height 26
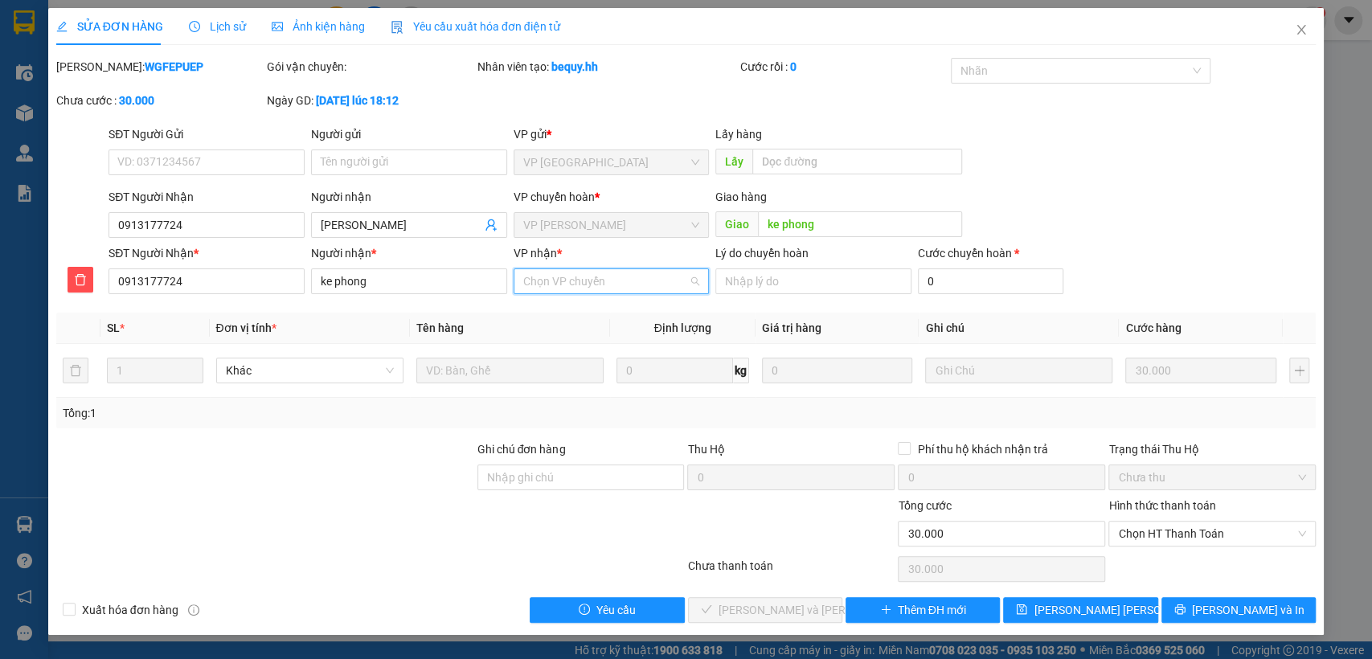
click at [637, 278] on input "VP nhận *" at bounding box center [606, 281] width 166 height 24
click at [534, 338] on div "VP [GEOGRAPHIC_DATA]" at bounding box center [611, 339] width 177 height 18
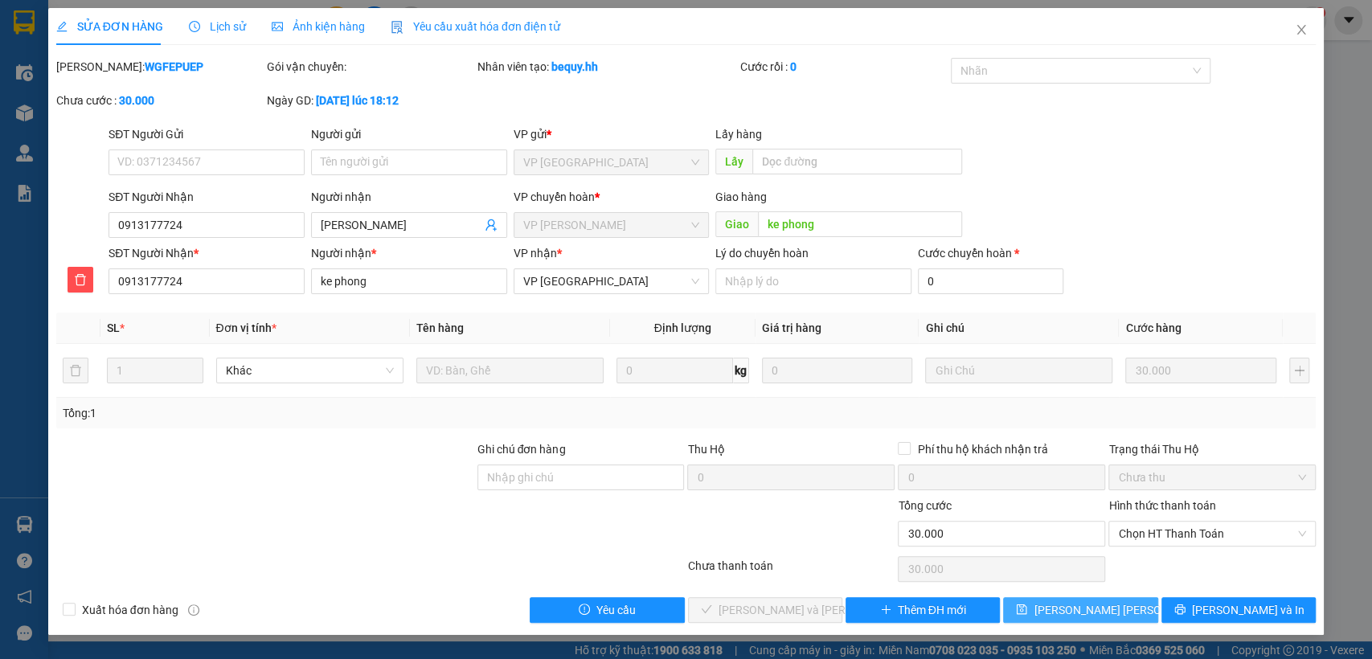
click at [1027, 613] on icon "save" at bounding box center [1022, 610] width 10 height 10
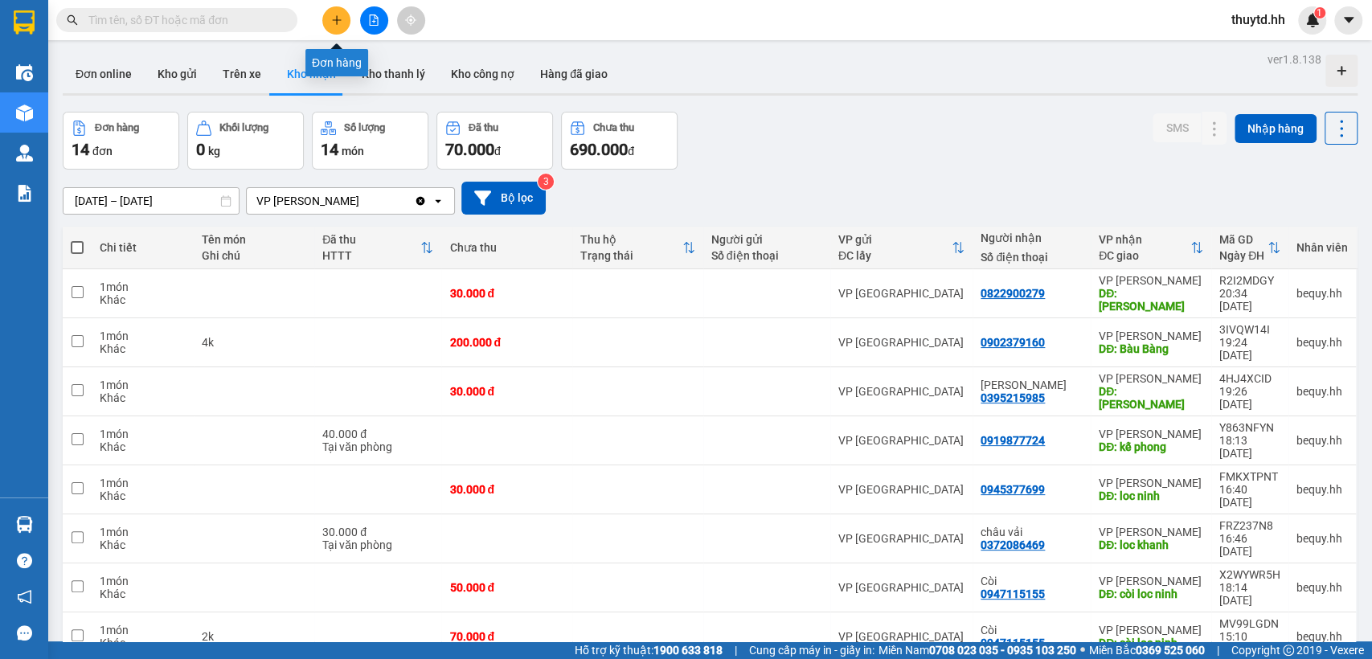
click at [336, 20] on icon "plus" at bounding box center [336, 19] width 9 height 1
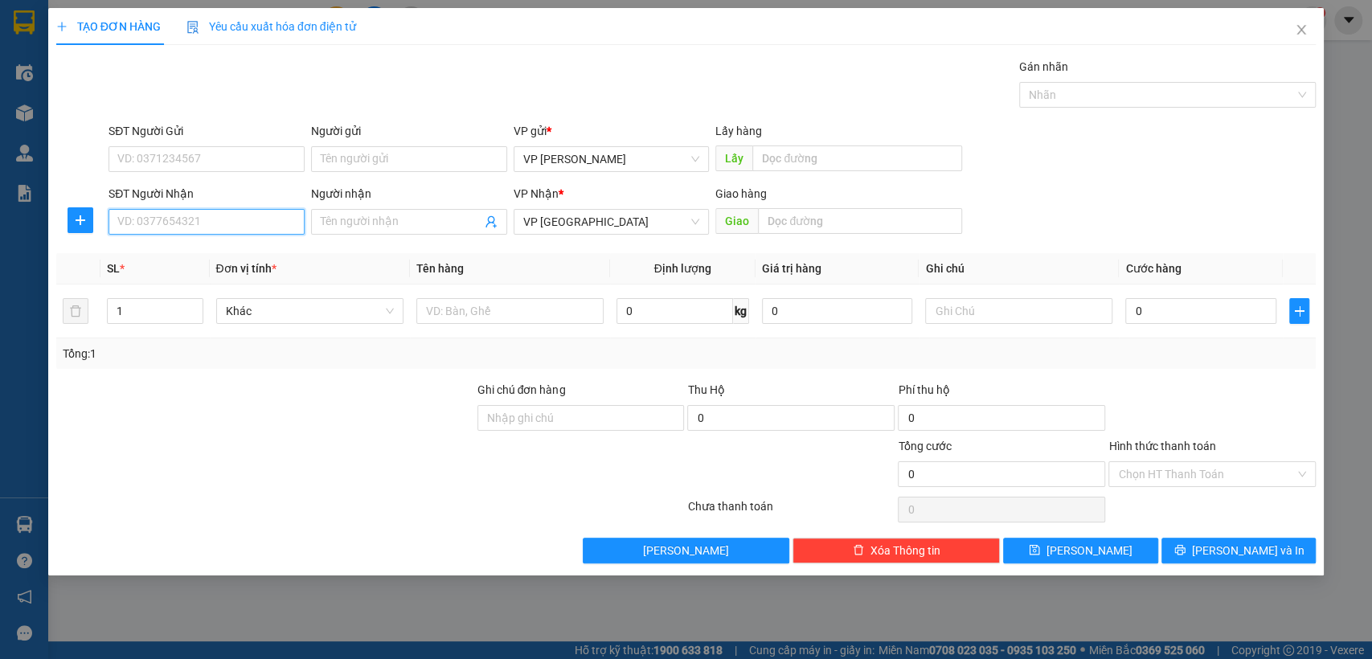
click at [231, 220] on input "SĐT Người Nhận" at bounding box center [207, 222] width 196 height 26
click at [392, 220] on input "Người nhận" at bounding box center [401, 222] width 161 height 18
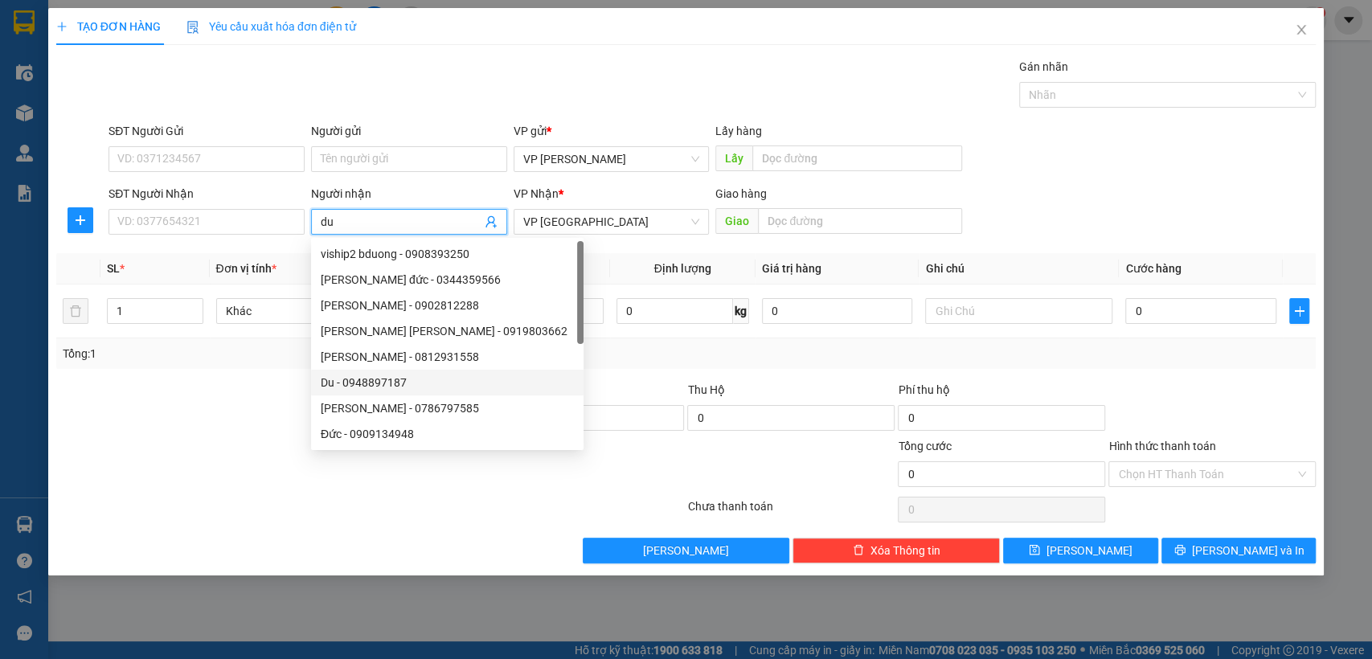
click at [381, 385] on div "Du - 0948897187" at bounding box center [447, 383] width 253 height 18
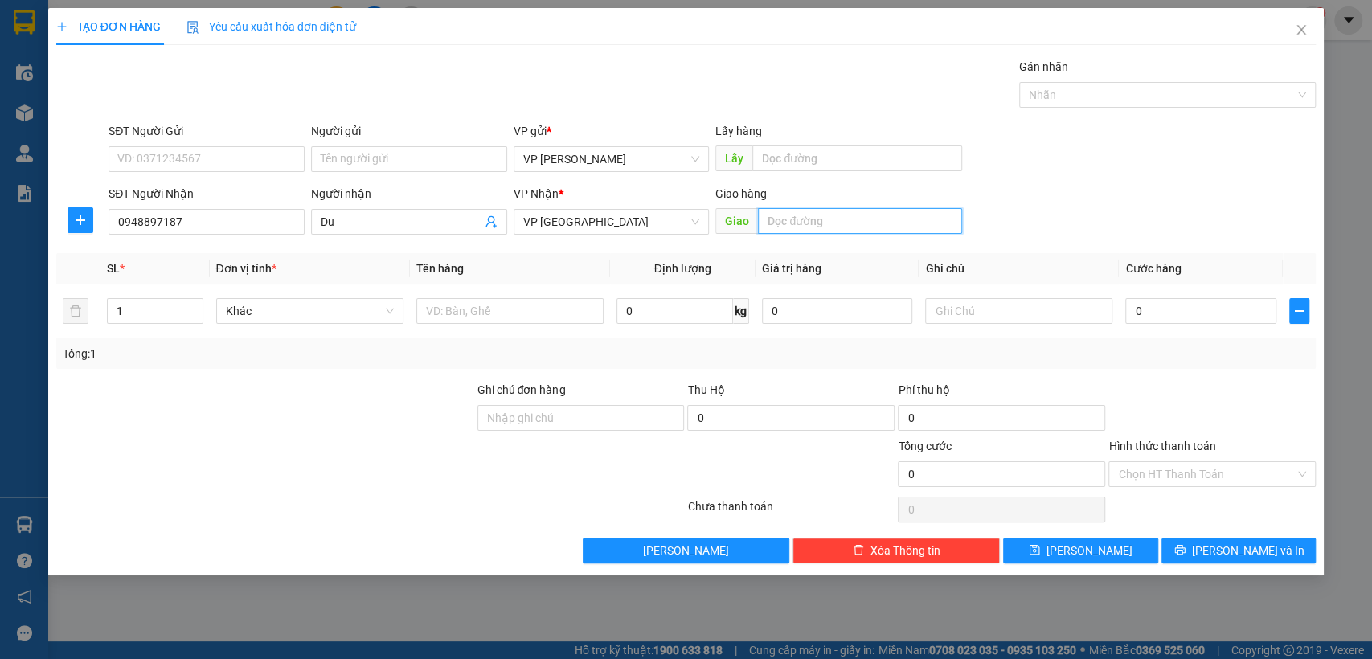
click at [851, 220] on input "text" at bounding box center [860, 221] width 204 height 26
click at [1228, 304] on input "0" at bounding box center [1201, 311] width 151 height 26
click at [1127, 310] on input "0" at bounding box center [1201, 311] width 151 height 26
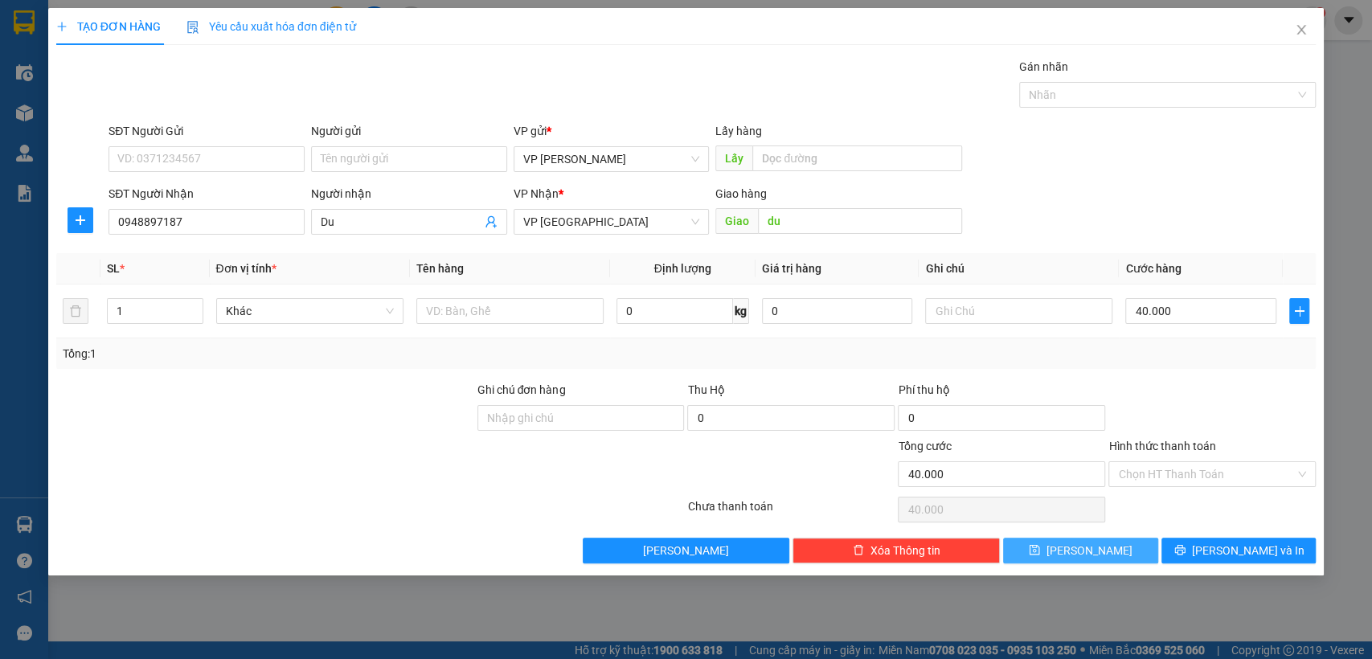
click at [1093, 549] on span "[PERSON_NAME]" at bounding box center [1090, 551] width 86 height 18
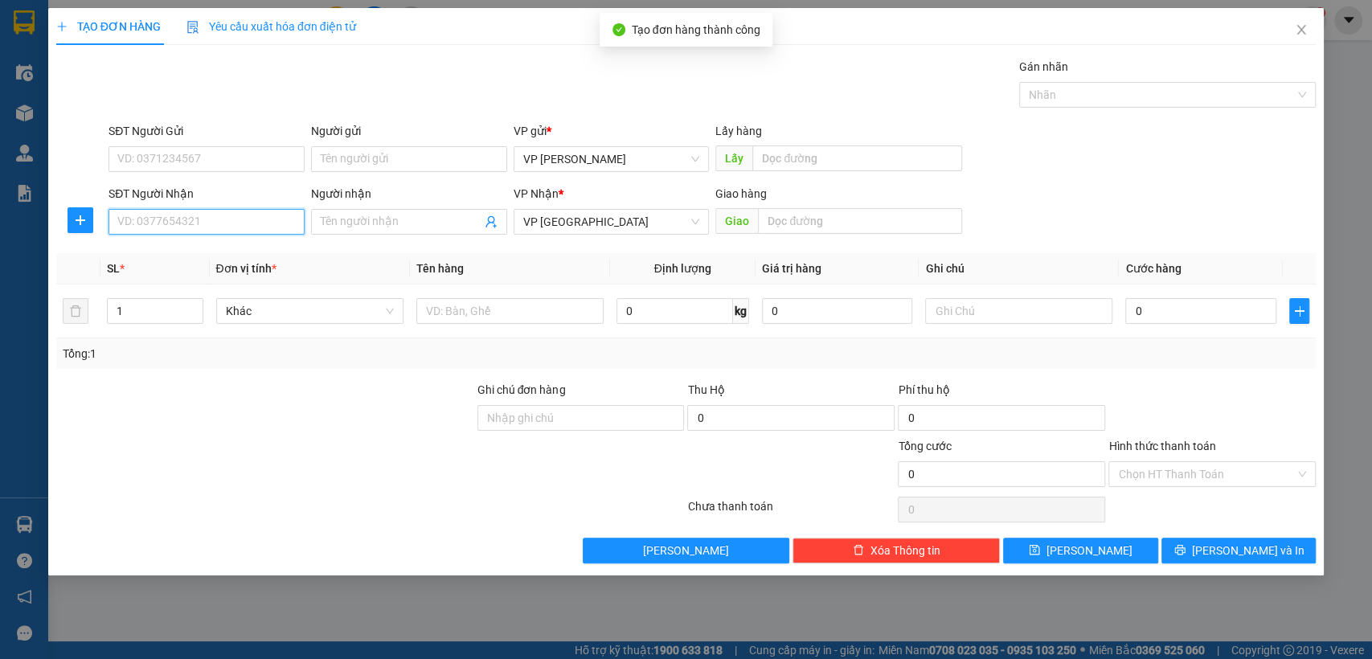
click at [219, 211] on input "SĐT Người Nhận" at bounding box center [207, 222] width 196 height 26
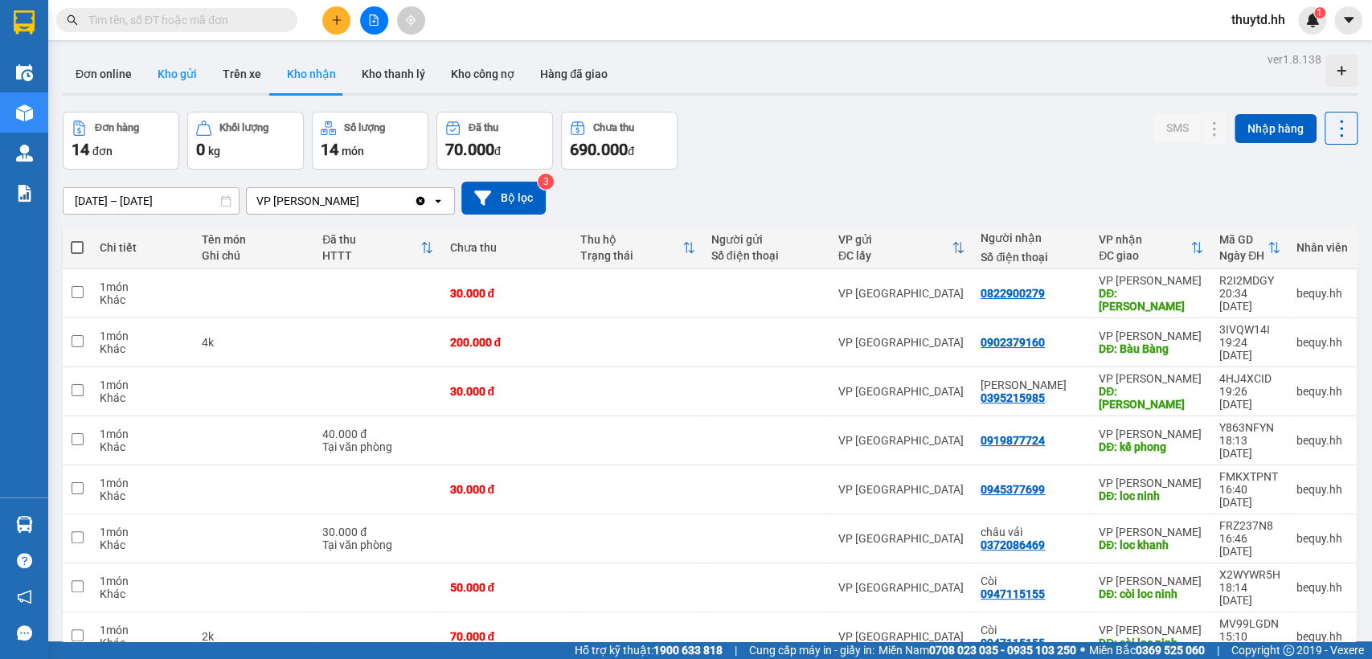
click at [180, 75] on button "Kho gửi" at bounding box center [177, 74] width 65 height 39
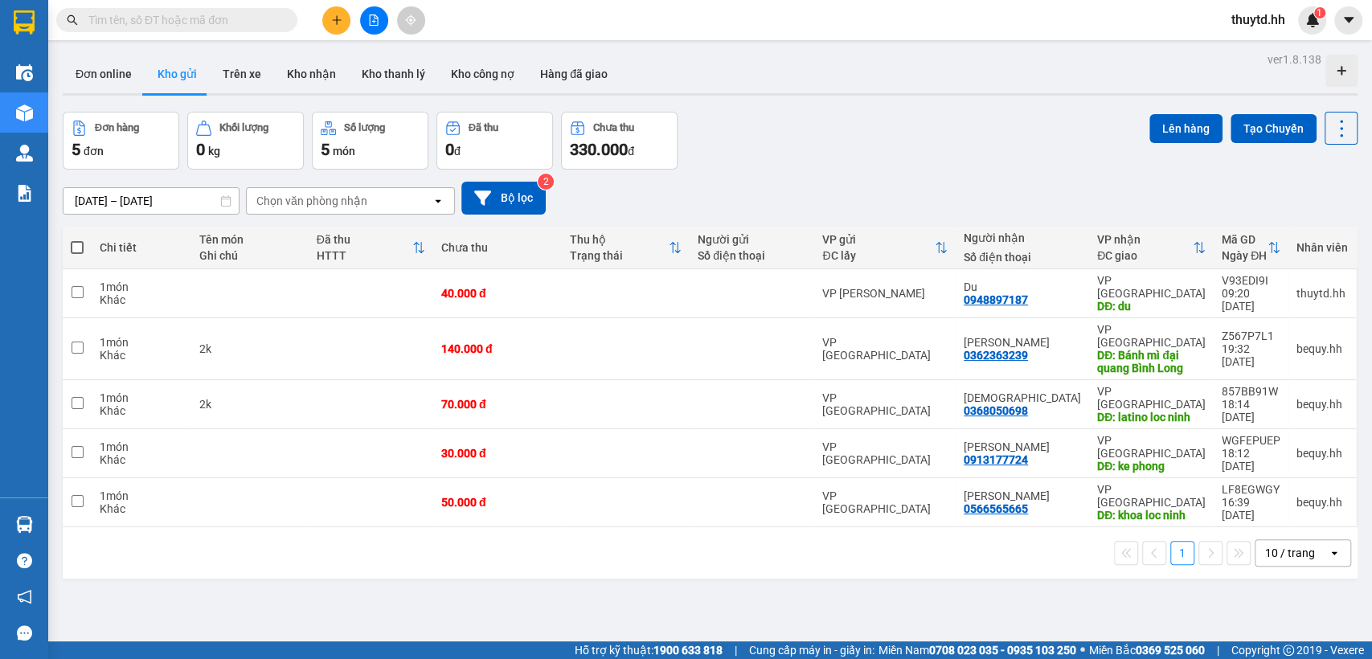
click at [74, 248] on span at bounding box center [77, 247] width 13 height 13
click at [77, 240] on input "checkbox" at bounding box center [77, 240] width 0 height 0
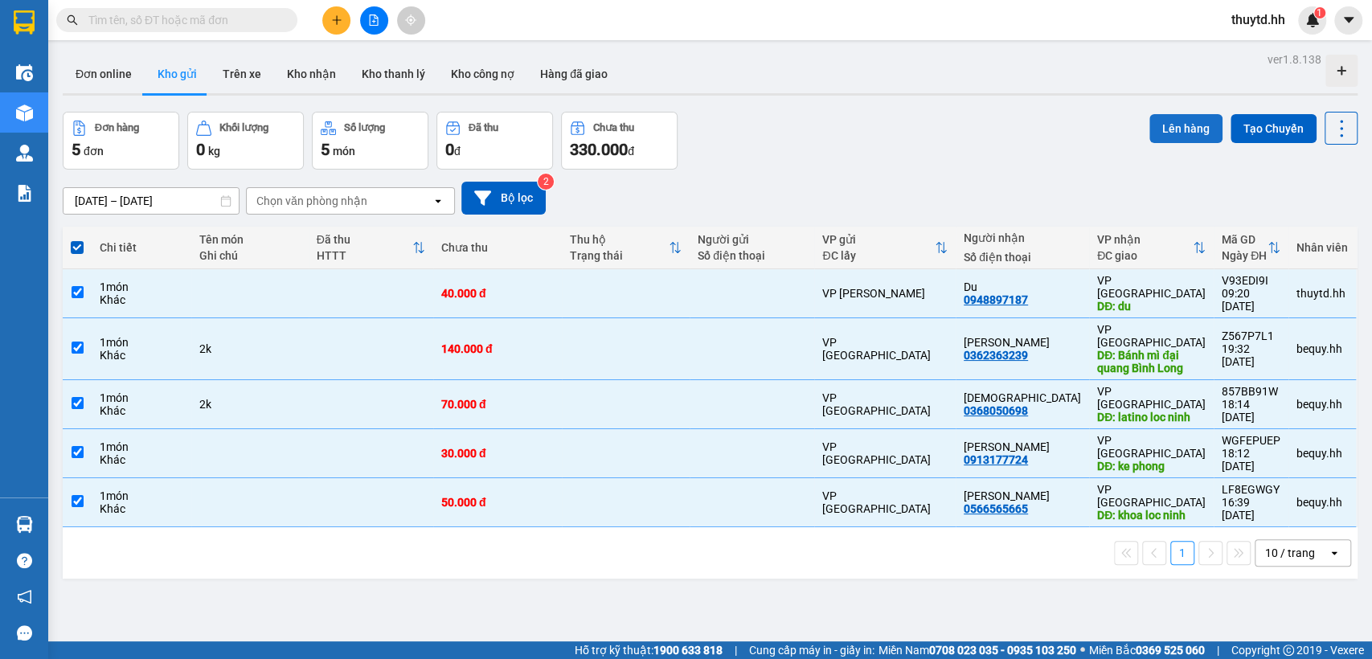
click at [1191, 127] on button "Lên hàng" at bounding box center [1186, 128] width 73 height 29
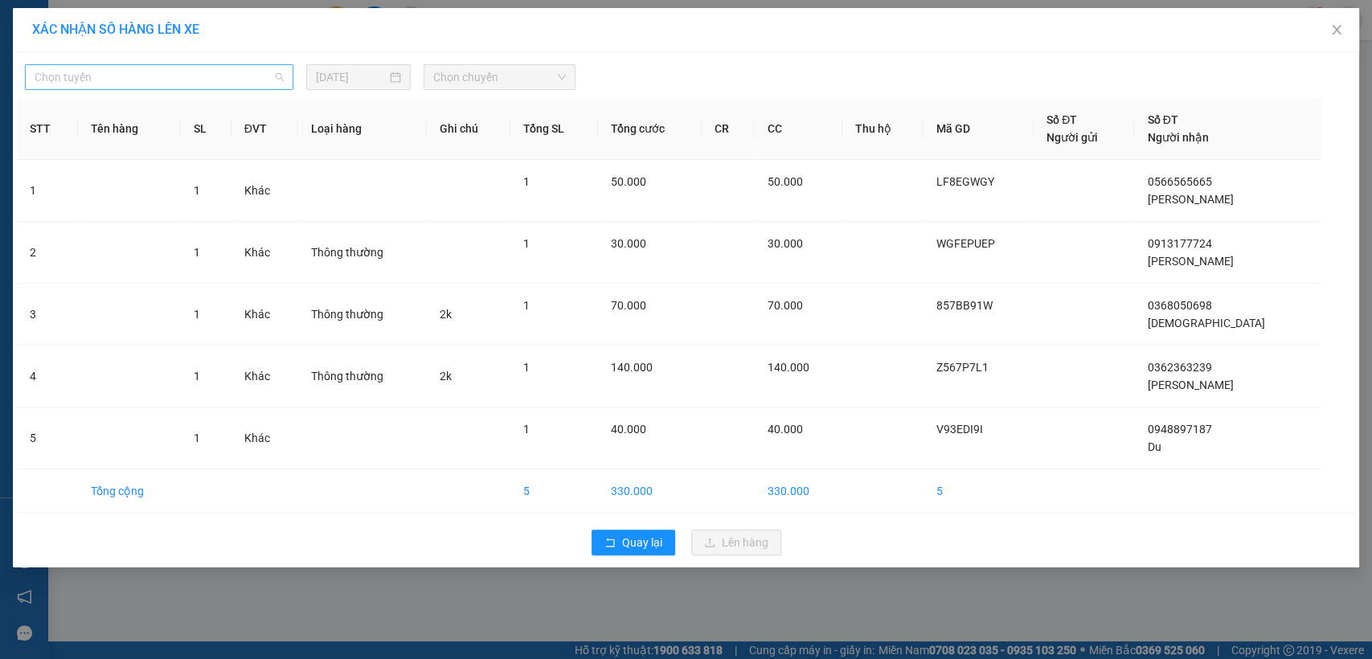
click at [87, 74] on span "Chọn tuyến" at bounding box center [159, 77] width 249 height 24
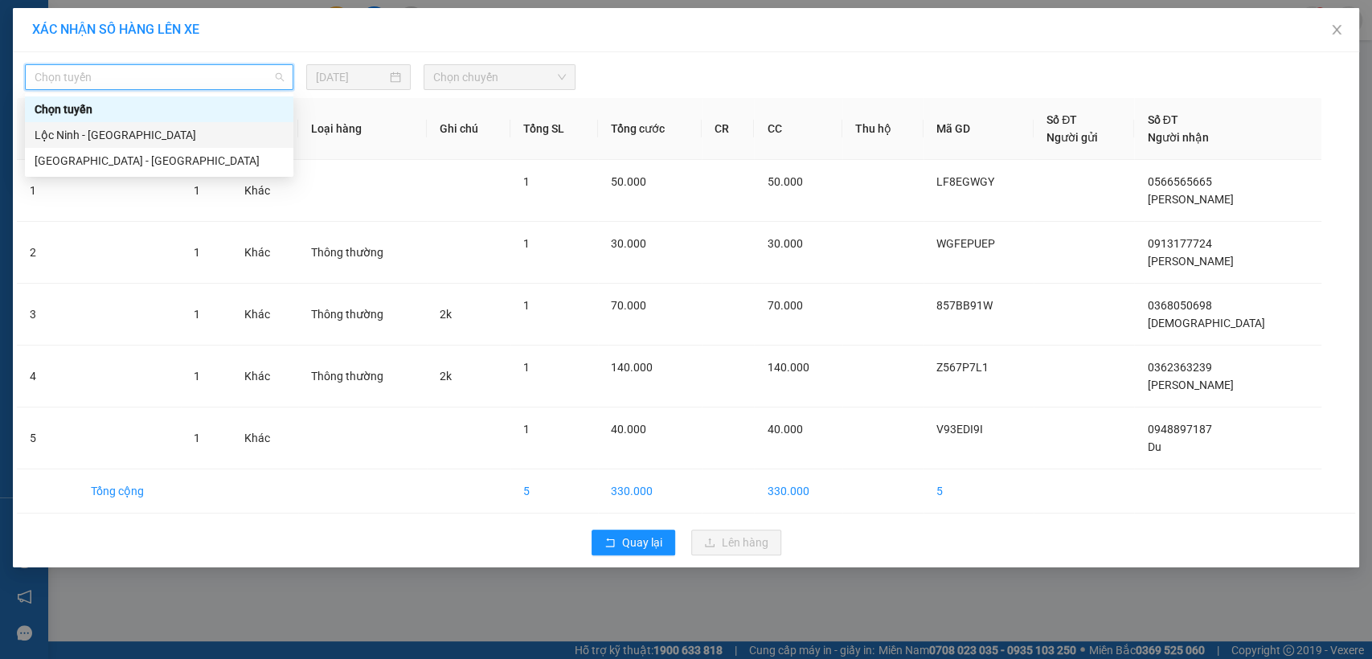
click at [67, 135] on div "Lộc Ninh - [GEOGRAPHIC_DATA]" at bounding box center [159, 135] width 249 height 18
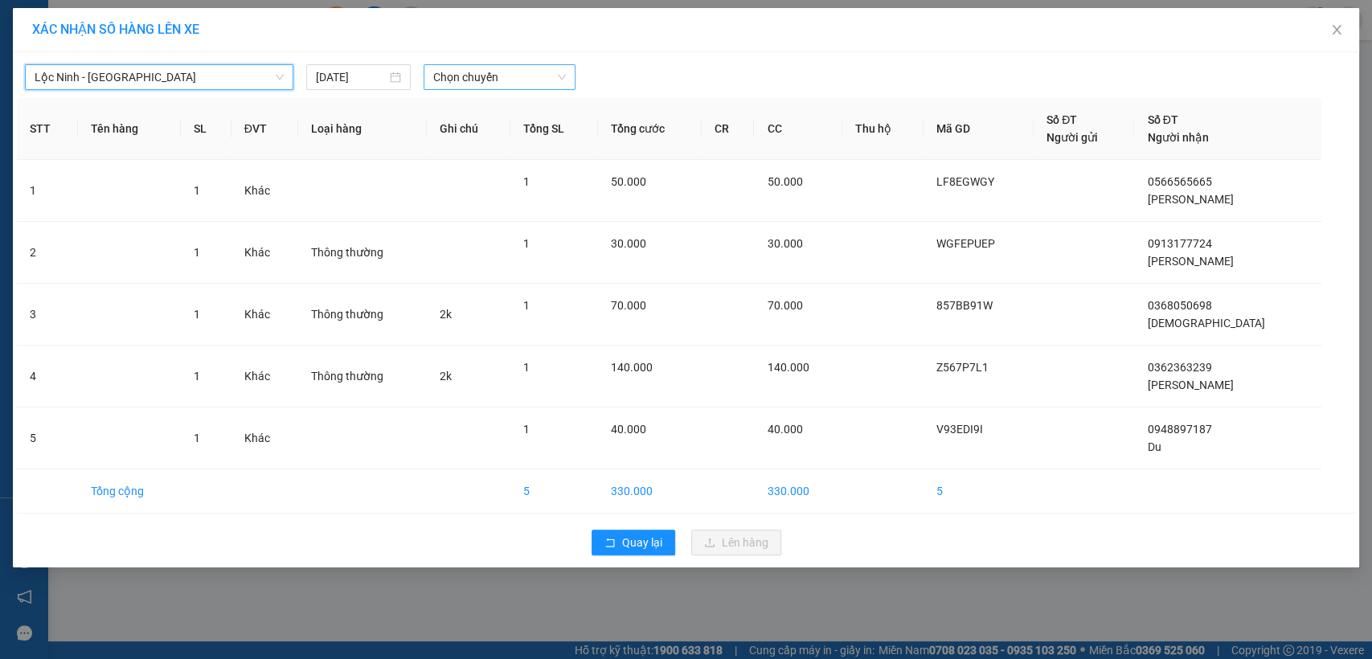
click at [470, 68] on span "Chọn chuyến" at bounding box center [499, 77] width 132 height 24
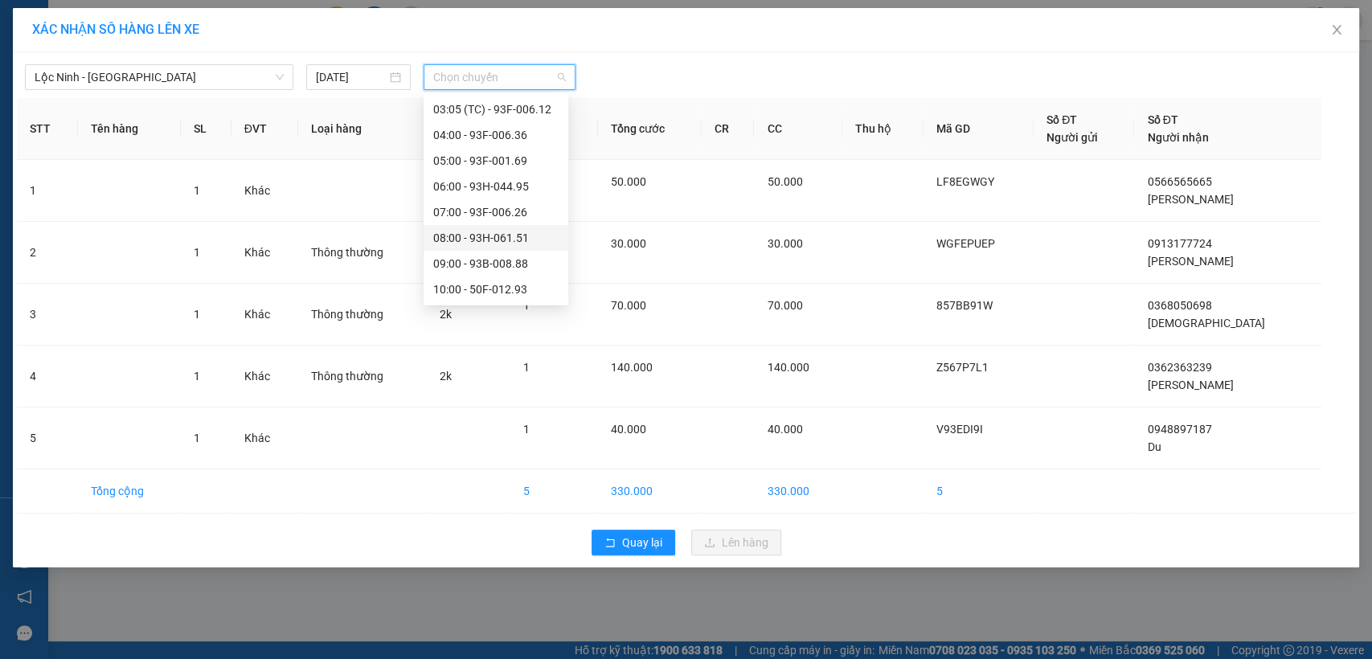
scroll to position [178, 0]
click at [467, 188] on div "10:00 - 50F-012.93" at bounding box center [495, 188] width 125 height 18
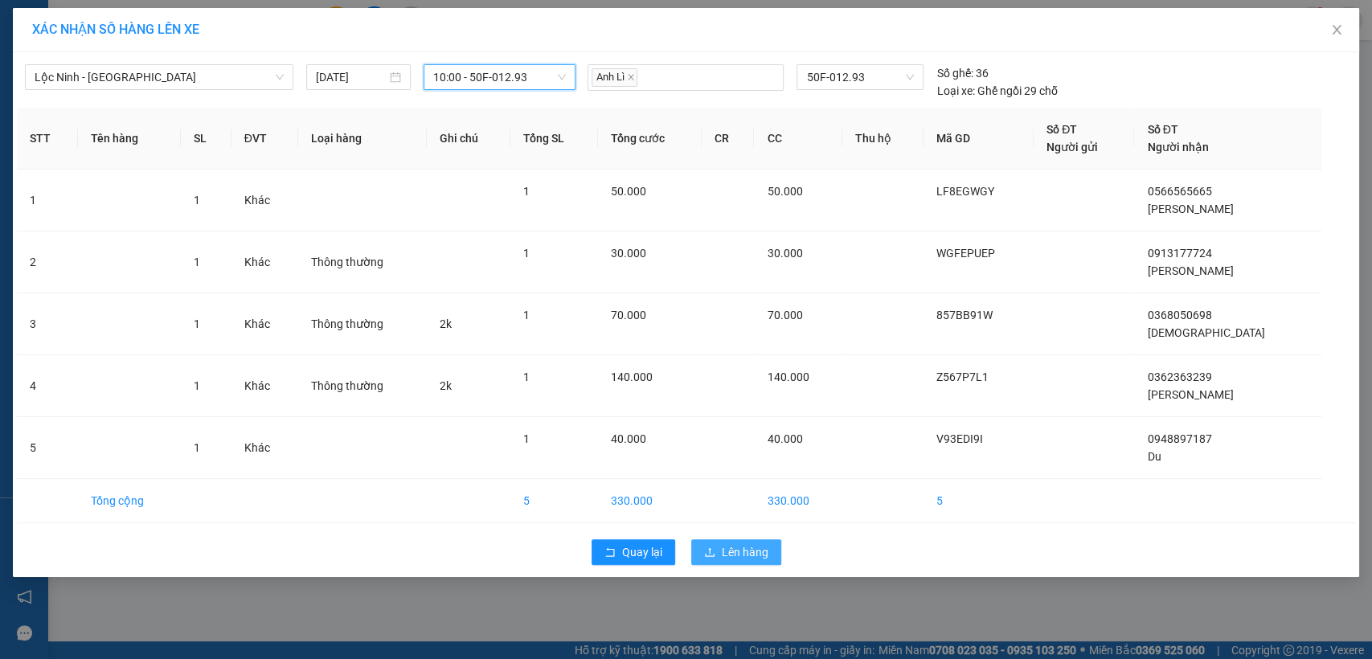
click at [750, 547] on span "Lên hàng" at bounding box center [745, 552] width 47 height 18
